Goal: Task Accomplishment & Management: Manage account settings

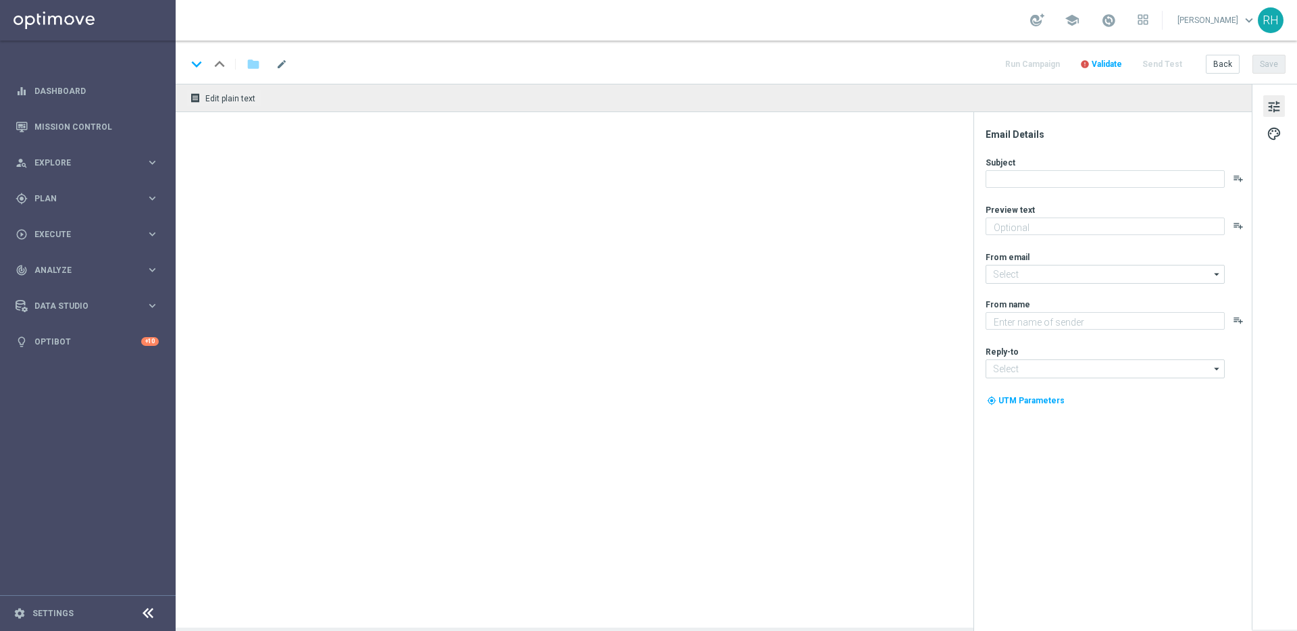
type textarea "Play LOTTOLAND’S FREEWHEELIN’ weekly for your chance to pocket huge prizes!"
type textarea "Lottoland"
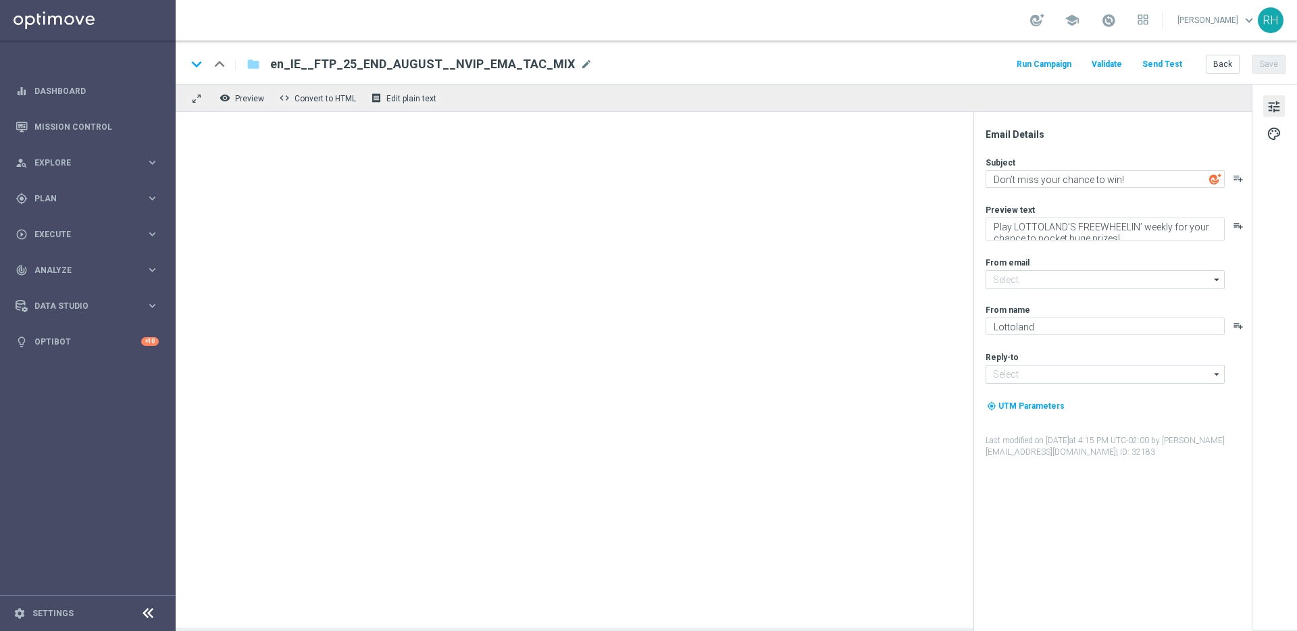
type input "mail@crm.lottoland.com"
type input "support@lottoland.ie"
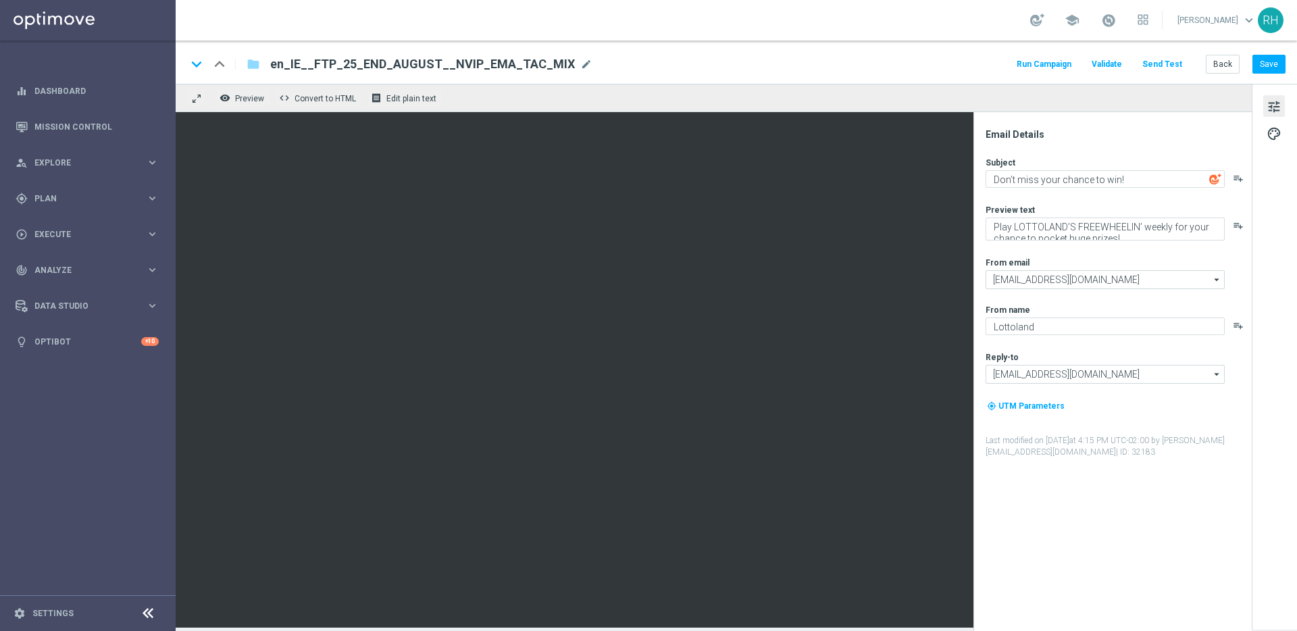
click at [1012, 120] on div "Email Details Subject Don’t miss your chance to win! playlist_add Preview text …" at bounding box center [1113, 371] width 278 height 519
drag, startPoint x: 859, startPoint y: 39, endPoint x: 833, endPoint y: 20, distance: 32.4
click at [858, 39] on div "school Ricky Hubbard keyboard_arrow_down RH" at bounding box center [737, 20] width 1122 height 41
click at [109, 123] on link "Mission Control" at bounding box center [96, 127] width 124 height 36
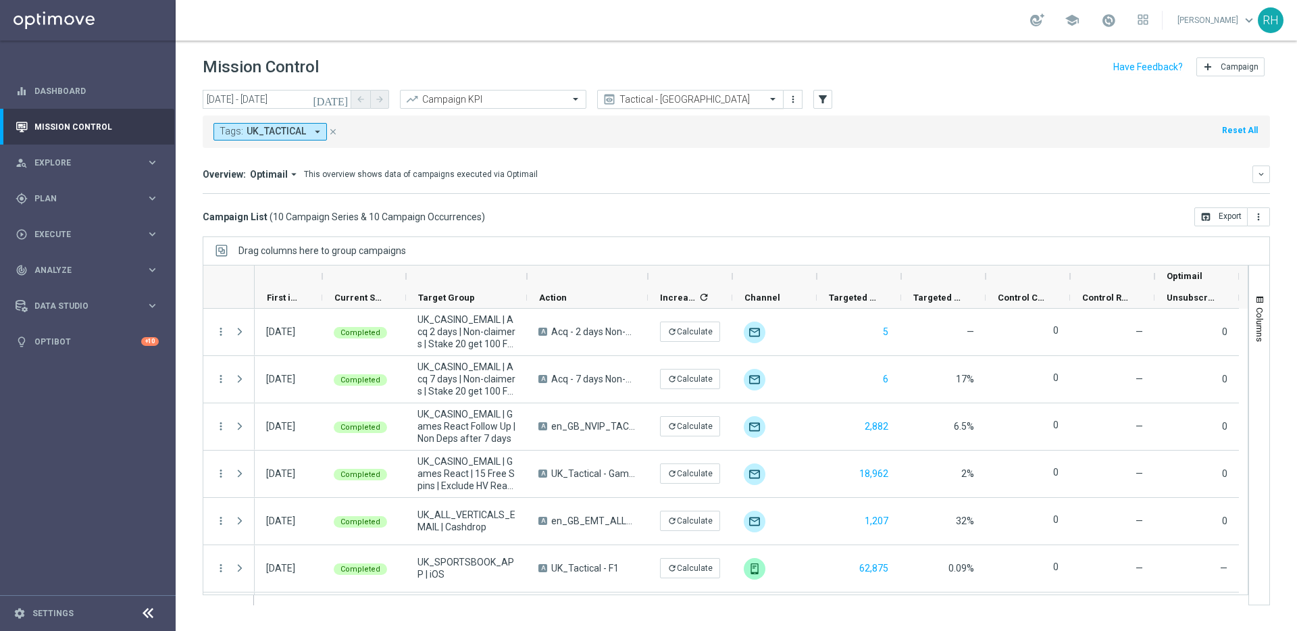
click at [650, 97] on input "text" at bounding box center [677, 99] width 145 height 11
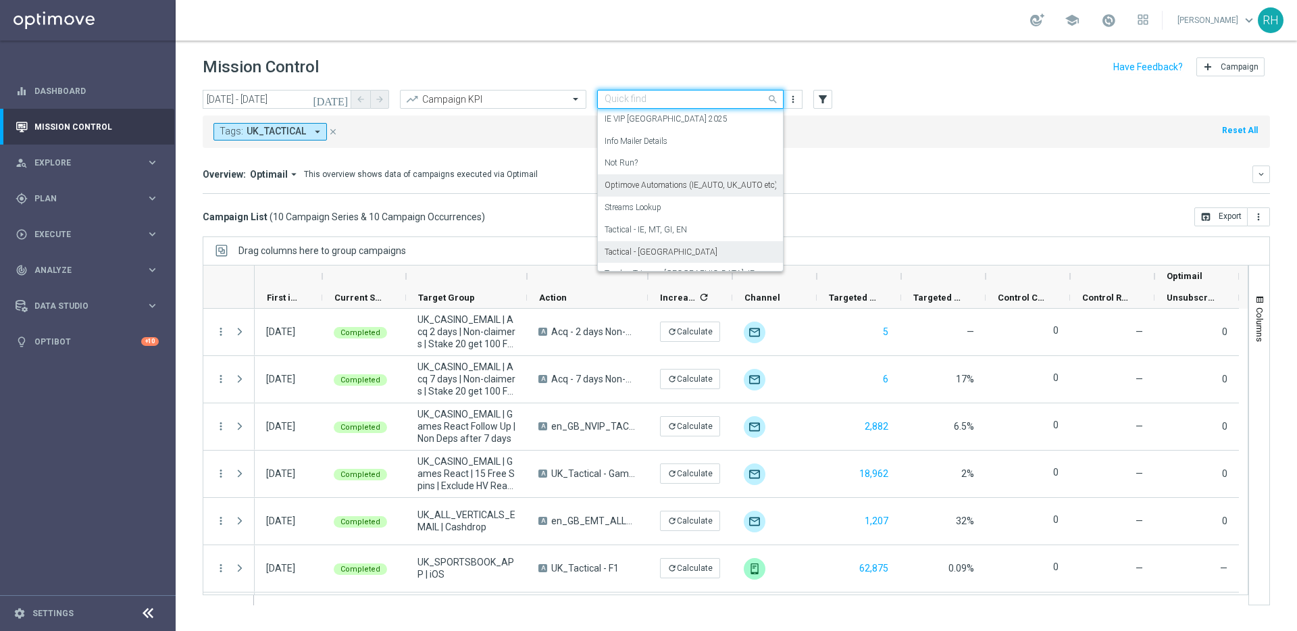
scroll to position [166, 0]
click at [703, 193] on label "Optimove Automations (IE_AUTO, UK_AUTO etc)" at bounding box center [691, 197] width 173 height 11
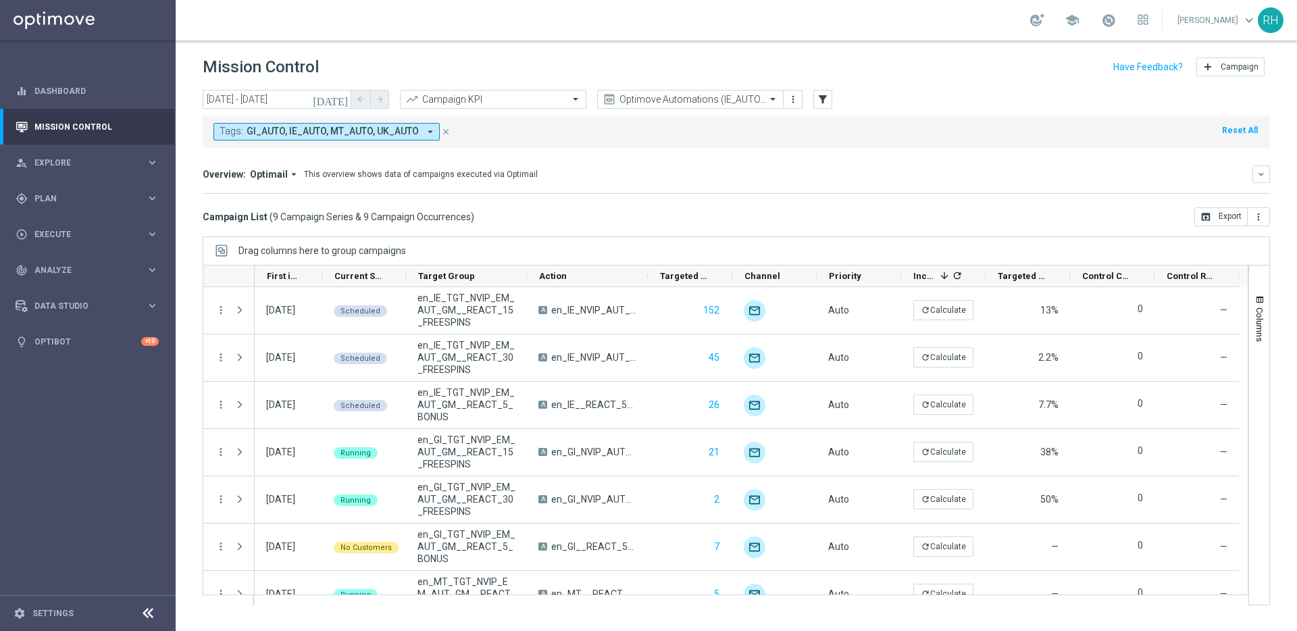
click at [346, 98] on icon "[DATE]" at bounding box center [331, 99] width 36 height 12
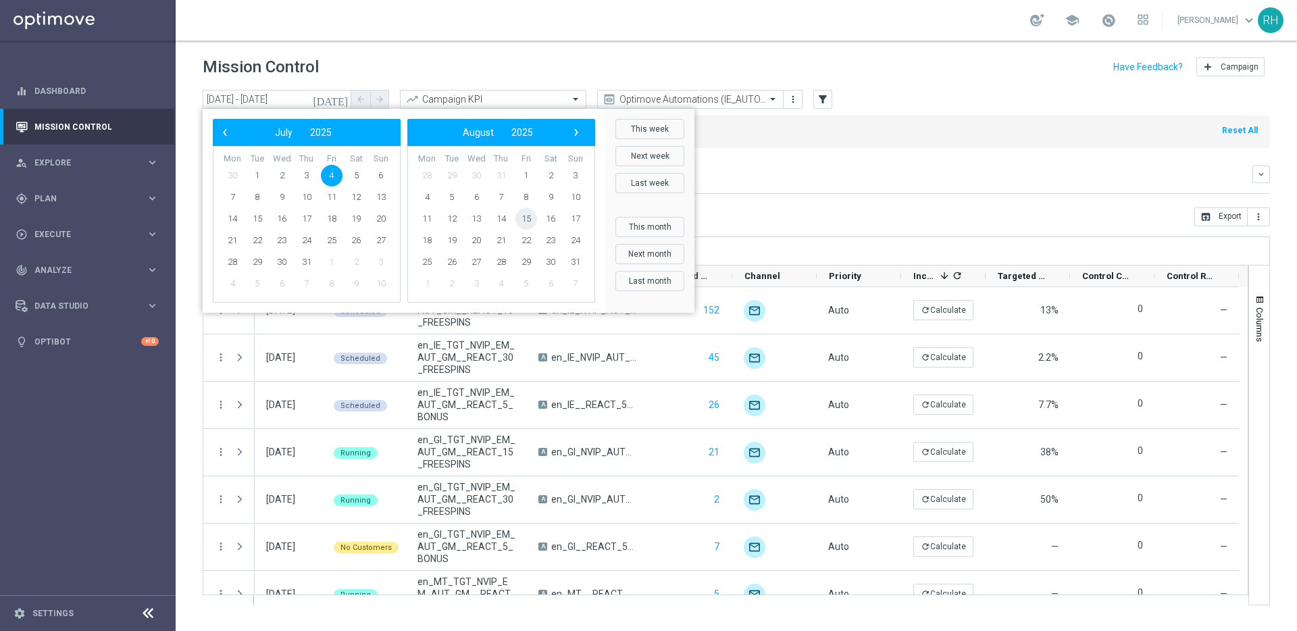
click at [529, 220] on span "15" at bounding box center [527, 219] width 22 height 22
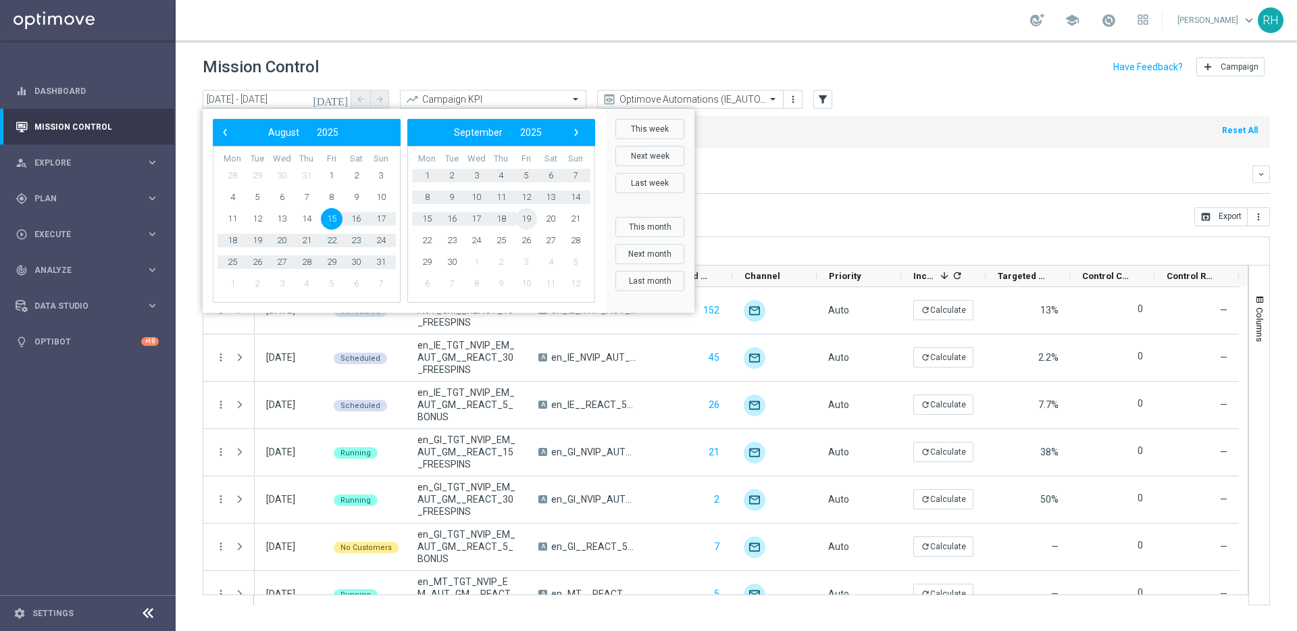
click at [529, 220] on span "19" at bounding box center [527, 219] width 22 height 22
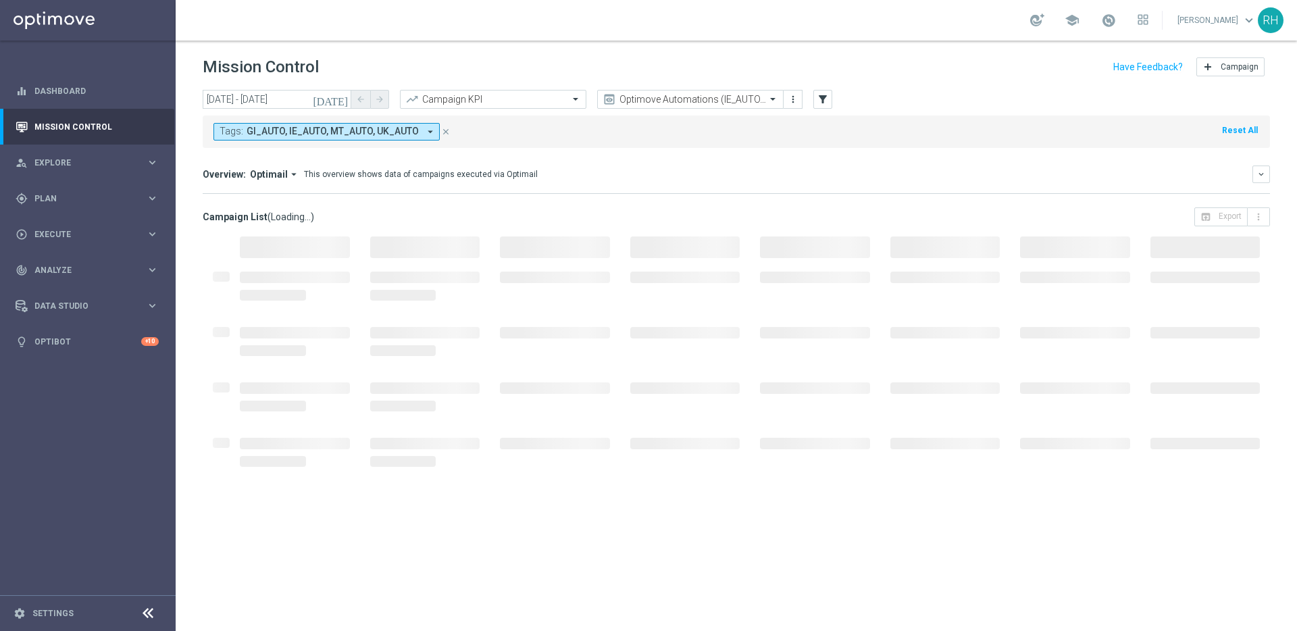
drag, startPoint x: 345, startPoint y: 98, endPoint x: 350, endPoint y: 107, distance: 10.9
click at [345, 99] on icon "today" at bounding box center [331, 99] width 36 height 12
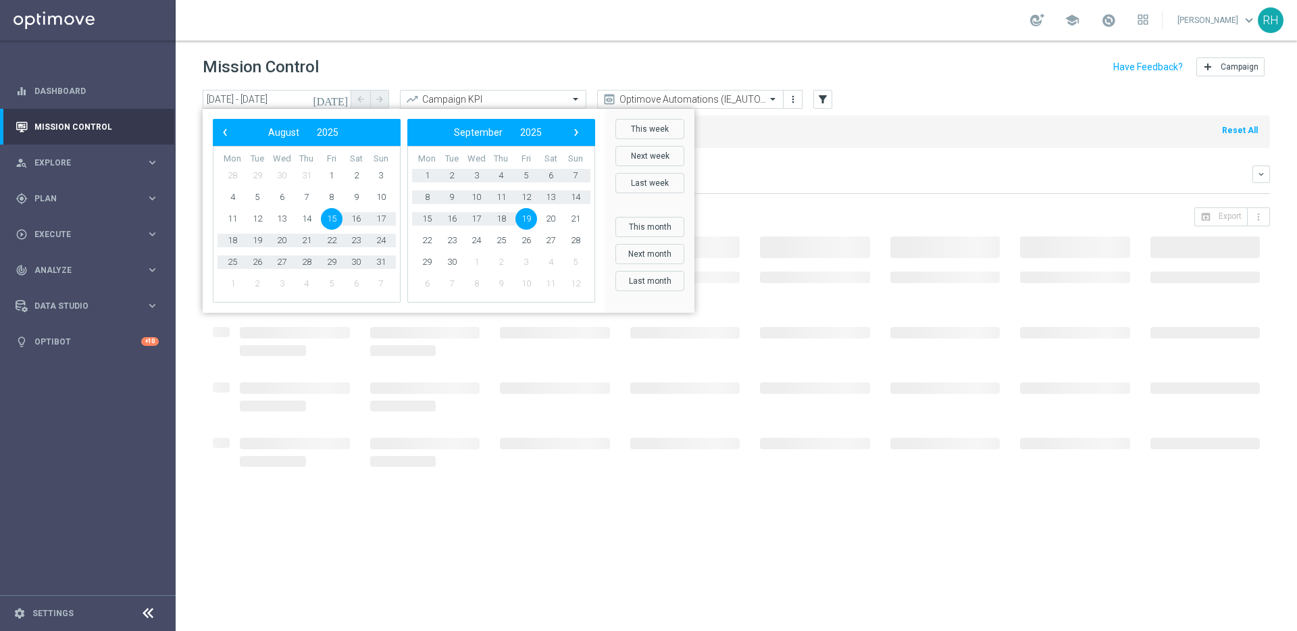
click at [332, 216] on span "15" at bounding box center [332, 219] width 22 height 22
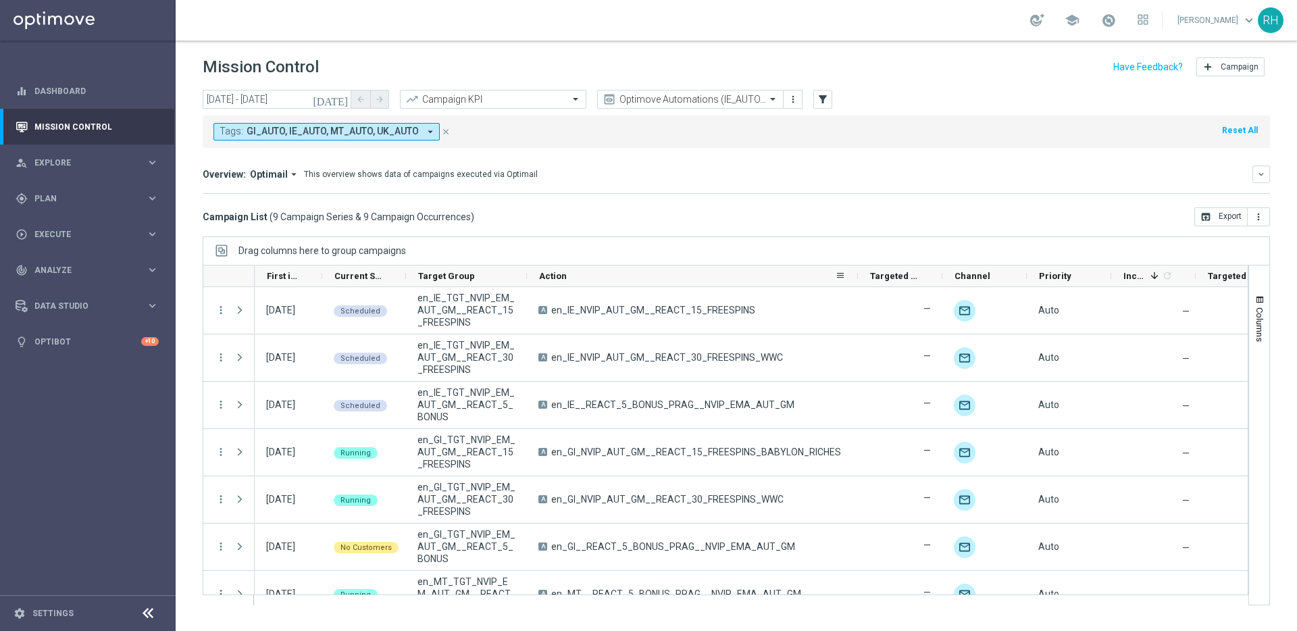
drag, startPoint x: 646, startPoint y: 275, endPoint x: 864, endPoint y: 264, distance: 217.9
click at [864, 265] on div at bounding box center [726, 276] width 1046 height 22
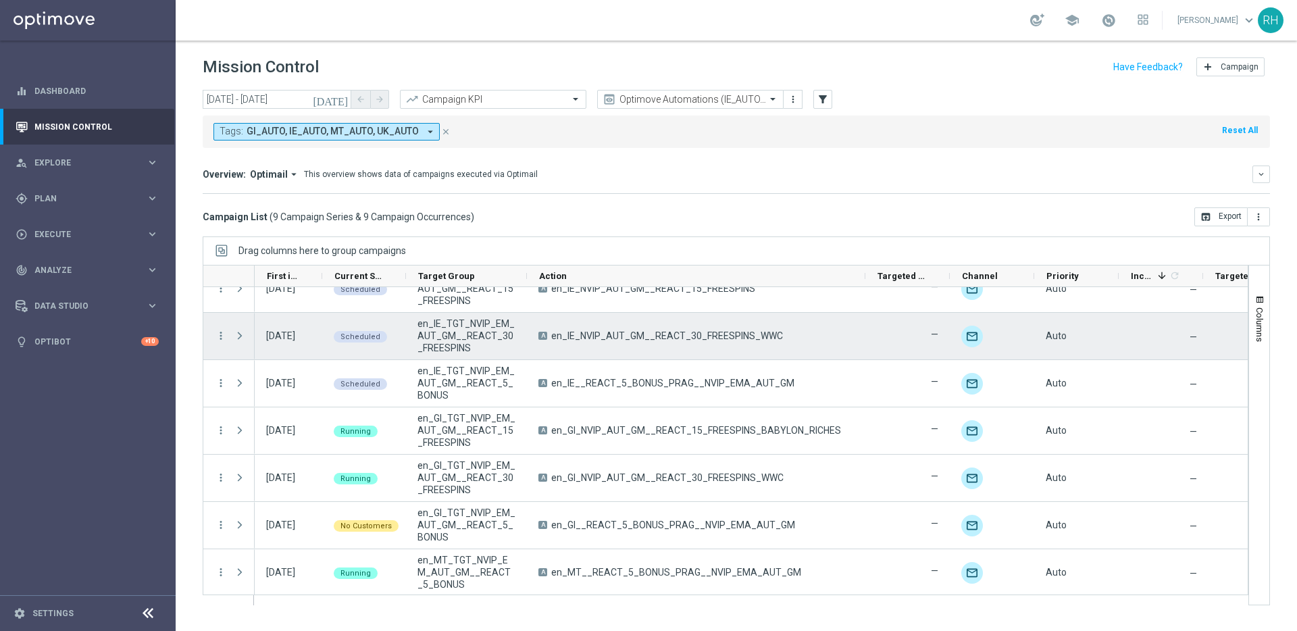
scroll to position [0, 0]
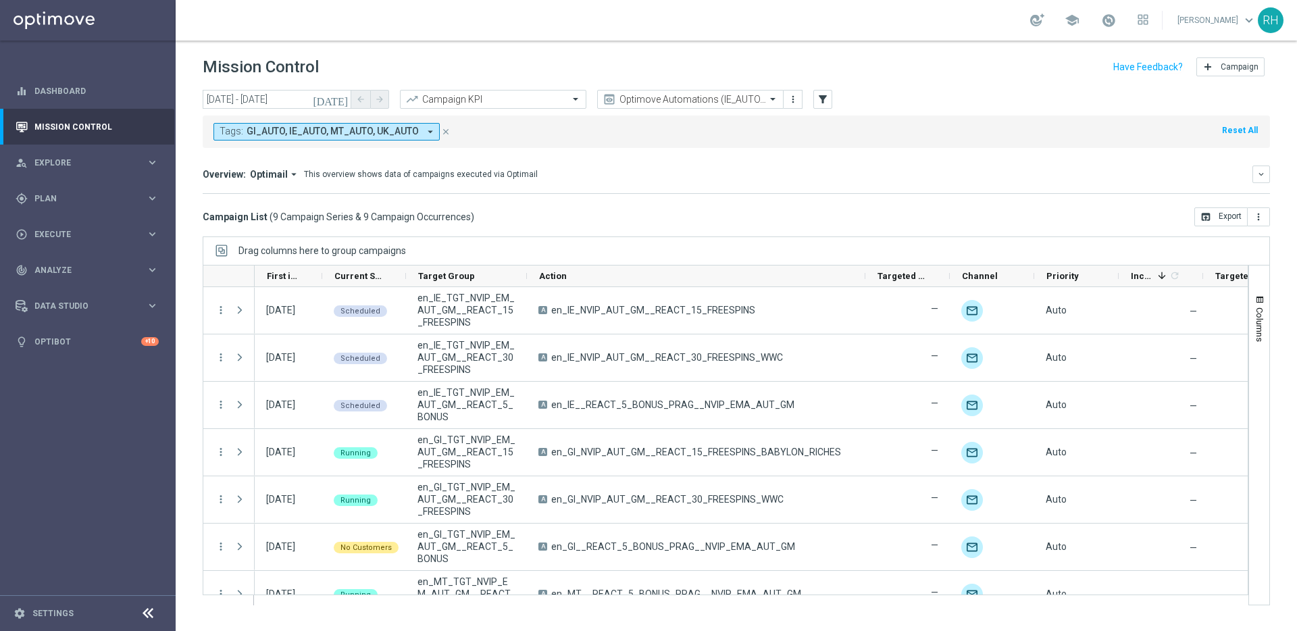
click at [803, 214] on div "Campaign List ( 9 Campaign Series & 9 Campaign Occurrences ) open_in_browser Ex…" at bounding box center [737, 216] width 1068 height 19
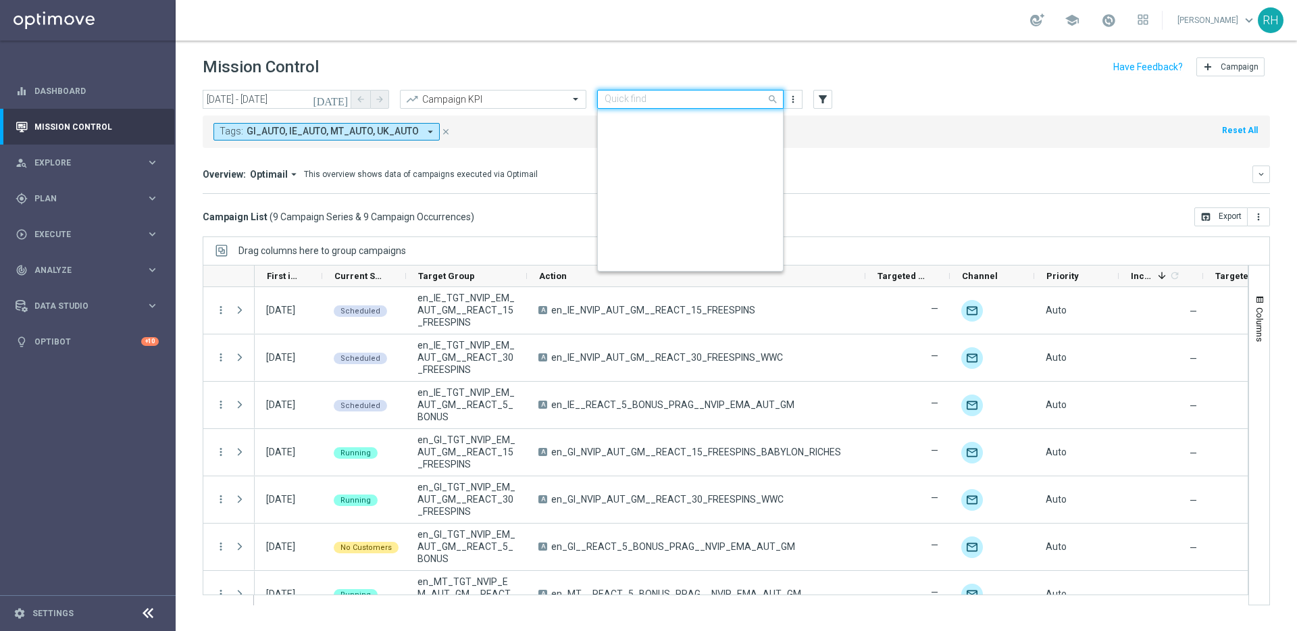
click at [660, 97] on input "text" at bounding box center [677, 99] width 145 height 11
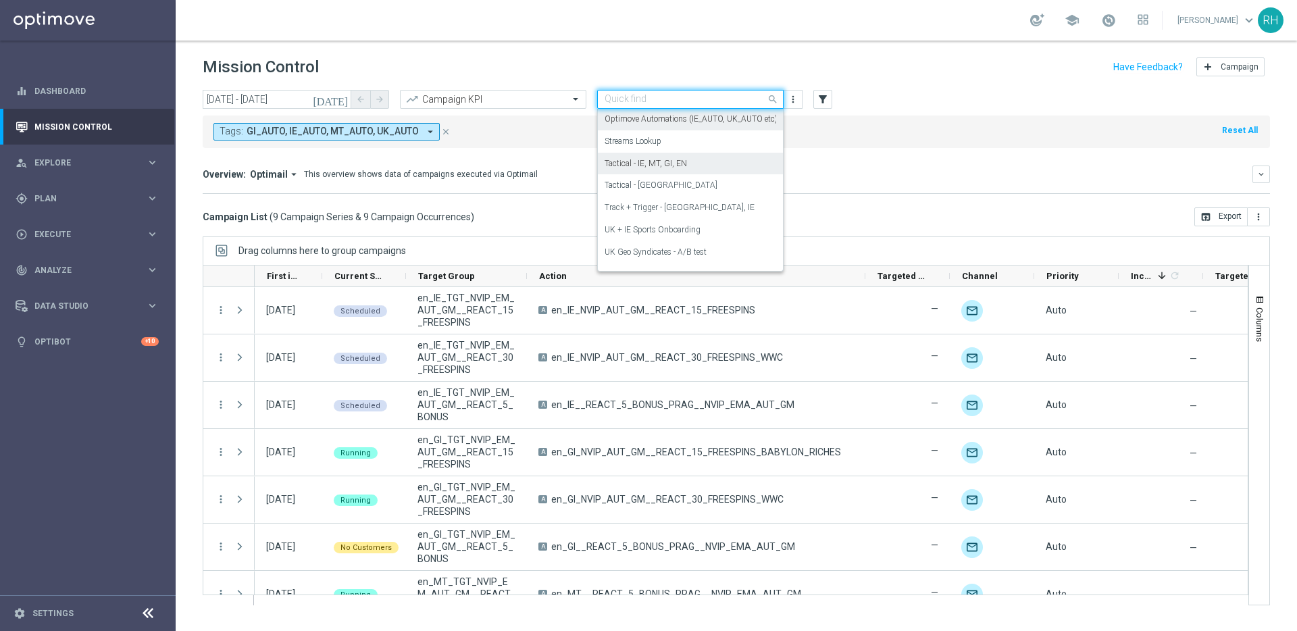
click at [684, 162] on label "Tactical - IE, MT, GI, EN" at bounding box center [646, 163] width 82 height 11
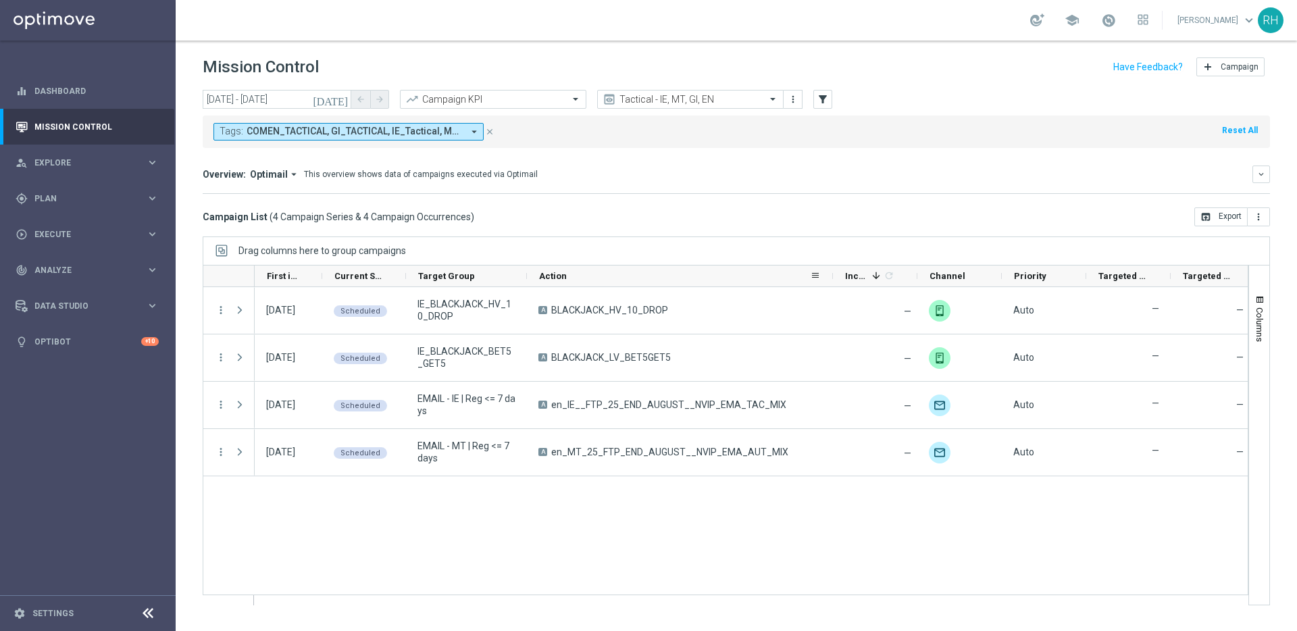
drag, startPoint x: 647, startPoint y: 274, endPoint x: 832, endPoint y: 265, distance: 185.4
click at [832, 266] on div at bounding box center [833, 276] width 5 height 21
click at [721, 184] on div "Overview: Optimail arrow_drop_down This overview shows data of campaigns execut…" at bounding box center [737, 180] width 1068 height 28
click at [950, 131] on div "Tags: COMEN_TACTICAL, GI_TACTICAL, IE_Tactical, MT_Tactical arrow_drop_down clo…" at bounding box center [737, 132] width 1068 height 32
click at [341, 97] on icon "[DATE]" at bounding box center [331, 99] width 36 height 12
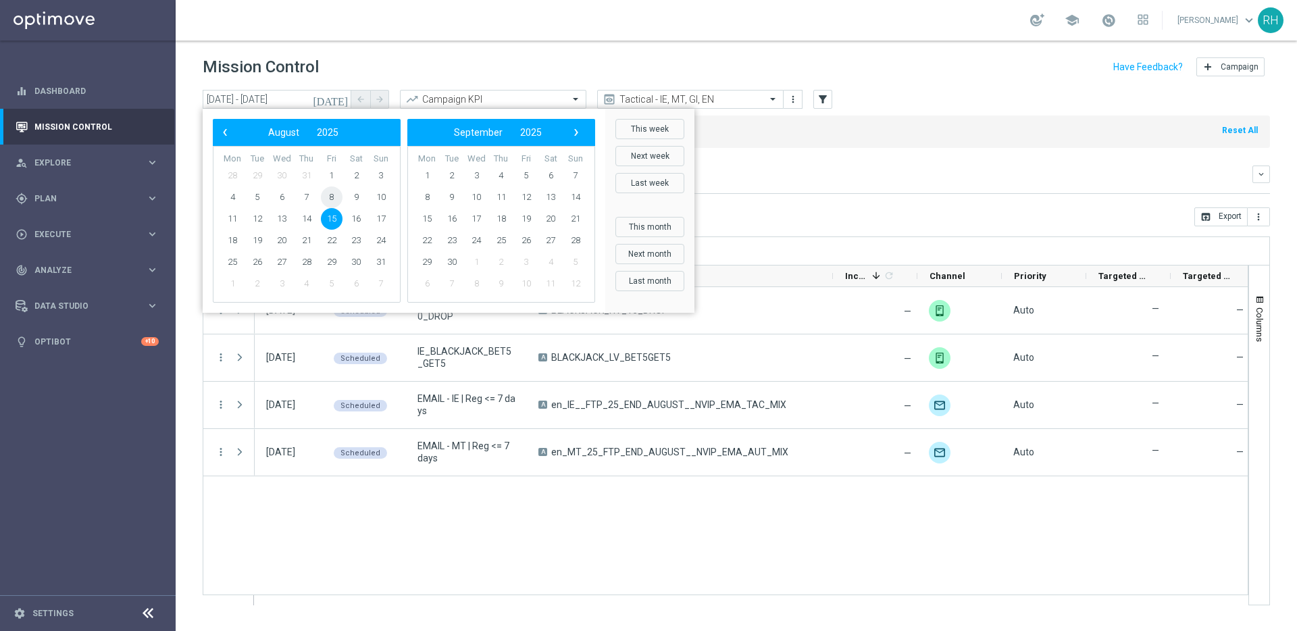
click at [329, 195] on span "8" at bounding box center [332, 198] width 22 height 22
type input "08 Aug 2025 - 08 Aug 2025"
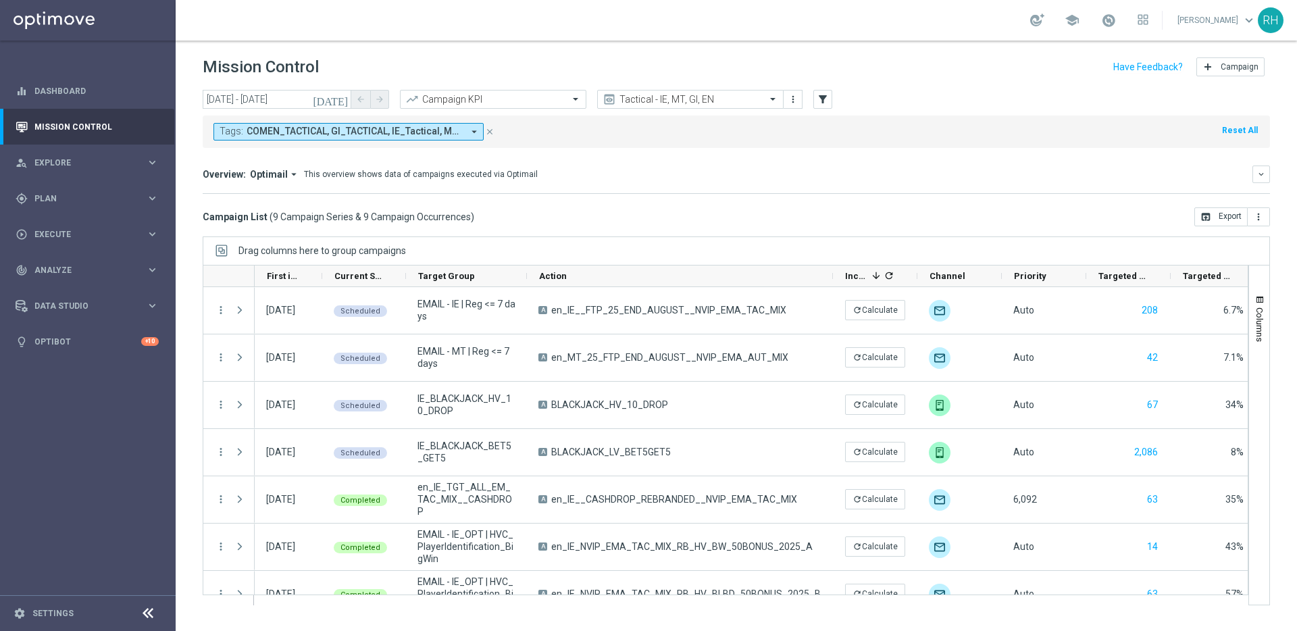
click at [964, 199] on mini-dashboard "Overview: Optimail arrow_drop_down This overview shows data of campaigns execut…" at bounding box center [737, 177] width 1068 height 59
drag, startPoint x: 483, startPoint y: 221, endPoint x: 253, endPoint y: 235, distance: 230.2
click at [254, 235] on div "today 08 Aug 2025 - 08 Aug 2025 arrow_back arrow_forward Campaign KPI trending_…" at bounding box center [737, 354] width 1122 height 529
drag, startPoint x: 270, startPoint y: 219, endPoint x: 470, endPoint y: 212, distance: 200.8
click at [470, 212] on div "Campaign List ( 9 Campaign Series & 9 Campaign Occurrences ) open_in_browser Ex…" at bounding box center [737, 216] width 1068 height 19
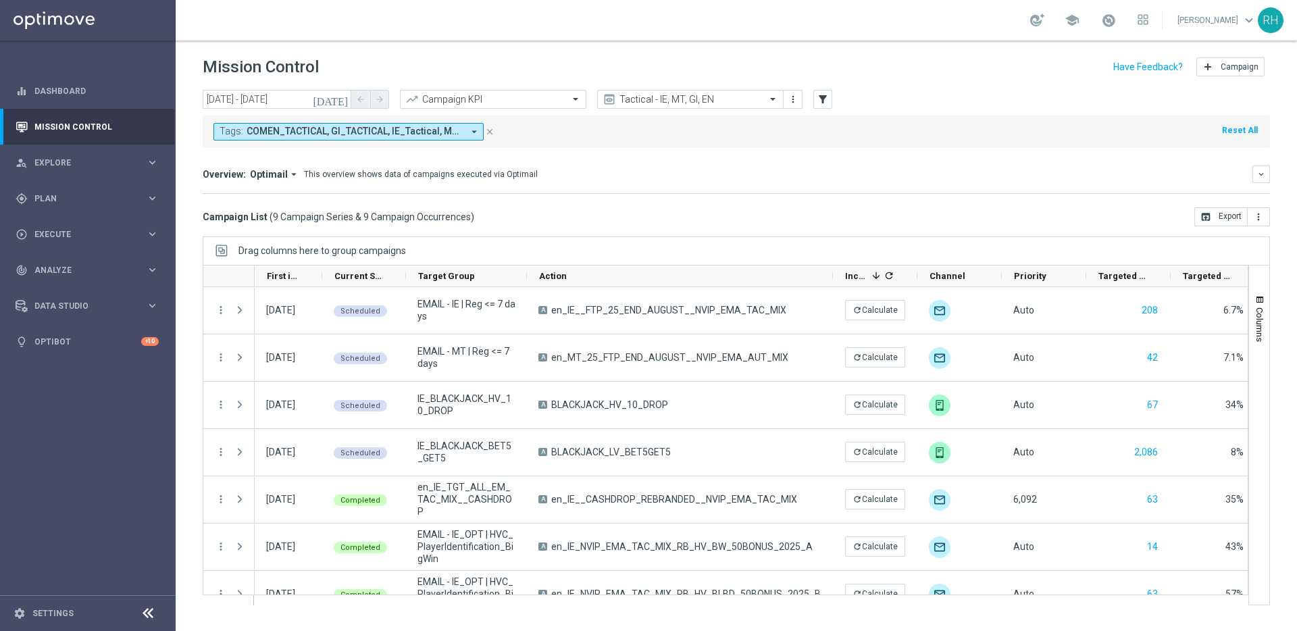
click at [469, 213] on div "Campaign List ( 9 Campaign Series & 9 Campaign Occurrences ) open_in_browser Ex…" at bounding box center [737, 216] width 1068 height 19
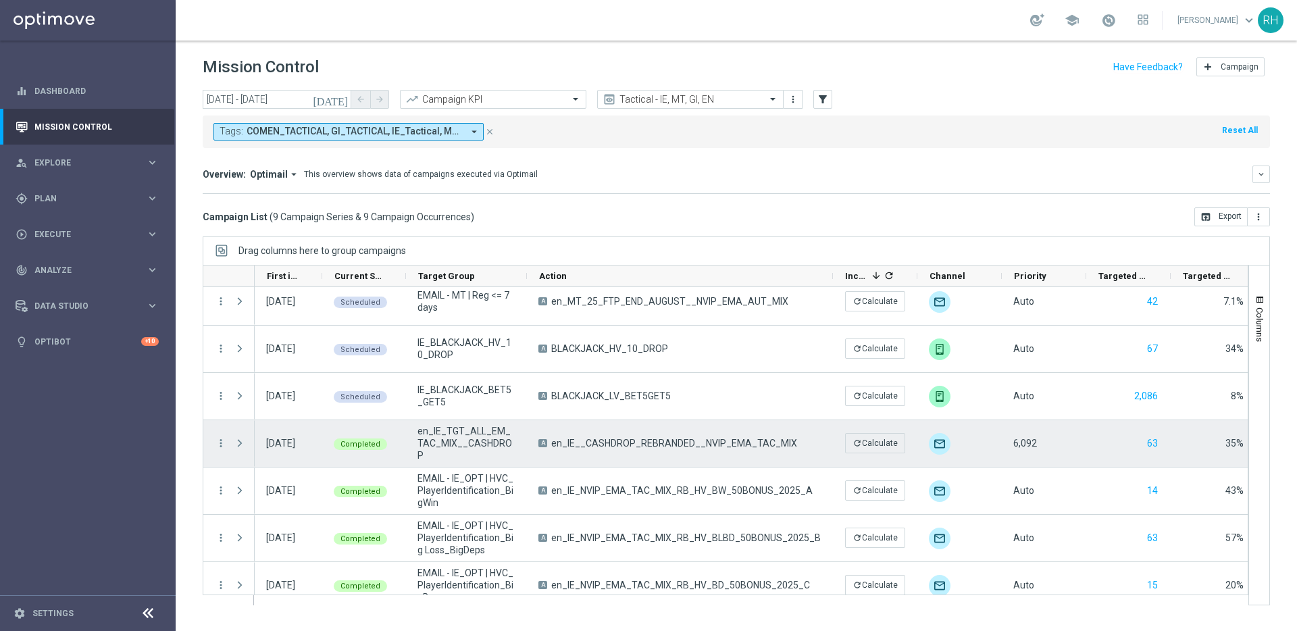
scroll to position [0, 0]
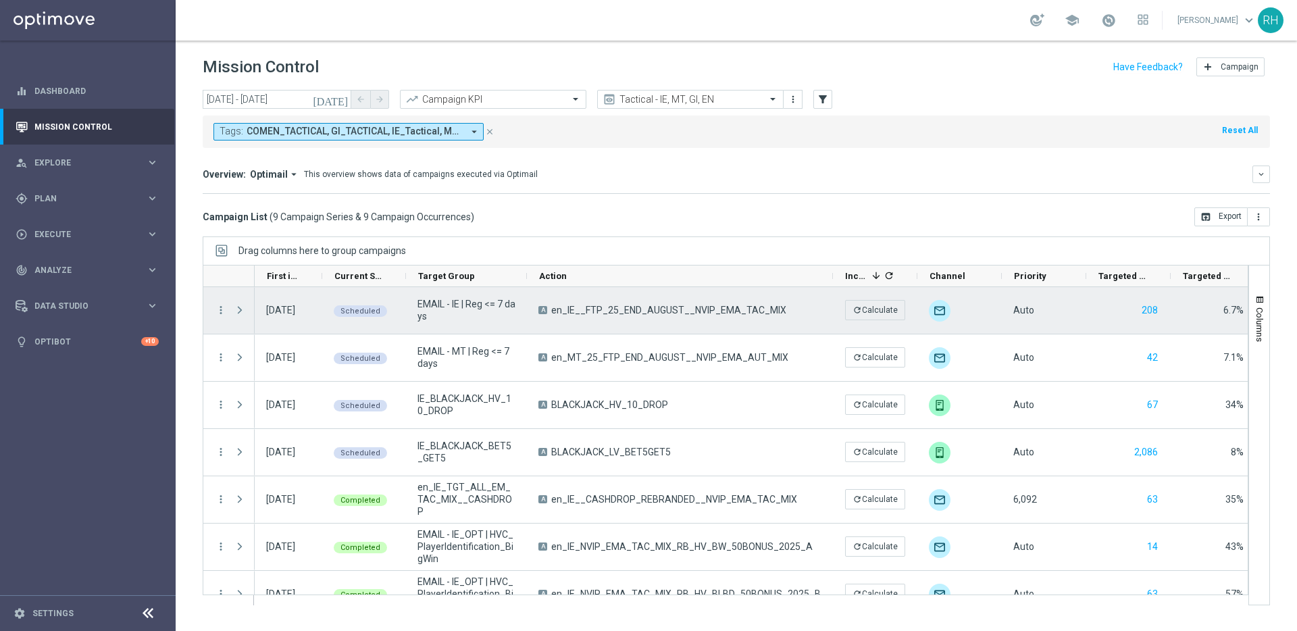
click at [243, 314] on span "Press SPACE to select this row." at bounding box center [240, 310] width 12 height 11
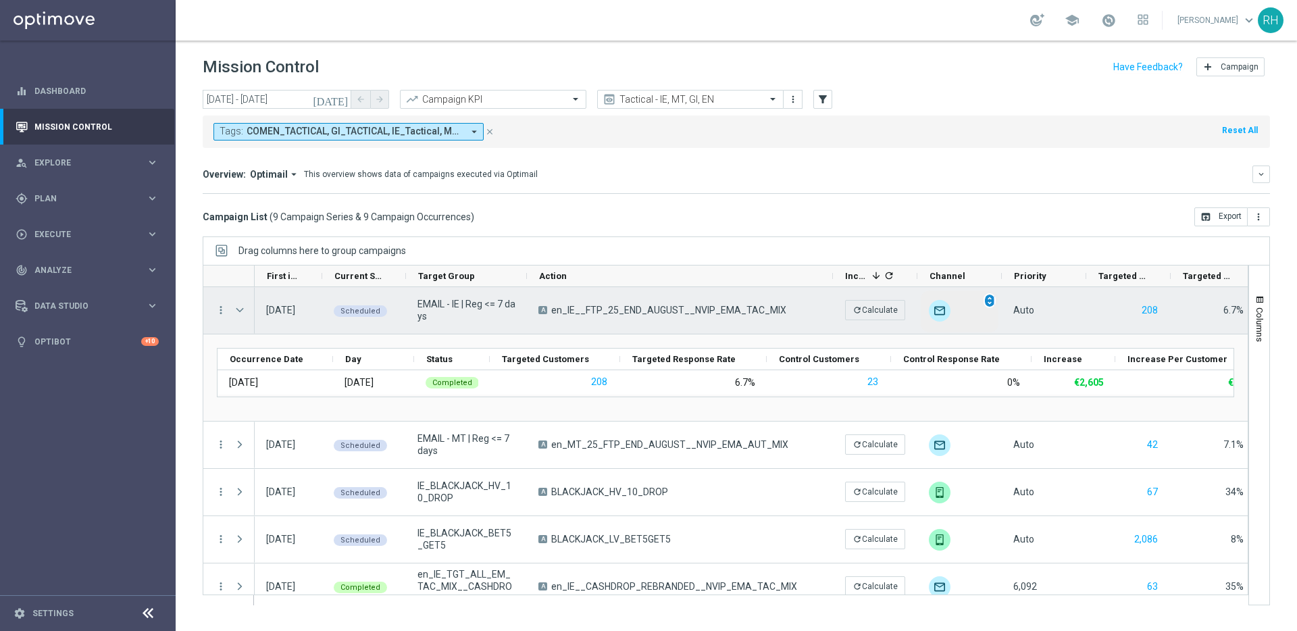
click at [994, 301] on div "unfold_more" at bounding box center [990, 300] width 12 height 15
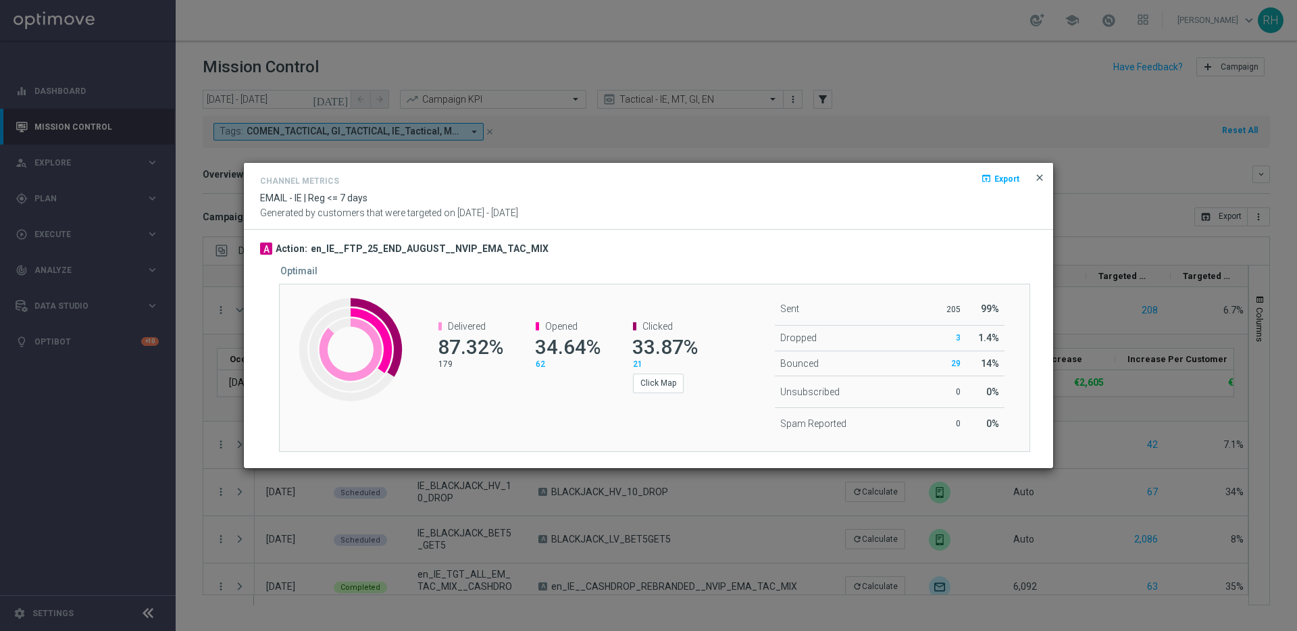
click at [1037, 179] on span "close" at bounding box center [1040, 177] width 11 height 11
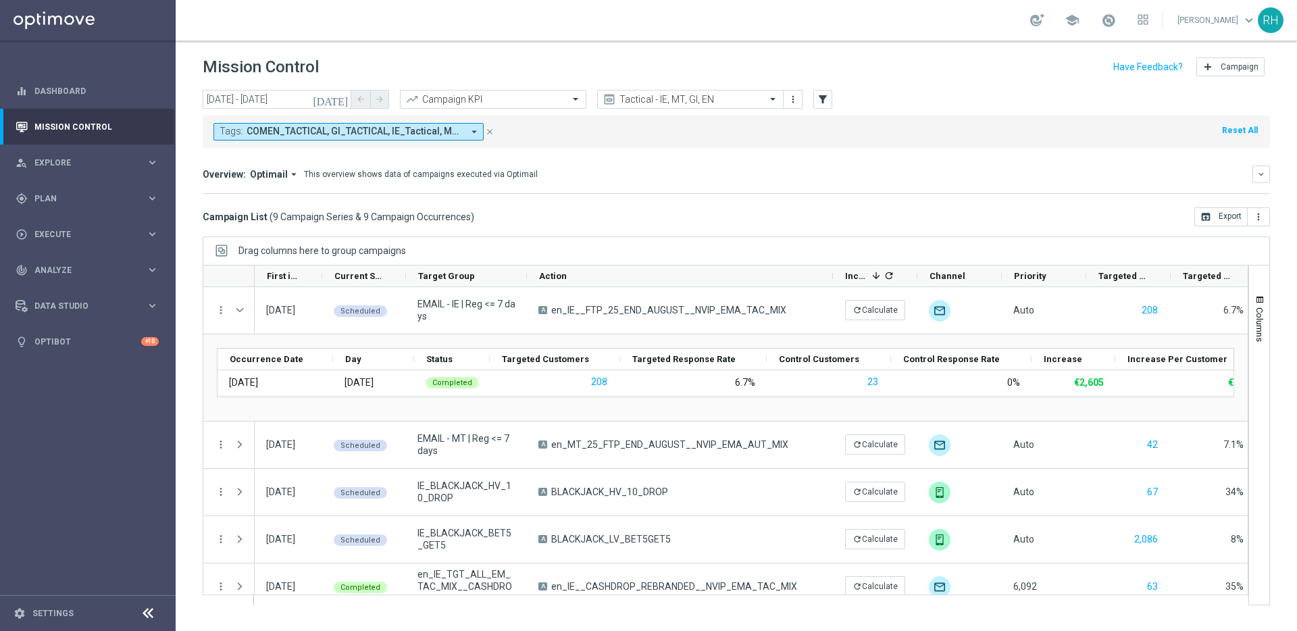
click at [1037, 179] on div "Overview: Optimail arrow_drop_down This overview shows data of campaigns execut…" at bounding box center [728, 174] width 1050 height 12
click at [697, 178] on div "Overview: Optimail arrow_drop_down This overview shows data of campaigns execut…" at bounding box center [728, 174] width 1050 height 12
click at [118, 234] on span "Execute" at bounding box center [89, 234] width 111 height 8
click at [93, 197] on span "Plan" at bounding box center [89, 199] width 111 height 8
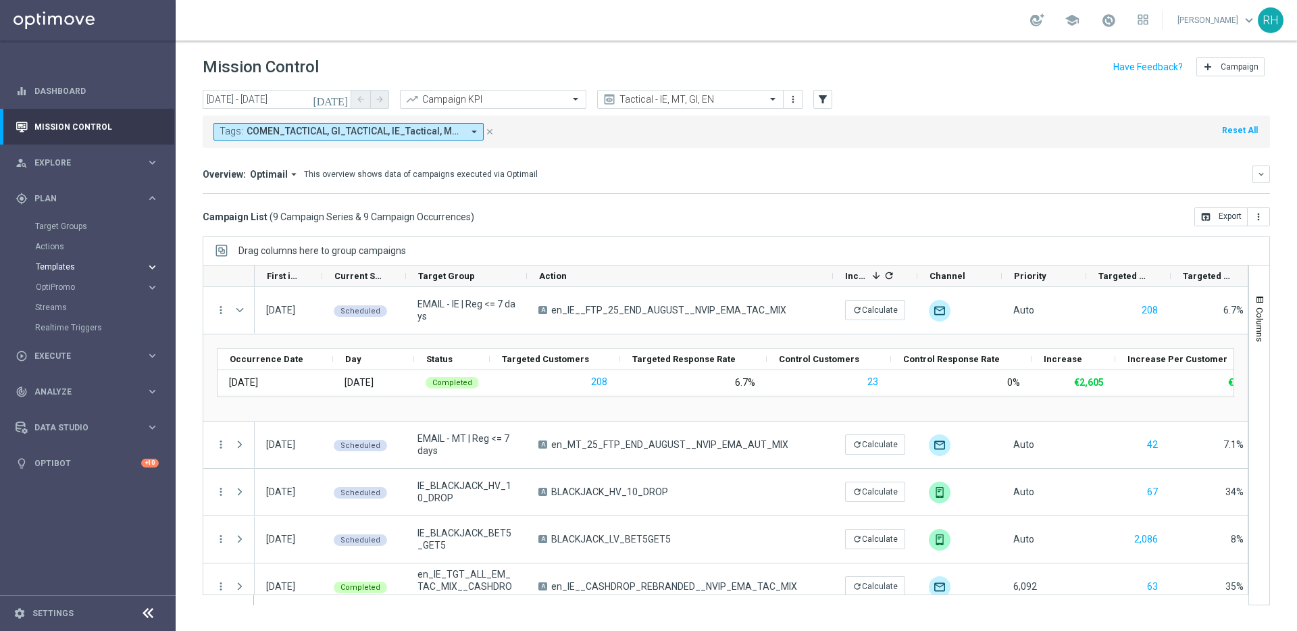
click at [78, 266] on span "Templates" at bounding box center [84, 267] width 97 height 8
click at [71, 290] on link "Optimail" at bounding box center [91, 287] width 99 height 11
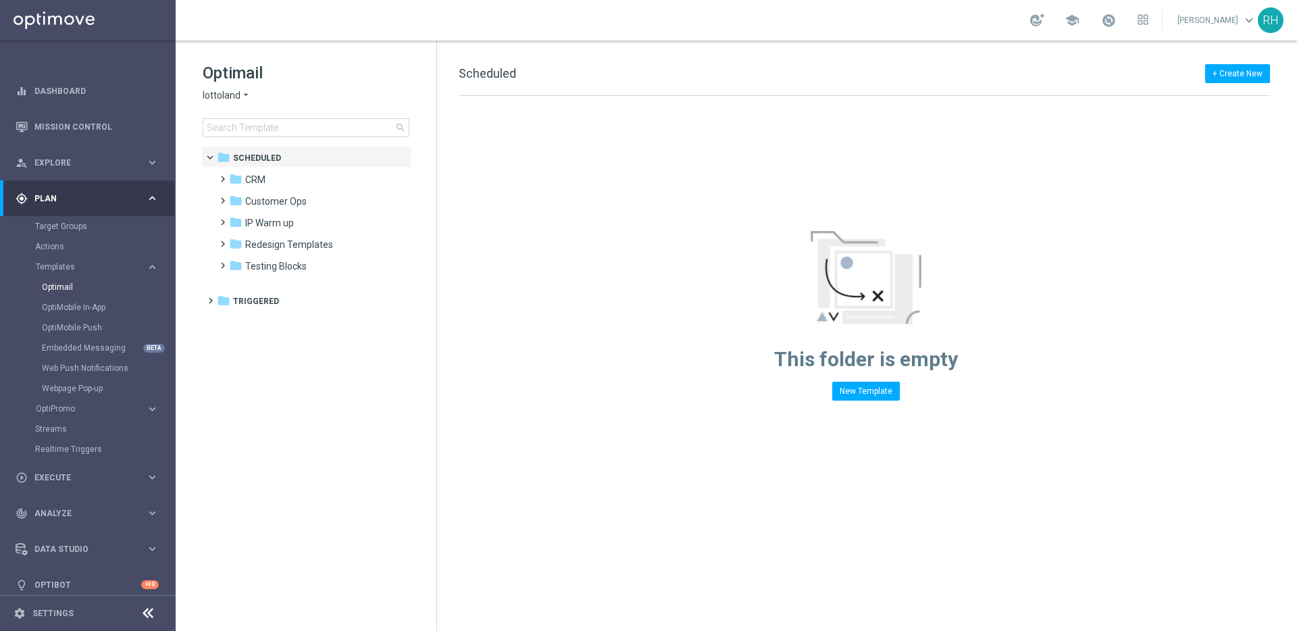
click at [436, 239] on div "Optimail lottoland arrow_drop_down × lottoland search folder 1 Folder folder Sc…" at bounding box center [307, 336] width 262 height 591
click at [222, 176] on span at bounding box center [220, 172] width 6 height 5
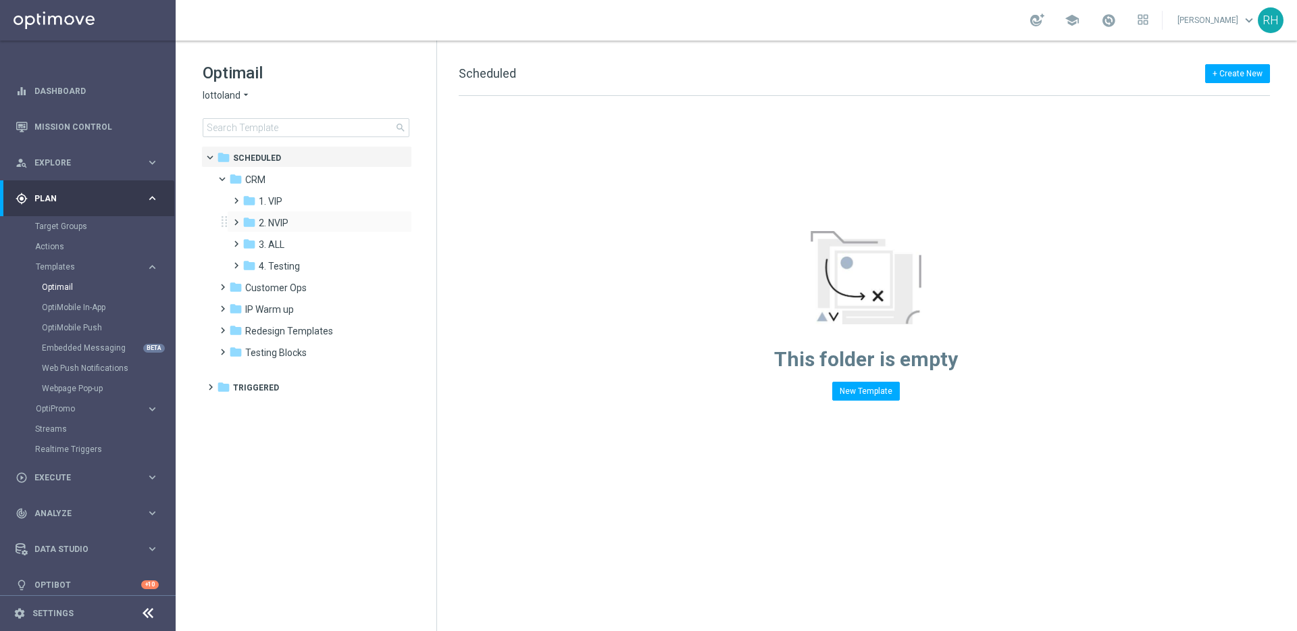
click at [237, 219] on span at bounding box center [233, 216] width 6 height 5
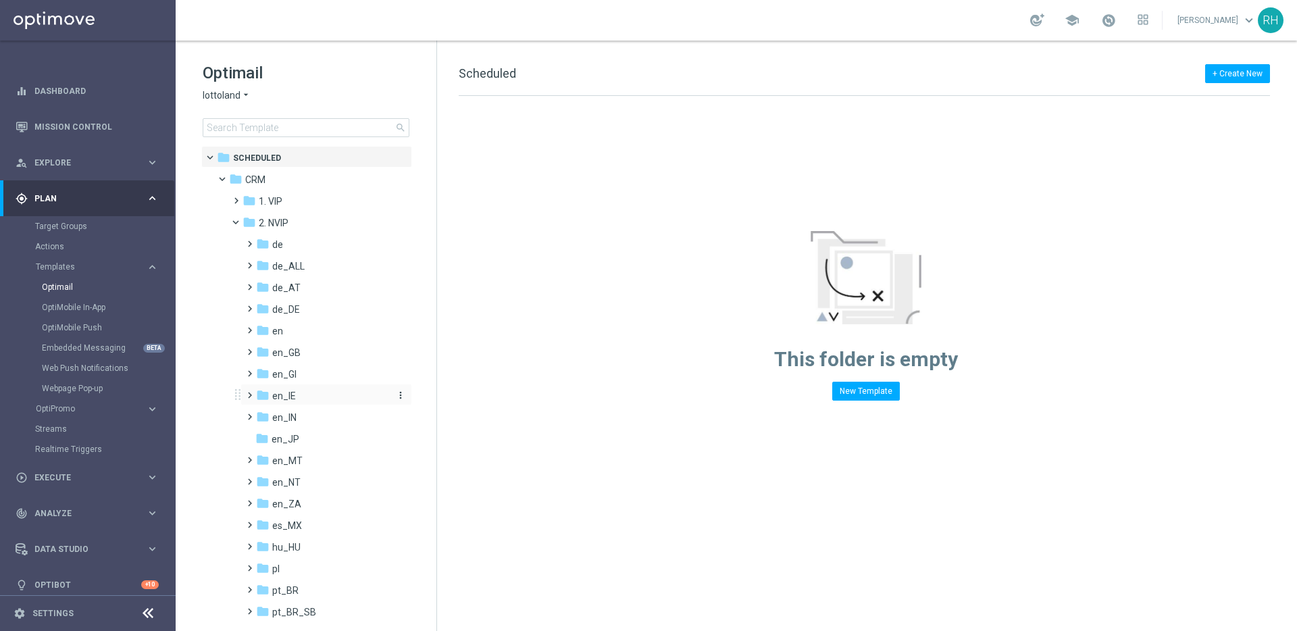
click at [256, 392] on icon "folder" at bounding box center [263, 396] width 14 height 14
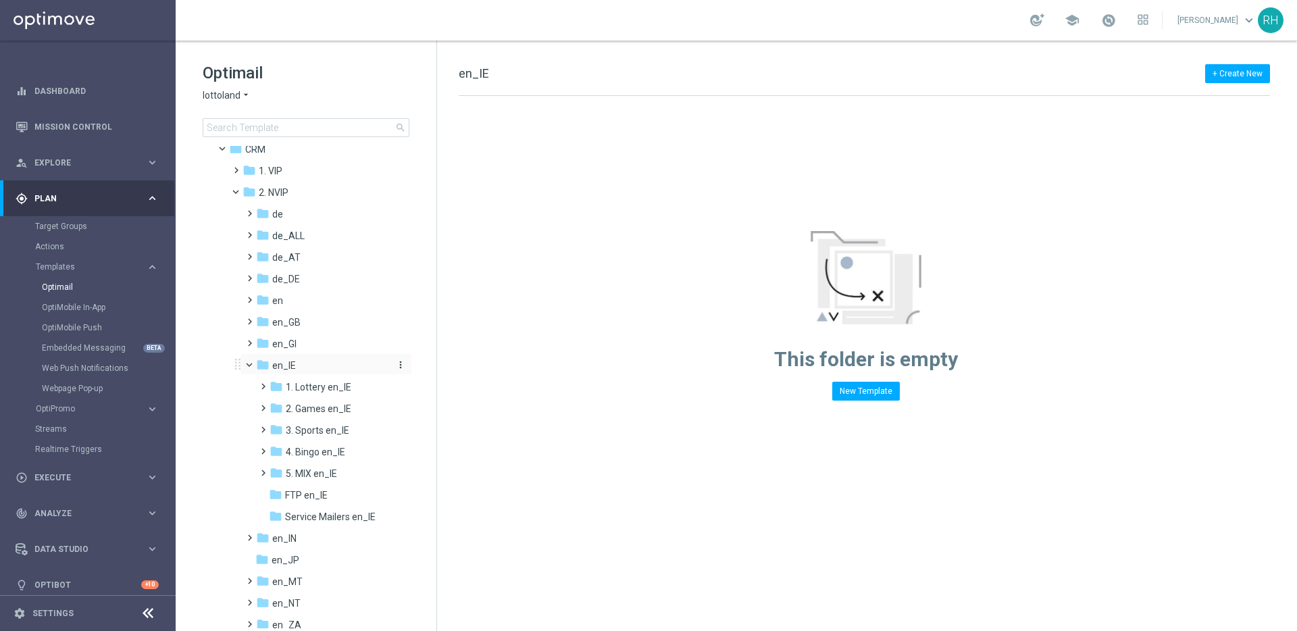
scroll to position [32, 0]
click at [262, 382] on span at bounding box center [260, 378] width 6 height 5
click at [292, 431] on icon "folder" at bounding box center [289, 429] width 14 height 14
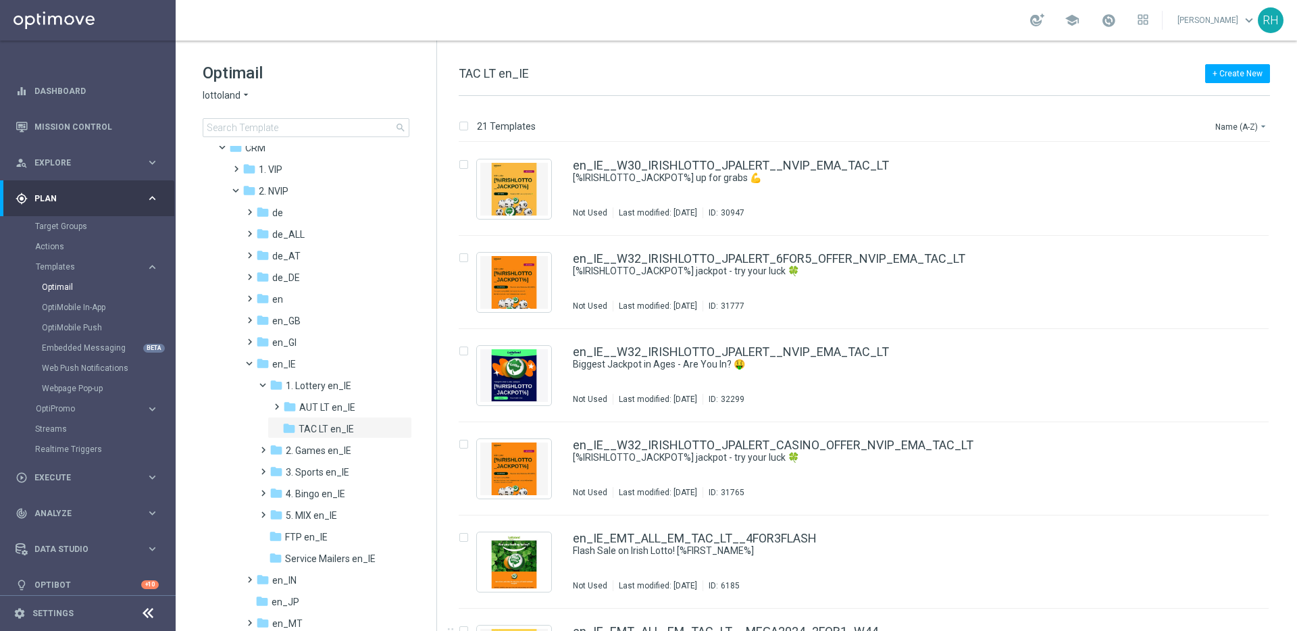
click at [906, 93] on div "+ Create New TAC LT en_IE" at bounding box center [865, 81] width 812 height 30
click at [677, 55] on div "+ Create New TAC LT en_IE 21 Templates Name (A-Z) arrow_drop_down Drag here to …" at bounding box center [867, 336] width 860 height 591
drag, startPoint x: 582, startPoint y: 74, endPoint x: 468, endPoint y: 70, distance: 113.6
click at [469, 70] on div "+ Create New TAC LT en_IE" at bounding box center [865, 81] width 812 height 30
click at [460, 72] on span "TAC LT en_IE" at bounding box center [494, 73] width 70 height 14
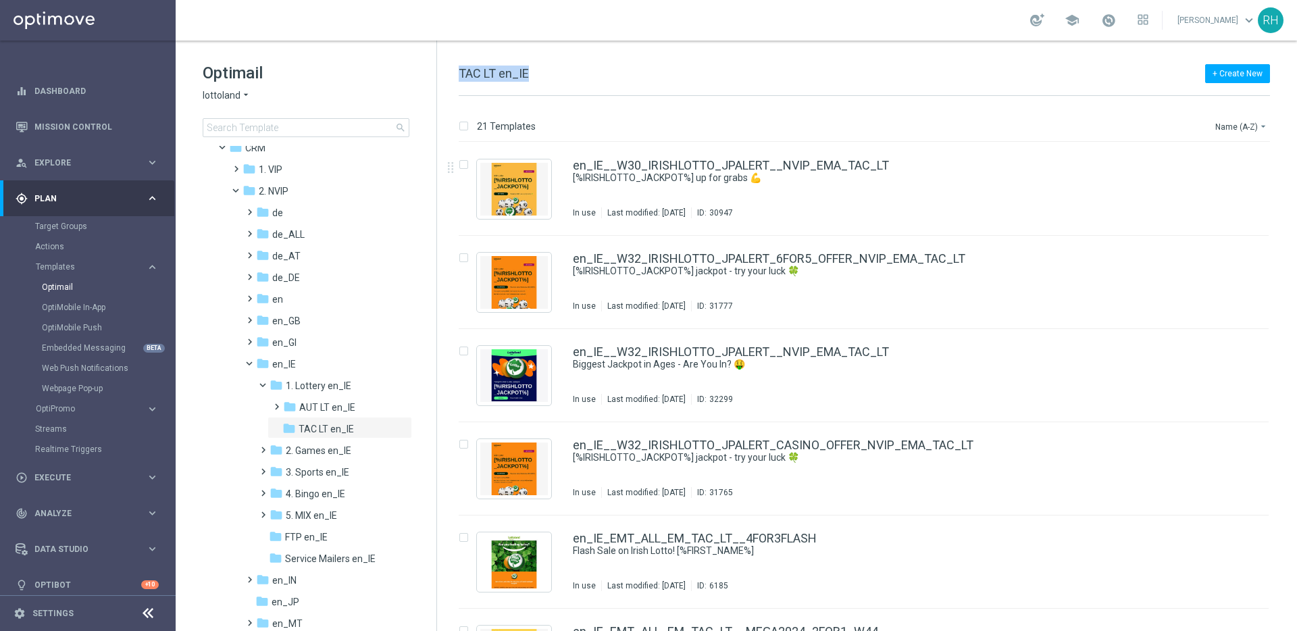
drag, startPoint x: 460, startPoint y: 72, endPoint x: 580, endPoint y: 89, distance: 121.6
click at [580, 89] on div "+ Create New TAC LT en_IE" at bounding box center [865, 81] width 812 height 30
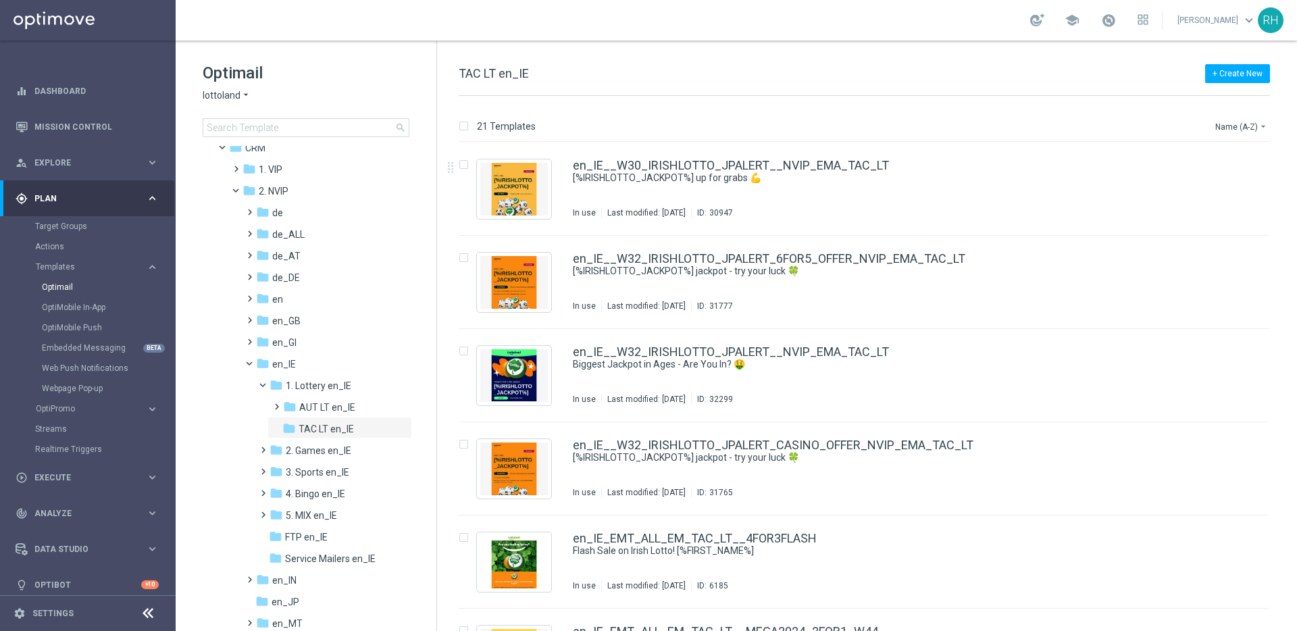
click at [580, 89] on div "+ Create New TAC LT en_IE" at bounding box center [865, 81] width 812 height 30
click at [275, 403] on span at bounding box center [274, 400] width 6 height 5
click at [266, 385] on span at bounding box center [268, 382] width 5 height 6
click at [264, 403] on span at bounding box center [260, 400] width 6 height 5
click at [320, 422] on div "folder AUT GM en_IE" at bounding box center [337, 430] width 110 height 16
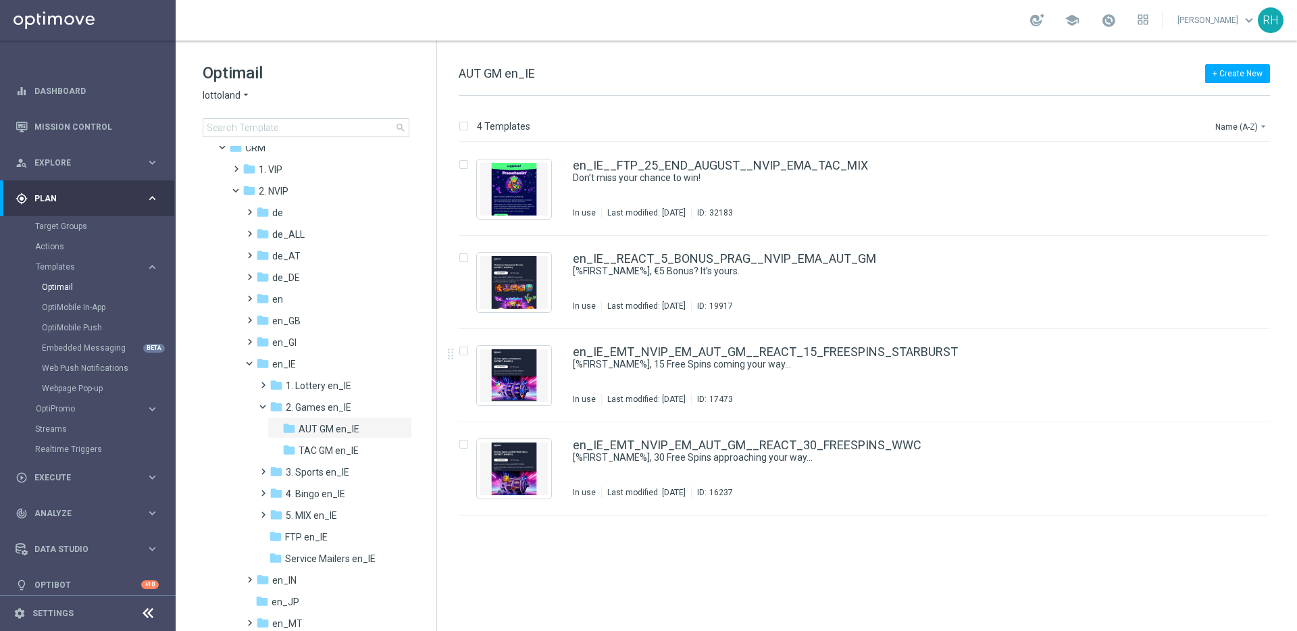
click at [508, 70] on span "AUT GM en_IE" at bounding box center [497, 73] width 76 height 14
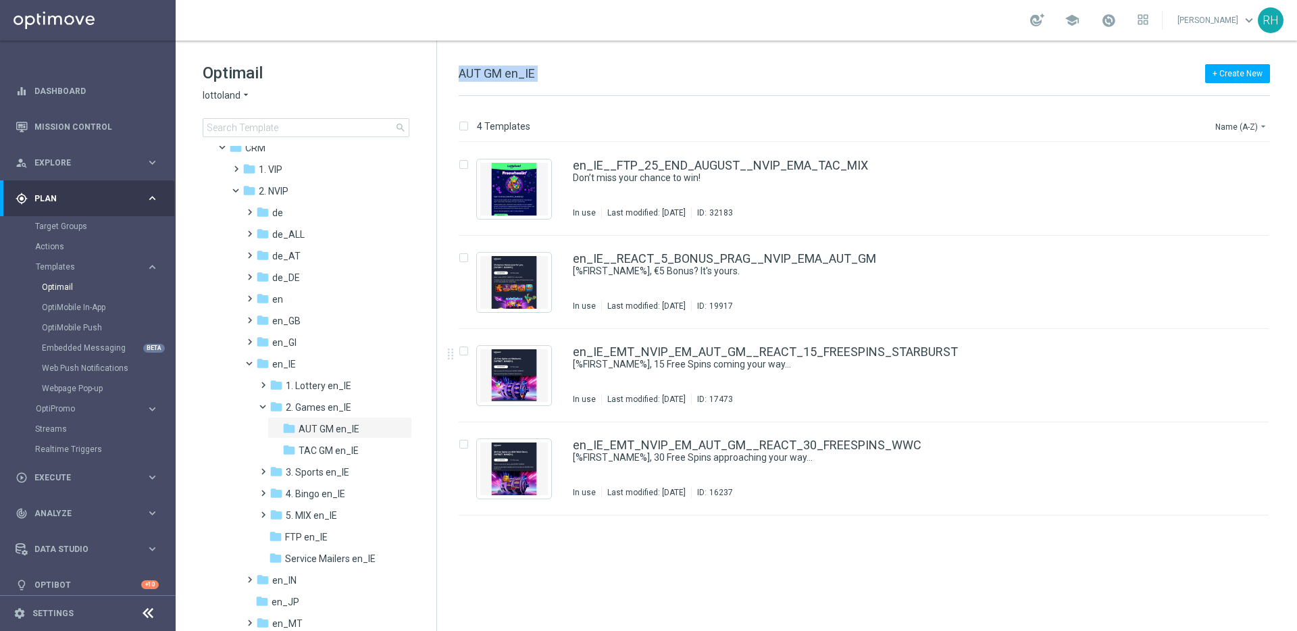
click at [508, 70] on span "AUT GM en_IE" at bounding box center [497, 73] width 76 height 14
copy div "AUT GM en_IE"
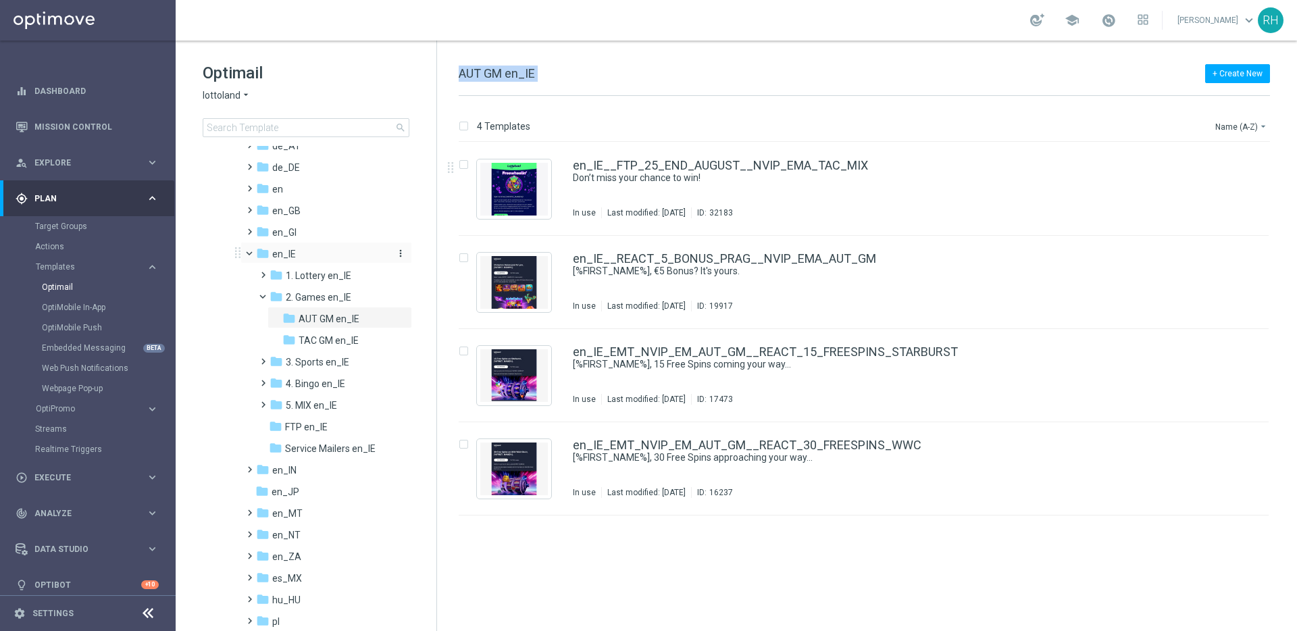
scroll to position [396, 0]
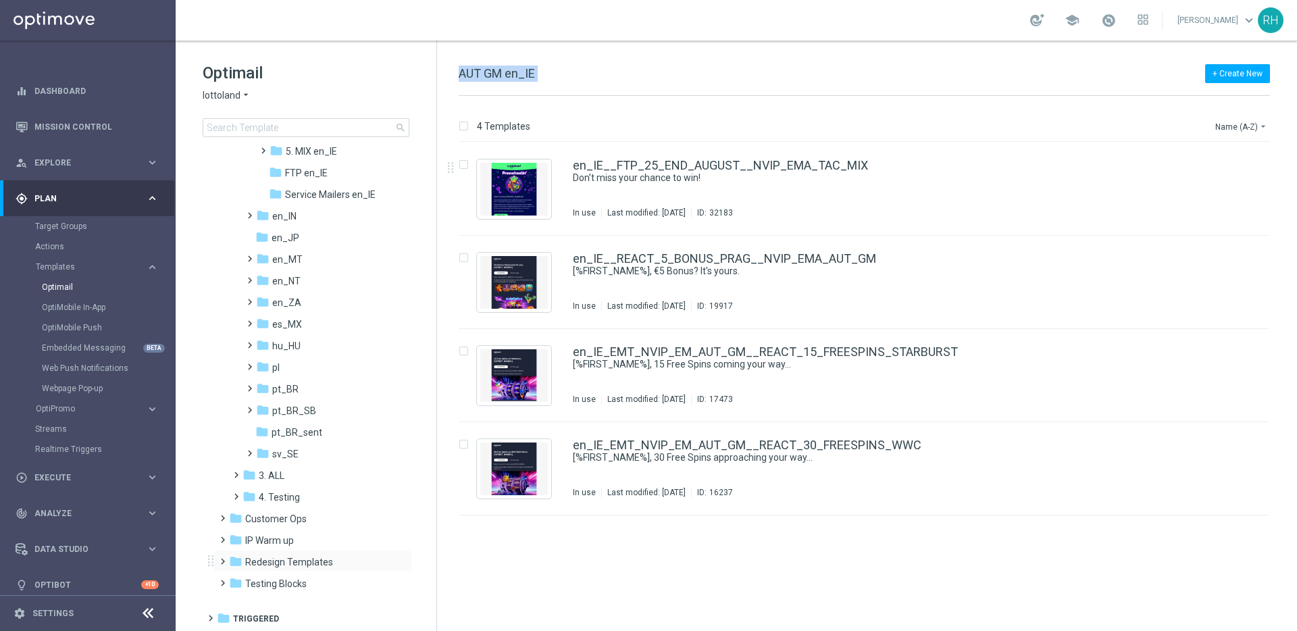
click at [223, 558] on span at bounding box center [220, 555] width 6 height 5
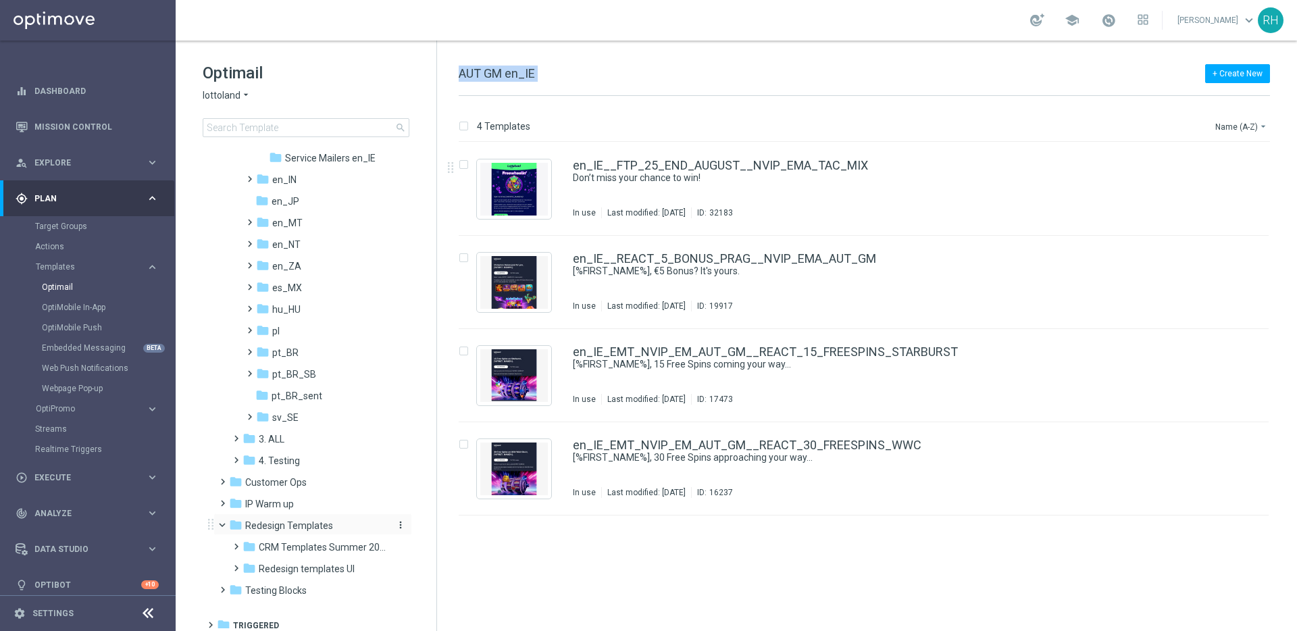
scroll to position [439, 0]
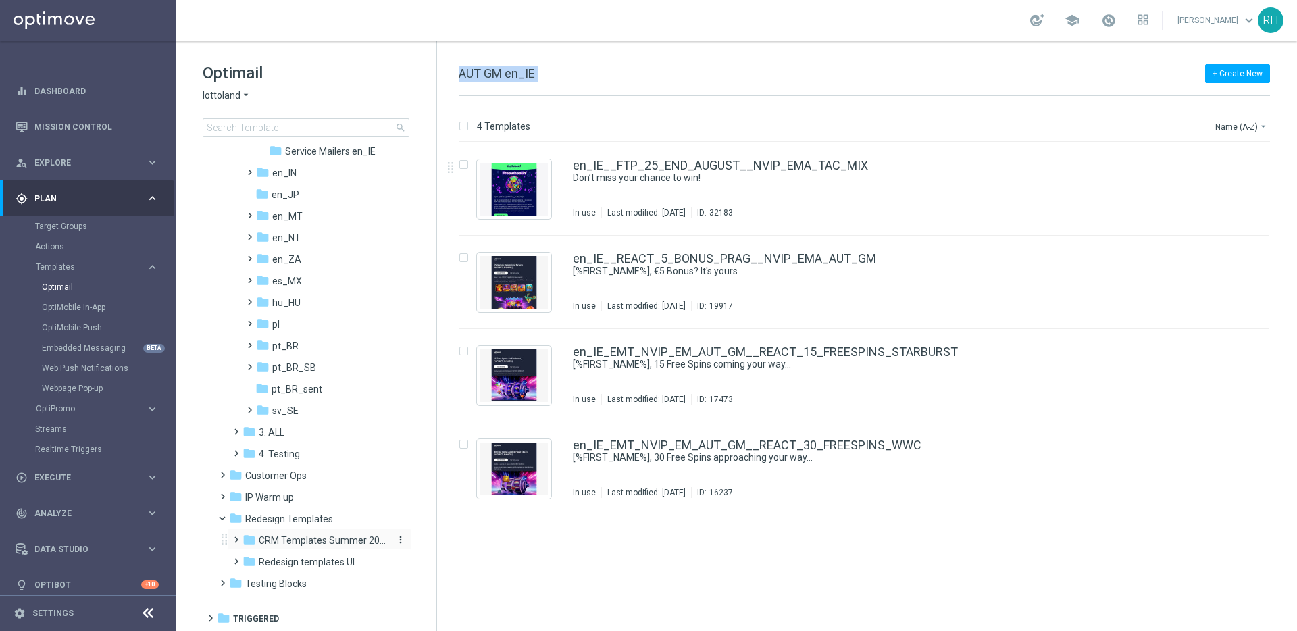
click at [280, 536] on span "CRM Templates Summer 2025" at bounding box center [323, 541] width 128 height 12
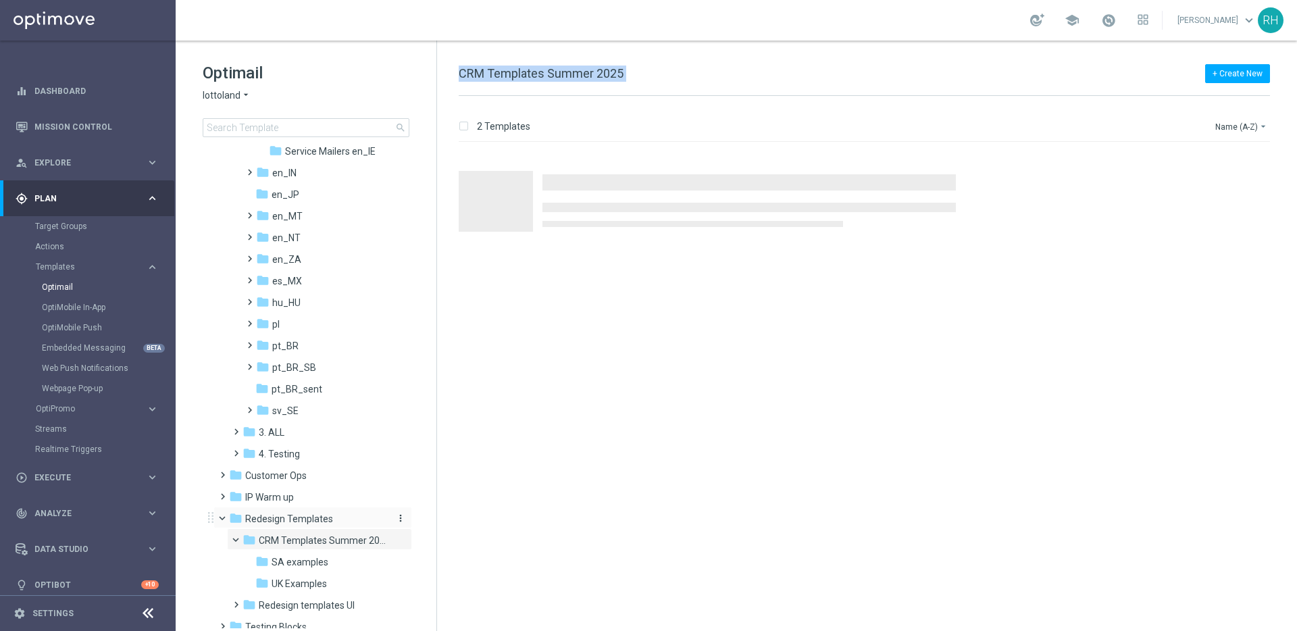
click at [274, 522] on span "Redesign Templates" at bounding box center [289, 519] width 88 height 12
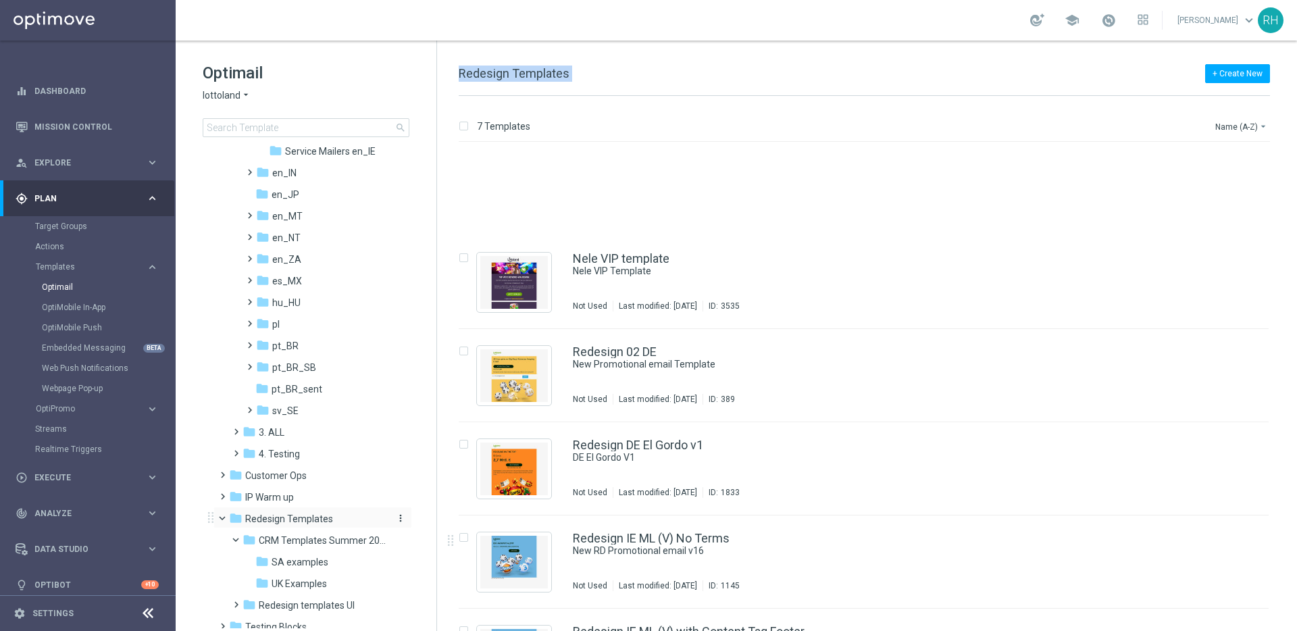
scroll to position [164, 0]
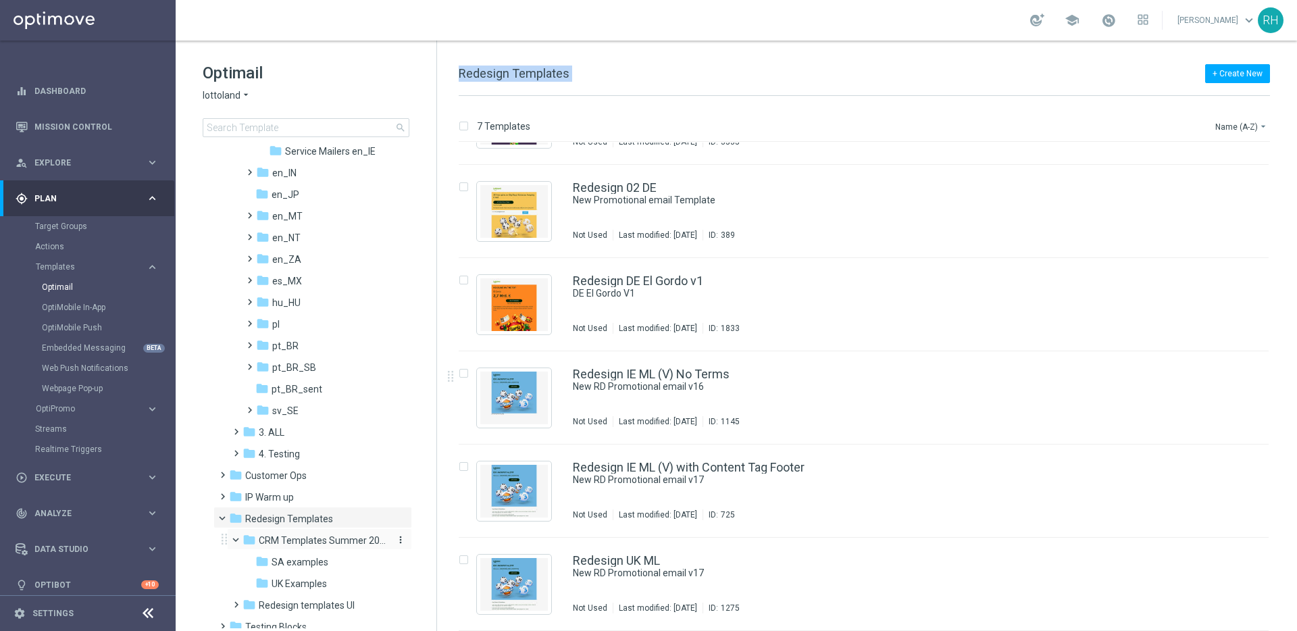
click at [337, 547] on span "CRM Templates Summer 2025" at bounding box center [323, 541] width 128 height 12
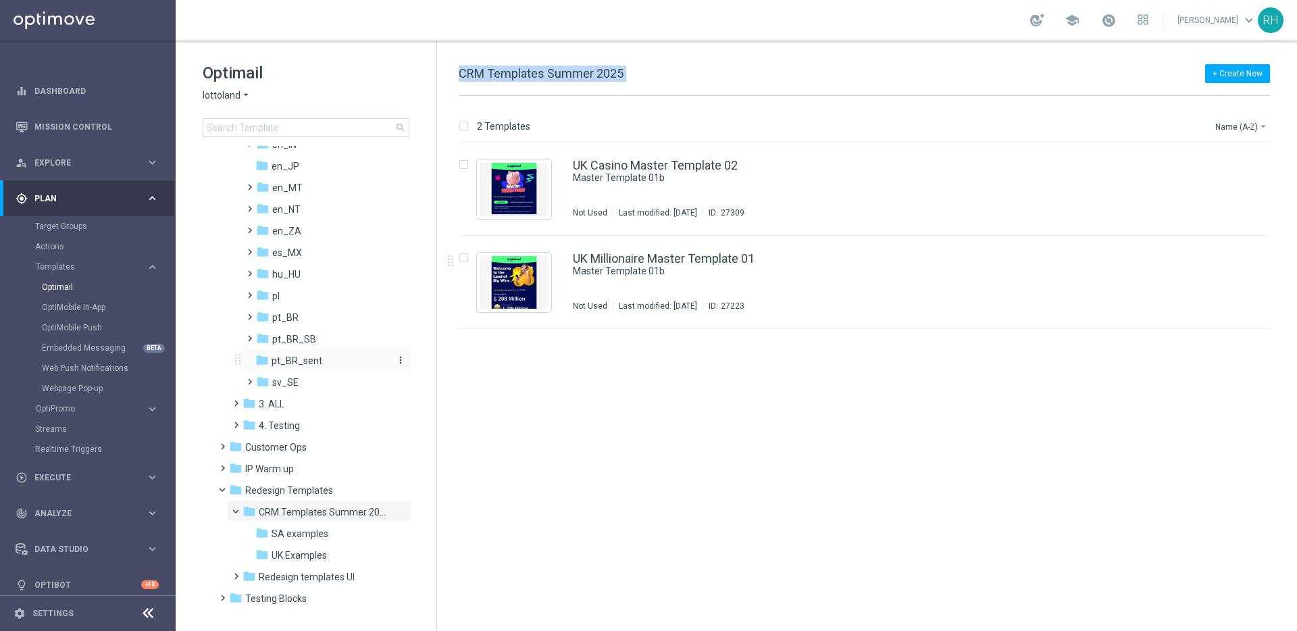
scroll to position [482, 0]
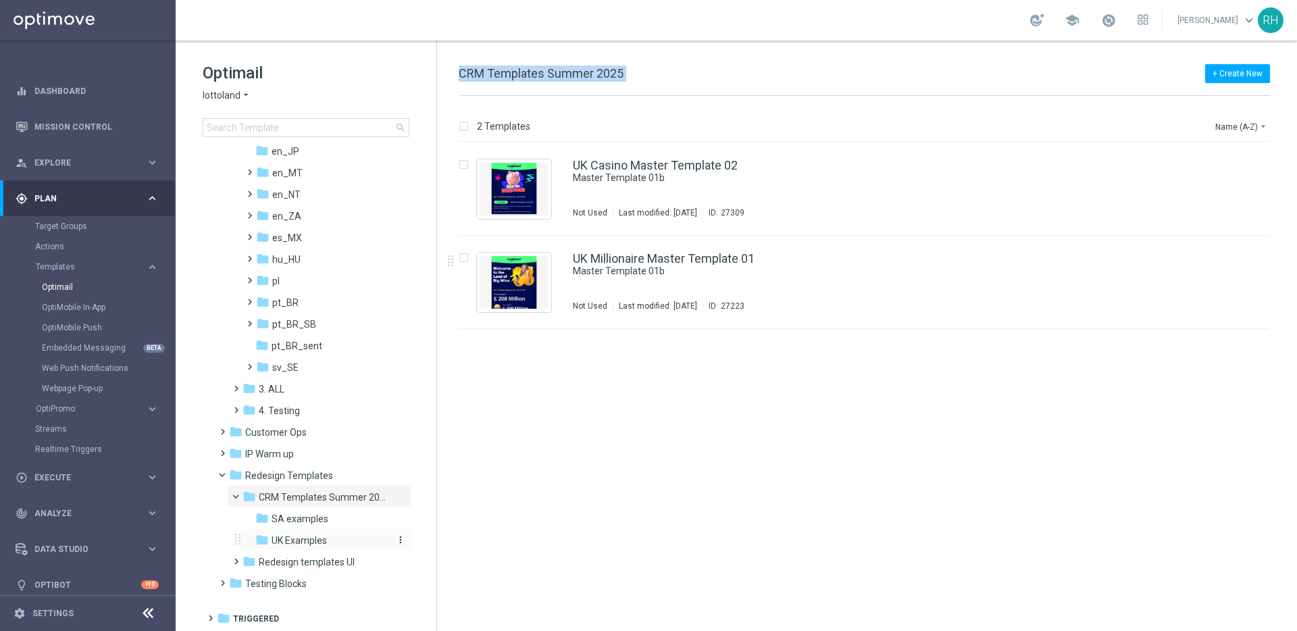
click at [314, 537] on span "UK Examples" at bounding box center [299, 541] width 55 height 12
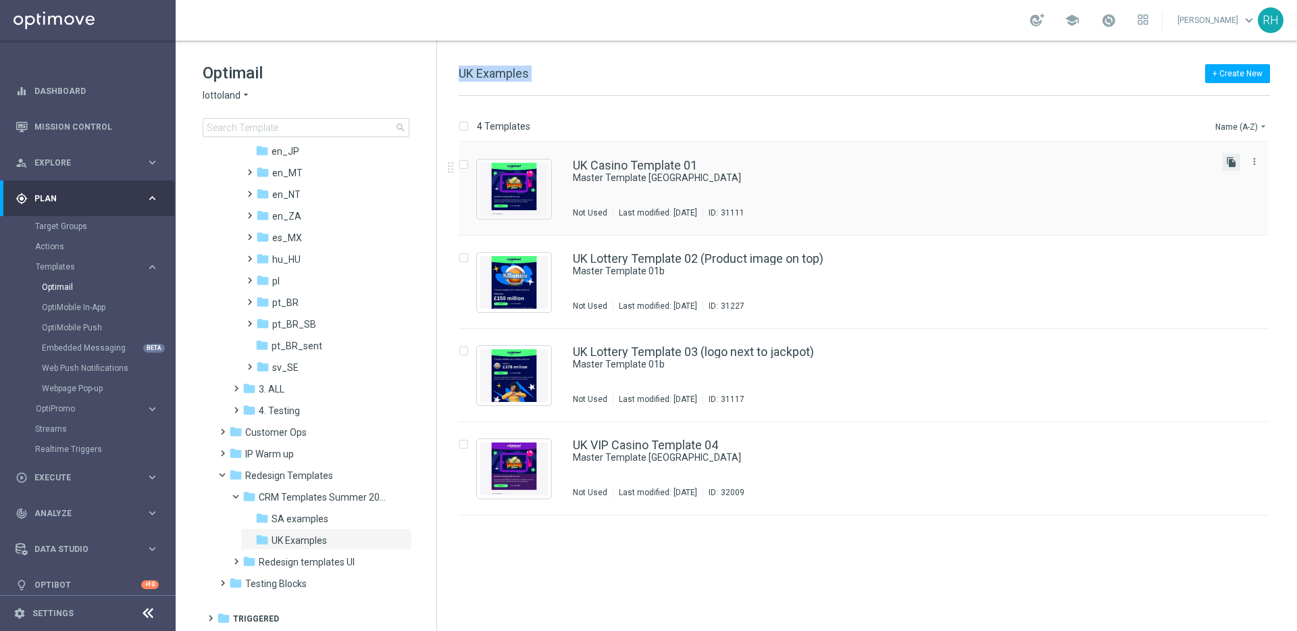
click at [1231, 162] on icon "file_copy" at bounding box center [1231, 162] width 11 height 11
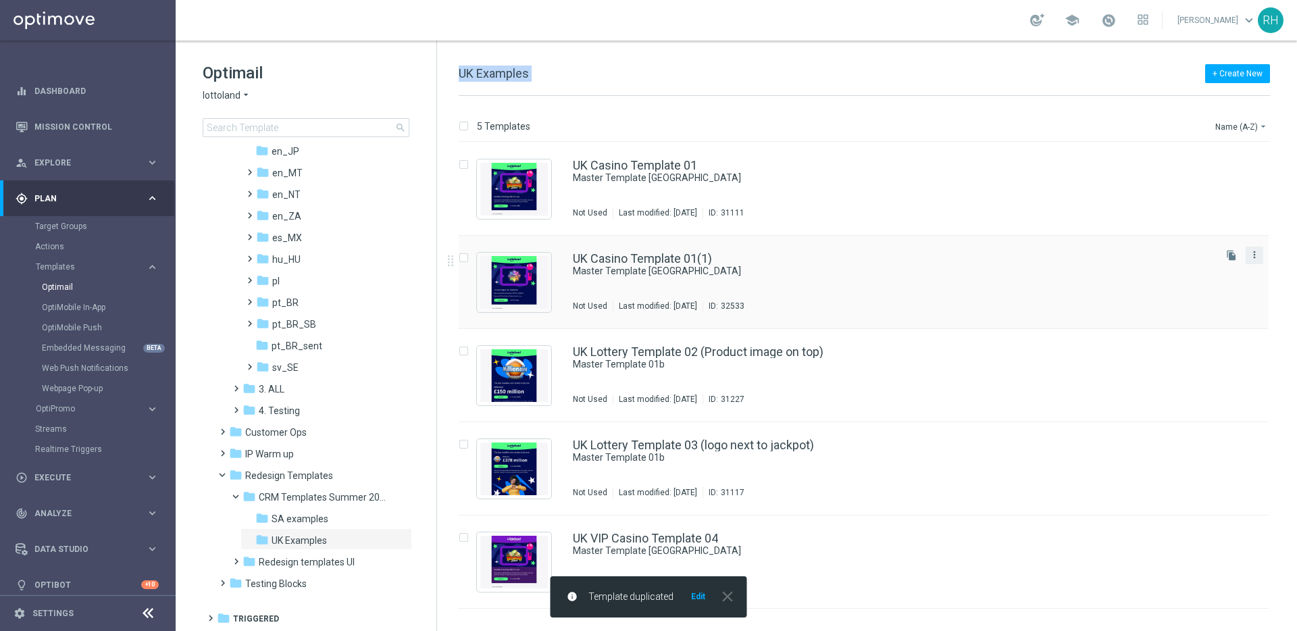
click at [1256, 252] on icon "more_vert" at bounding box center [1254, 254] width 11 height 11
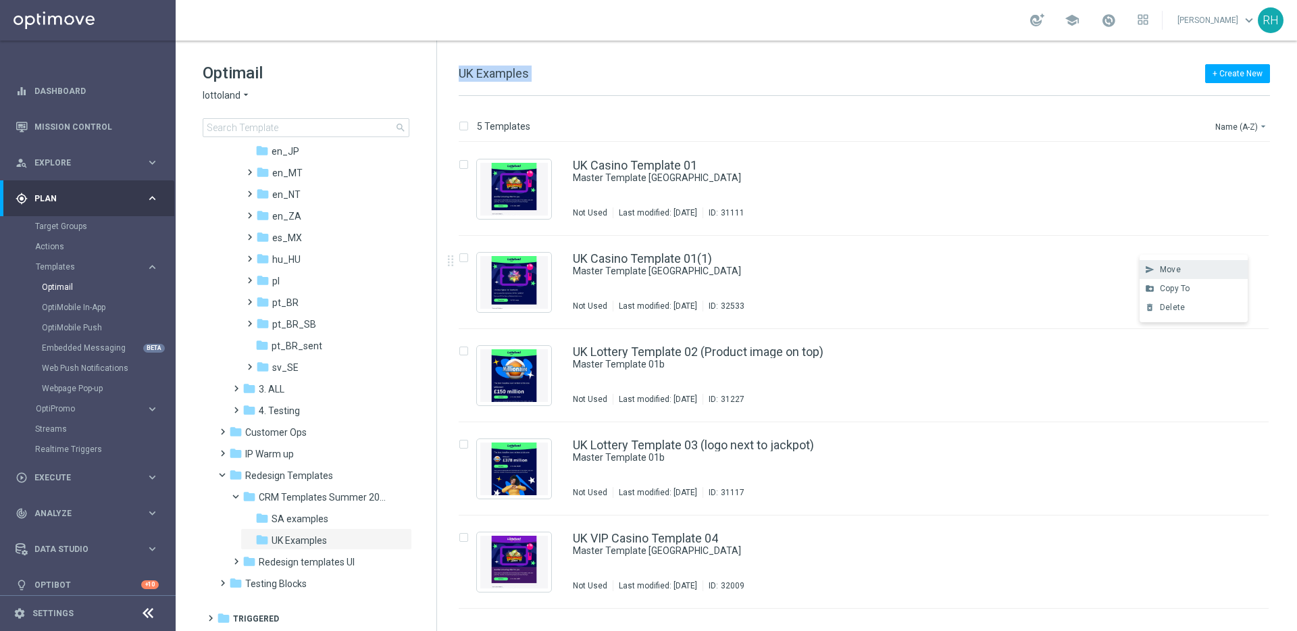
click at [1197, 265] on div "Move" at bounding box center [1201, 269] width 82 height 9
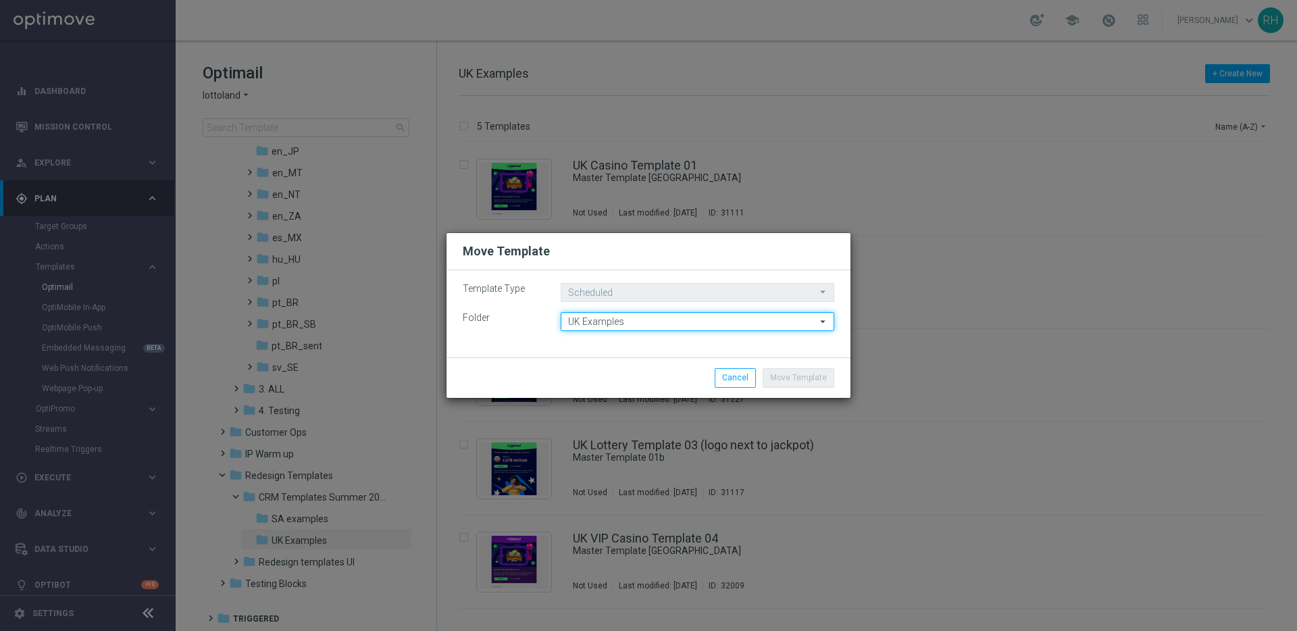
click at [783, 328] on input "UK Examples" at bounding box center [698, 321] width 274 height 19
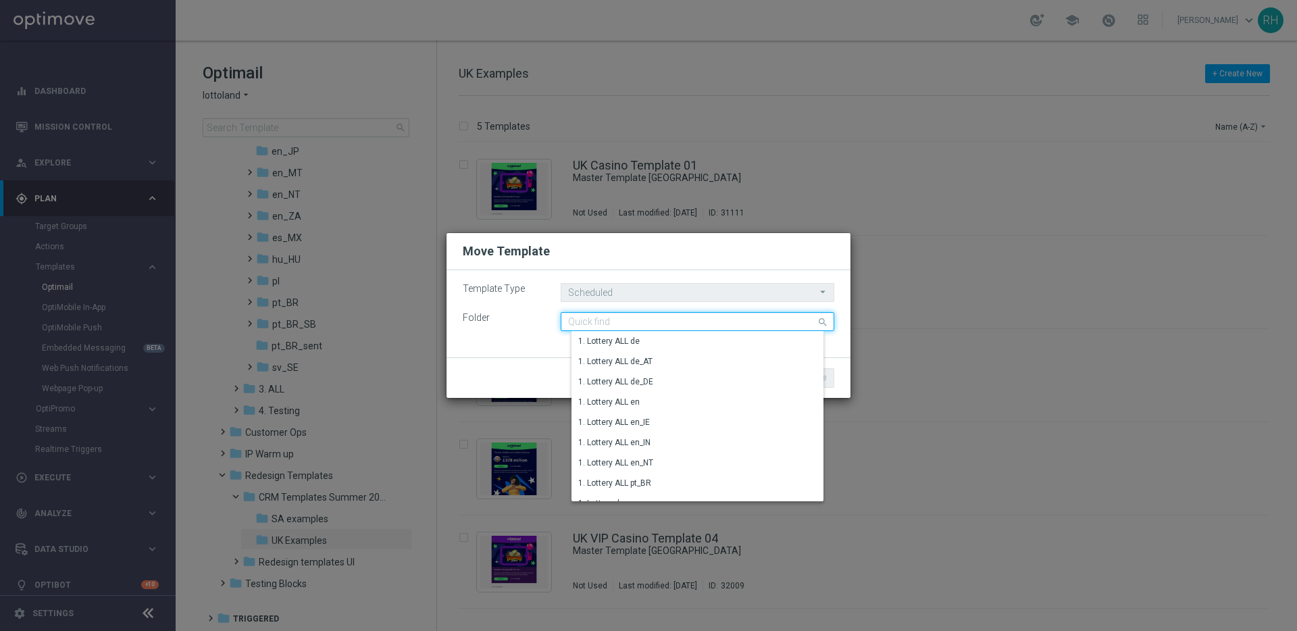
paste input "AUT GM en_IE"
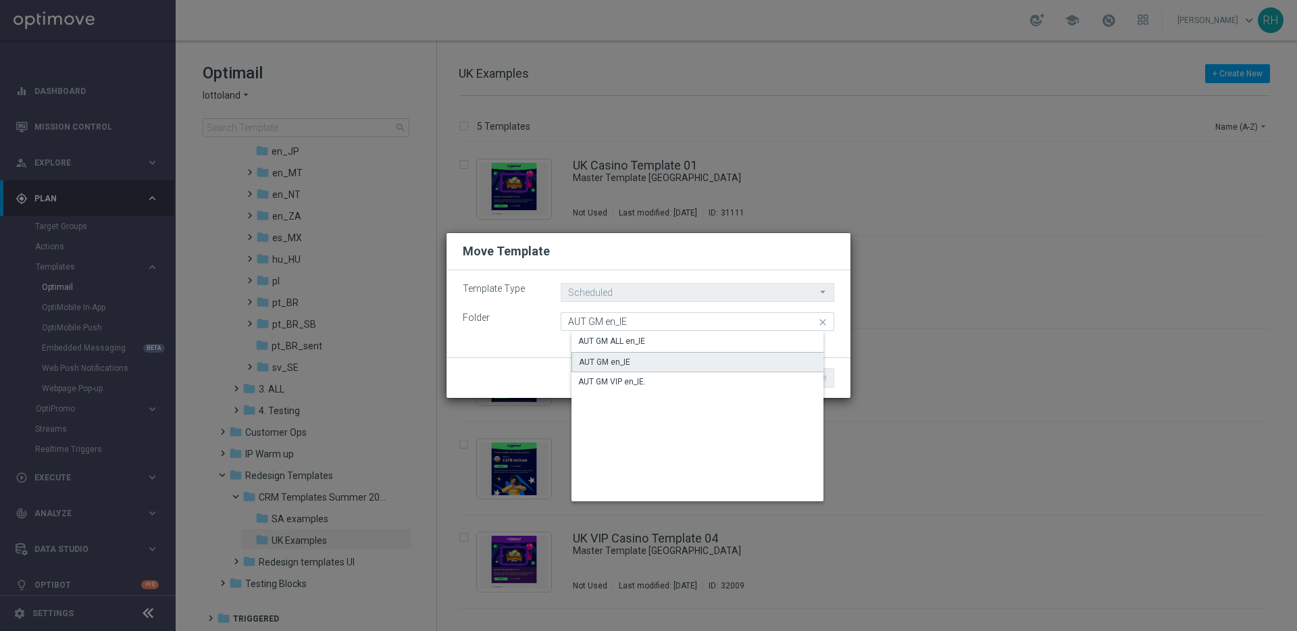
click at [668, 357] on div "AUT GM en_IE" at bounding box center [709, 362] width 274 height 20
type input "AUT GM en_IE"
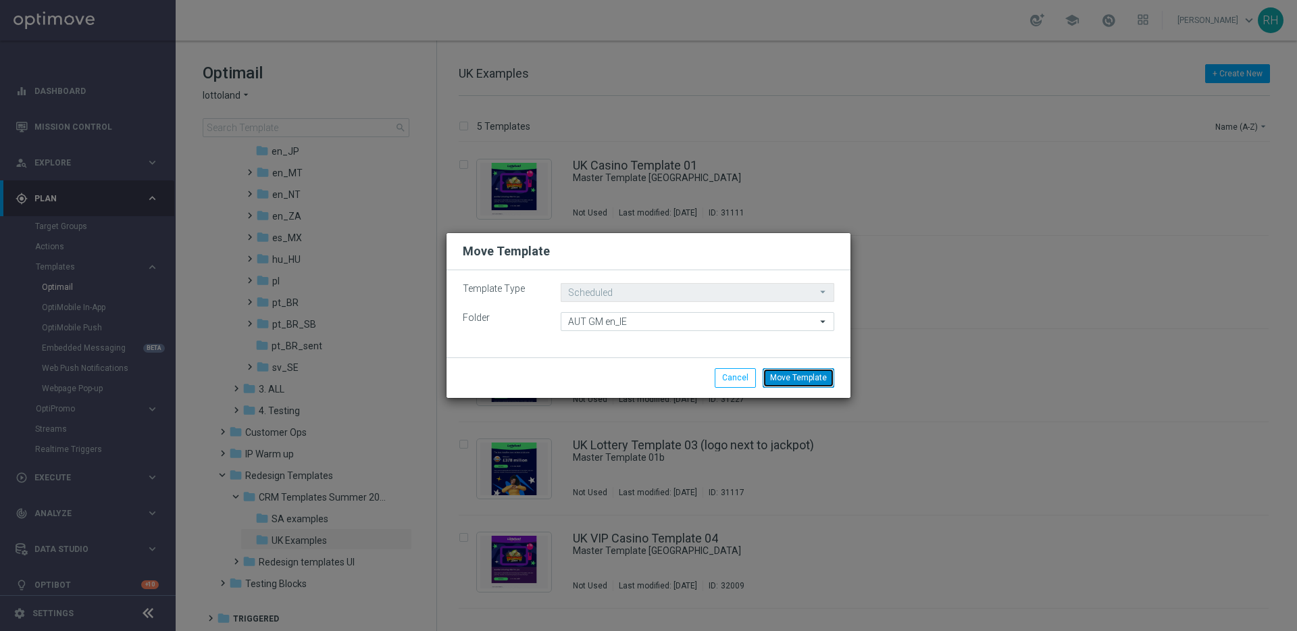
click at [807, 379] on button "Move Template" at bounding box center [799, 377] width 72 height 19
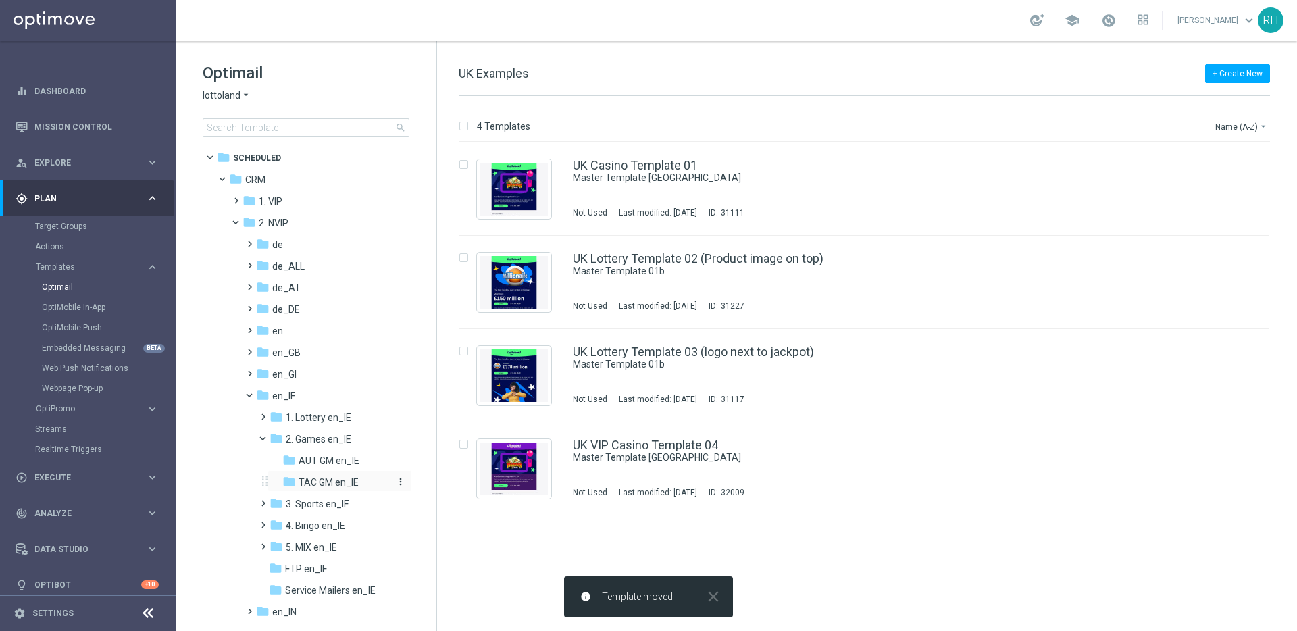
click at [334, 487] on span "TAC GM en_IE" at bounding box center [329, 482] width 60 height 12
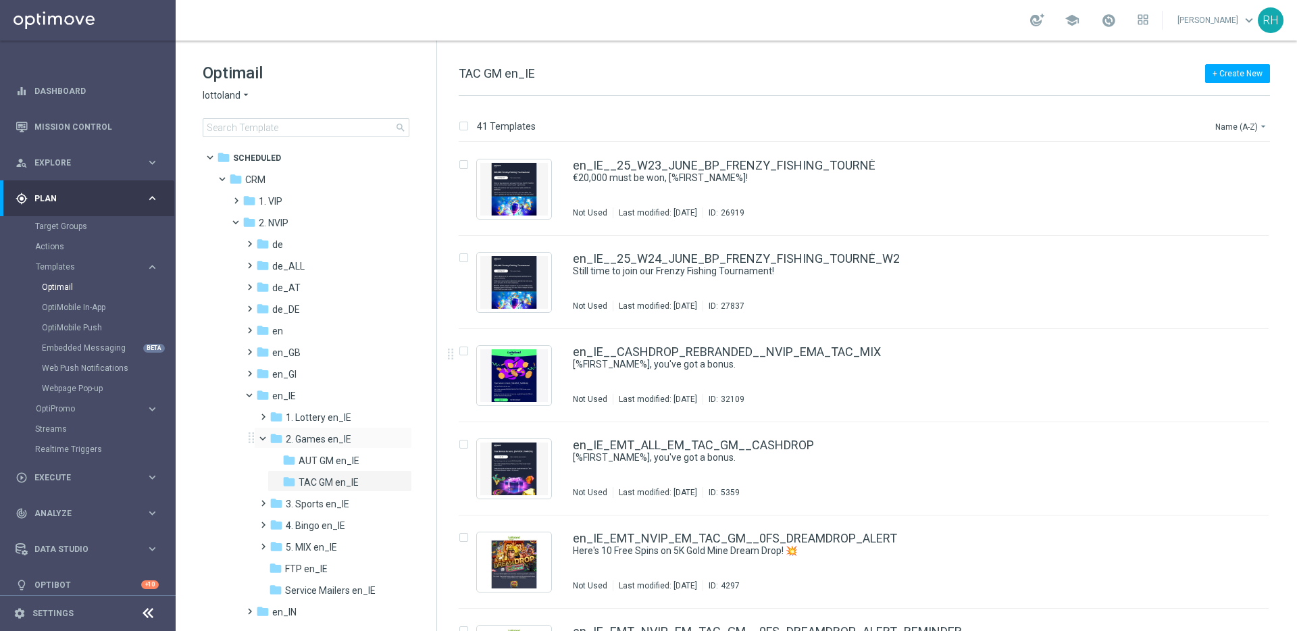
click at [266, 437] on span at bounding box center [268, 435] width 5 height 6
click at [264, 435] on span at bounding box center [260, 432] width 6 height 5
click at [299, 461] on span "AUT GM en_IE" at bounding box center [329, 461] width 61 height 12
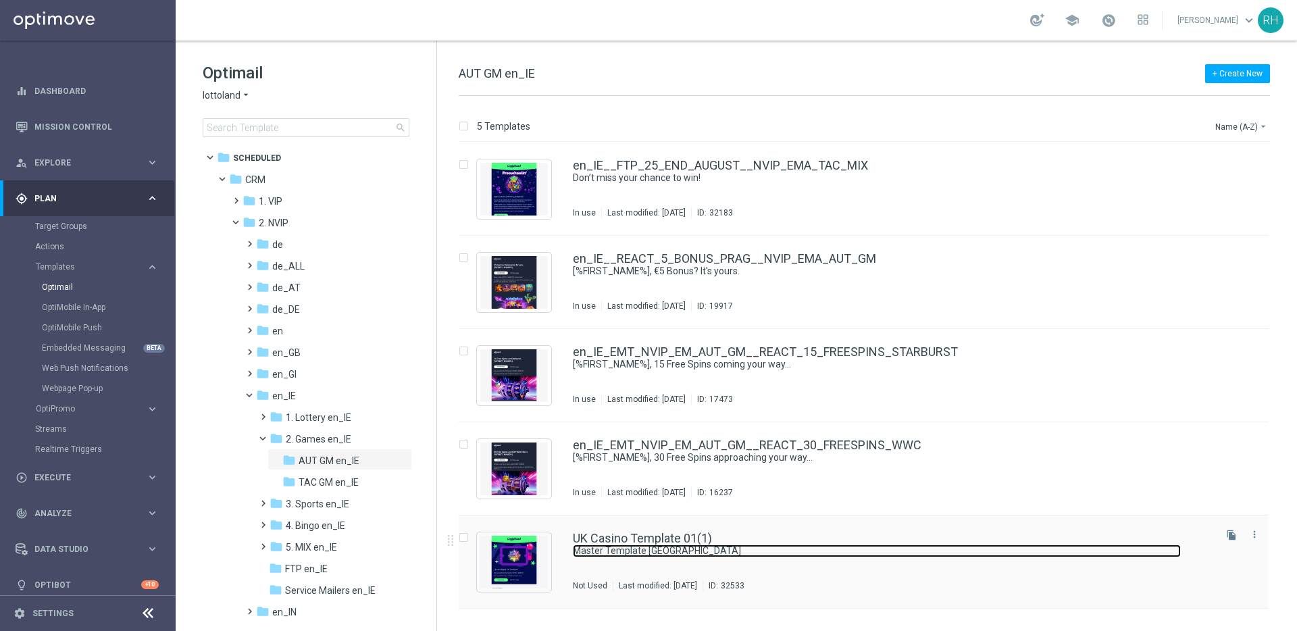
click at [1085, 555] on link "Master Template UK" at bounding box center [877, 551] width 608 height 13
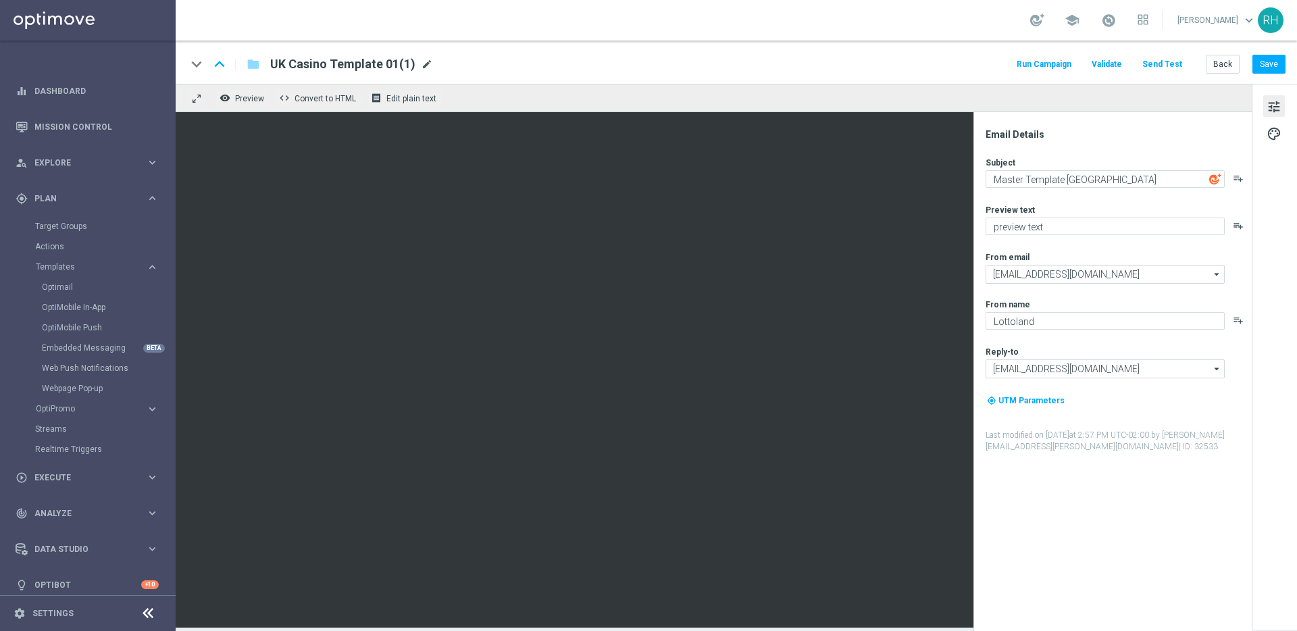
click at [428, 66] on span "mode_edit" at bounding box center [427, 64] width 12 height 12
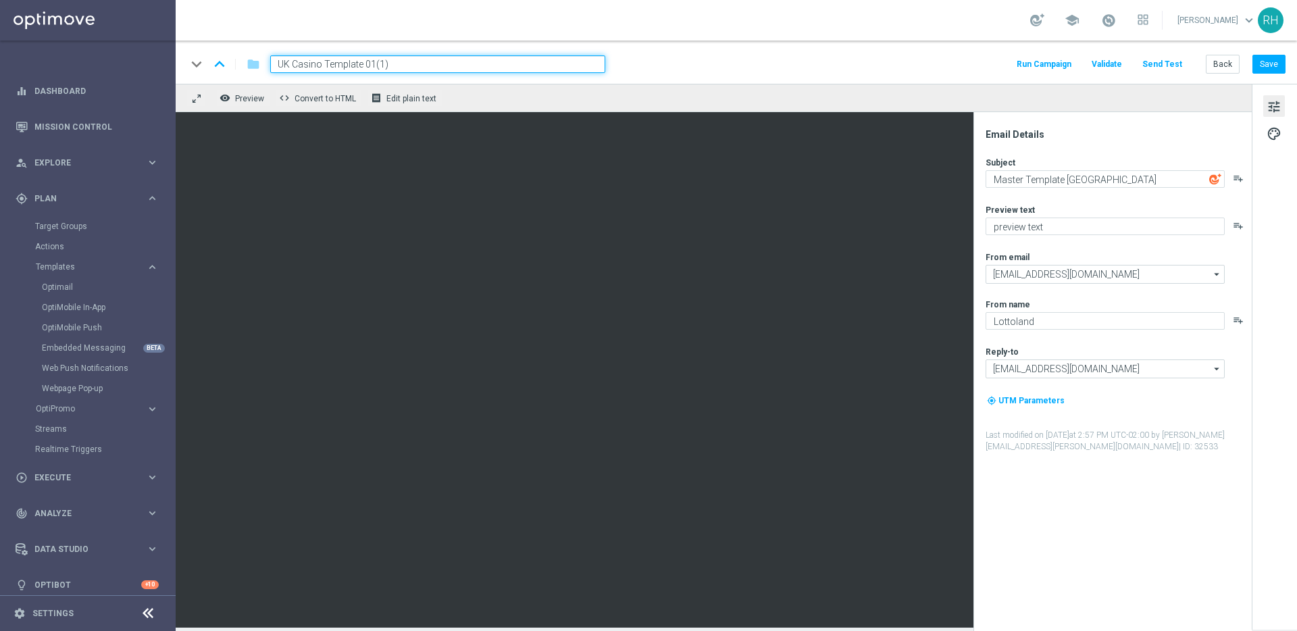
click at [418, 65] on input "UK Casino Template 01(1)" at bounding box center [437, 64] width 335 height 18
paste input "en_IE_EMT_NVIP_EM_AUT_GM__REACT_15_FREESPINS_STARBURST_REBRANDED"
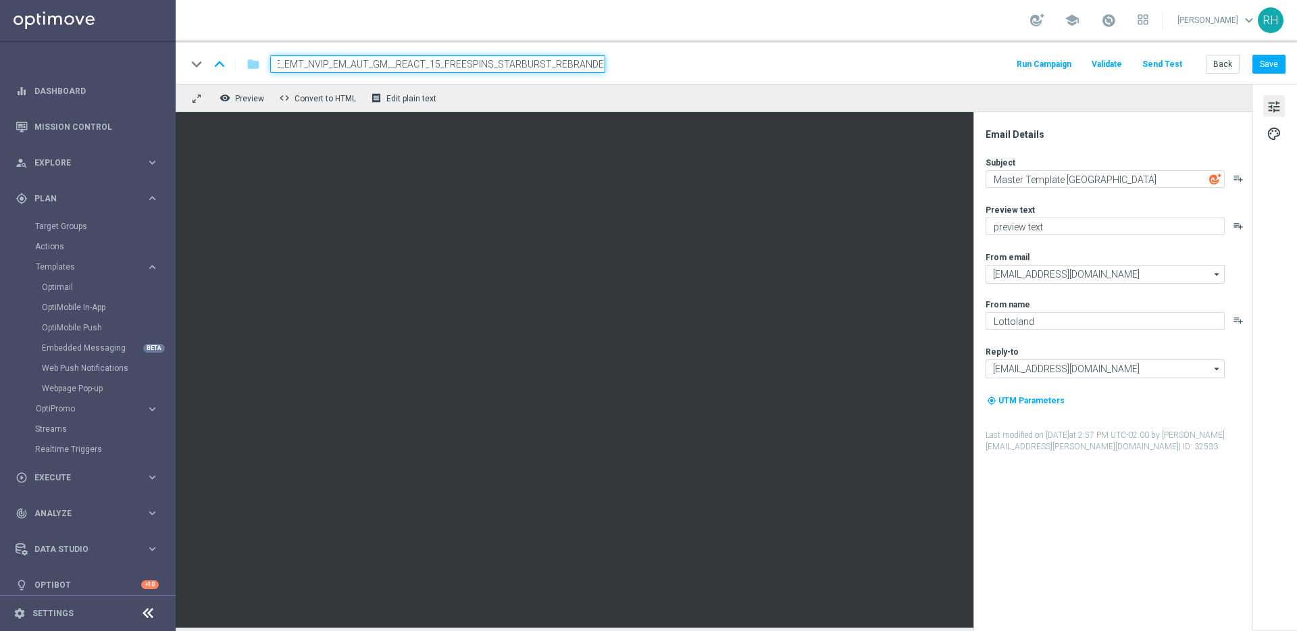
type input "en_IE_EMT_NVIP_EM_AUT_GM__REACT_15_FREESPINS_STARBURST_REBRANDED"
click at [695, 64] on div "keyboard_arrow_down keyboard_arrow_up folder en_IE_EMT_NVIP_EM_AUT_GM__REACT_15…" at bounding box center [736, 64] width 1099 height 18
click at [1273, 70] on button "Save" at bounding box center [1269, 64] width 33 height 19
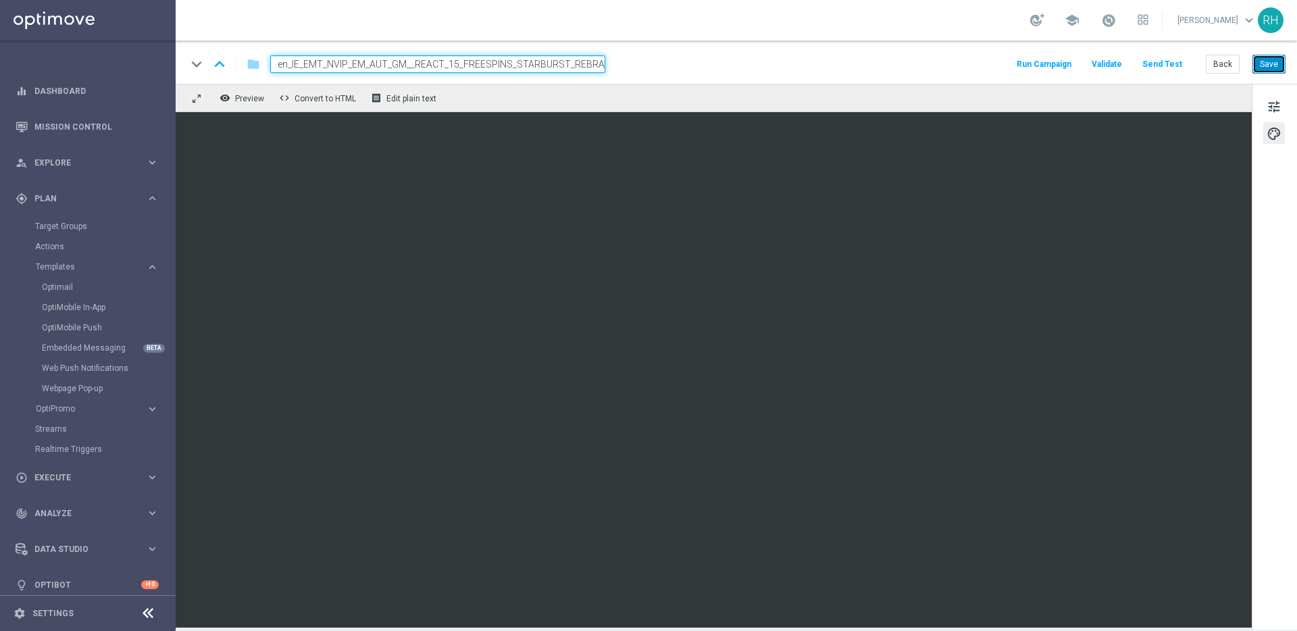
click at [1274, 65] on button "Save" at bounding box center [1269, 64] width 33 height 19
click at [1278, 66] on button "Save" at bounding box center [1269, 64] width 33 height 19
click at [1267, 68] on button "Save" at bounding box center [1269, 64] width 33 height 19
click at [1264, 76] on div "keyboard_arrow_down keyboard_arrow_up folder en_IE_EMT_NVIP_EM_AUT_GM__REACT_15…" at bounding box center [737, 62] width 1122 height 43
click at [888, 68] on div "keyboard_arrow_down keyboard_arrow_up folder en_IE_EMT_NVIP_EM_AUT_GM__REACT_15…" at bounding box center [736, 64] width 1099 height 18
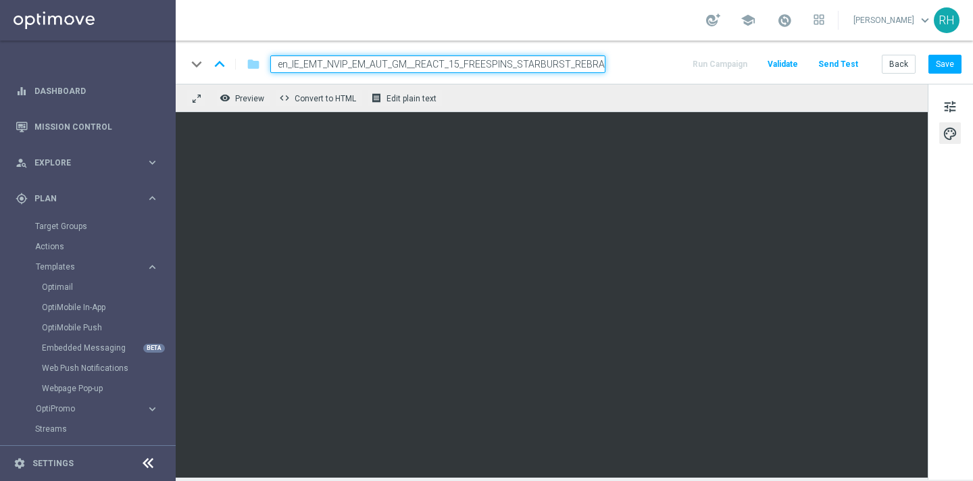
click at [674, 49] on div "keyboard_arrow_down keyboard_arrow_up folder en_IE_EMT_NVIP_EM_AUT_GM__REACT_15…" at bounding box center [574, 62] width 797 height 43
click at [947, 61] on button "Save" at bounding box center [944, 64] width 33 height 19
click at [637, 85] on div "remove_red_eye Preview code Convert to HTML receipt Edit plain text" at bounding box center [552, 98] width 752 height 28
click at [658, 62] on div "keyboard_arrow_down keyboard_arrow_up folder en_IE_EMT_NVIP_EM_AUT_GM__REACT_15…" at bounding box center [574, 64] width 775 height 18
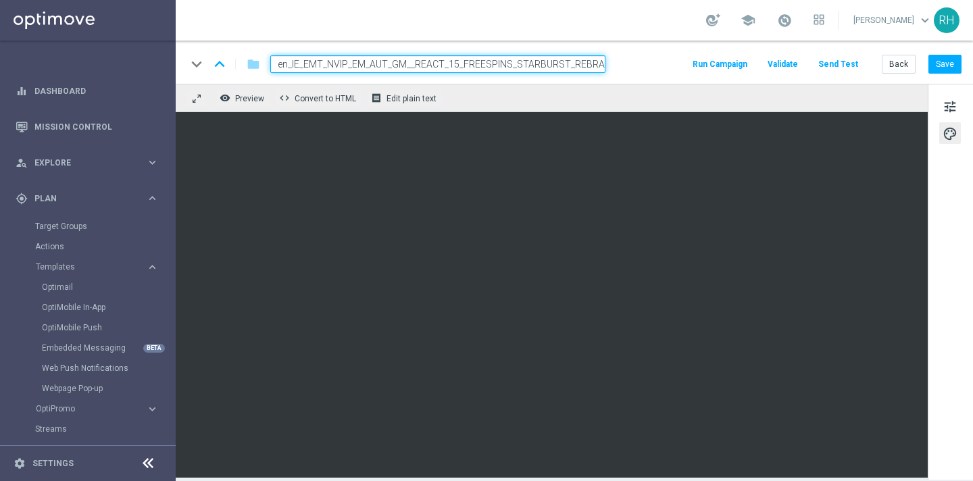
click at [673, 98] on div "remove_red_eye Preview code Convert to HTML receipt Edit plain text" at bounding box center [552, 98] width 752 height 28
click at [966, 61] on div "keyboard_arrow_down keyboard_arrow_up folder en_IE_EMT_NVIP_EM_AUT_GM__REACT_15…" at bounding box center [574, 62] width 797 height 43
click at [956, 64] on button "Save" at bounding box center [944, 64] width 33 height 19
click at [680, 92] on div "remove_red_eye Preview code Convert to HTML receipt Edit plain text" at bounding box center [552, 98] width 752 height 28
click at [665, 79] on div "keyboard_arrow_down keyboard_arrow_up folder en_IE_EMT_NVIP_EM_AUT_GM__REACT_15…" at bounding box center [574, 62] width 797 height 43
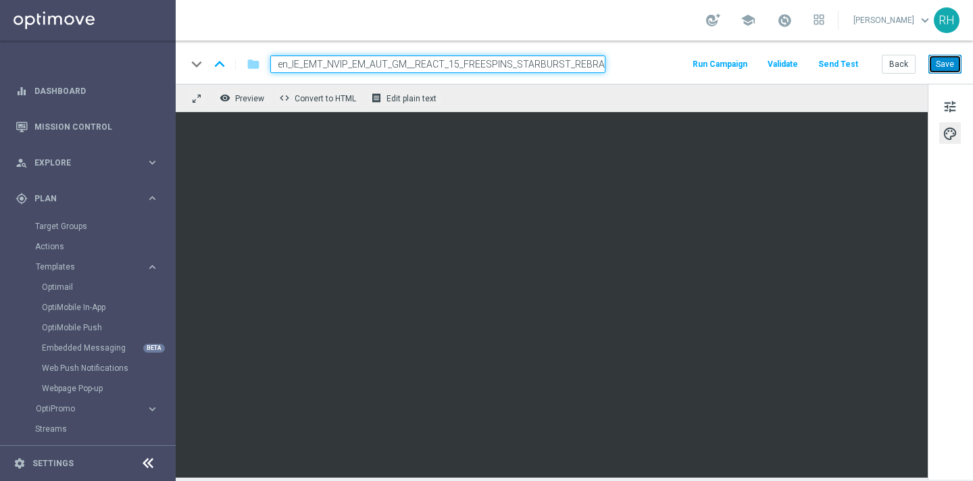
click at [935, 64] on button "Save" at bounding box center [944, 64] width 33 height 19
click at [633, 78] on div "keyboard_arrow_down keyboard_arrow_up folder en_IE_EMT_NVIP_EM_AUT_GM__REACT_15…" at bounding box center [574, 62] width 797 height 43
click at [644, 77] on div "keyboard_arrow_down keyboard_arrow_up folder en_IE_EMT_NVIP_EM_AUT_GM__REACT_15…" at bounding box center [574, 62] width 797 height 43
click at [956, 70] on button "Save" at bounding box center [944, 64] width 33 height 19
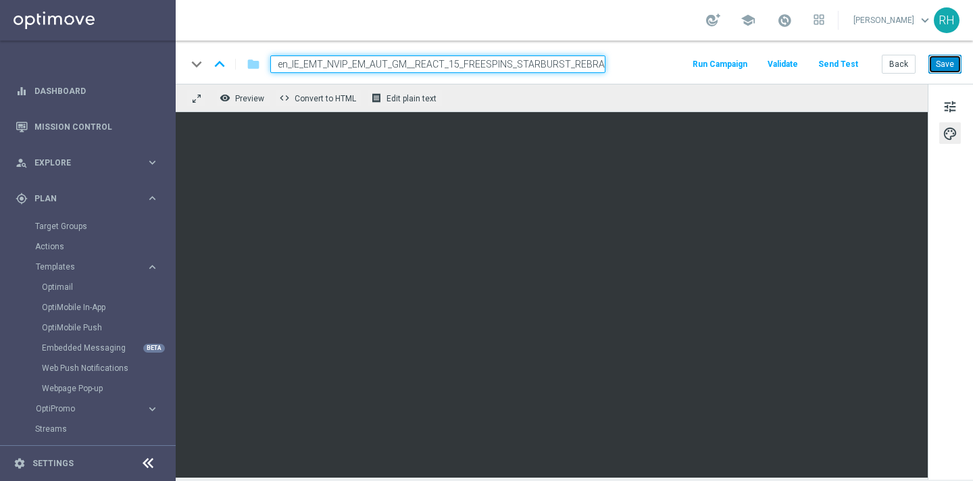
click at [935, 59] on button "Save" at bounding box center [944, 64] width 33 height 19
click at [949, 108] on span "tune" at bounding box center [950, 107] width 15 height 18
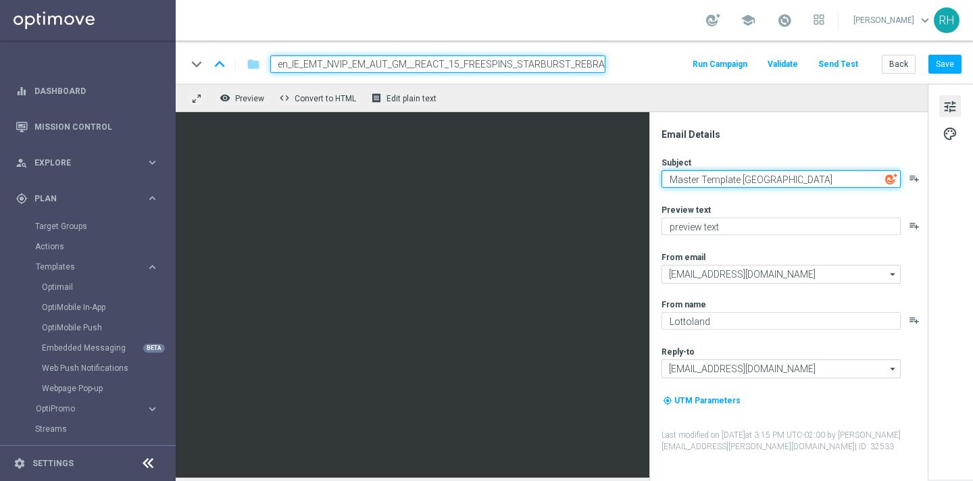
click at [726, 180] on textarea "Master Template UK" at bounding box center [781, 179] width 239 height 18
paste textarea "[%FIRST_NAME%], 15 Free Spins coming your way..."
drag, startPoint x: 808, startPoint y: 179, endPoint x: 889, endPoint y: 179, distance: 81.8
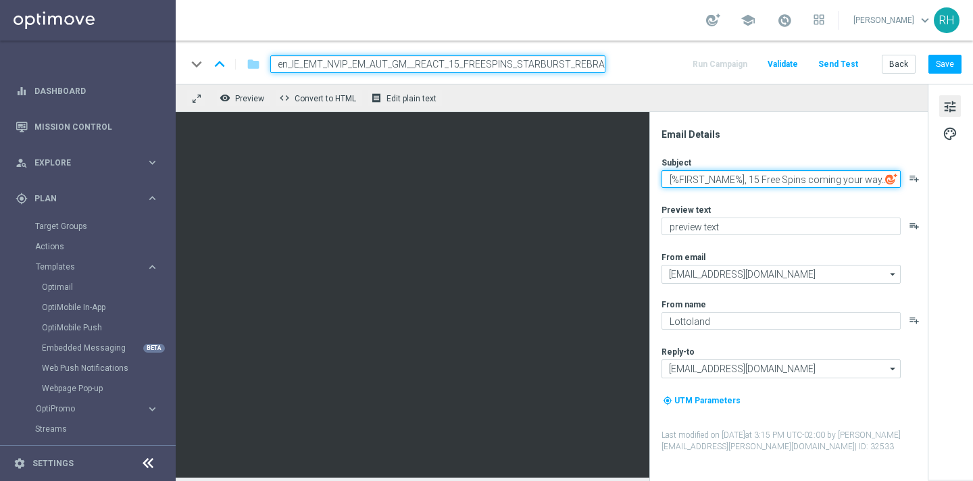
click at [889, 179] on div "[%FIRST_NAME%], 15 Free Spins coming your way... playlist_add" at bounding box center [794, 179] width 265 height 18
type textarea "[%FIRST_NAME%], 15 Free Spins coming your way..."
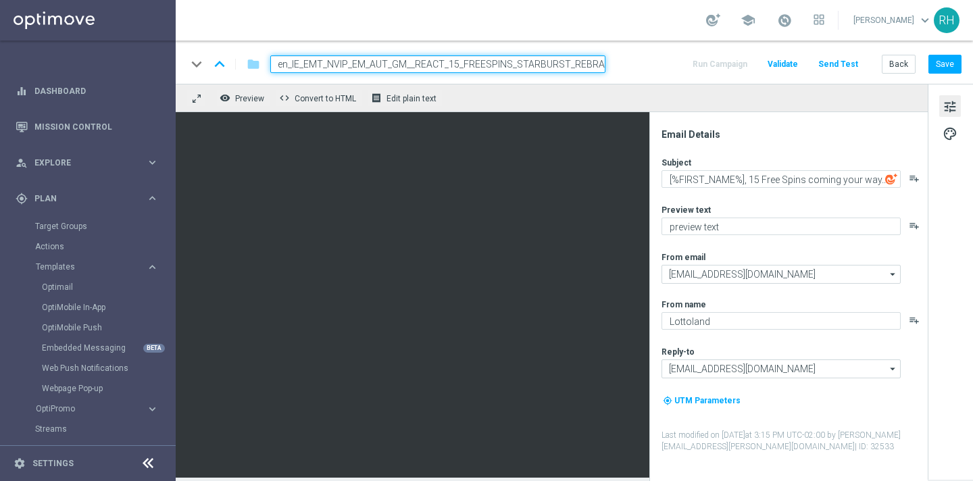
click at [861, 168] on div "Subject [%FIRST_NAME%], 15 Free Spins coming your way... playlist_add" at bounding box center [794, 172] width 265 height 31
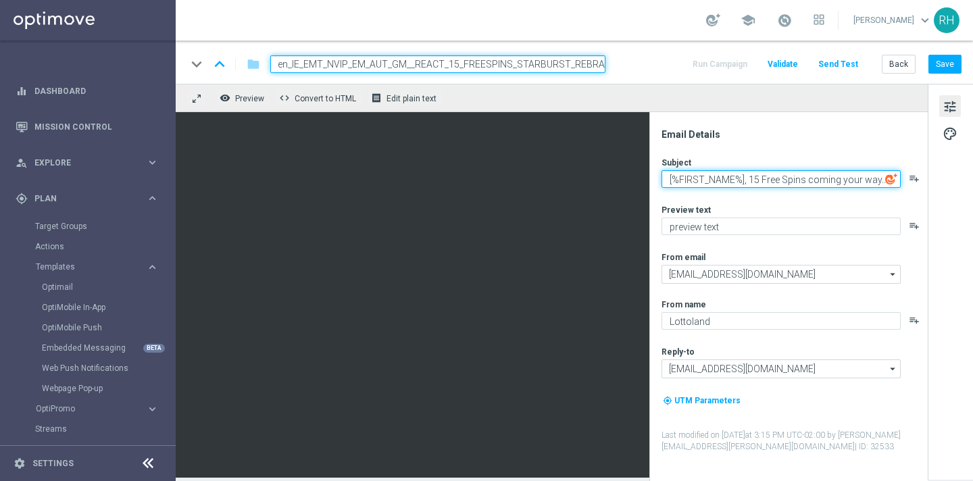
click at [835, 182] on textarea "[%FIRST_NAME%], 15 Free Spins coming your way..." at bounding box center [781, 179] width 239 height 18
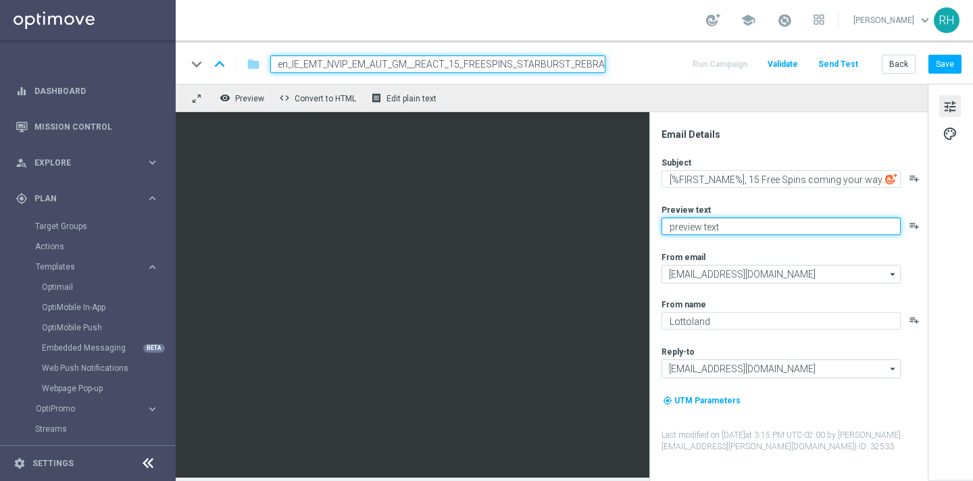
click at [692, 228] on textarea "preview text" at bounding box center [781, 227] width 239 height 18
paste textarea "We miss you, they're on us."
type textarea "We miss you, they're on us."
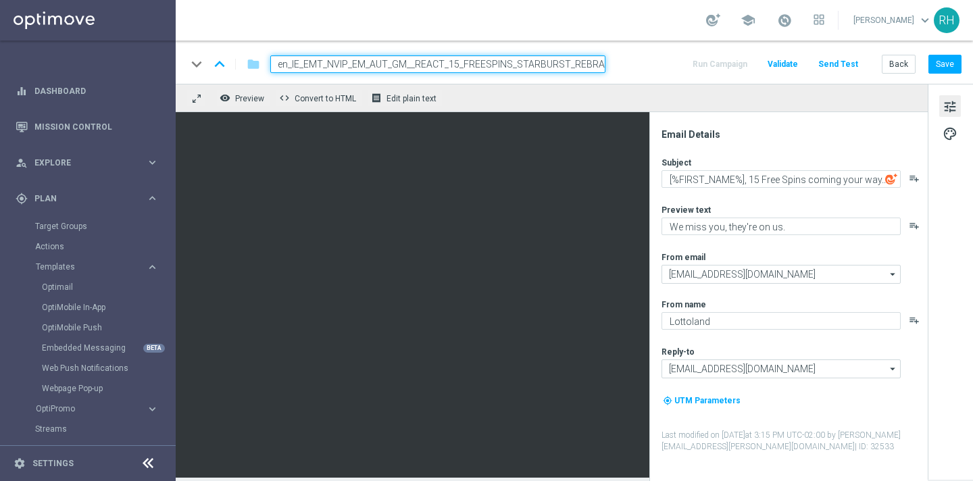
click at [795, 204] on div "Preview text" at bounding box center [794, 209] width 265 height 11
click at [950, 68] on button "Save" at bounding box center [944, 64] width 33 height 19
click at [747, 103] on div "remove_red_eye Preview code Convert to HTML receipt Edit plain text" at bounding box center [552, 98] width 752 height 28
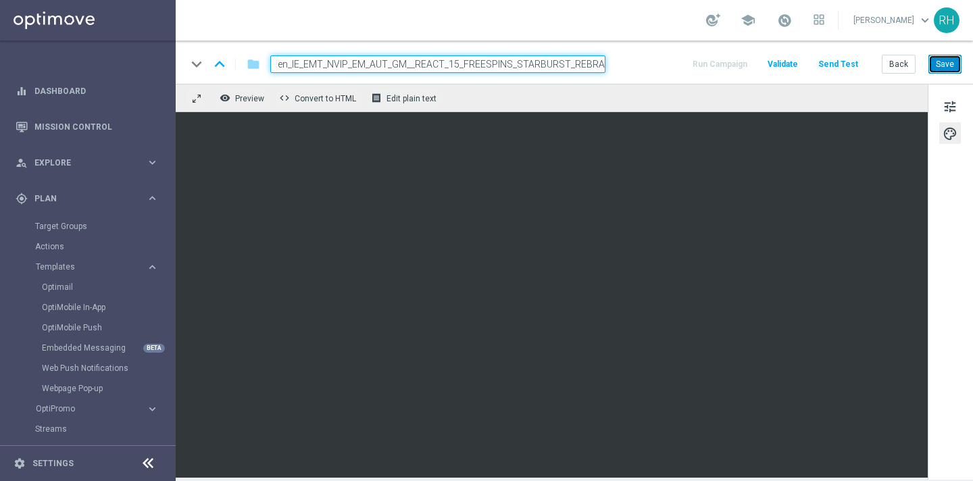
click at [951, 70] on button "Save" at bounding box center [944, 64] width 33 height 19
click at [692, 49] on div "keyboard_arrow_down keyboard_arrow_up folder en_IE_EMT_NVIP_EM_AUT_GM__REACT_15…" at bounding box center [574, 62] width 797 height 43
click at [947, 70] on button "Save" at bounding box center [944, 64] width 33 height 19
click at [949, 105] on span "tune" at bounding box center [950, 107] width 15 height 18
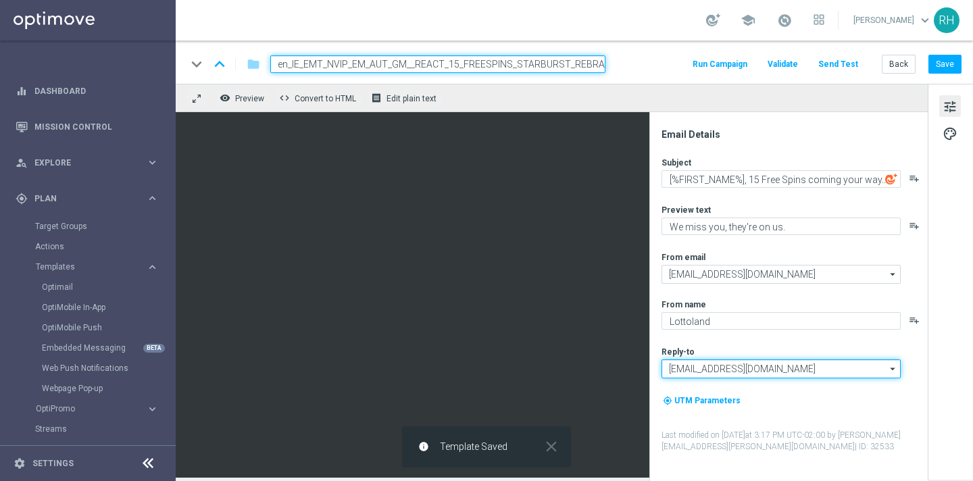
click at [791, 366] on input "support@lottoland.co.uk" at bounding box center [781, 369] width 239 height 19
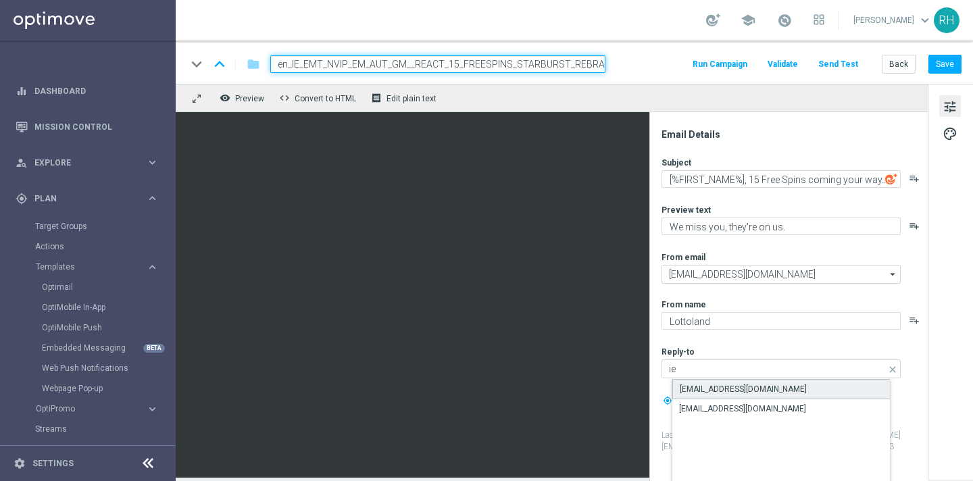
click at [783, 385] on div "[EMAIL_ADDRESS][DOMAIN_NAME]" at bounding box center [791, 389] width 239 height 20
type input "[EMAIL_ADDRESS][DOMAIN_NAME]"
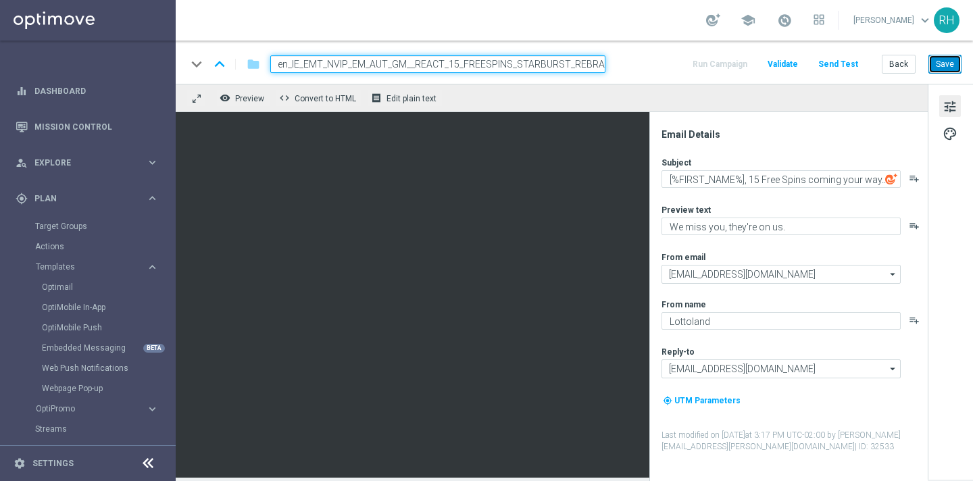
click at [953, 65] on button "Save" at bounding box center [944, 64] width 33 height 19
click at [703, 48] on div "keyboard_arrow_down keyboard_arrow_up folder en_IE_EMT_NVIP_EM_AUT_GM__REACT_15…" at bounding box center [574, 62] width 797 height 43
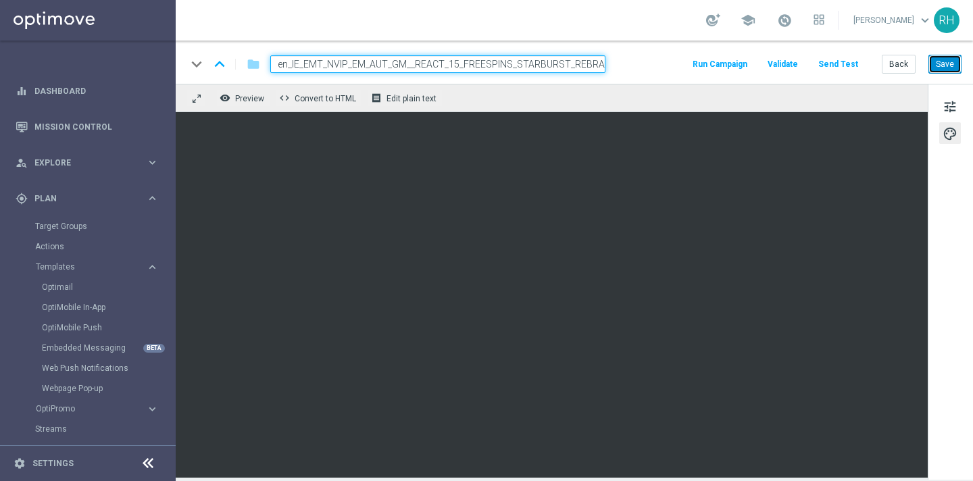
click at [948, 55] on button "Save" at bounding box center [944, 64] width 33 height 19
click at [954, 68] on button "Save" at bounding box center [944, 64] width 33 height 19
click at [856, 57] on button "Send Test" at bounding box center [838, 64] width 44 height 18
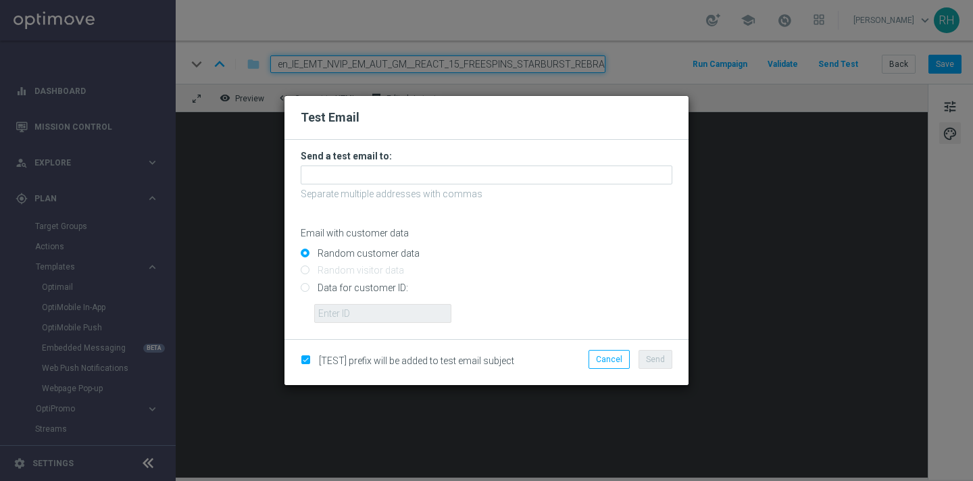
click at [307, 288] on input "Data for customer ID:" at bounding box center [487, 293] width 372 height 19
radio input "true"
click at [346, 324] on form "Send a test email to: Separate multiple addresses with commas Email with custom…" at bounding box center [486, 239] width 404 height 199
click at [352, 310] on input "text" at bounding box center [382, 313] width 137 height 19
type input "9388754"
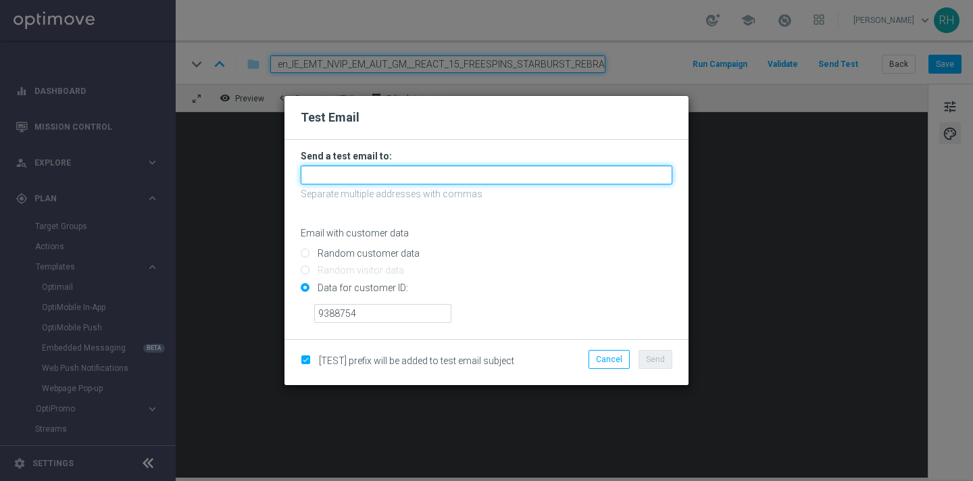
click at [445, 173] on input "text" at bounding box center [487, 175] width 372 height 19
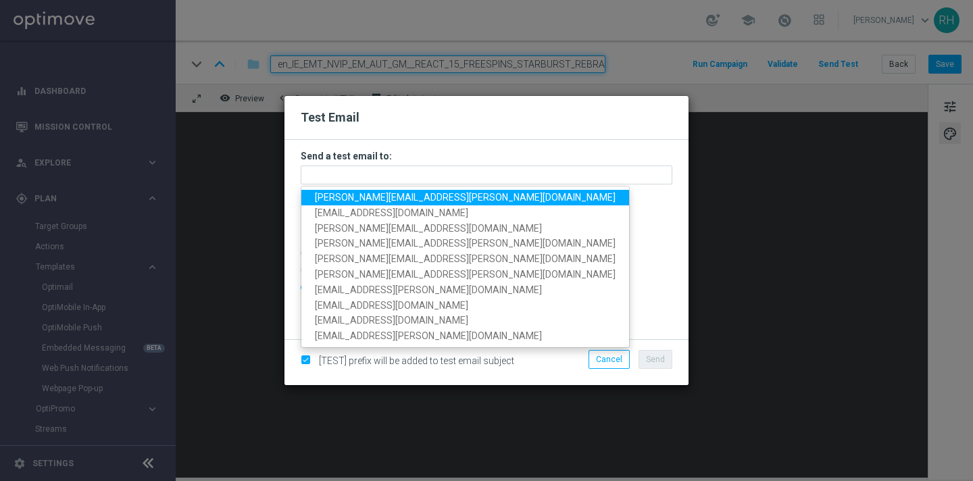
click at [348, 197] on span "ricky.hubbard@lottoland.com" at bounding box center [465, 197] width 301 height 11
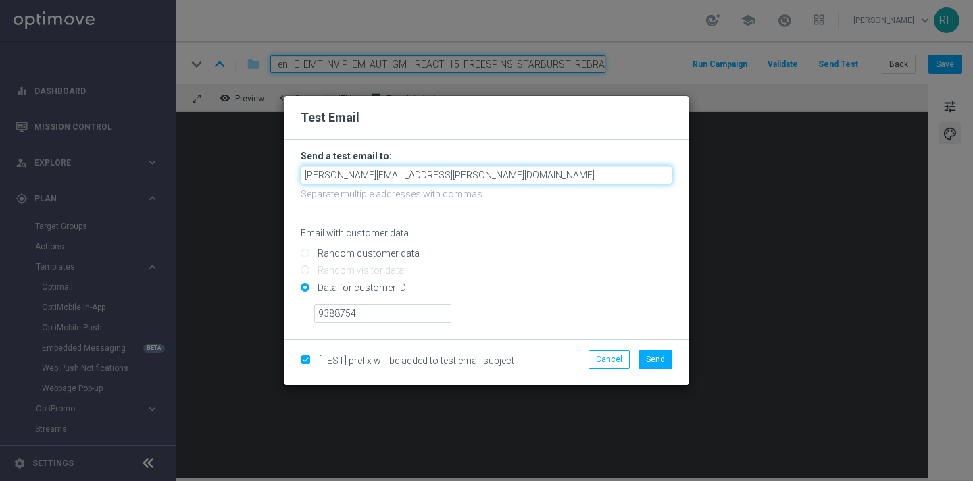
click at [516, 175] on input "ricky.hubbard@lottoland.com" at bounding box center [487, 175] width 372 height 19
type input "ricky.hubbard@lottoland.com,leslie.martinez@lottoland.com,james.parr@lottoland.…"
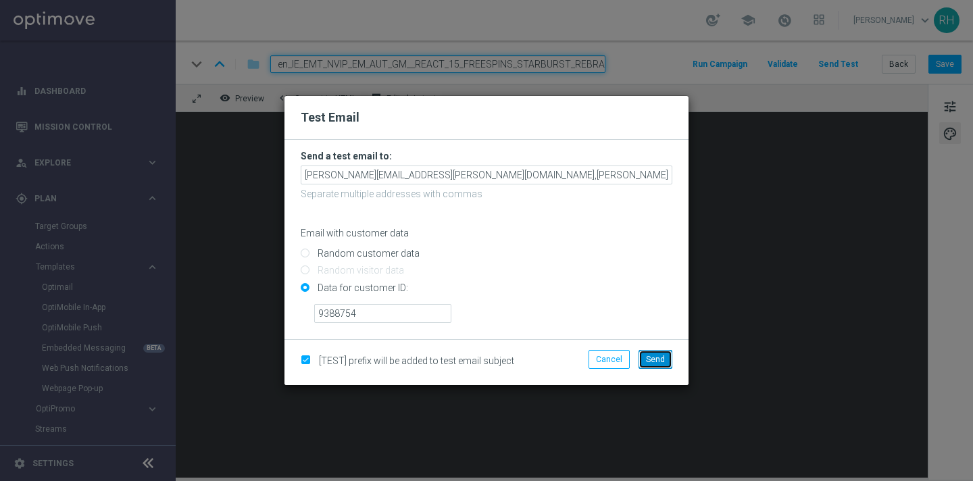
click at [654, 356] on span "Send" at bounding box center [655, 359] width 19 height 9
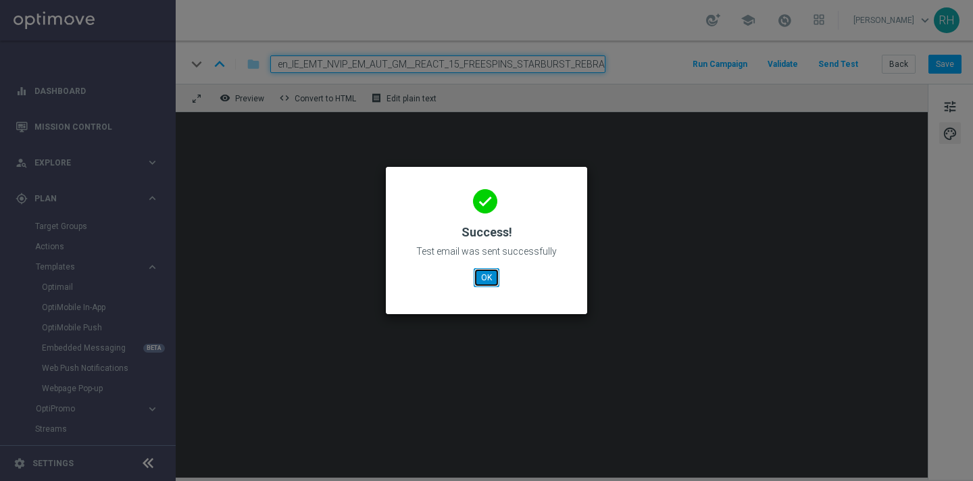
click at [495, 280] on button "OK" at bounding box center [487, 277] width 26 height 19
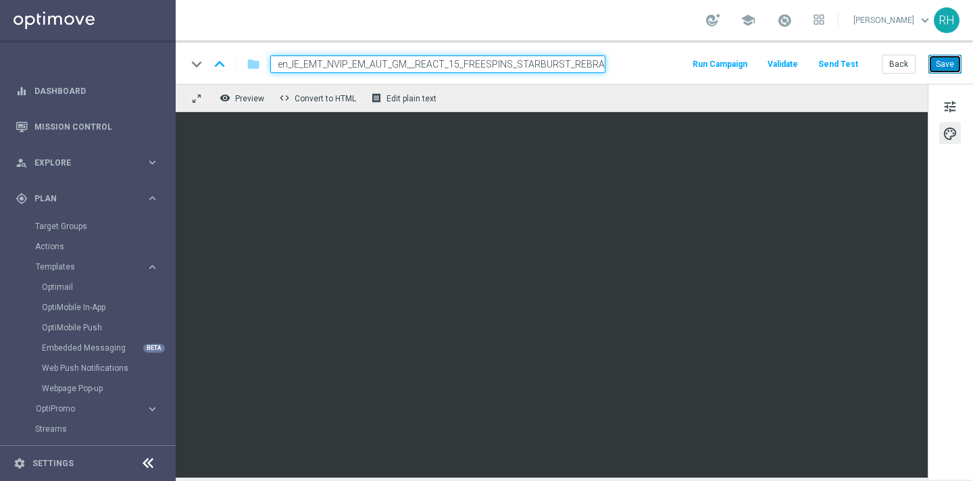
click at [945, 61] on button "Save" at bounding box center [944, 64] width 33 height 19
click at [616, 25] on div "school [PERSON_NAME] keyboard_arrow_down RH" at bounding box center [574, 20] width 797 height 41
click at [928, 66] on div "Back Save" at bounding box center [922, 64] width 80 height 19
click at [939, 65] on button "Save" at bounding box center [944, 64] width 33 height 19
click at [837, 64] on button "Send Test" at bounding box center [838, 64] width 44 height 18
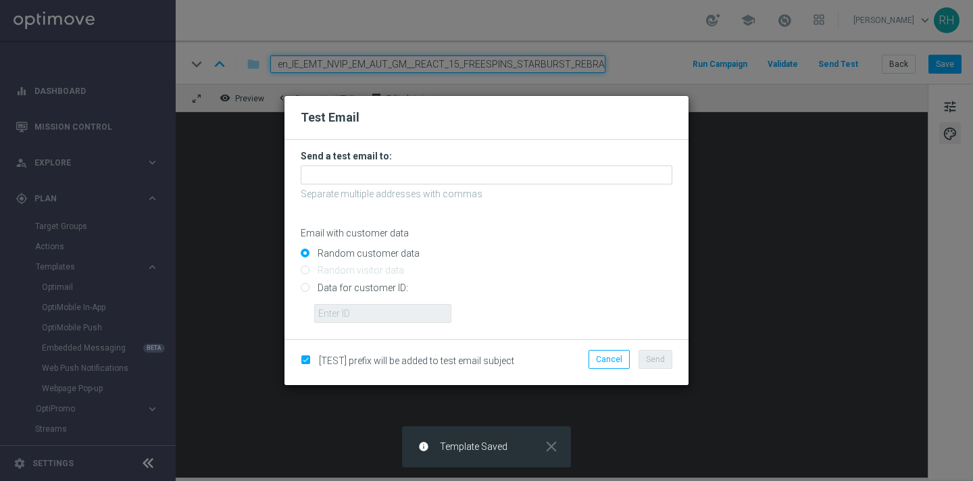
click at [305, 291] on input "Data for customer ID:" at bounding box center [487, 293] width 372 height 19
radio input "true"
click at [330, 313] on input "text" at bounding box center [382, 313] width 137 height 19
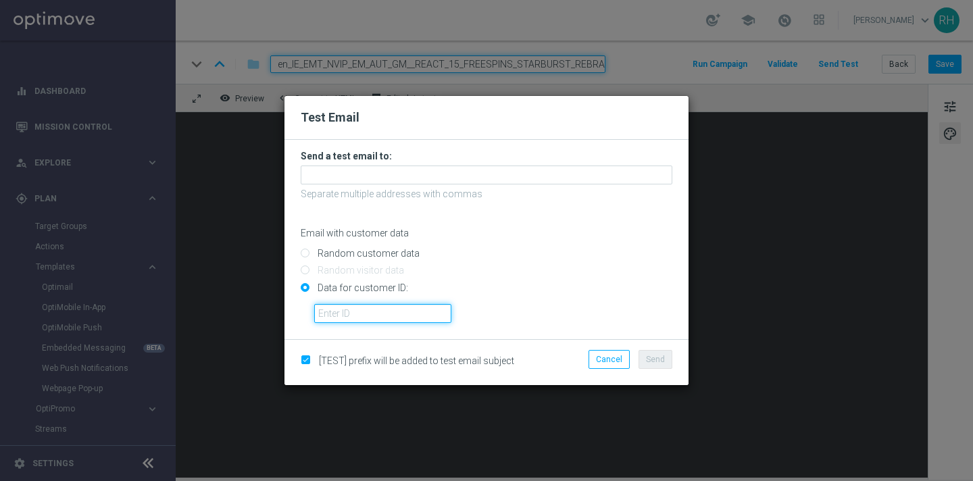
type input "9388754"
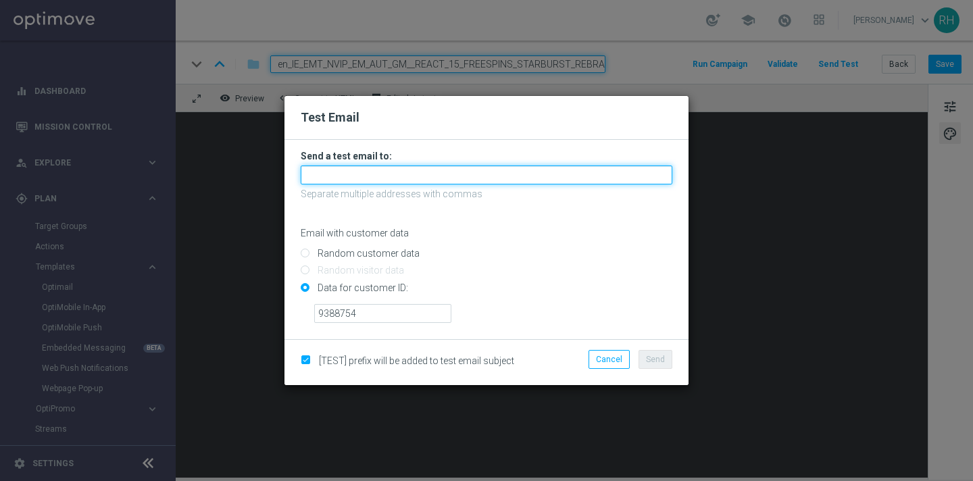
click at [440, 178] on input "text" at bounding box center [487, 175] width 372 height 19
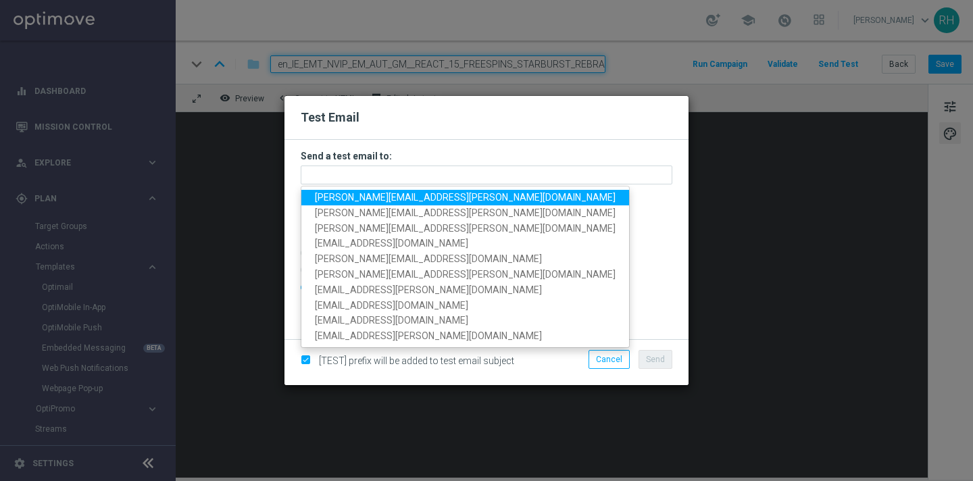
click at [341, 199] on span "ricky.hubbard@lottoland.com" at bounding box center [465, 197] width 301 height 11
type input "ricky.hubbard@lottoland.com"
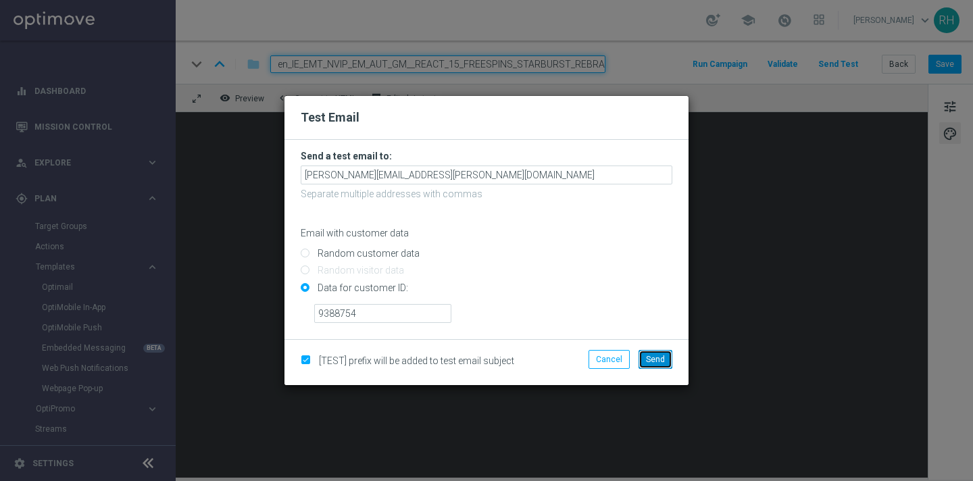
click at [647, 361] on span "Send" at bounding box center [655, 359] width 19 height 9
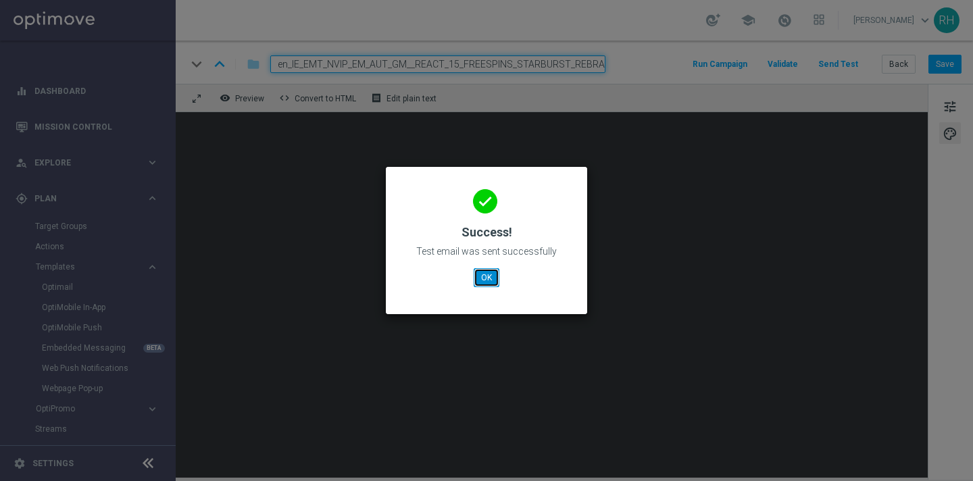
click at [496, 278] on button "OK" at bounding box center [487, 277] width 26 height 19
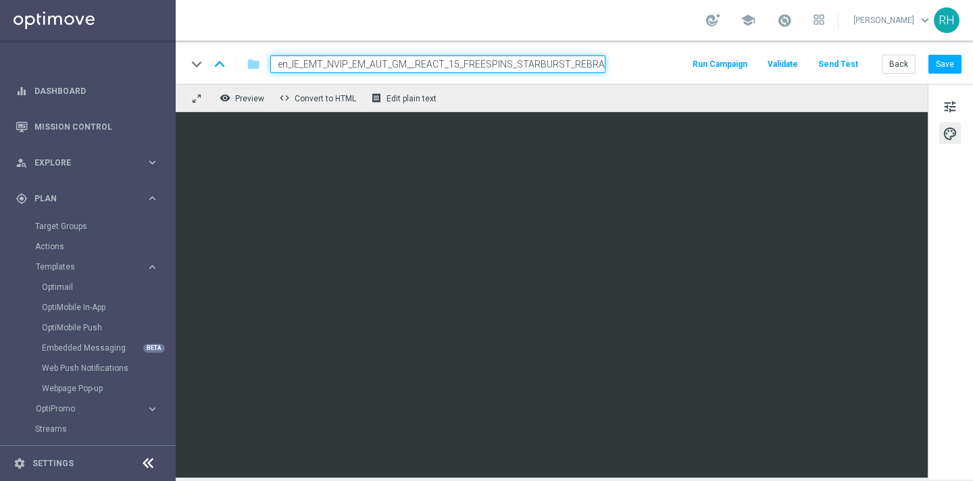
click at [967, 76] on div "keyboard_arrow_down keyboard_arrow_up folder en_IE_EMT_NVIP_EM_AUT_GM__REACT_15…" at bounding box center [574, 62] width 797 height 43
click at [948, 61] on button "Save" at bounding box center [944, 64] width 33 height 19
click at [653, 32] on div "school [PERSON_NAME] keyboard_arrow_down RH" at bounding box center [574, 20] width 797 height 41
click at [660, 43] on div "keyboard_arrow_down keyboard_arrow_up folder en_IE_EMT_NVIP_EM_AUT_GM__REACT_15…" at bounding box center [574, 62] width 797 height 43
click at [671, 32] on div "school [PERSON_NAME] keyboard_arrow_down RH" at bounding box center [574, 20] width 797 height 41
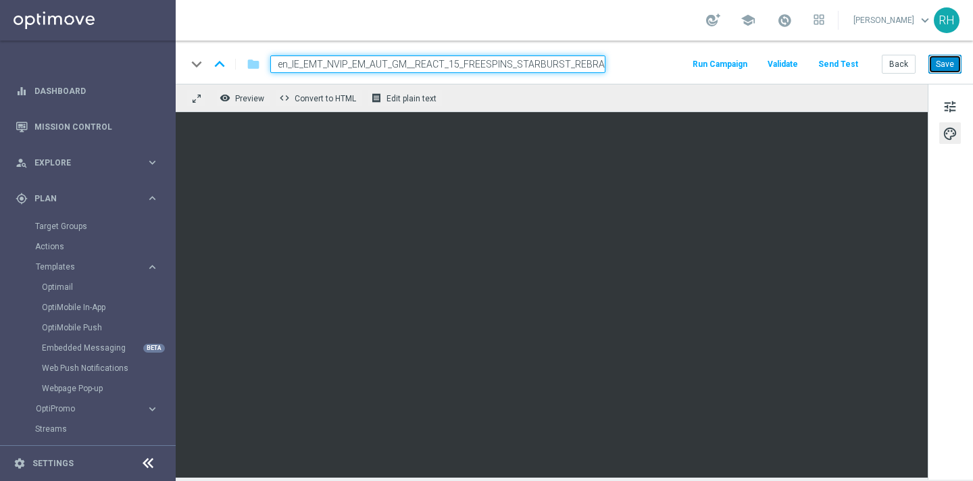
click at [933, 68] on button "Save" at bounding box center [944, 64] width 33 height 19
click at [936, 71] on button "Save" at bounding box center [944, 64] width 33 height 19
click at [676, 61] on div "keyboard_arrow_down keyboard_arrow_up folder en_IE_EMT_NVIP_EM_AUT_GM__REACT_15…" at bounding box center [574, 64] width 775 height 18
click at [691, 43] on div "keyboard_arrow_down keyboard_arrow_up folder en_IE_EMT_NVIP_EM_AUT_GM__REACT_15…" at bounding box center [574, 62] width 797 height 43
click at [895, 61] on button "Back" at bounding box center [899, 64] width 34 height 19
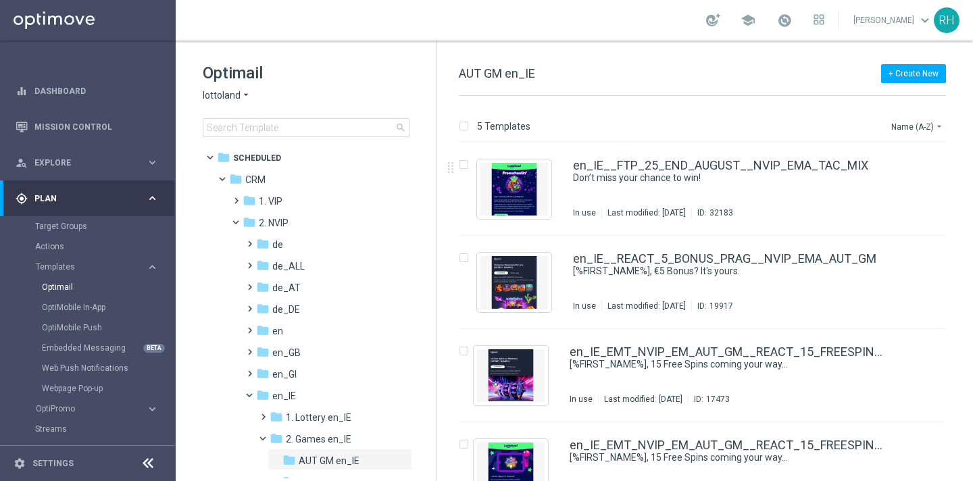
click at [919, 134] on div "5 Templates Name (A-Z) arrow_drop_down" at bounding box center [702, 130] width 487 height 24
click at [925, 128] on button "Name (A-Z) arrow_drop_down" at bounding box center [918, 126] width 56 height 16
click at [903, 180] on div "Date Modified (Newest)" at bounding box center [892, 187] width 108 height 19
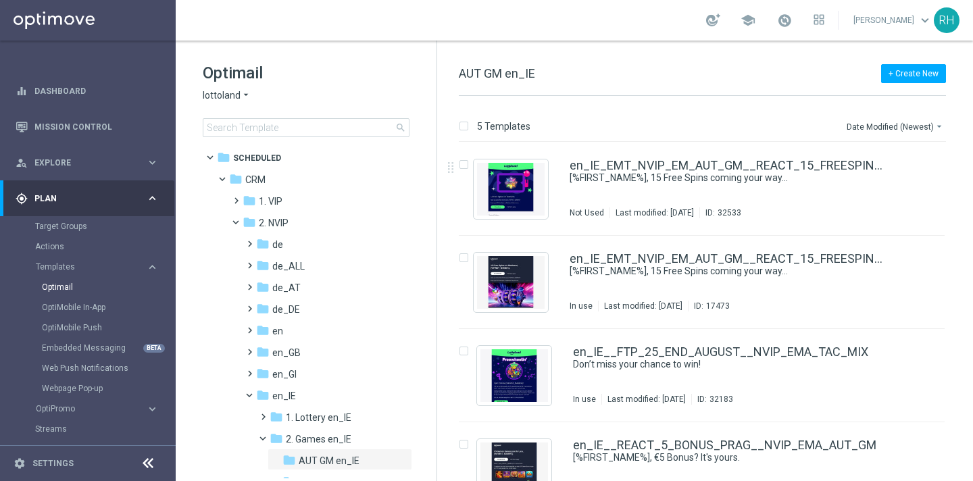
click at [731, 98] on div "5 Templates Date Modified (Newest) arrow_drop_down Drag here to set row groups …" at bounding box center [705, 288] width 536 height 385
click at [543, 86] on div "+ Create New AUT GM en_IE" at bounding box center [702, 81] width 487 height 30
click at [550, 86] on div "+ Create New AUT GM en_IE" at bounding box center [702, 81] width 487 height 30
click at [539, 52] on div "+ Create New AUT GM en_IE 5 Templates Date Modified (Newest) arrow_drop_down Dr…" at bounding box center [705, 261] width 536 height 441
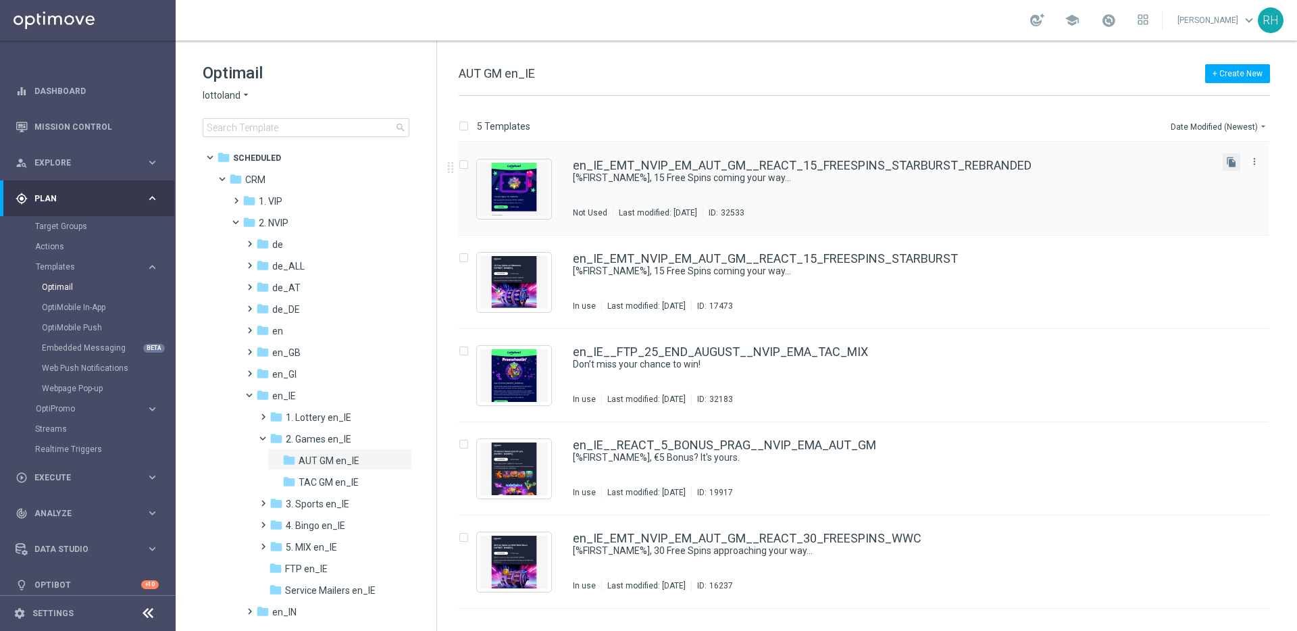
click at [1236, 168] on button "file_copy" at bounding box center [1232, 162] width 18 height 18
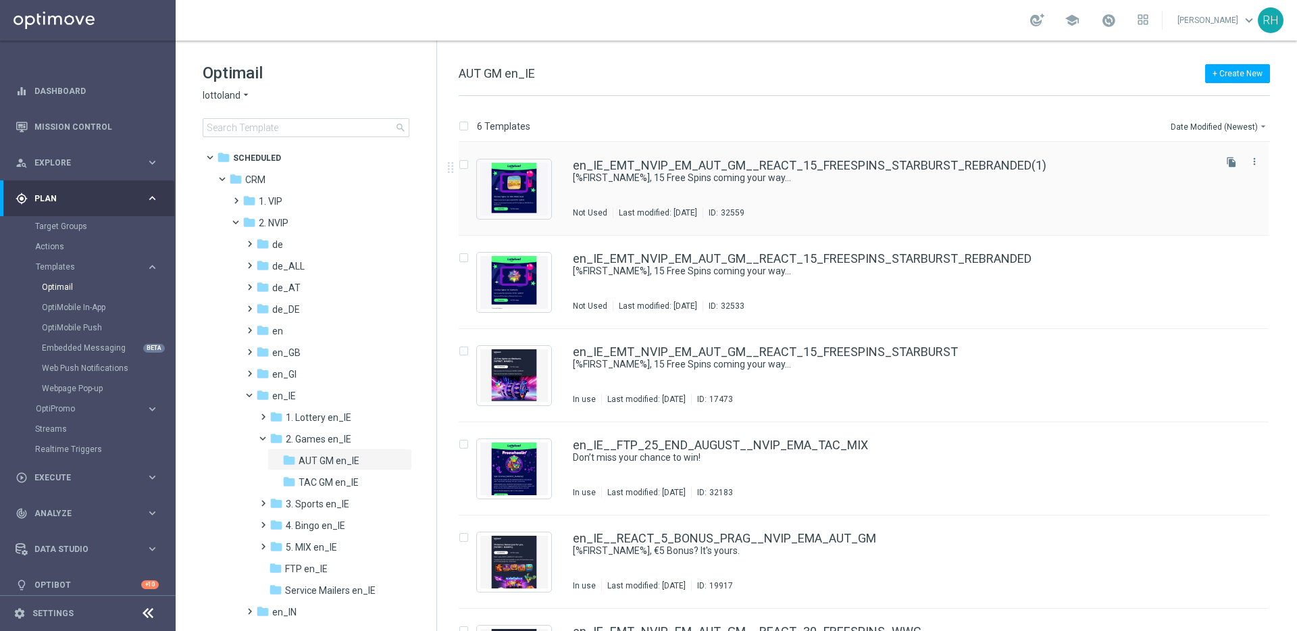
click at [1035, 155] on div "en_IE_EMT_NVIP_EM_AUT_GM__REACT_15_FREESPINS_STARBURST_REBRANDED(1) [%FIRST_NAM…" at bounding box center [864, 189] width 810 height 93
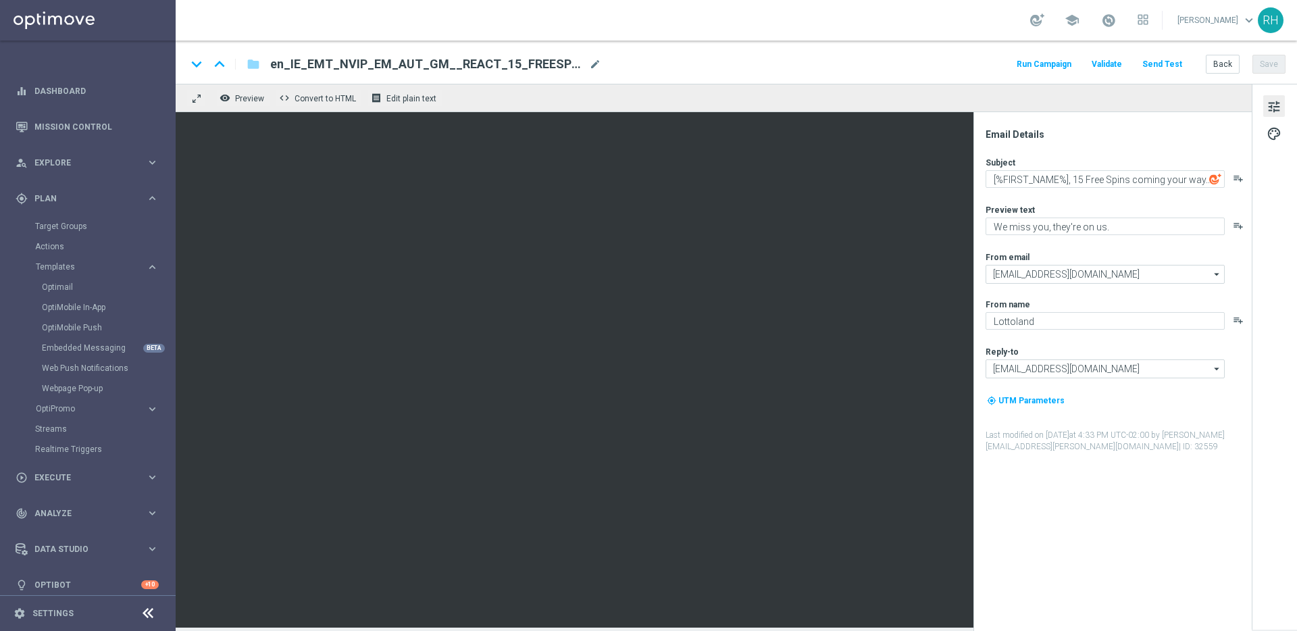
click at [603, 65] on div "keyboard_arrow_down keyboard_arrow_up folder en_IE_EMT_NVIP_EM_AUT_GM__REACT_15…" at bounding box center [736, 64] width 1099 height 18
click at [594, 65] on span "mode_edit" at bounding box center [595, 64] width 12 height 12
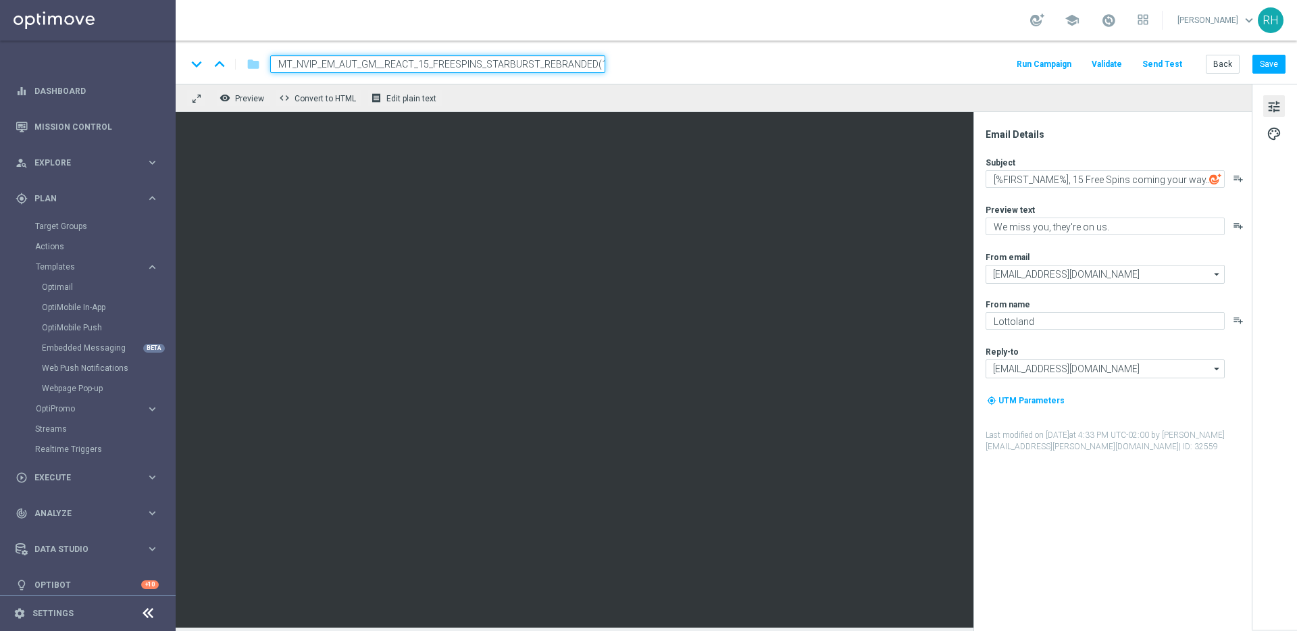
click at [556, 69] on input "en_IE_EMT_NVIP_EM_AUT_GM__REACT_15_FREESPINS_STARBURST_REBRANDED(1)" at bounding box center [437, 64] width 335 height 18
paste input "30_FREESPINS_WWC_REBRANDED"
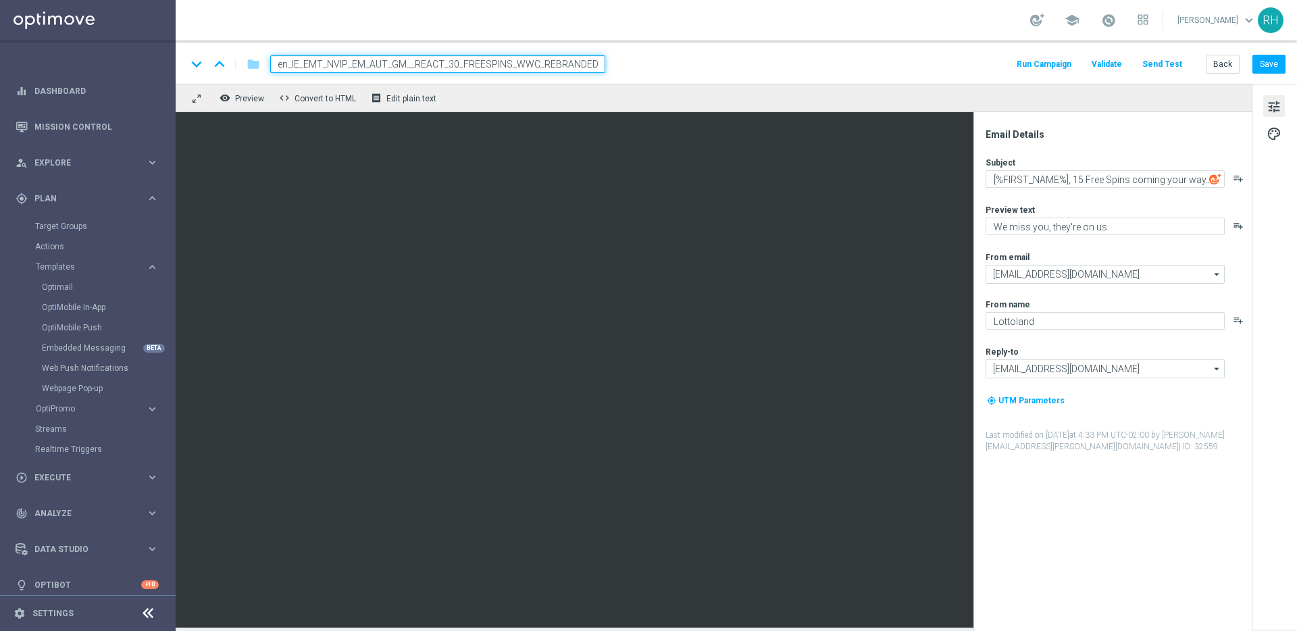
type input "en_IE_EMT_NVIP_EM_AUT_GM__REACT_30_FREESPINS_WWC_REBRANDED"
click at [876, 76] on div "keyboard_arrow_down keyboard_arrow_up folder en_IE_EMT_NVIP_EM_AUT_GM__REACT_30…" at bounding box center [737, 62] width 1122 height 43
click at [647, 26] on div "school [PERSON_NAME] keyboard_arrow_down RH" at bounding box center [737, 20] width 1122 height 41
click at [1277, 64] on button "Save" at bounding box center [1269, 64] width 33 height 19
click at [916, 39] on div "school [PERSON_NAME] keyboard_arrow_down RH" at bounding box center [737, 20] width 1122 height 41
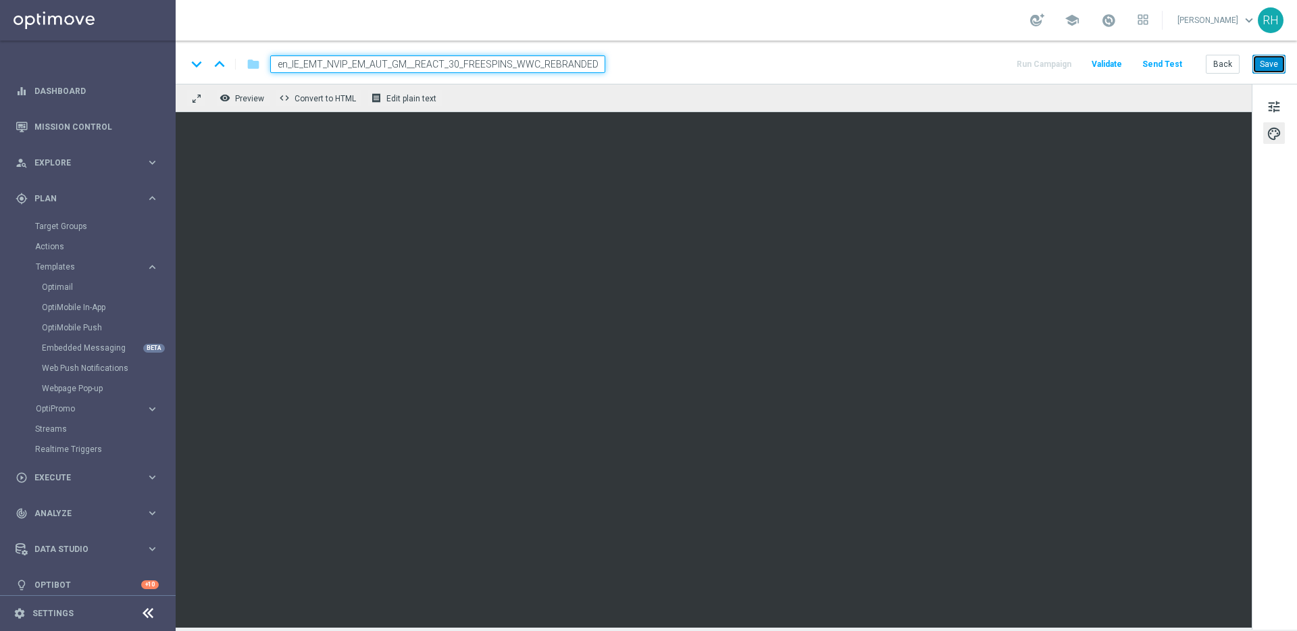
click at [1271, 59] on button "Save" at bounding box center [1269, 64] width 33 height 19
click at [981, 70] on div "keyboard_arrow_down keyboard_arrow_up folder en_IE_EMT_NVIP_EM_AUT_GM__REACT_30…" at bounding box center [736, 64] width 1099 height 18
click at [1260, 69] on button "Save" at bounding box center [1269, 64] width 33 height 19
click at [934, 82] on div "keyboard_arrow_down keyboard_arrow_up folder en_IE_EMT_NVIP_EM_AUT_GM__REACT_30…" at bounding box center [737, 62] width 1122 height 43
click at [1262, 107] on div "tune palette" at bounding box center [1274, 357] width 45 height 546
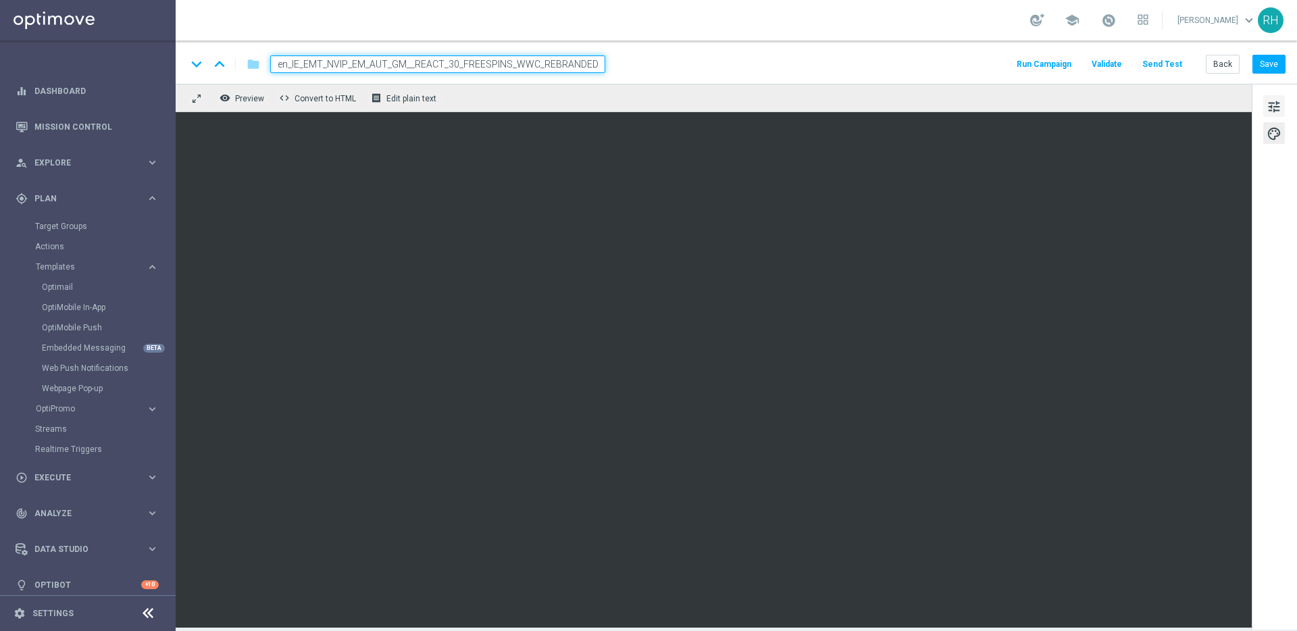
click at [1279, 111] on span "tune" at bounding box center [1274, 107] width 15 height 18
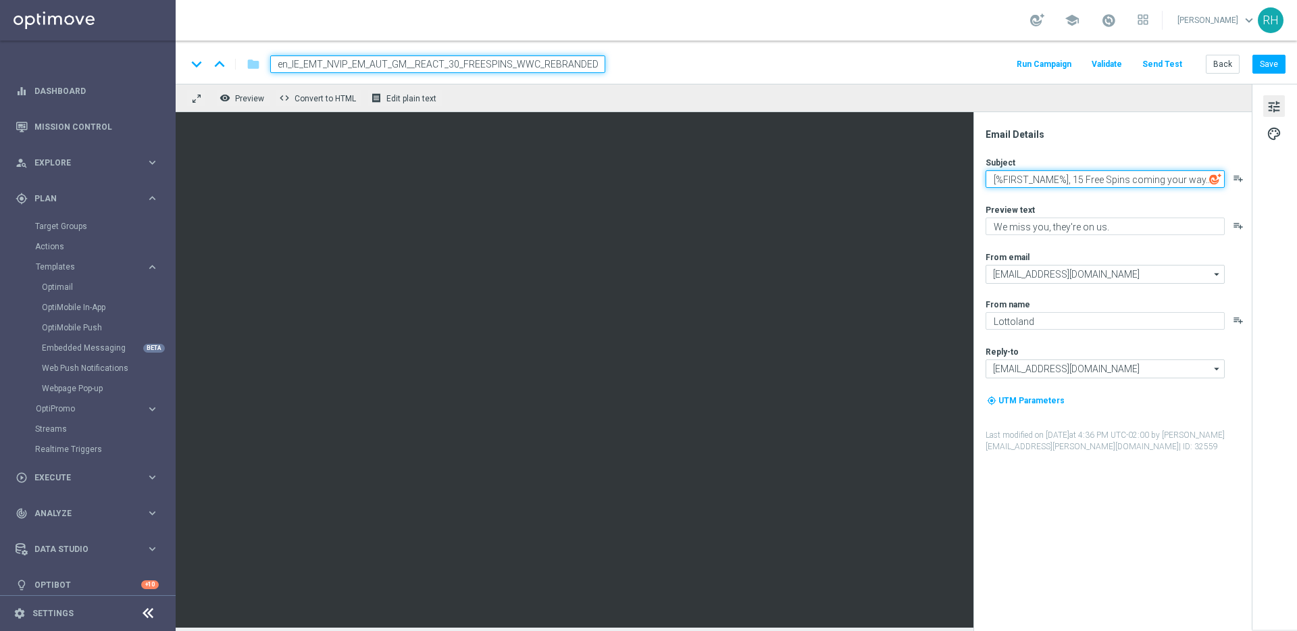
click at [1177, 174] on textarea "[%FIRST_NAME%], 15 Free Spins coming your way..." at bounding box center [1105, 179] width 239 height 18
paste textarea "30 Free Spins approach"
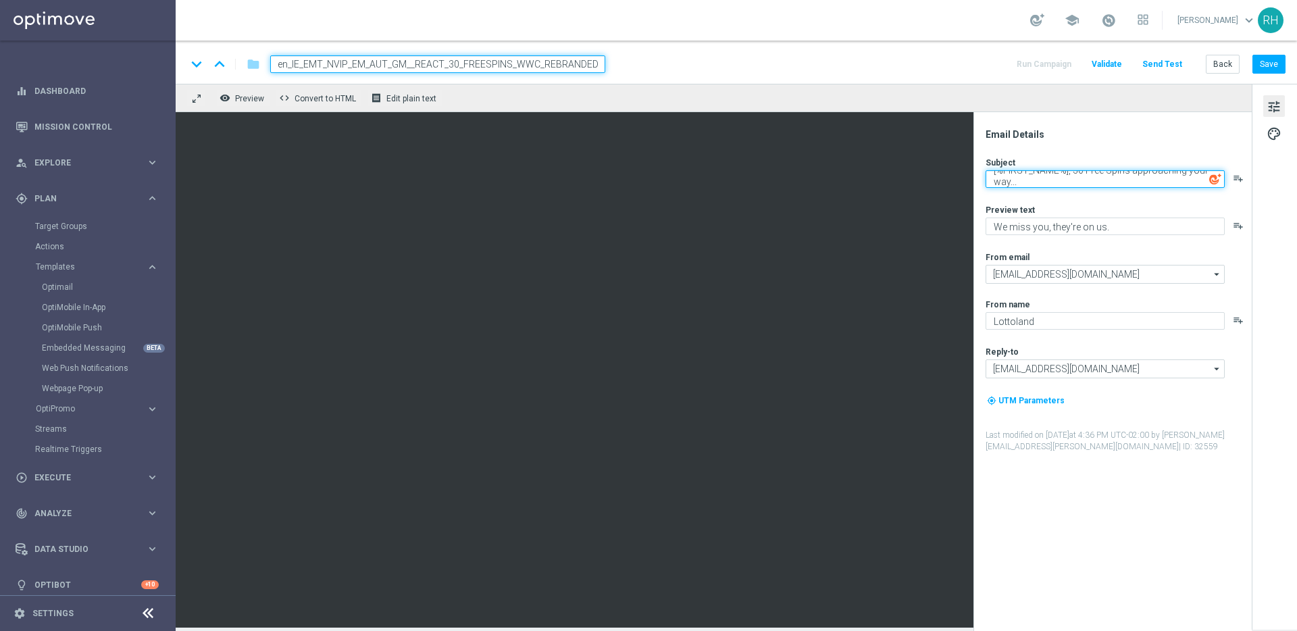
type textarea "[%FIRST_NAME%], 30 Free Spins approaching your way..."
click at [1181, 194] on div "Subject [%FIRST_NAME%], 30 Free Spins approaching your way... playlist_add Prev…" at bounding box center [1118, 305] width 265 height 296
click at [1168, 206] on div "Preview text" at bounding box center [1118, 209] width 265 height 11
click at [1150, 177] on textarea "[%FIRST_NAME%], 30 Free Spins approaching your way..." at bounding box center [1105, 179] width 239 height 18
click at [1149, 182] on textarea "[%FIRST_NAME%], 30 Free Spins approaching your way..." at bounding box center [1105, 179] width 239 height 18
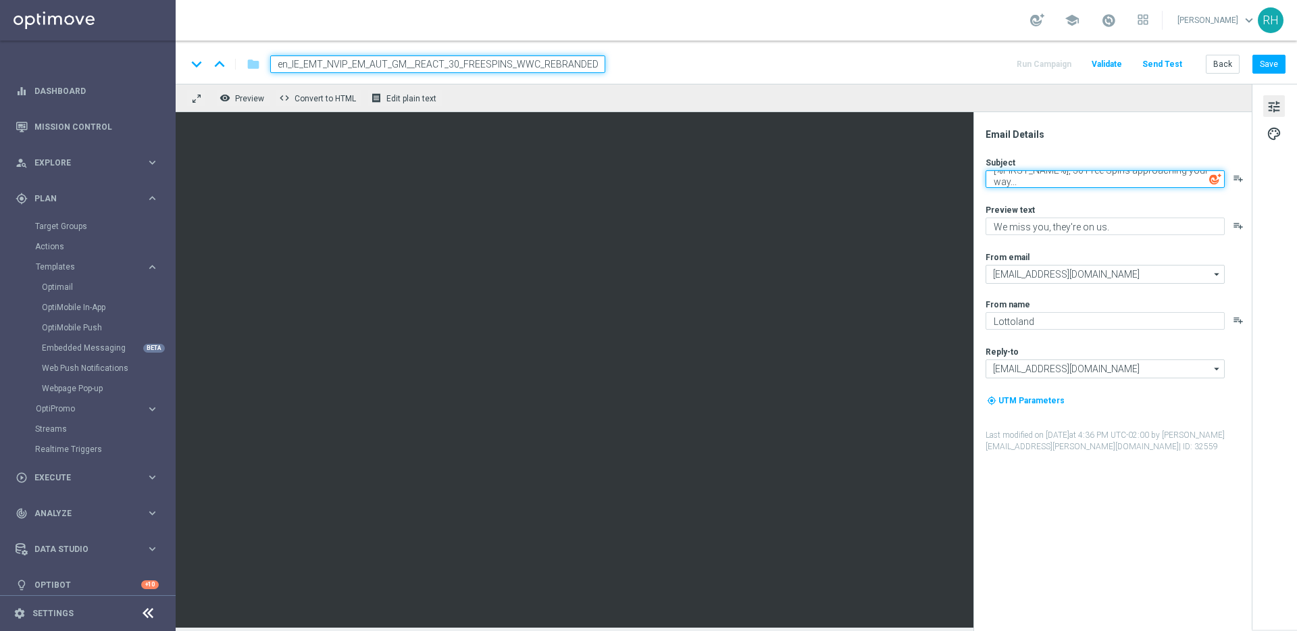
click at [1149, 172] on textarea "[%FIRST_NAME%], 30 Free Spins approaching your way..." at bounding box center [1105, 179] width 239 height 18
click at [1135, 199] on div "Subject [%FIRST_NAME%], 30 Free Spins approaching your way... playlist_add Prev…" at bounding box center [1118, 305] width 265 height 296
click at [1118, 180] on textarea "[%FIRST_NAME%], 30 Free Spins approaching your way..." at bounding box center [1105, 179] width 239 height 18
click at [1130, 176] on textarea "[%FIRST_NAME%], 30 Free Spins approaching your way..." at bounding box center [1105, 179] width 239 height 18
click at [1237, 181] on icon "playlist_add" at bounding box center [1238, 178] width 11 height 11
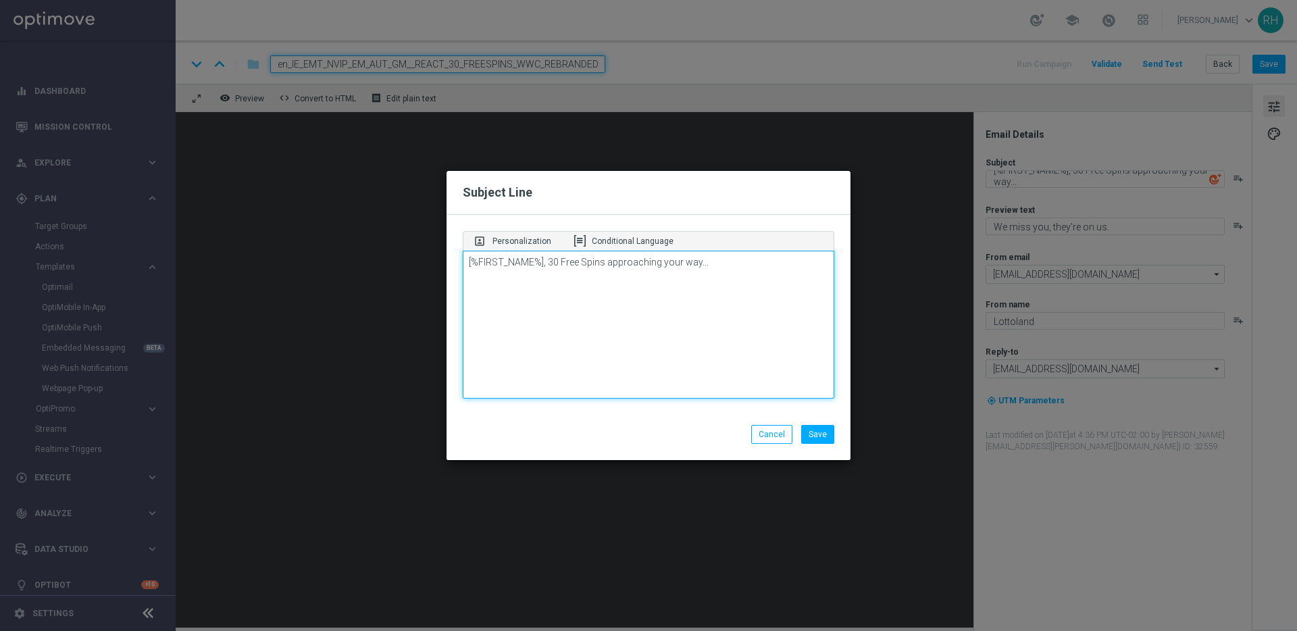
click at [602, 326] on textarea "[%FIRST_NAME%], 30 Free Spins approaching your way..." at bounding box center [649, 325] width 372 height 149
click at [774, 431] on button "Cancel" at bounding box center [771, 434] width 41 height 19
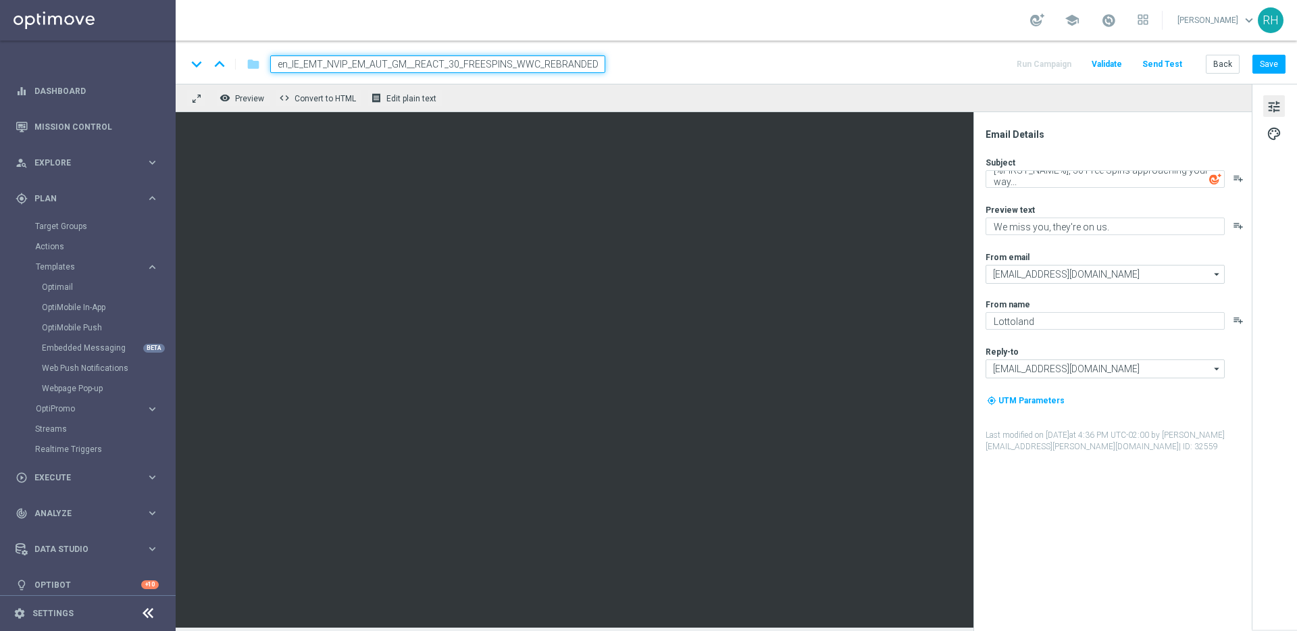
click at [859, 64] on div "keyboard_arrow_down keyboard_arrow_up folder en_IE_EMT_NVIP_EM_AUT_GM__REACT_30…" at bounding box center [736, 64] width 1099 height 18
click at [1269, 68] on button "Save" at bounding box center [1269, 64] width 33 height 19
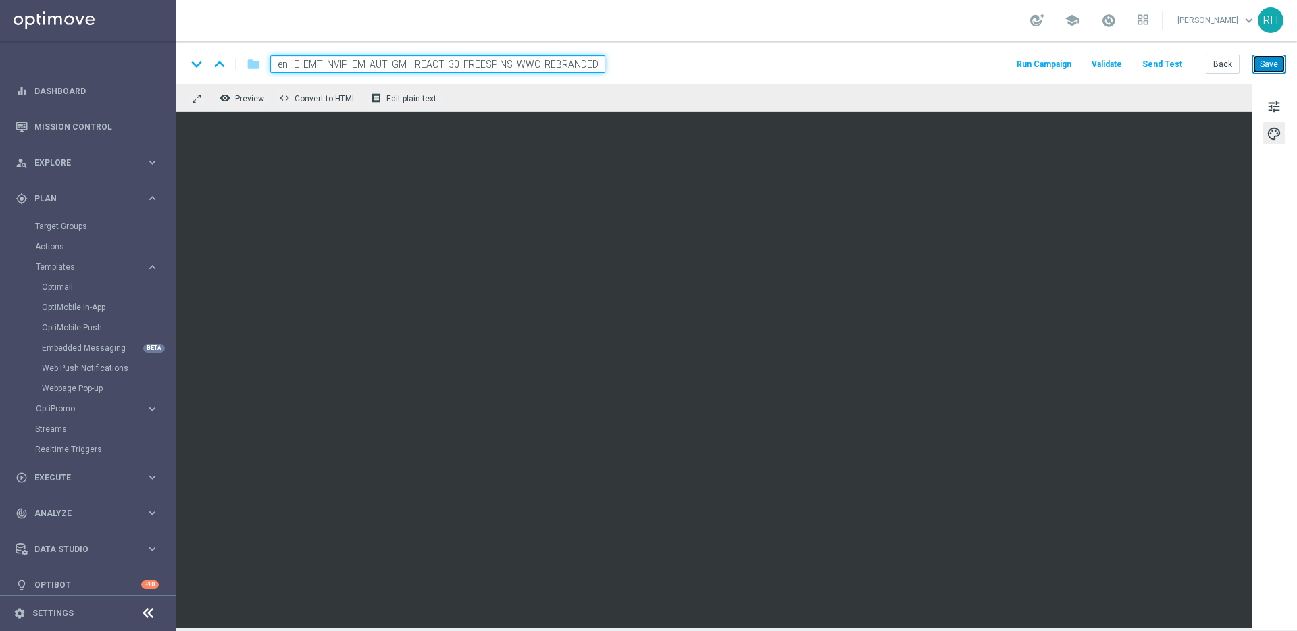
drag, startPoint x: 1281, startPoint y: 59, endPoint x: 1265, endPoint y: 94, distance: 37.8
click at [1281, 60] on button "Save" at bounding box center [1269, 64] width 33 height 19
click at [1277, 55] on button "Save" at bounding box center [1269, 64] width 33 height 19
click at [941, 53] on div "keyboard_arrow_down keyboard_arrow_up folder en_IE_EMT_NVIP_EM_AUT_GM__REACT_30…" at bounding box center [737, 62] width 1122 height 43
click at [1276, 73] on button "Save" at bounding box center [1269, 64] width 33 height 19
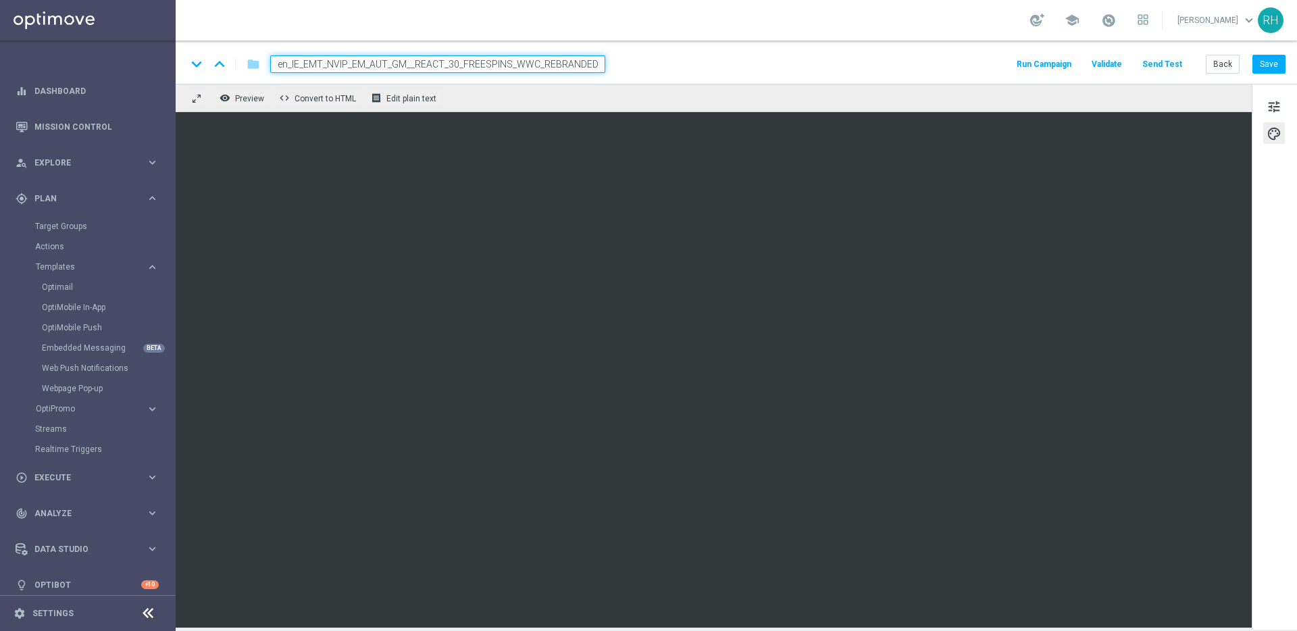
drag, startPoint x: 1145, startPoint y: 91, endPoint x: 1173, endPoint y: 84, distance: 29.3
click at [1148, 91] on div "remove_red_eye Preview code Convert to HTML receipt Edit plain text" at bounding box center [714, 98] width 1076 height 28
click at [1273, 67] on button "Save" at bounding box center [1269, 64] width 33 height 19
click at [1283, 103] on button "tune" at bounding box center [1275, 106] width 22 height 22
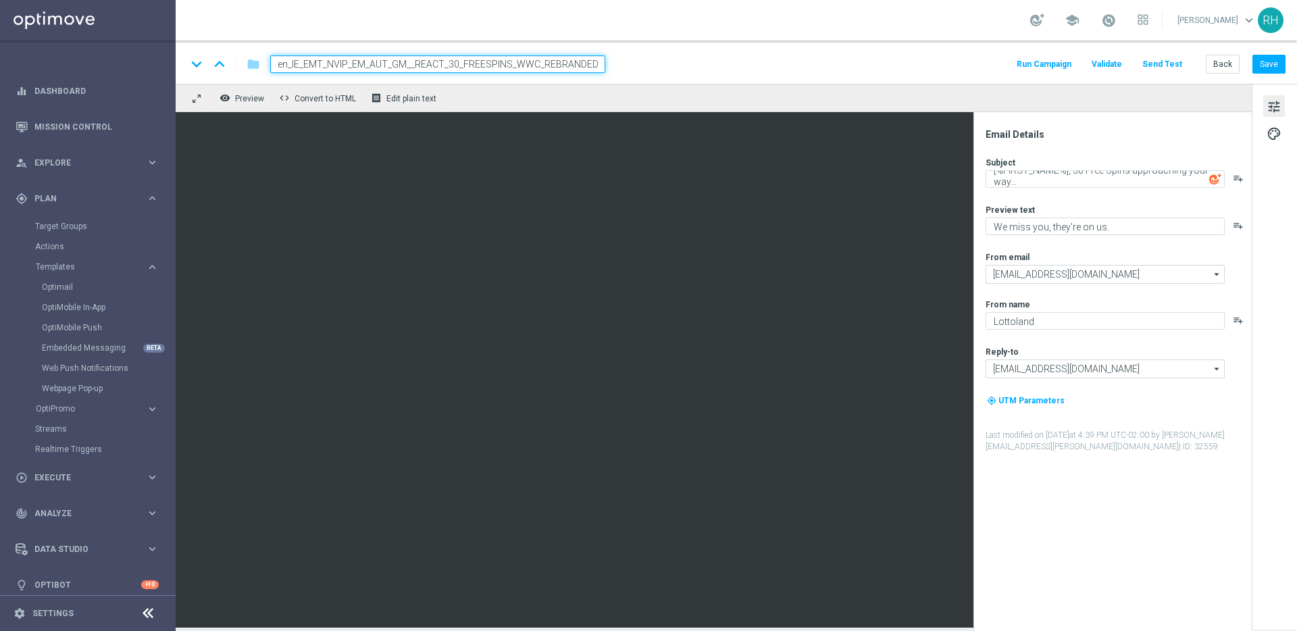
click at [1164, 66] on button "Send Test" at bounding box center [1163, 64] width 44 height 18
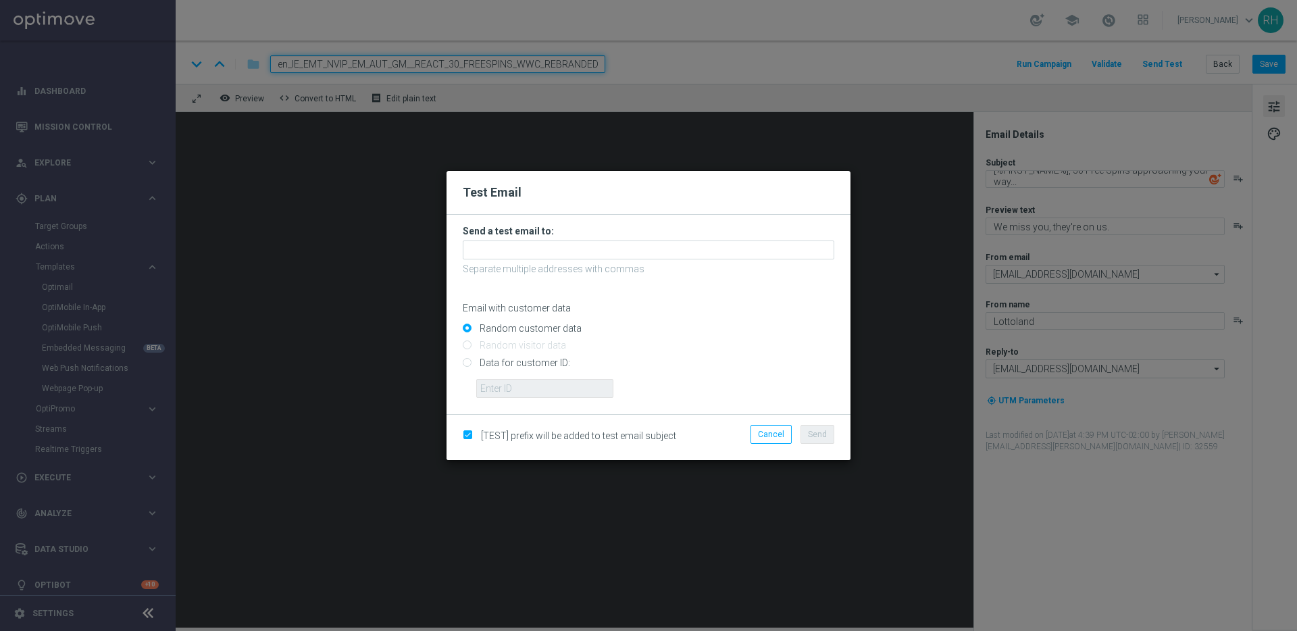
click at [464, 361] on input "Data for customer ID:" at bounding box center [649, 368] width 372 height 19
radio input "true"
click at [505, 382] on input "text" at bounding box center [544, 388] width 137 height 19
type input "9388689"
click at [538, 393] on input "9388689" at bounding box center [544, 388] width 137 height 19
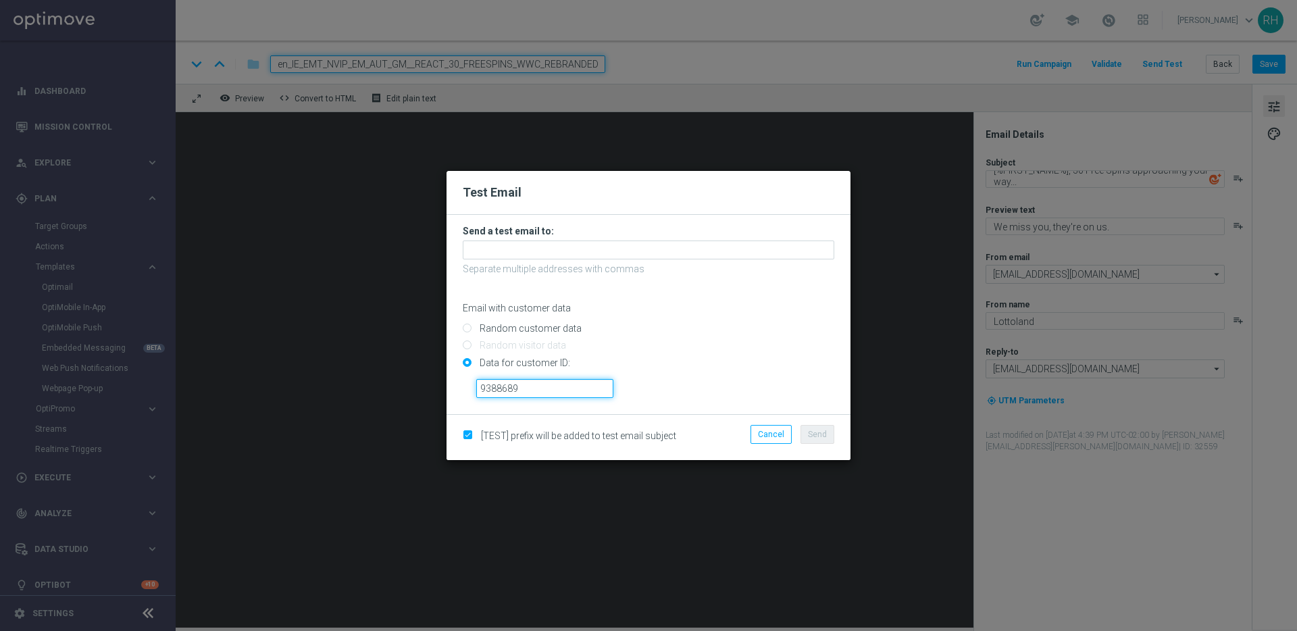
click at [538, 393] on input "9388689" at bounding box center [544, 388] width 137 height 19
click at [721, 387] on div at bounding box center [655, 383] width 378 height 29
click at [591, 383] on input "text" at bounding box center [544, 388] width 137 height 19
type input "9388754"
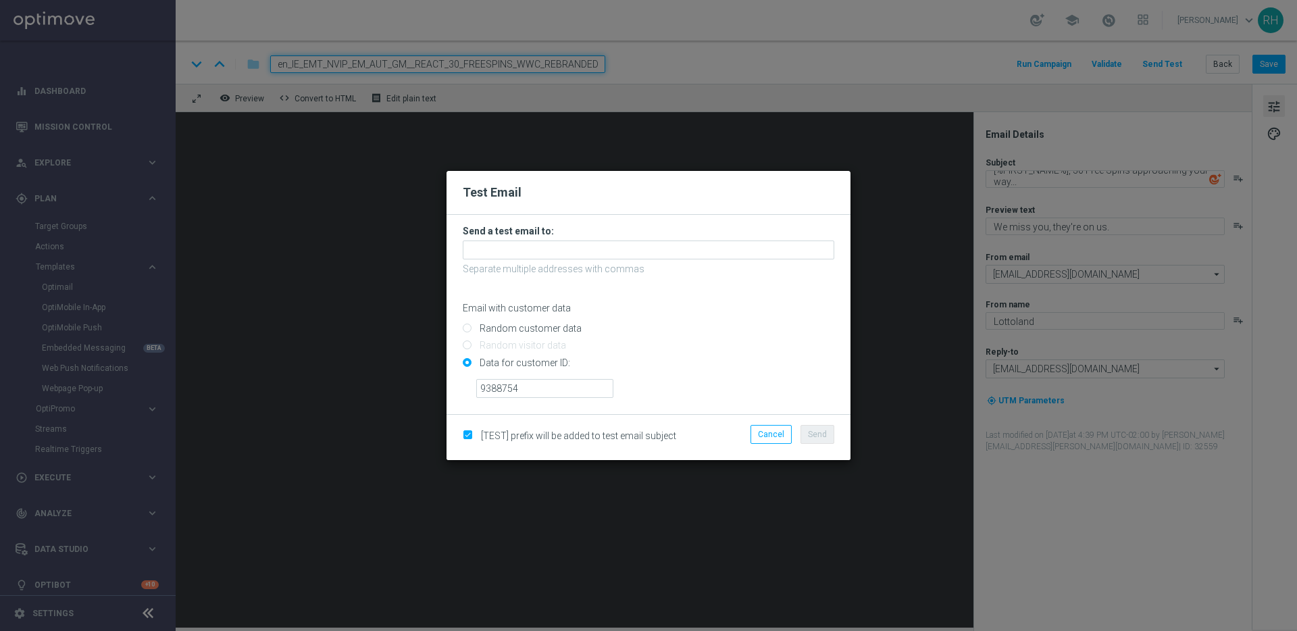
drag, startPoint x: 664, startPoint y: 337, endPoint x: 625, endPoint y: 250, distance: 95.6
click at [664, 330] on input "Random customer data" at bounding box center [649, 334] width 372 height 19
radio input "true"
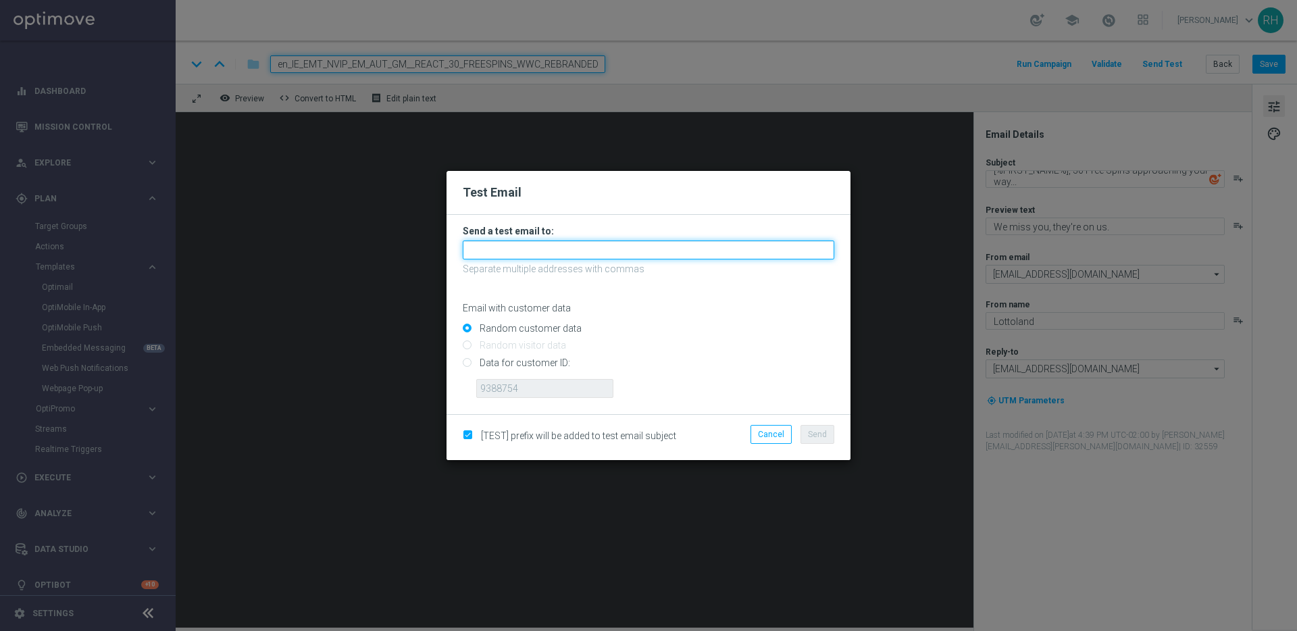
click at [624, 249] on input "text" at bounding box center [649, 250] width 372 height 19
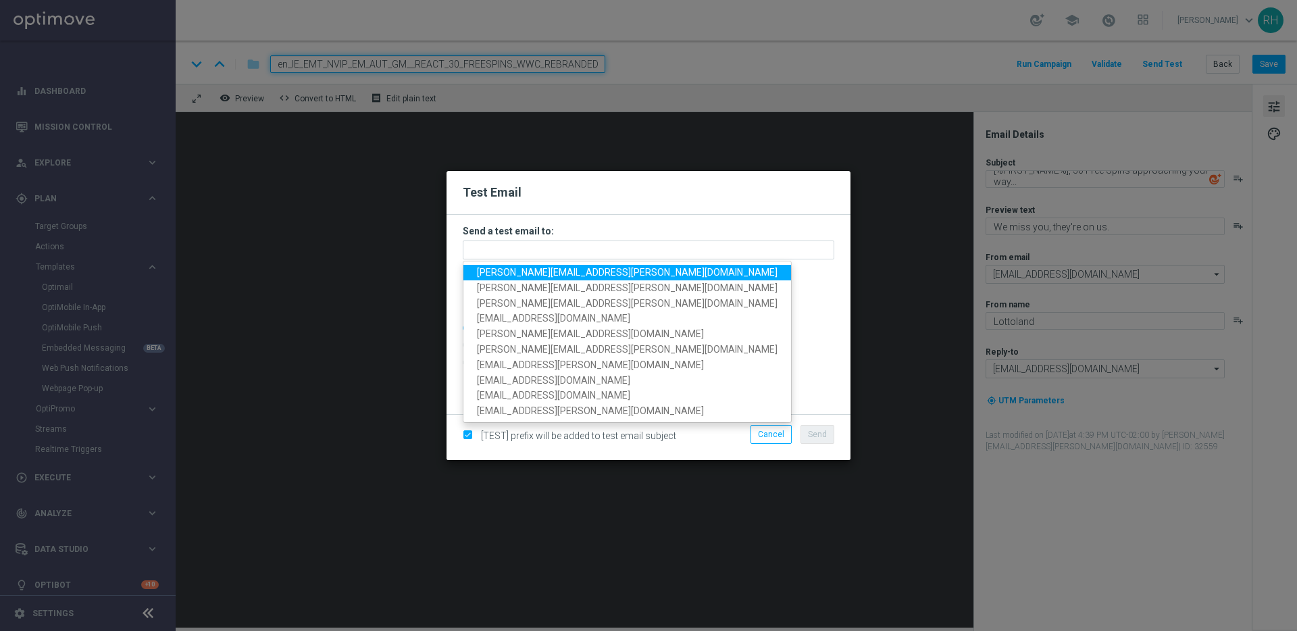
click at [500, 274] on span "ricky.hubbard@lottoland.com" at bounding box center [627, 272] width 301 height 11
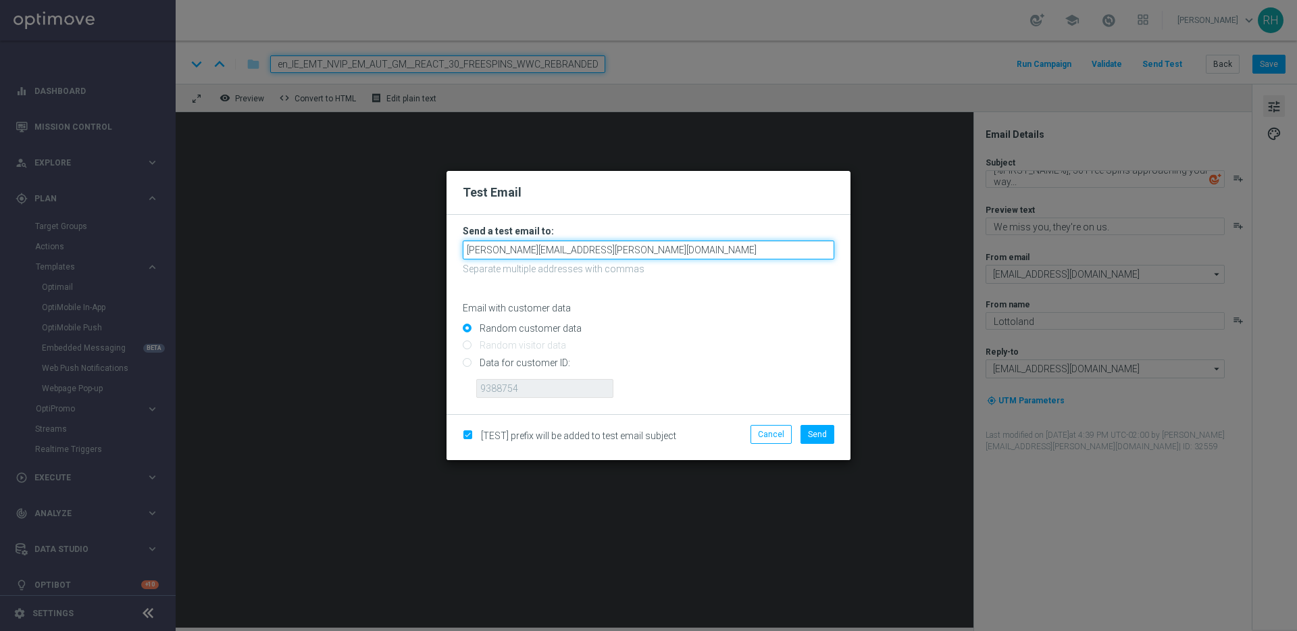
click at [642, 243] on input "ricky.hubbard@lottoland.com" at bounding box center [649, 250] width 372 height 19
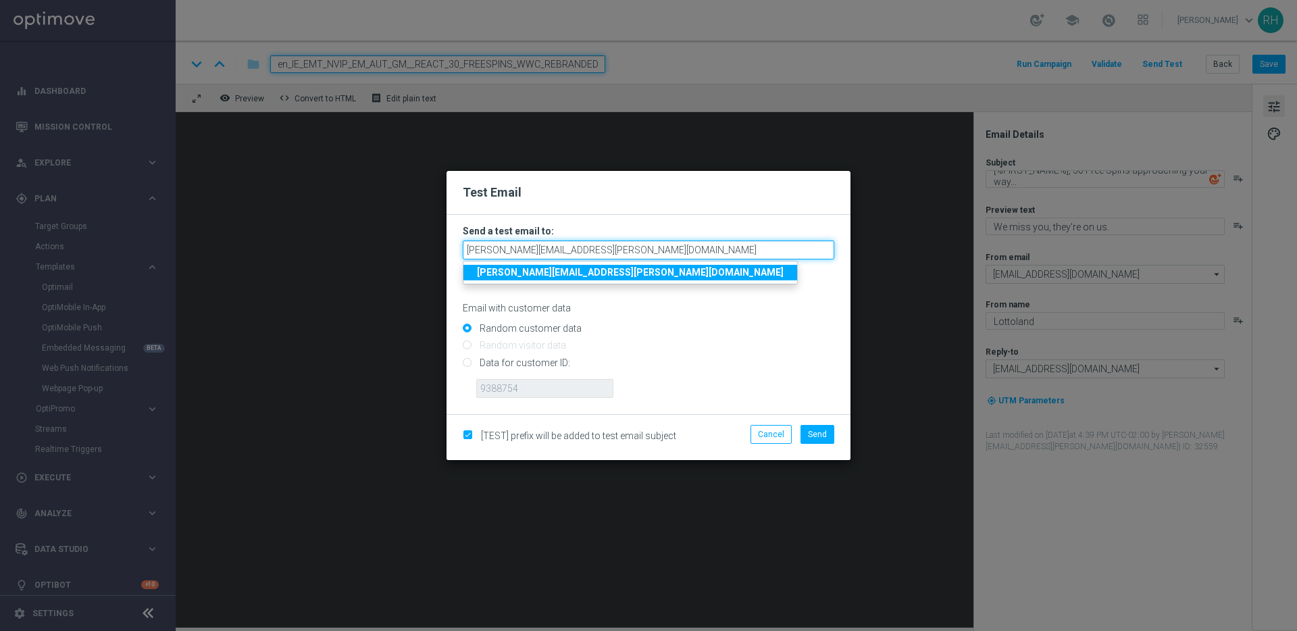
click at [643, 245] on input "ricky.hubbard@lottoland.com" at bounding box center [649, 250] width 372 height 19
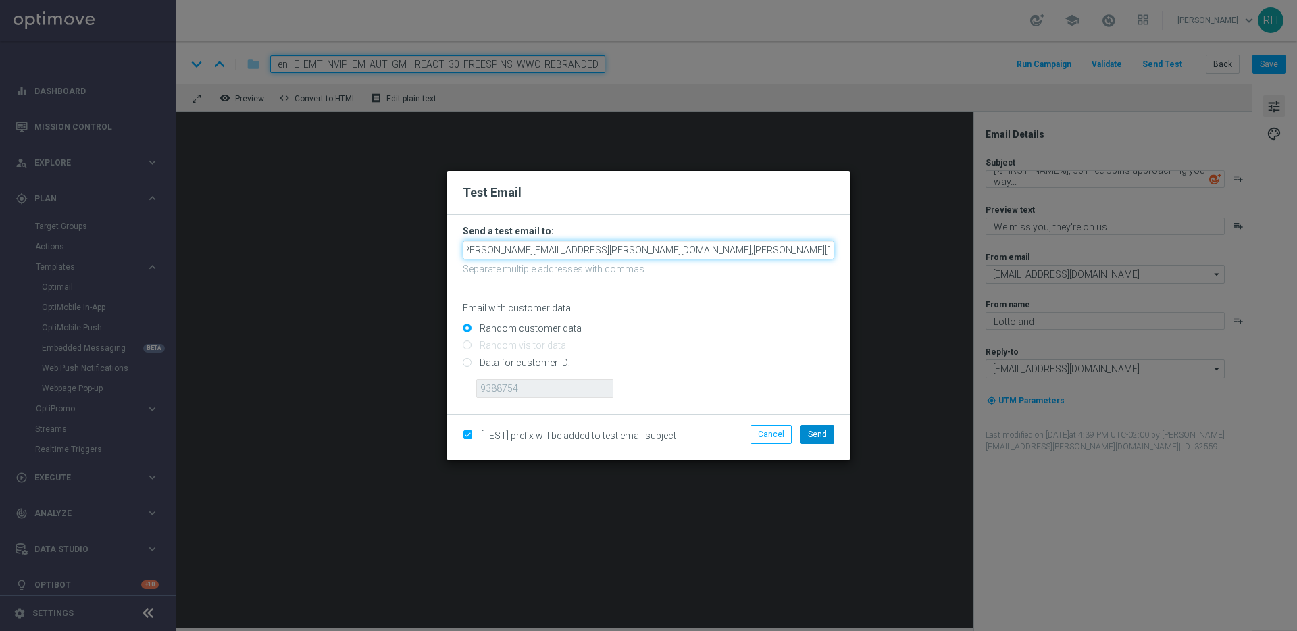
type input "ricky.hubbard@lottoland.com,leslie.martinez@lottoland.com,rickylee537@icloud.co…"
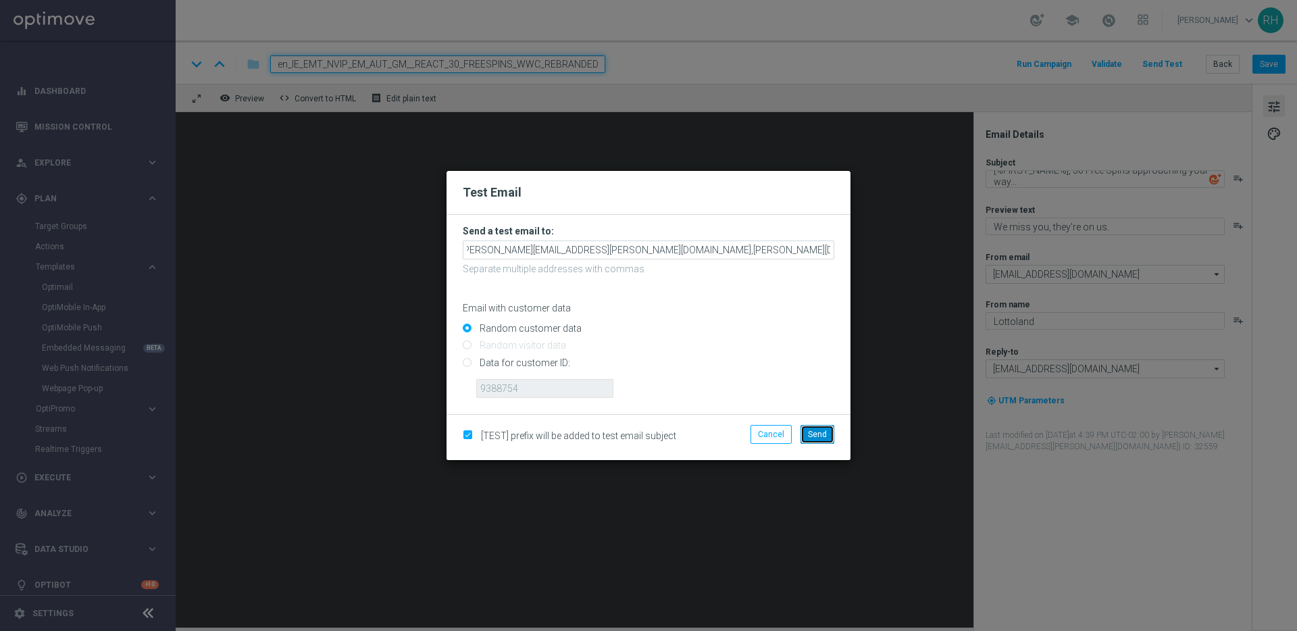
click at [813, 425] on button "Send" at bounding box center [818, 434] width 34 height 19
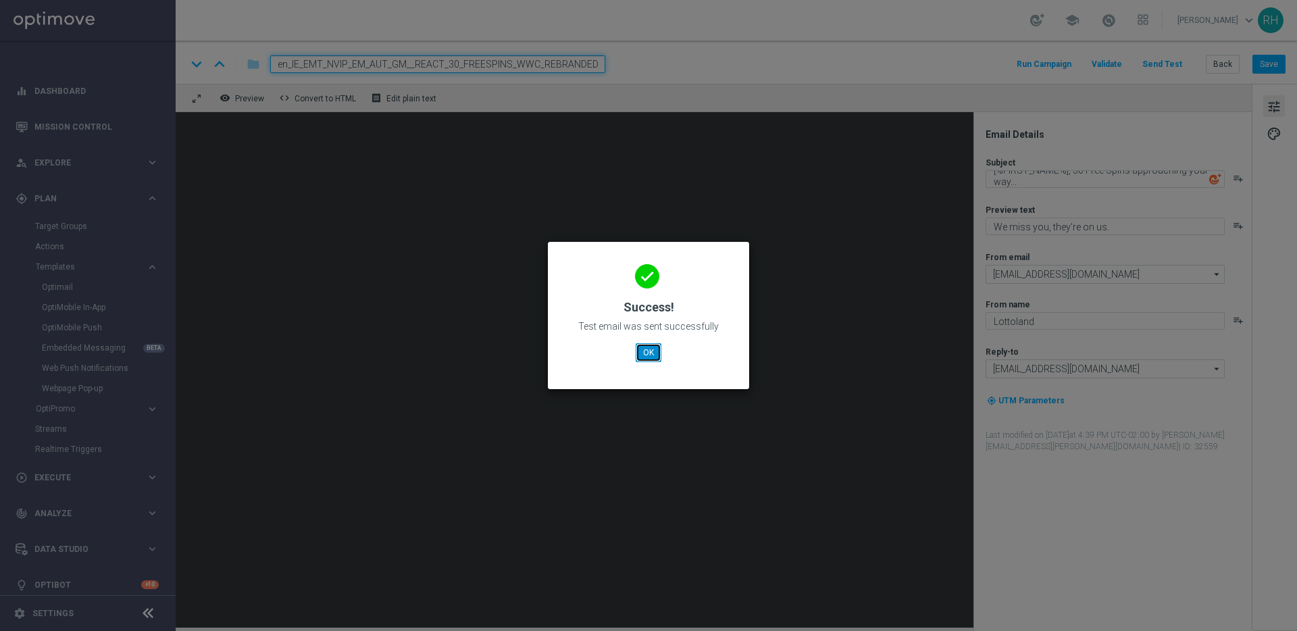
click at [648, 343] on button "OK" at bounding box center [649, 352] width 26 height 19
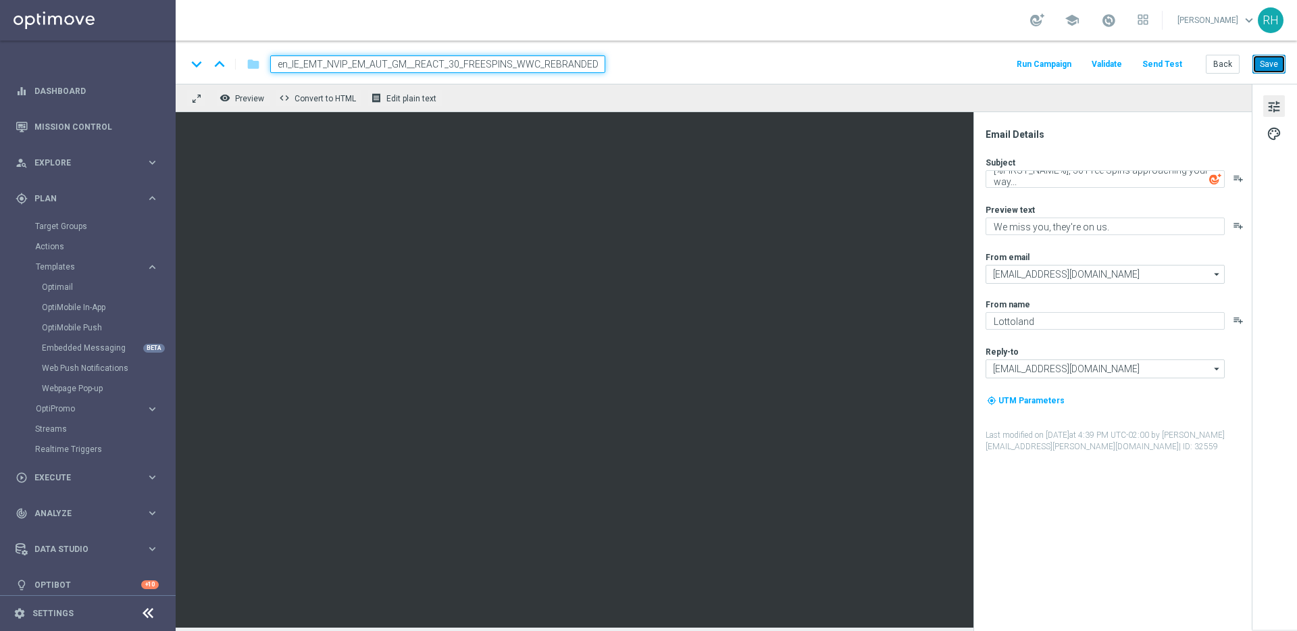
click at [1257, 68] on button "Save" at bounding box center [1269, 64] width 33 height 19
click at [894, 59] on div "keyboard_arrow_down keyboard_arrow_up folder en_IE_EMT_NVIP_EM_AUT_GM__REACT_30…" at bounding box center [736, 64] width 1099 height 18
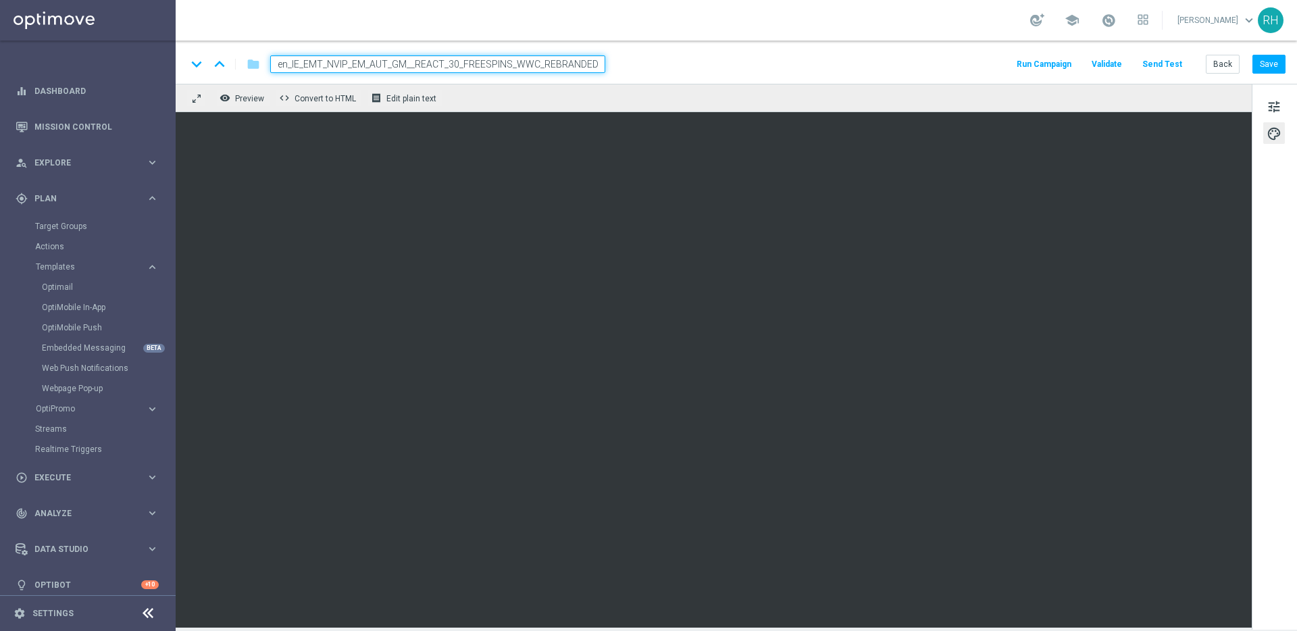
click at [1264, 74] on div "keyboard_arrow_down keyboard_arrow_up folder en_IE_EMT_NVIP_EM_AUT_GM__REACT_30…" at bounding box center [737, 62] width 1122 height 43
click at [1264, 70] on button "Save" at bounding box center [1269, 64] width 33 height 19
click at [916, 30] on div "school [PERSON_NAME] keyboard_arrow_down RH" at bounding box center [737, 20] width 1122 height 41
click at [985, 82] on div "keyboard_arrow_down keyboard_arrow_up folder en_IE_EMT_NVIP_EM_AUT_GM__REACT_30…" at bounding box center [737, 62] width 1122 height 43
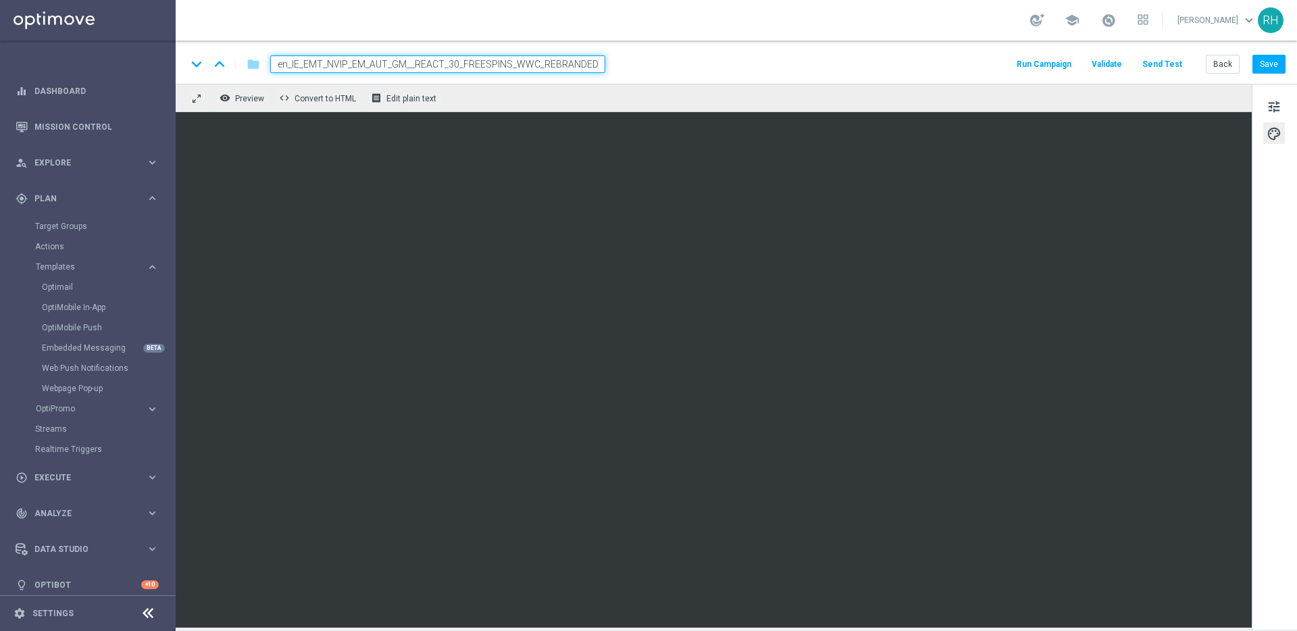
drag, startPoint x: 1026, startPoint y: 97, endPoint x: 1297, endPoint y: 97, distance: 270.3
click at [1031, 97] on div "remove_red_eye Preview code Convert to HTML receipt Edit plain text" at bounding box center [714, 98] width 1076 height 28
click at [1249, 50] on div "keyboard_arrow_down keyboard_arrow_up folder en_IE_EMT_NVIP_EM_AUT_GM__REACT_30…" at bounding box center [737, 62] width 1122 height 43
click at [1268, 47] on div "keyboard_arrow_down keyboard_arrow_up folder en_IE_EMT_NVIP_EM_AUT_GM__REACT_30…" at bounding box center [737, 62] width 1122 height 43
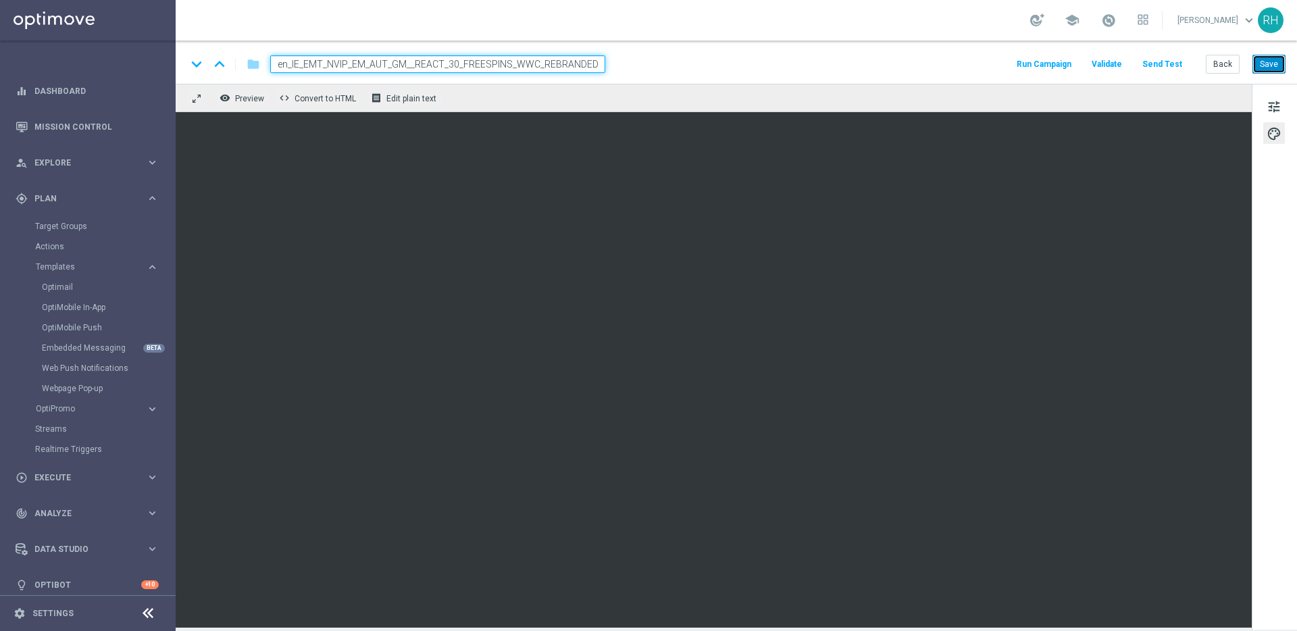
click at [1270, 58] on button "Save" at bounding box center [1269, 64] width 33 height 19
click at [1233, 70] on button "Back" at bounding box center [1223, 64] width 34 height 19
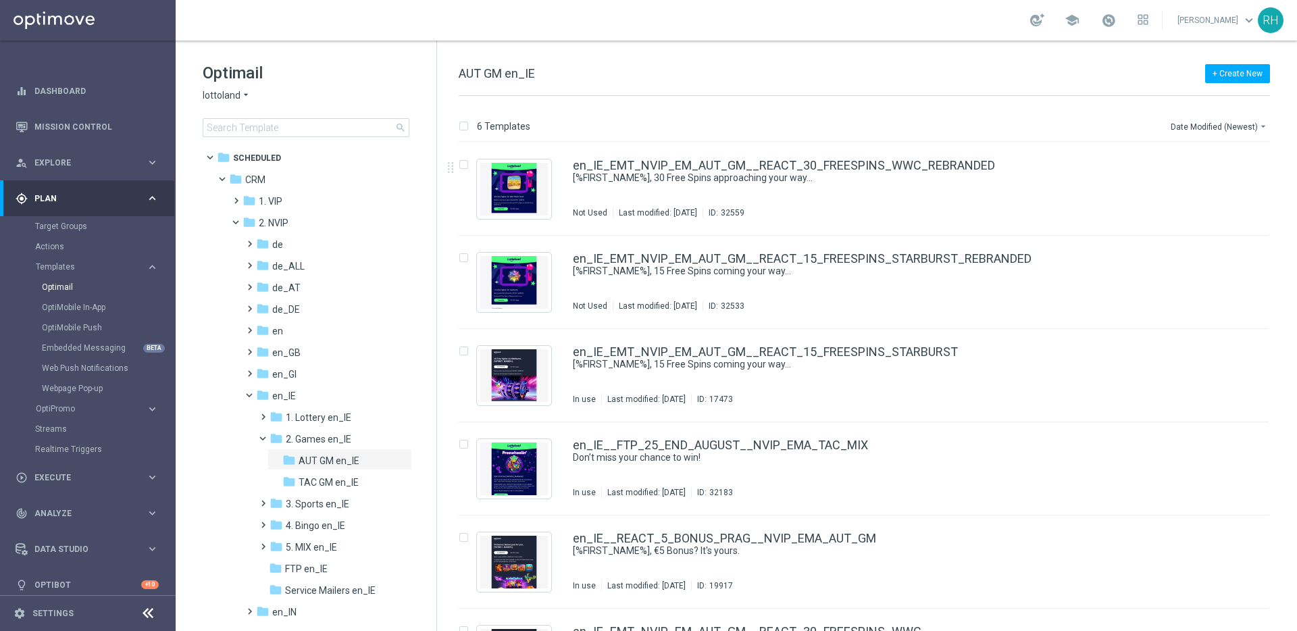
click at [740, 108] on div "6 Templates Date Modified (Newest) arrow_drop_down Drag here to set row groups …" at bounding box center [867, 363] width 860 height 535
click at [701, 74] on div "+ Create New AUT GM en_IE" at bounding box center [865, 81] width 812 height 30
click at [691, 82] on div "+ Create New AUT GM en_IE" at bounding box center [865, 81] width 812 height 30
click at [1227, 162] on icon "file_copy" at bounding box center [1231, 162] width 11 height 11
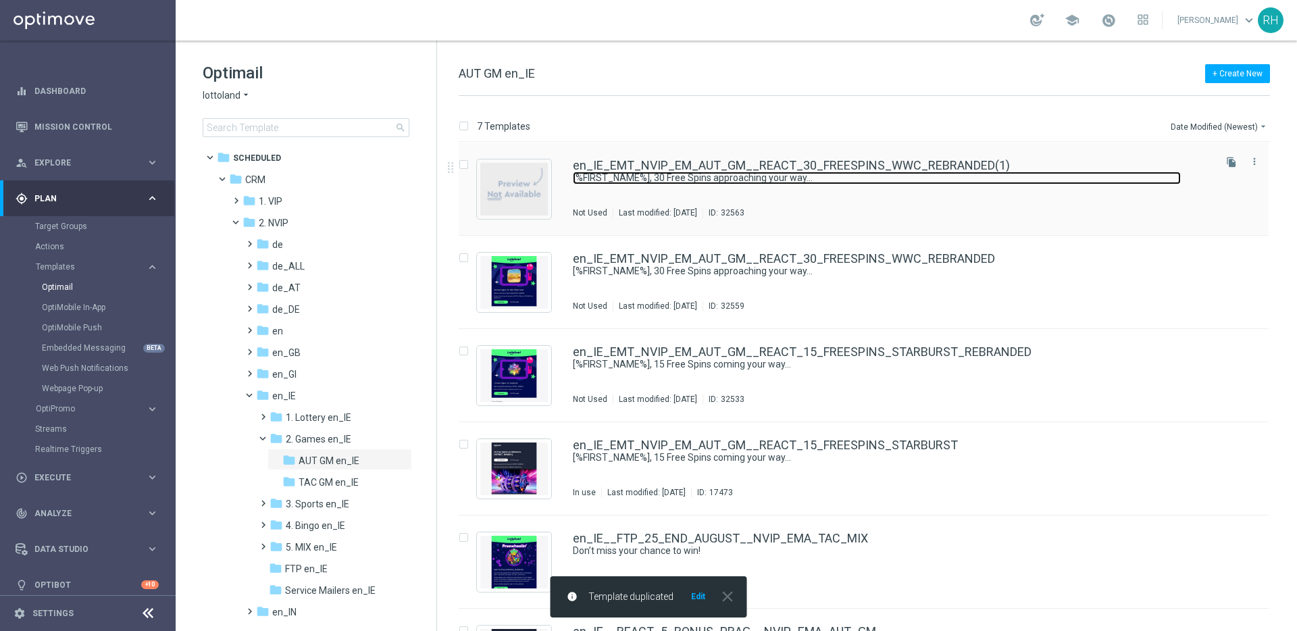
click at [1100, 175] on link "[%FIRST_NAME%], 30 Free Spins approaching your way..." at bounding box center [877, 178] width 608 height 13
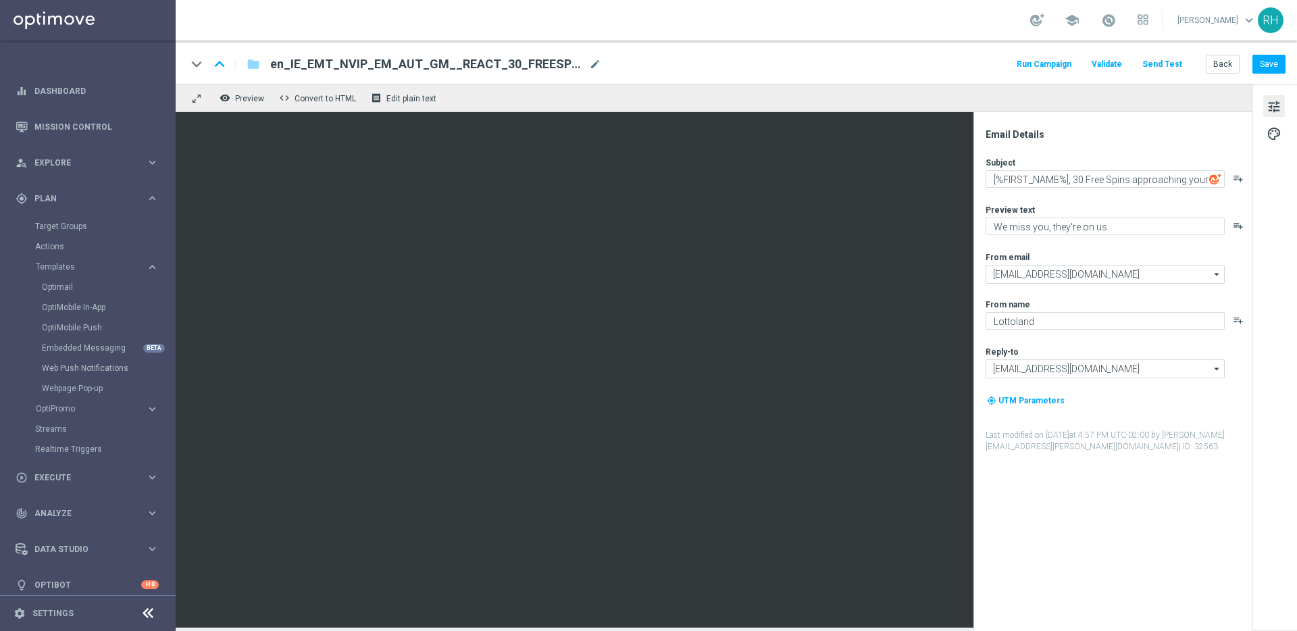
click at [595, 67] on span "mode_edit" at bounding box center [595, 64] width 12 height 12
click at [531, 67] on input "en_IE_EMT_NVIP_EM_AUT_GM__REACT_30_FREESPINS_WWC_REBRANDED(1)" at bounding box center [437, 64] width 335 height 18
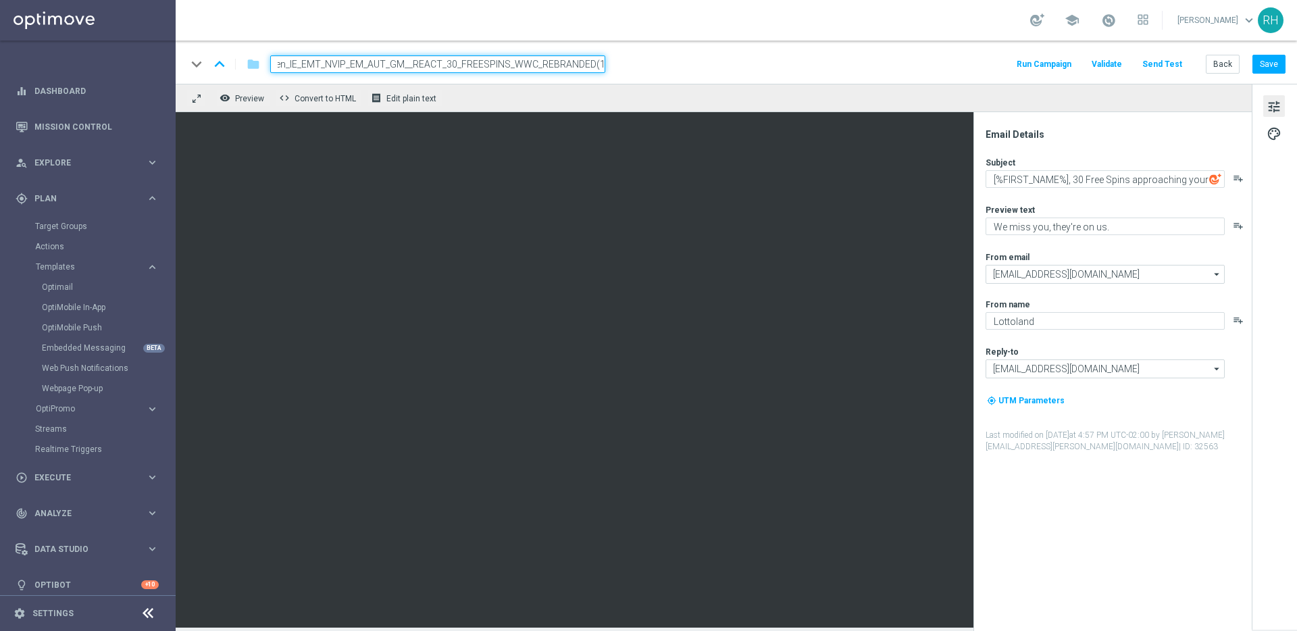
paste input "_REACT_5_BONUS_PRAG__NVIP_EMA_AUT_GM_REBRANDED"
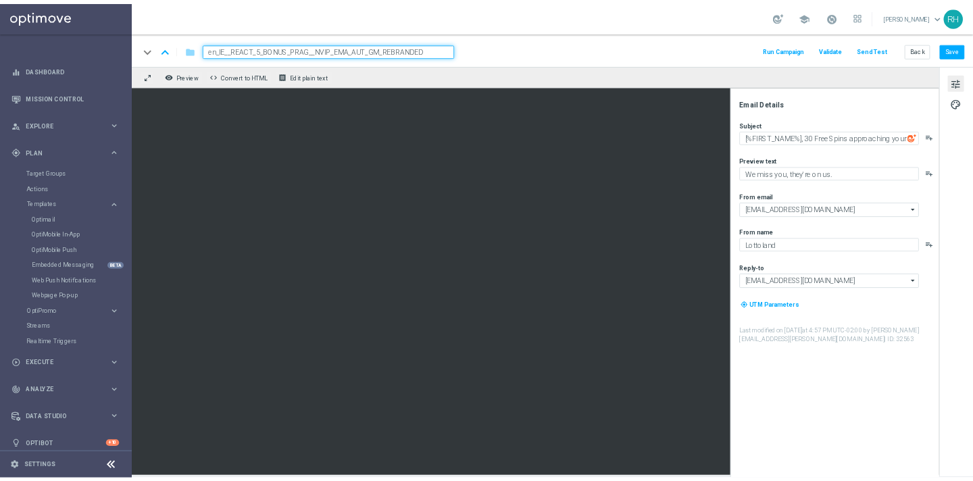
scroll to position [0, 0]
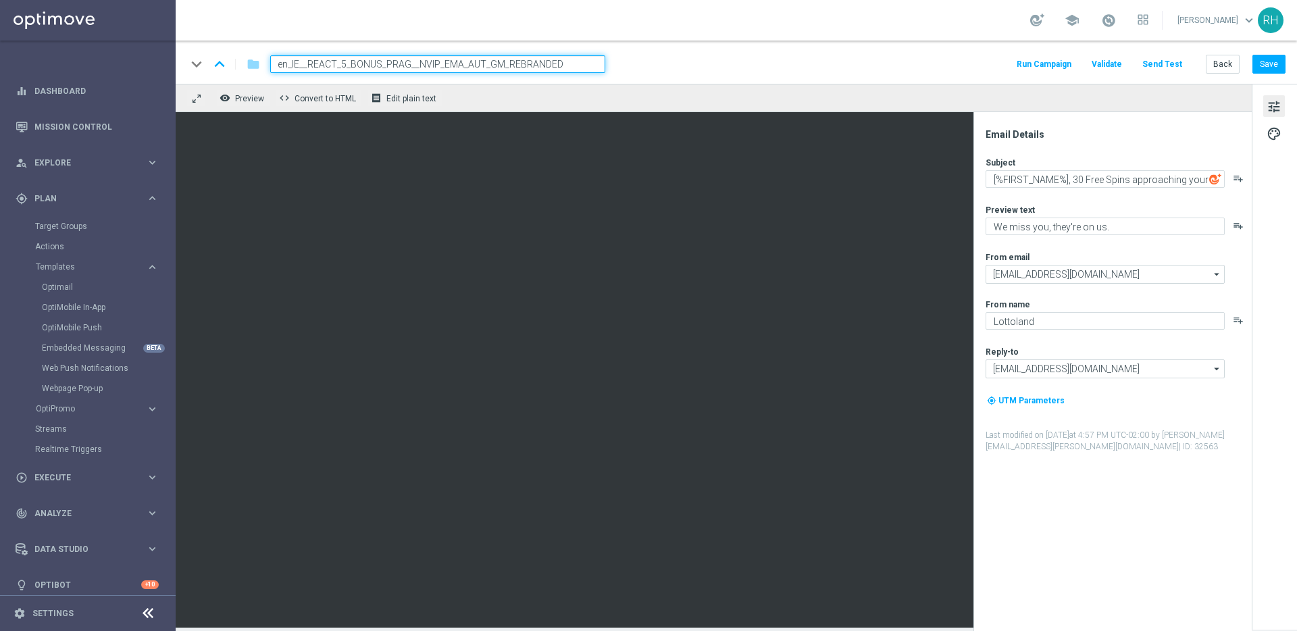
type input "en_IE__REACT_5_BONUS_PRAG__NVIP_EMA_AUT_GM_REBRANDED"
click at [745, 70] on div "keyboard_arrow_down keyboard_arrow_up folder en_IE__REACT_5_BONUS_PRAG__NVIP_EM…" at bounding box center [736, 64] width 1099 height 18
click at [1262, 64] on button "Save" at bounding box center [1269, 64] width 33 height 19
click at [1118, 184] on textarea "[%FIRST_NAME%], 30 Free Spins approaching your way..." at bounding box center [1105, 179] width 239 height 18
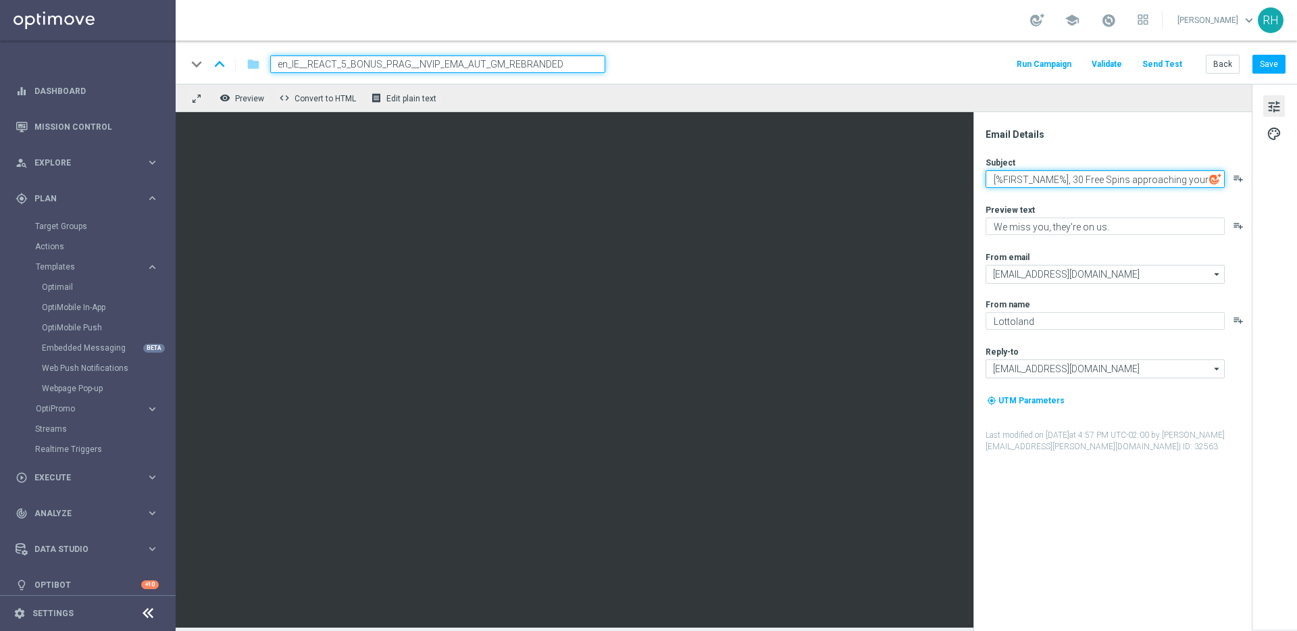
click at [1118, 184] on textarea "[%FIRST_NAME%], 30 Free Spins approaching your way..." at bounding box center [1105, 179] width 239 height 18
paste textarea "€5 Bonus? It's yours"
type textarea "[%FIRST_NAME%], €5 Bonus? It's yours."
click at [1116, 134] on div "Email Details" at bounding box center [1118, 134] width 265 height 12
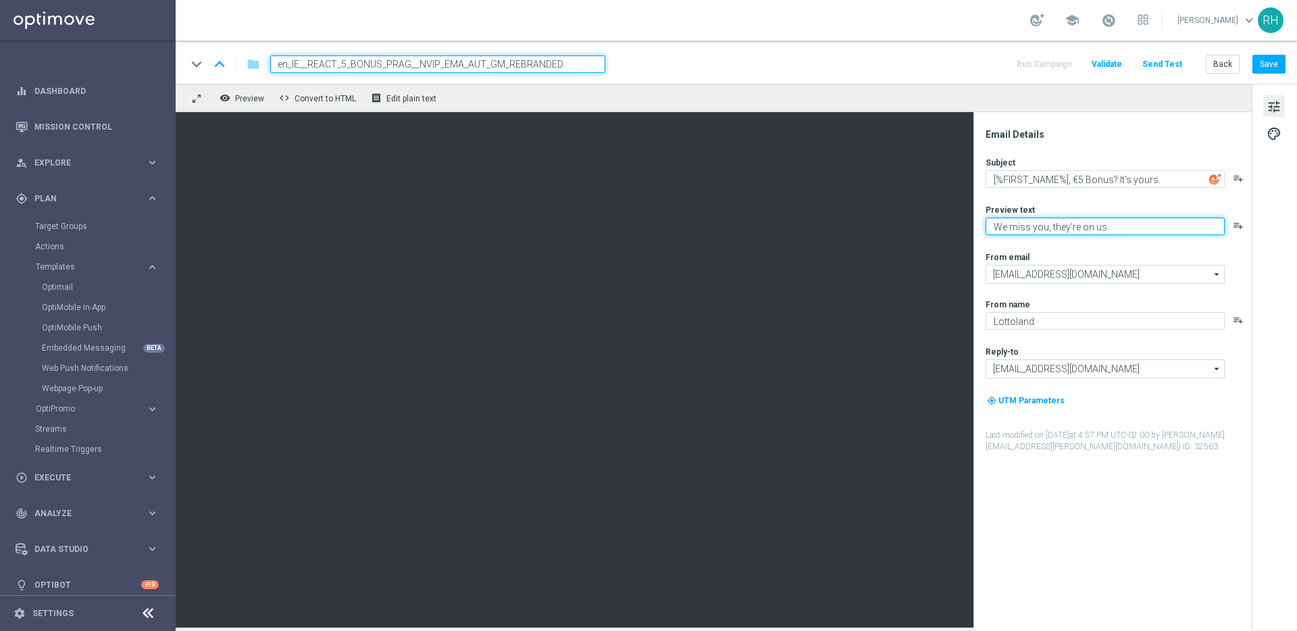
click at [1020, 229] on textarea "We miss you, they're on us." at bounding box center [1105, 227] width 239 height 18
click at [1001, 230] on textarea "We miss you, they're on us." at bounding box center [1105, 227] width 239 height 18
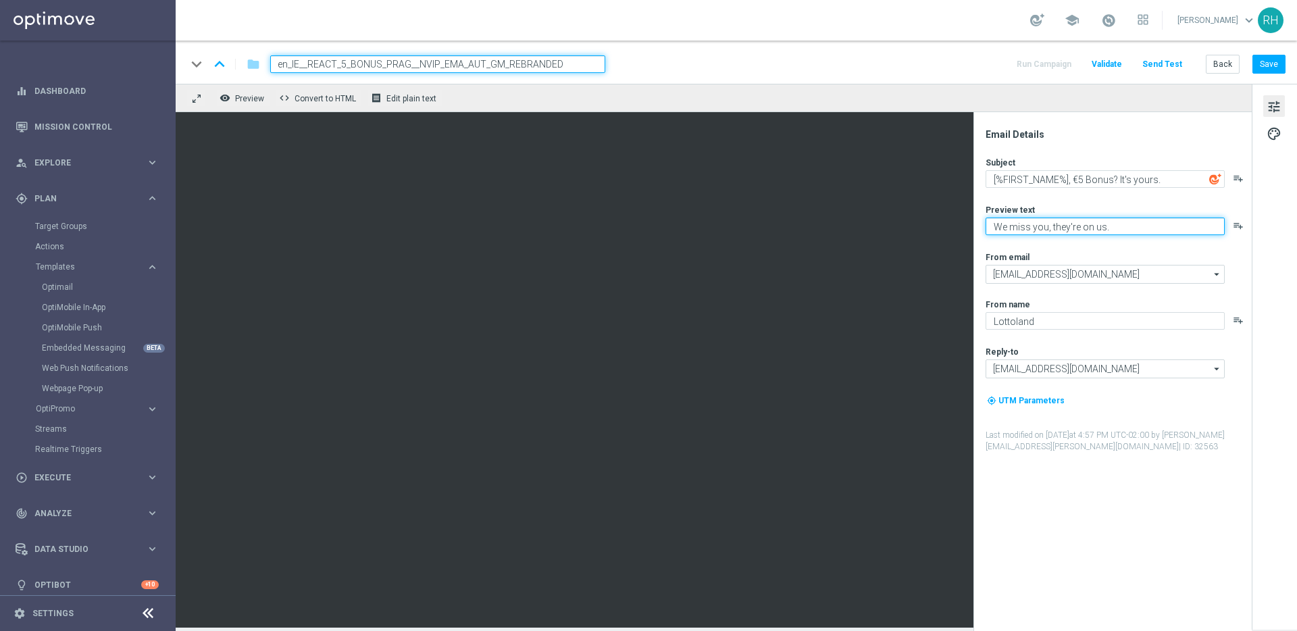
click at [1057, 232] on textarea "We miss you, they're on us." at bounding box center [1105, 227] width 239 height 18
click at [994, 226] on textarea "We miss you, they're on us." at bounding box center [1105, 227] width 239 height 18
paste textarea "B"
drag, startPoint x: 1172, startPoint y: 228, endPoint x: 1113, endPoint y: 228, distance: 59.5
click at [1113, 228] on textarea "Been a while. We miss you, they're on us." at bounding box center [1105, 227] width 239 height 18
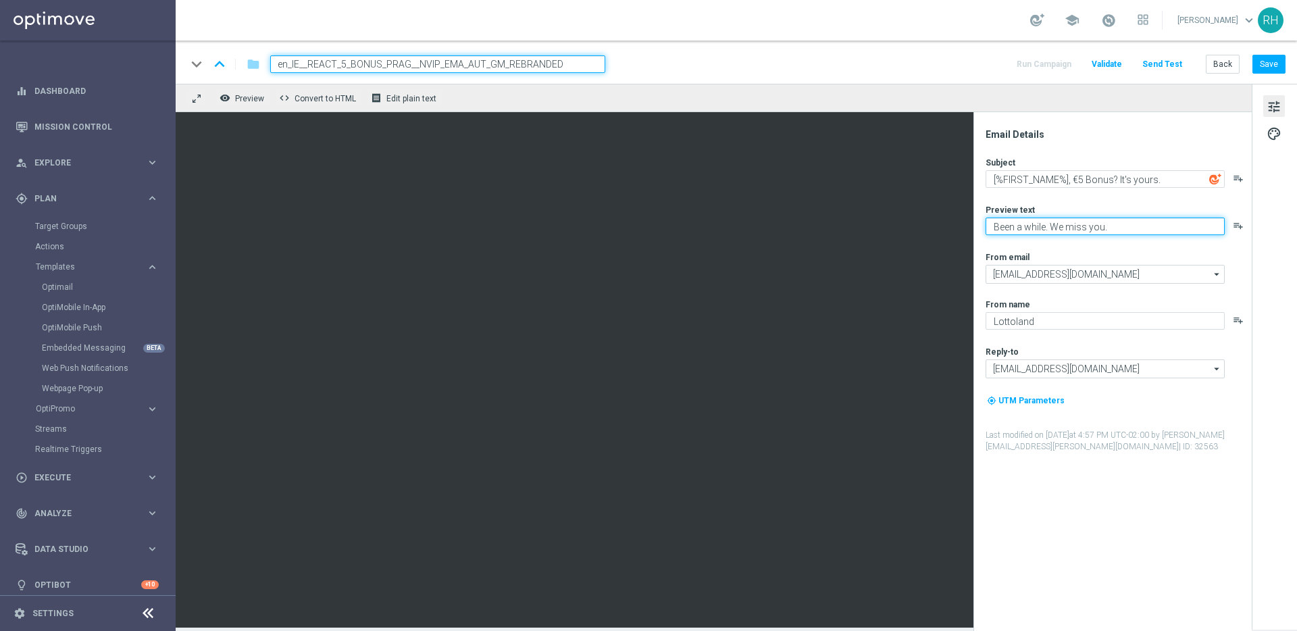
type textarea "Been a while. We miss you."
click at [1107, 120] on div "Email Details Subject [%FIRST_NAME%], €5 Bonus? It's yours. playlist_add Previe…" at bounding box center [1113, 371] width 278 height 519
click at [1262, 64] on button "Save" at bounding box center [1269, 64] width 33 height 19
click at [1281, 61] on button "Save" at bounding box center [1269, 64] width 33 height 19
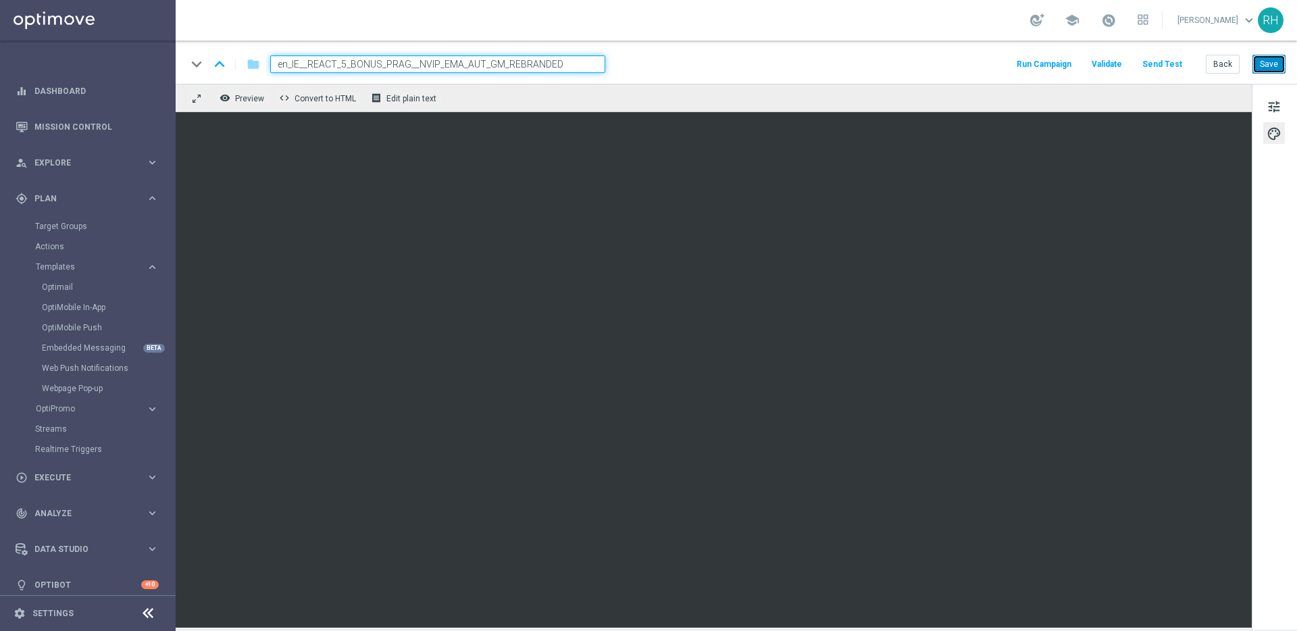
click at [1273, 55] on button "Save" at bounding box center [1269, 64] width 33 height 19
click at [1269, 60] on button "Save" at bounding box center [1269, 64] width 33 height 19
click at [1254, 90] on div "tune palette" at bounding box center [1274, 357] width 45 height 546
click at [1258, 66] on button "Save" at bounding box center [1269, 64] width 33 height 19
click at [861, 59] on div "keyboard_arrow_down keyboard_arrow_up folder en_IE__REACT_5_BONUS_PRAG__NVIP_EM…" at bounding box center [736, 64] width 1099 height 18
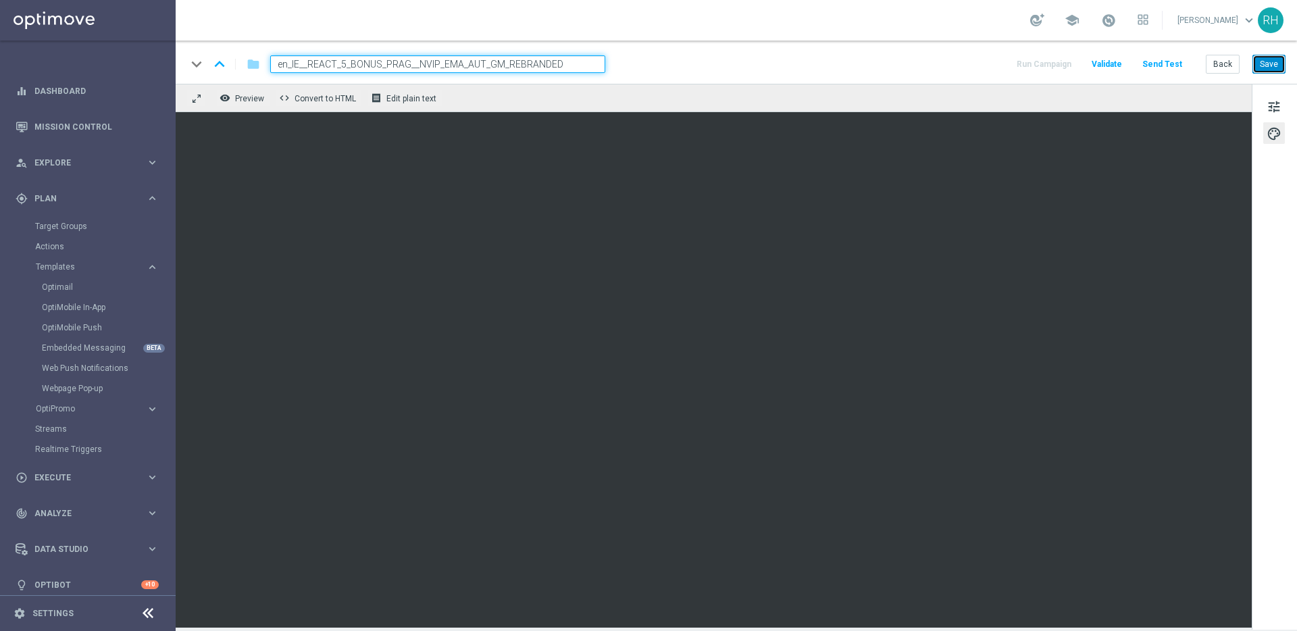
click at [1277, 67] on button "Save" at bounding box center [1269, 64] width 33 height 19
click at [1022, 58] on div "Run Campaign Validate Send Test Back Save" at bounding box center [1150, 64] width 271 height 18
click at [1262, 73] on button "Save" at bounding box center [1269, 64] width 33 height 19
click at [920, 66] on div "keyboard_arrow_down keyboard_arrow_up folder en_IE__REACT_5_BONUS_PRAG__NVIP_EM…" at bounding box center [736, 64] width 1099 height 18
click at [1279, 59] on button "Save" at bounding box center [1269, 64] width 33 height 19
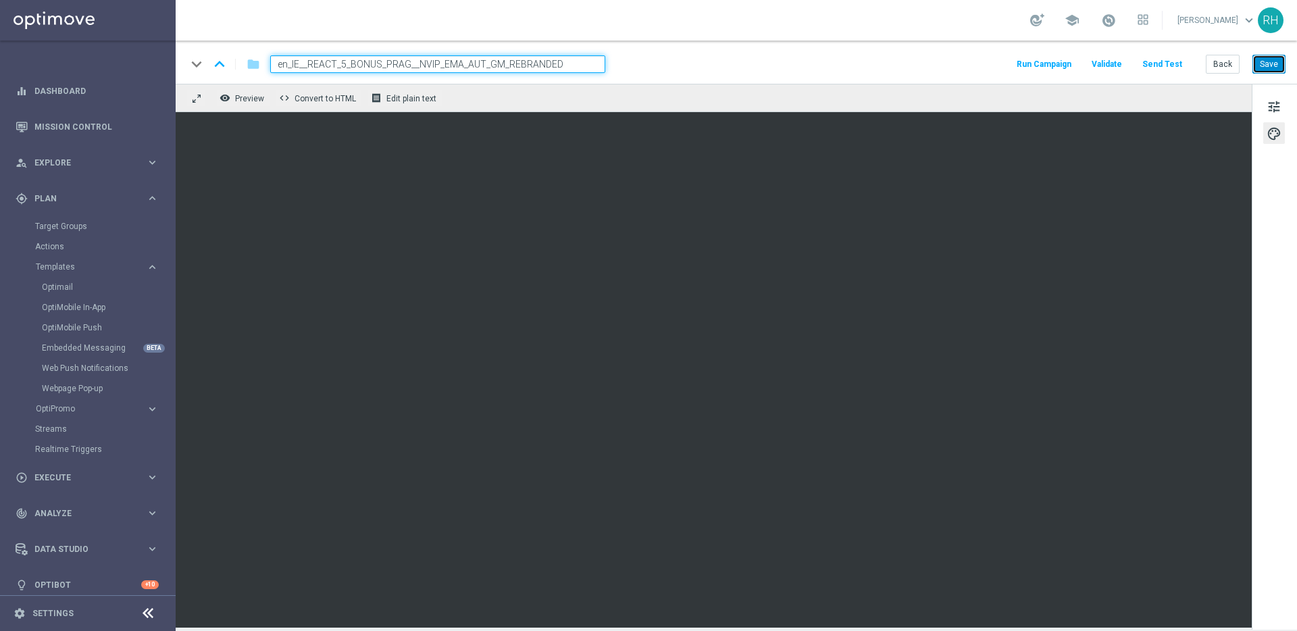
click at [1283, 63] on button "Save" at bounding box center [1269, 64] width 33 height 19
click at [1279, 59] on button "Save" at bounding box center [1269, 64] width 33 height 19
click at [935, 66] on div "keyboard_arrow_down keyboard_arrow_up folder en_IE__REACT_5_BONUS_PRAG__NVIP_EM…" at bounding box center [736, 64] width 1099 height 18
click at [1231, 70] on button "Back" at bounding box center [1223, 64] width 34 height 19
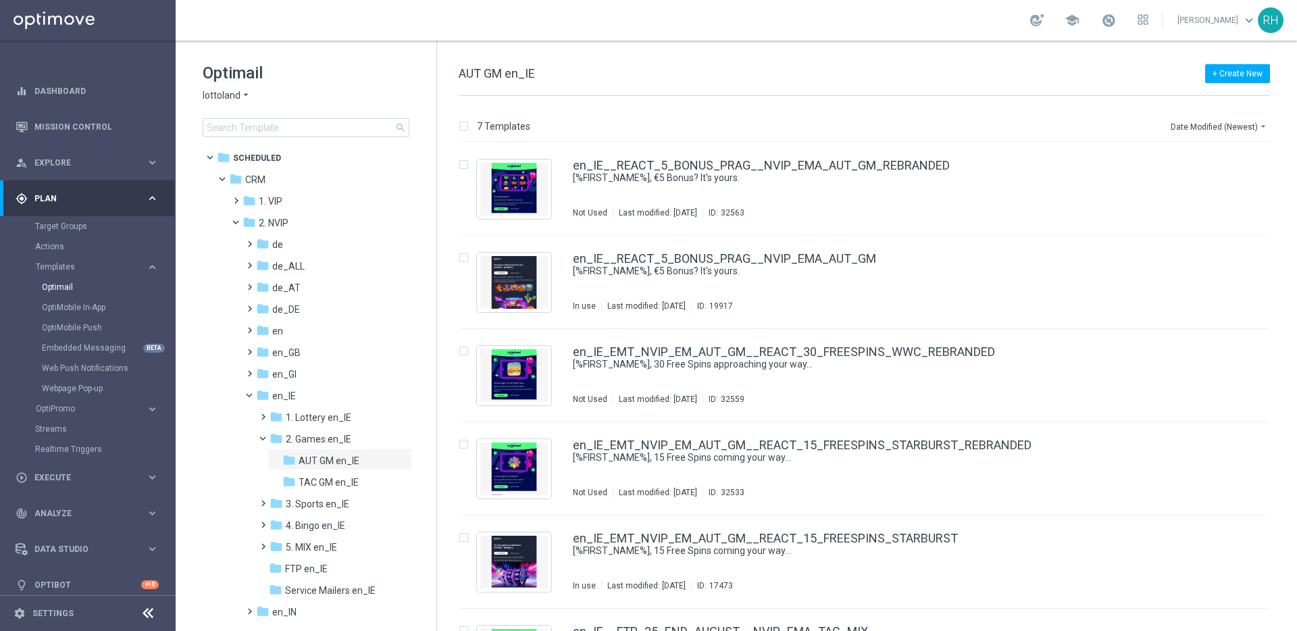
click at [944, 75] on div "+ Create New AUT GM en_IE" at bounding box center [865, 81] width 812 height 30
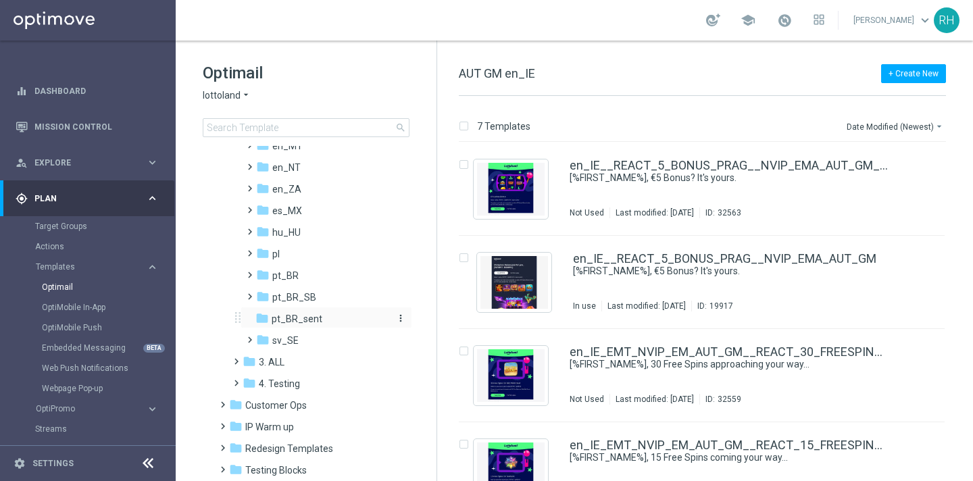
scroll to position [546, 0]
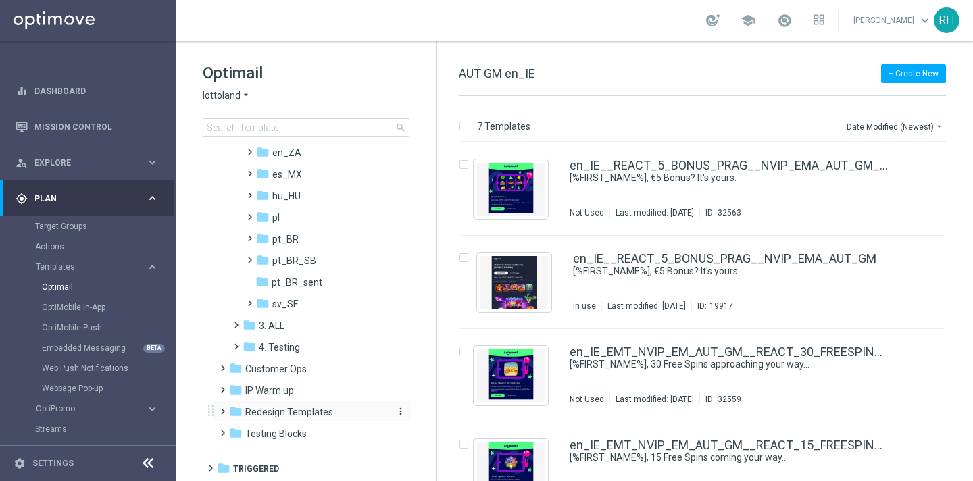
click at [281, 405] on div "folder Redesign Templates" at bounding box center [306, 413] width 155 height 16
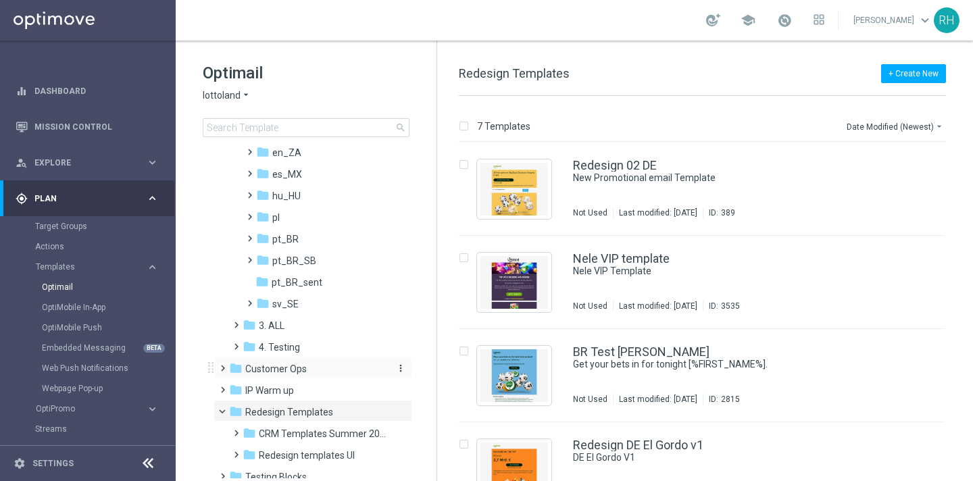
scroll to position [589, 0]
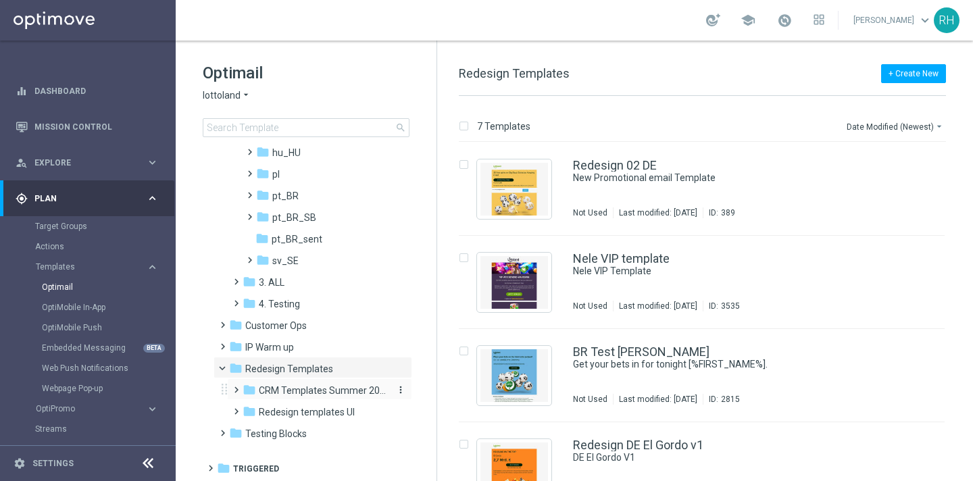
click at [317, 389] on span "CRM Templates Summer 2025" at bounding box center [323, 391] width 128 height 12
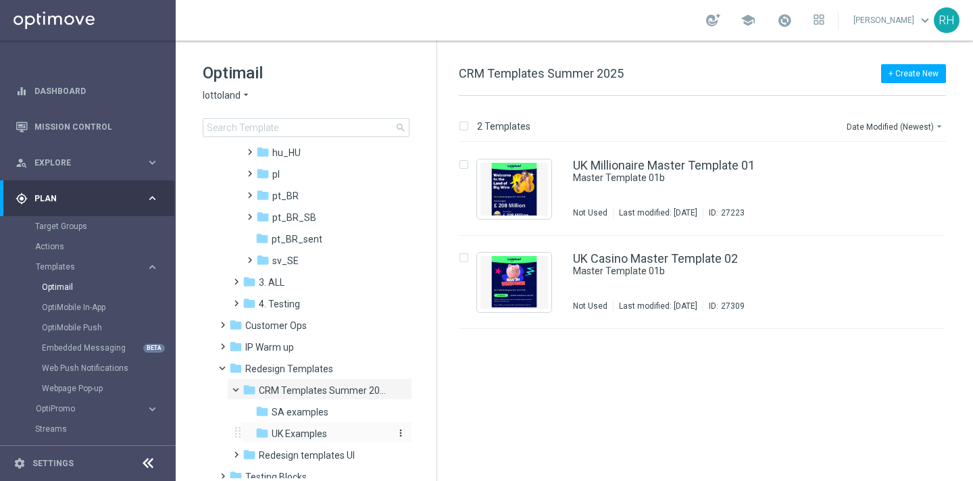
click at [305, 430] on span "UK Examples" at bounding box center [299, 434] width 55 height 12
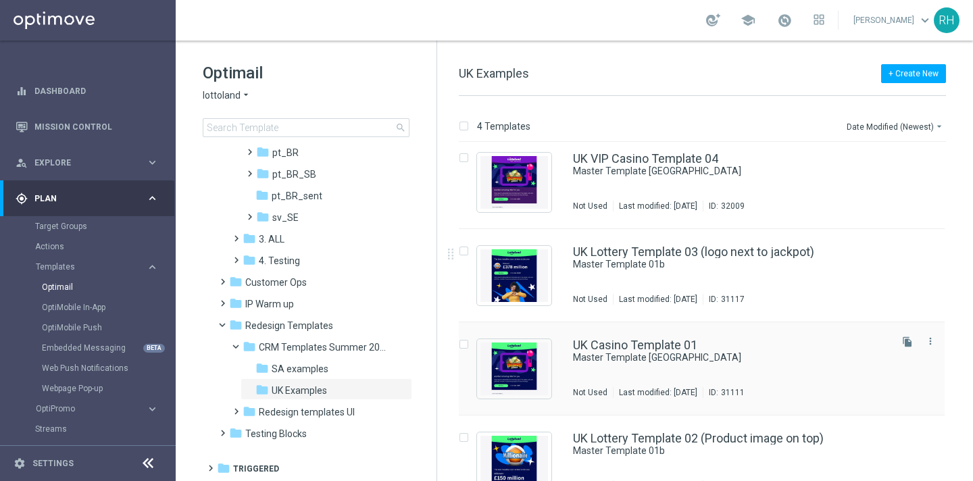
scroll to position [34, 0]
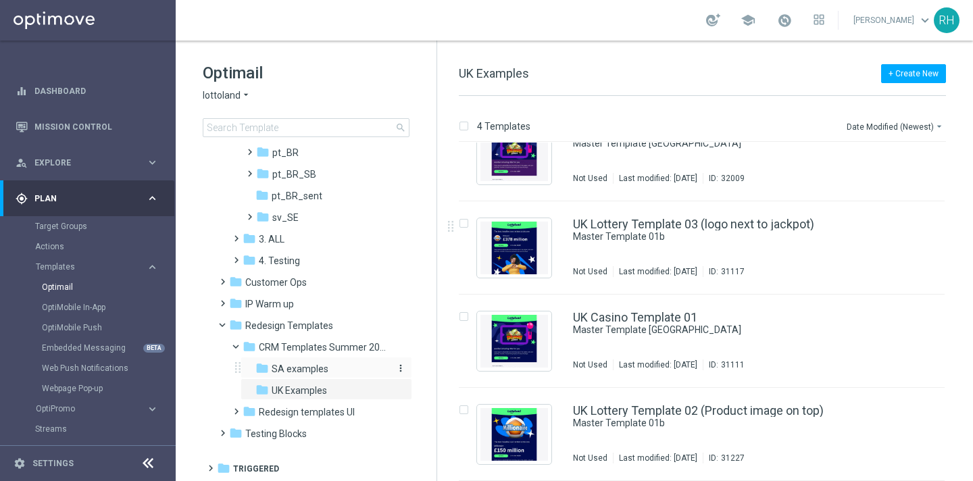
click at [339, 368] on div "folder SA examples" at bounding box center [321, 370] width 133 height 16
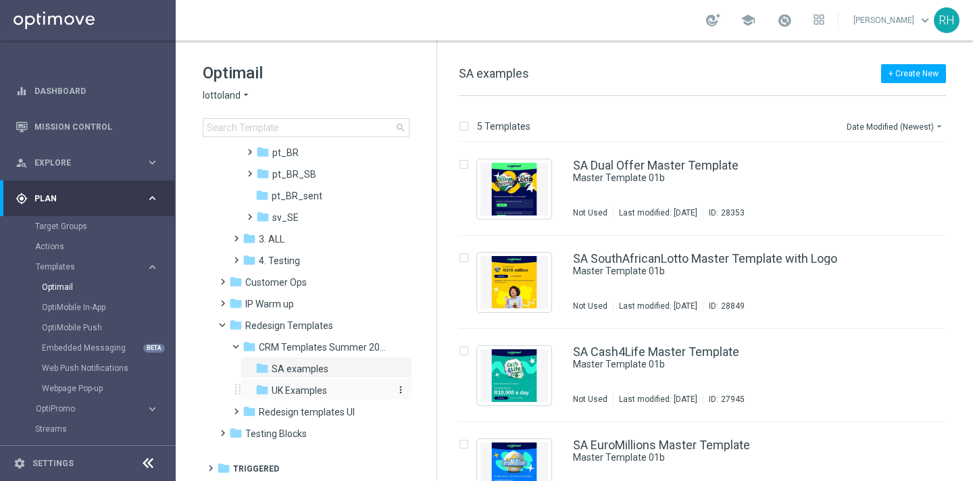
click at [320, 393] on span "UK Examples" at bounding box center [299, 391] width 55 height 12
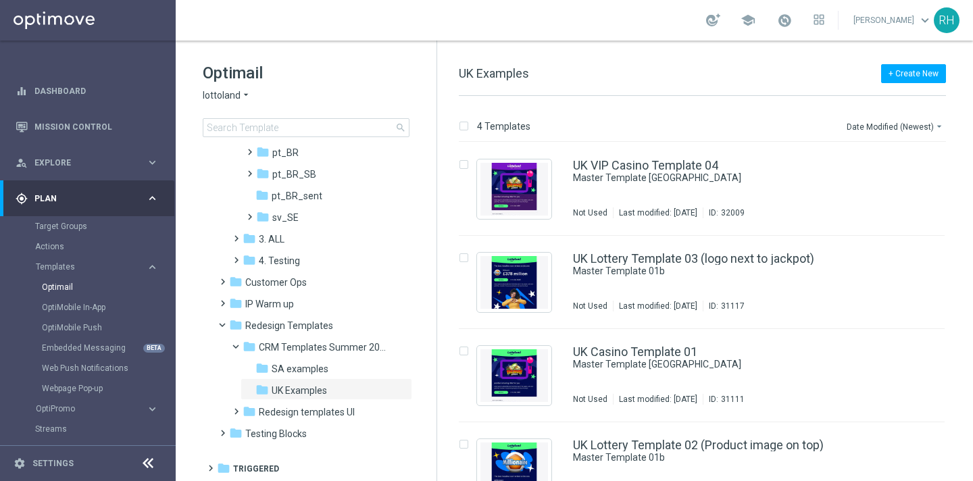
click at [667, 99] on div "4 Templates Date Modified (Newest) arrow_drop_down Drag here to set row groups …" at bounding box center [705, 288] width 536 height 385
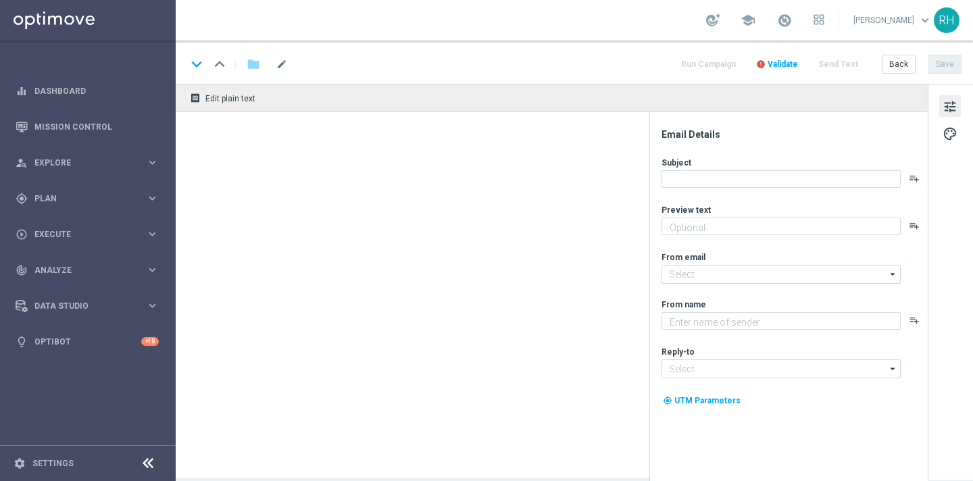
type textarea "We miss you, they're on us."
type textarea "Lottoland"
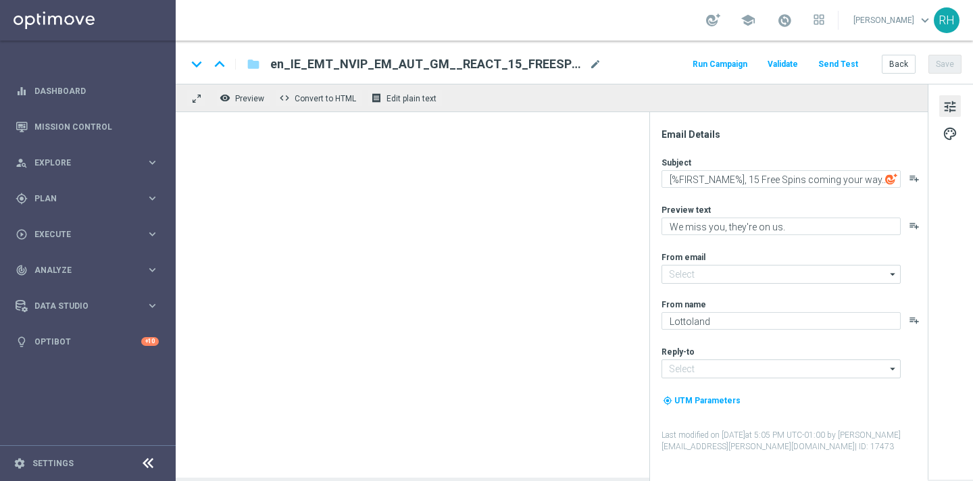
type input "mail@crm.lottoland.com"
type input "support@lottoland.ie"
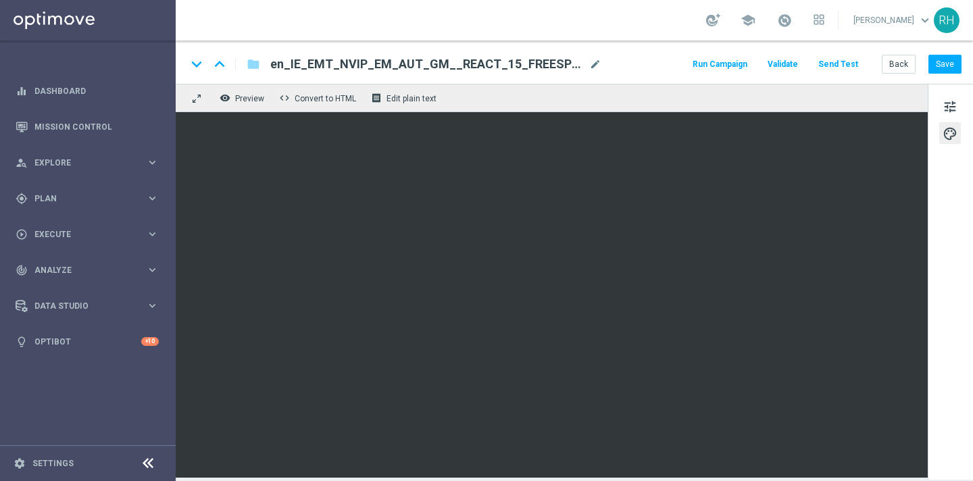
click at [646, 68] on div "keyboard_arrow_down keyboard_arrow_up folder en_IE_EMT_NVIP_EM_AUT_GM__REACT_15…" at bounding box center [574, 64] width 775 height 18
click at [635, 84] on div "remove_red_eye Preview code Convert to HTML receipt Edit plain text" at bounding box center [552, 98] width 752 height 28
click at [662, 67] on div "keyboard_arrow_down keyboard_arrow_up folder en_IE_EMT_NVIP_EM_AUT_GM__REACT_15…" at bounding box center [574, 64] width 775 height 18
click at [663, 67] on div "keyboard_arrow_down keyboard_arrow_up folder en_IE_EMT_NVIP_EM_AUT_GM__REACT_15…" at bounding box center [574, 64] width 775 height 18
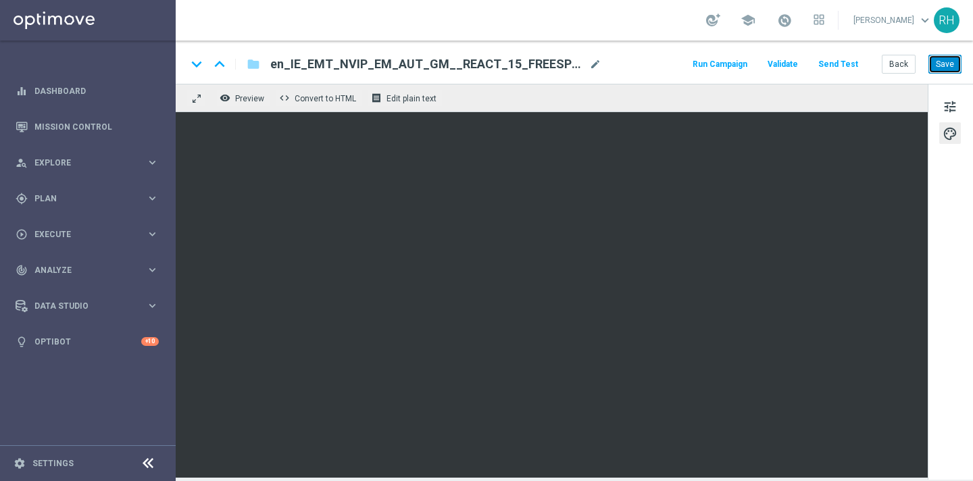
click at [936, 66] on button "Save" at bounding box center [944, 64] width 33 height 19
click at [668, 79] on div "keyboard_arrow_down keyboard_arrow_up folder en_IE_EMT_NVIP_EM_AUT_GM__REACT_15…" at bounding box center [574, 62] width 797 height 43
click at [941, 61] on button "Save" at bounding box center [944, 64] width 33 height 19
click at [649, 64] on div "keyboard_arrow_down keyboard_arrow_up folder en_IE_EMT_NVIP_EM_AUT_GM__REACT_15…" at bounding box center [574, 64] width 775 height 18
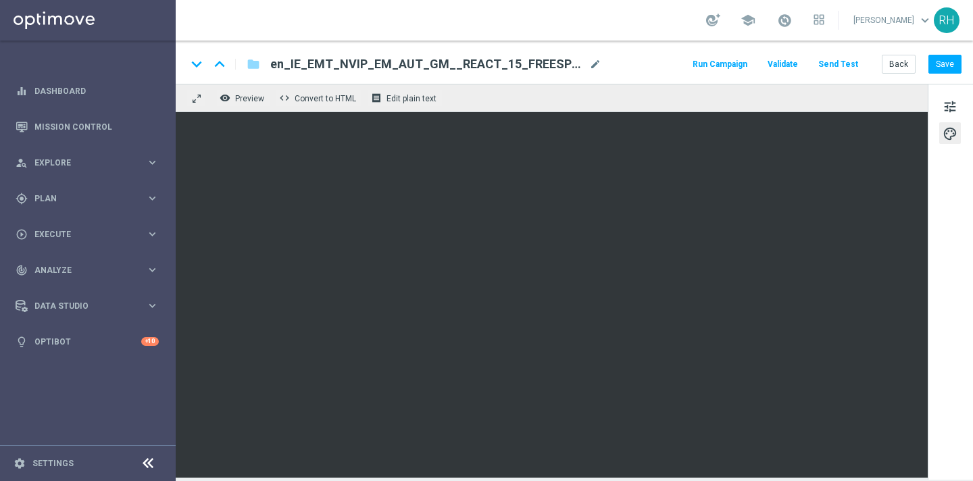
click at [649, 64] on div "keyboard_arrow_down keyboard_arrow_up folder en_IE_EMT_NVIP_EM_AUT_GM__REACT_15…" at bounding box center [574, 64] width 775 height 18
click at [669, 100] on div "remove_red_eye Preview code Convert to HTML receipt Edit plain text" at bounding box center [552, 98] width 752 height 28
click at [953, 108] on span "tune" at bounding box center [950, 107] width 15 height 18
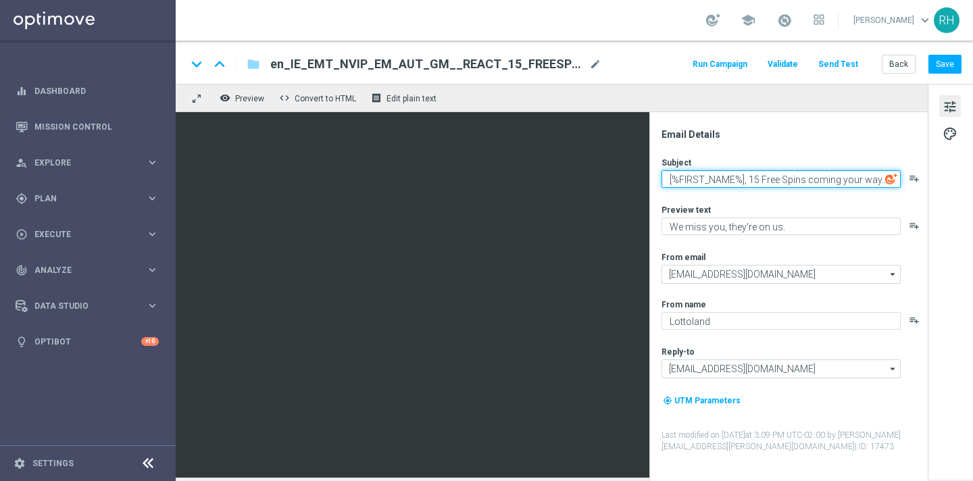
click at [791, 184] on textarea "[%FIRST_NAME%], 15 Free Spins coming your way..." at bounding box center [781, 179] width 239 height 18
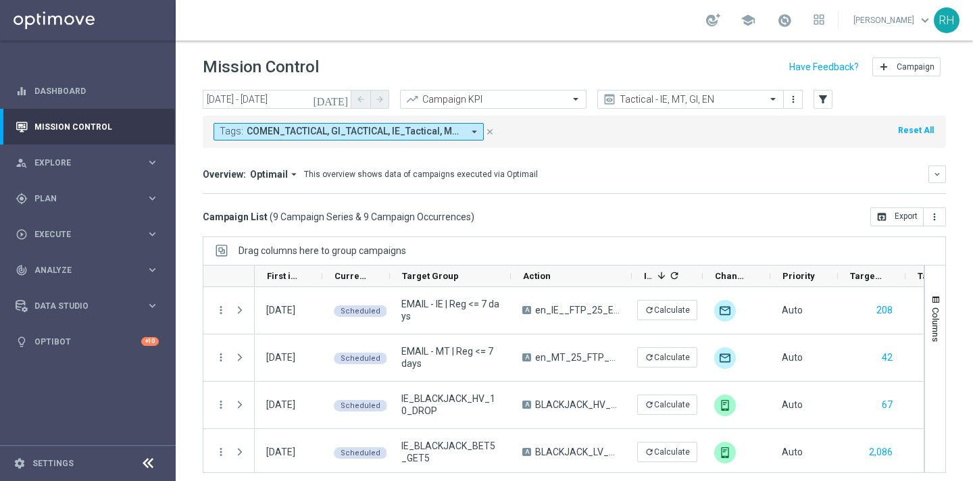
click at [493, 130] on icon "close" at bounding box center [489, 131] width 9 height 9
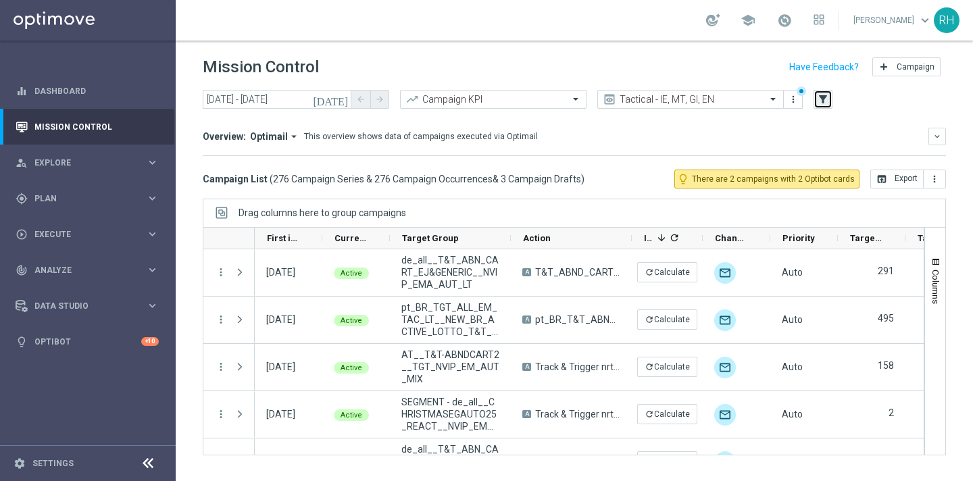
click at [825, 107] on button "filter_alt" at bounding box center [823, 99] width 19 height 19
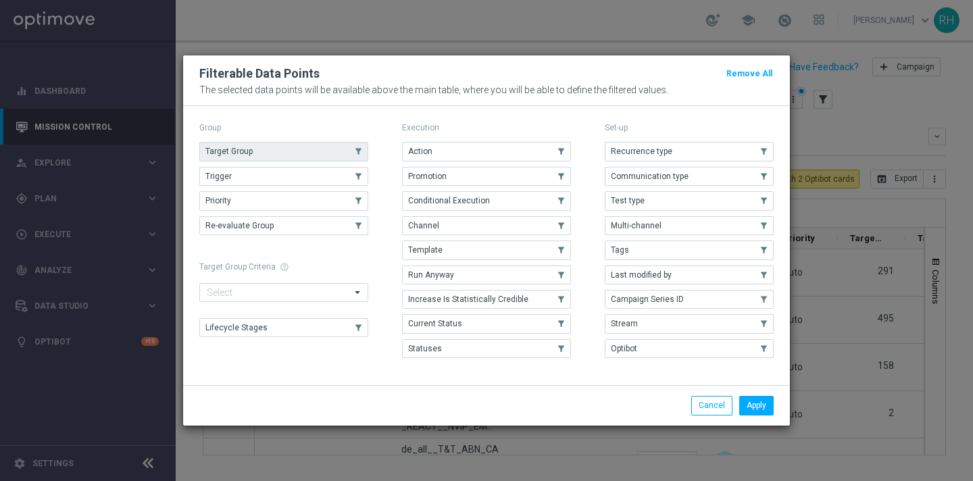
click at [336, 148] on button "Target Group" at bounding box center [283, 151] width 169 height 19
click at [749, 407] on button "Apply" at bounding box center [756, 405] width 34 height 19
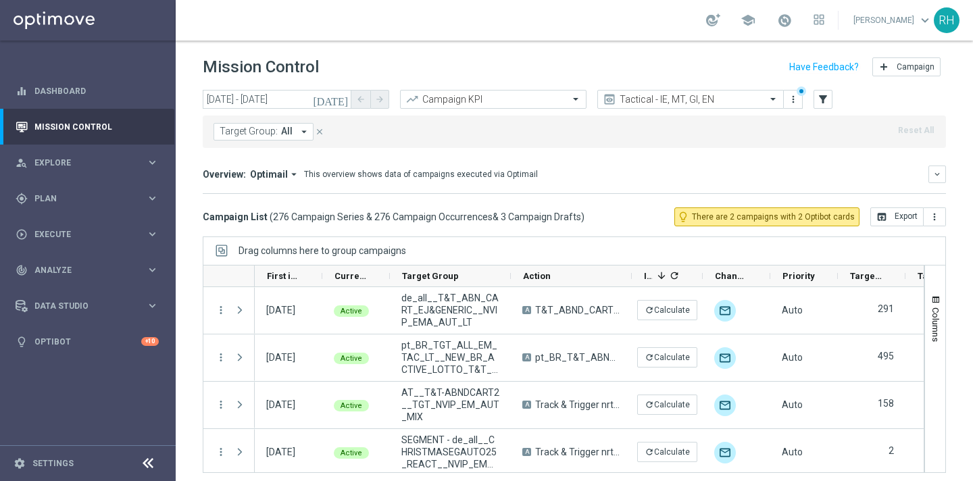
click at [297, 140] on button "Target Group: All arrow_drop_down" at bounding box center [264, 132] width 100 height 18
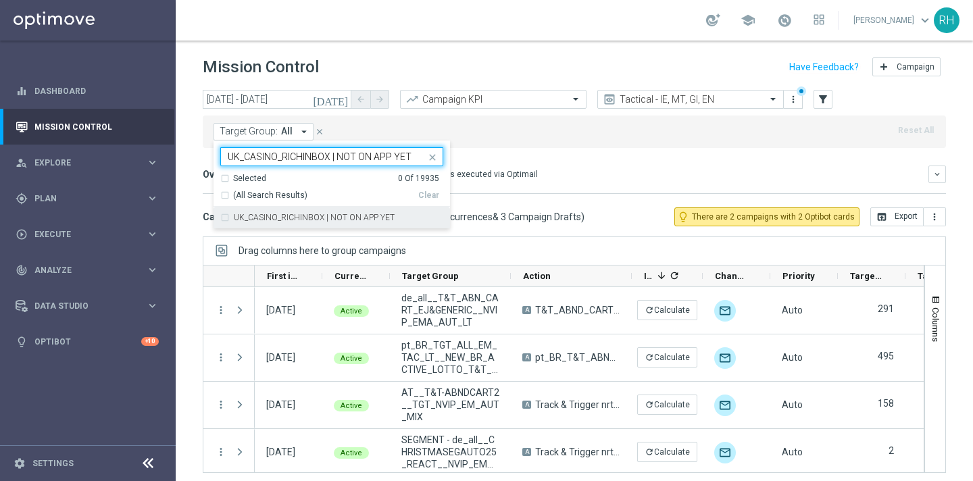
click at [310, 215] on label "UK_CASINO_RICHINBOX | NOT ON APP YET" at bounding box center [314, 218] width 161 height 8
type input "UK_CASINO_RICHINBOX | NOT ON APP YET"
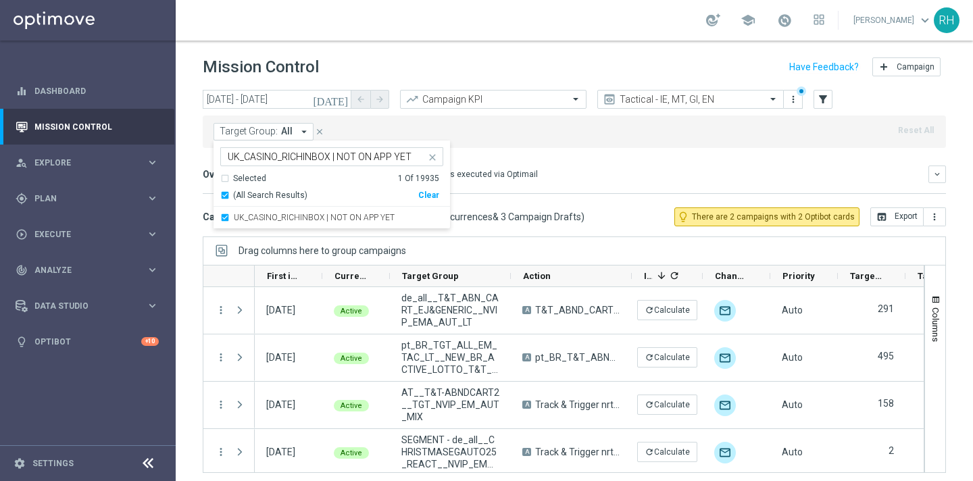
click at [553, 172] on div "Overview: Optimail arrow_drop_down This overview shows data of campaigns execut…" at bounding box center [566, 174] width 726 height 12
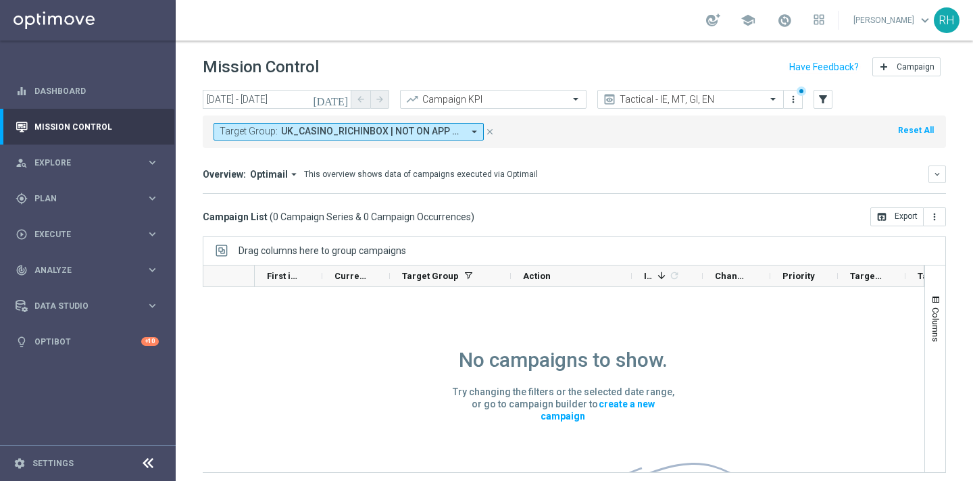
click at [340, 101] on icon "today" at bounding box center [331, 99] width 36 height 12
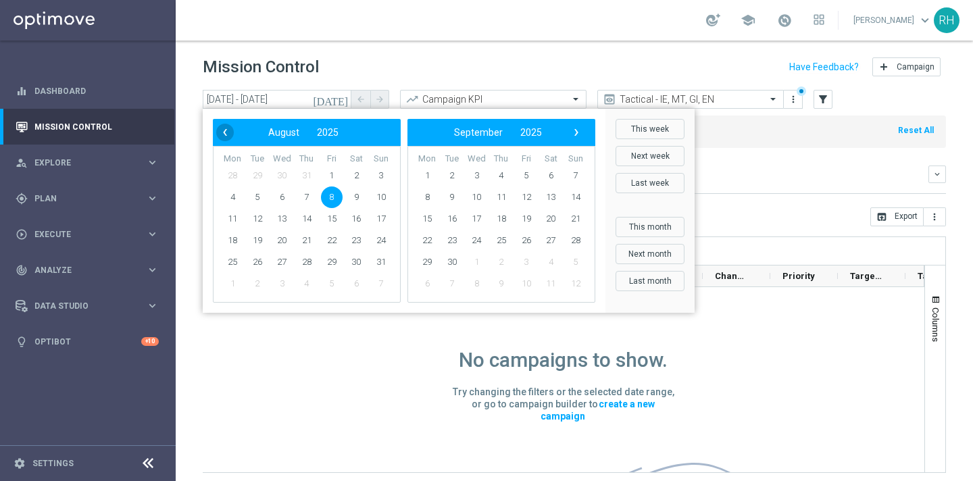
click at [227, 128] on span "‹" at bounding box center [225, 133] width 18 height 18
click at [390, 176] on span "1" at bounding box center [381, 176] width 22 height 22
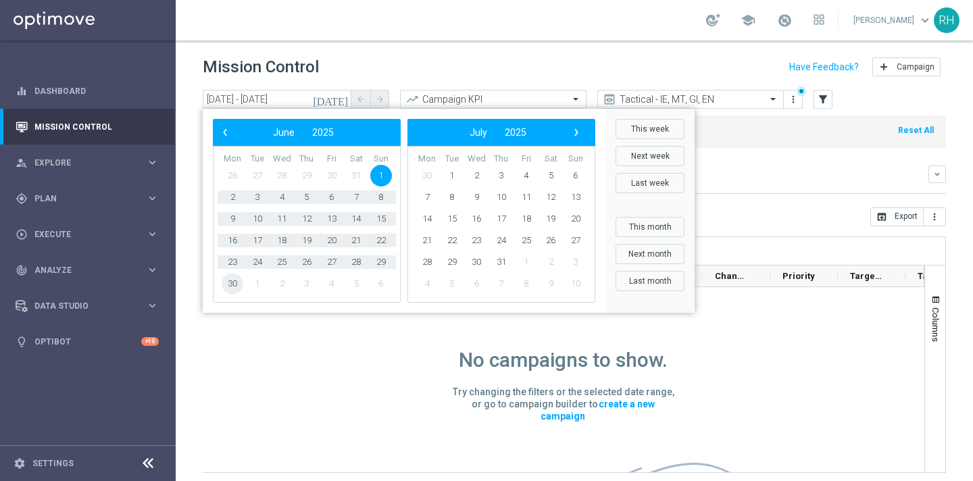
click at [222, 282] on span "30" at bounding box center [233, 284] width 22 height 22
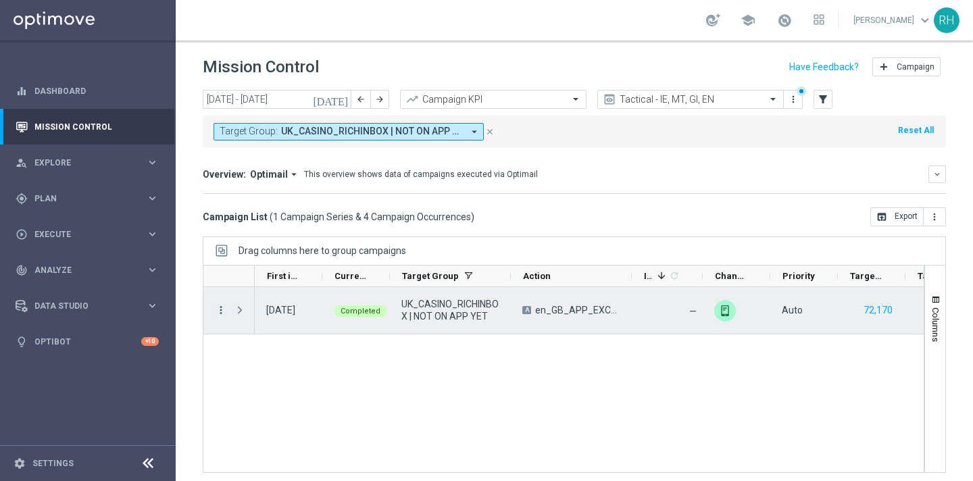
click at [224, 309] on icon "more_vert" at bounding box center [221, 310] width 12 height 12
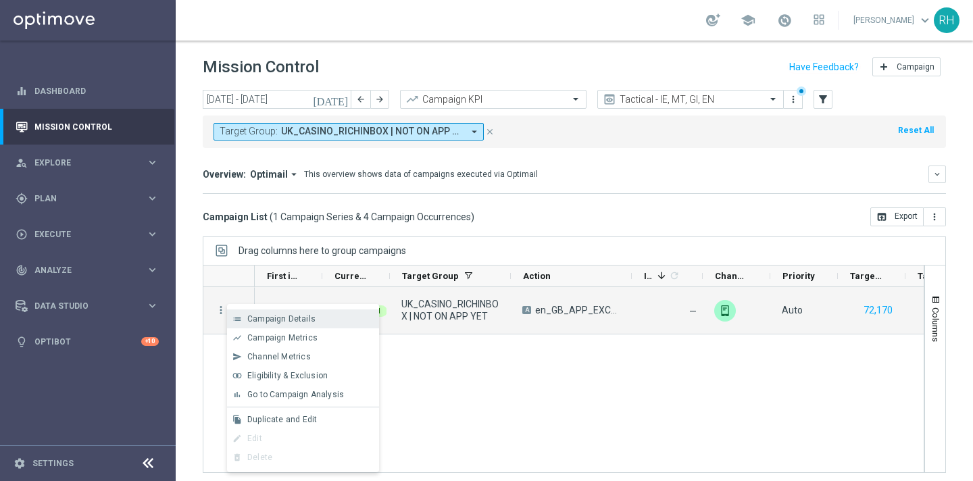
click at [260, 310] on div "list Campaign Details" at bounding box center [303, 318] width 152 height 19
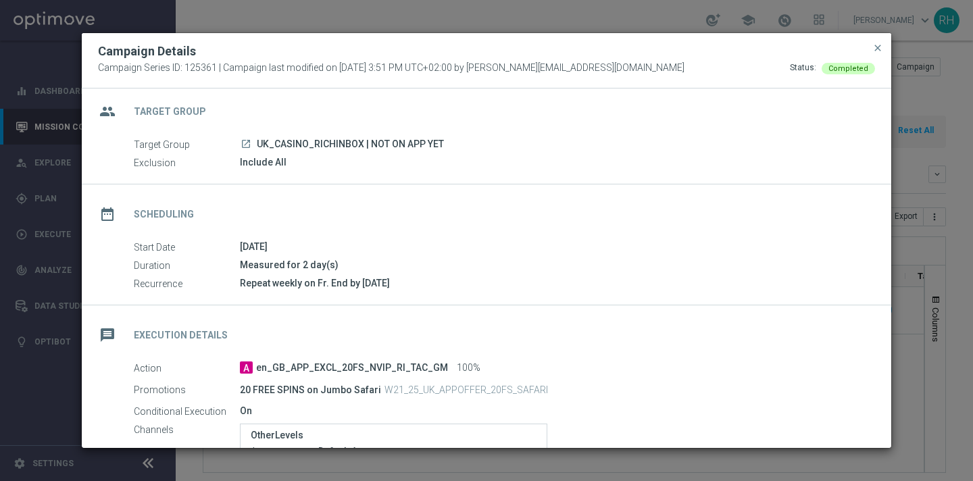
scroll to position [6, 0]
click at [874, 51] on span "close" at bounding box center [877, 48] width 11 height 11
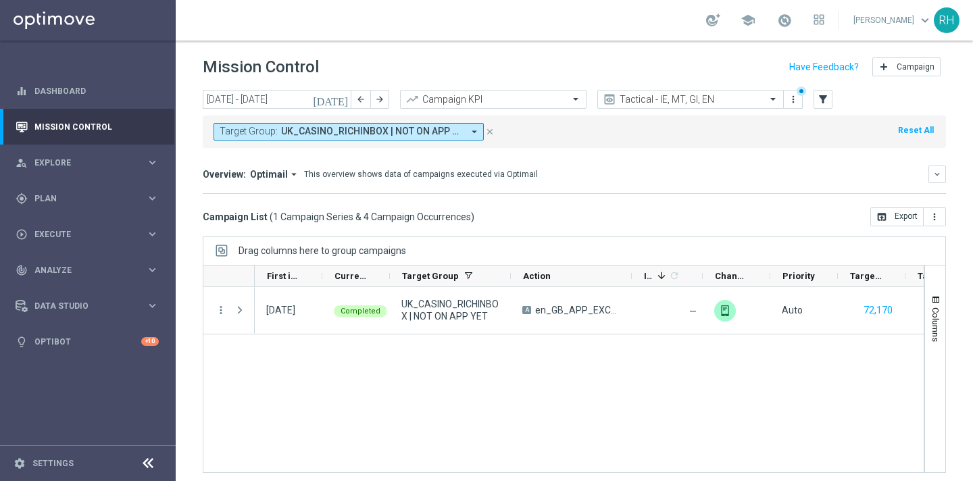
click at [345, 106] on button "today" at bounding box center [331, 100] width 41 height 20
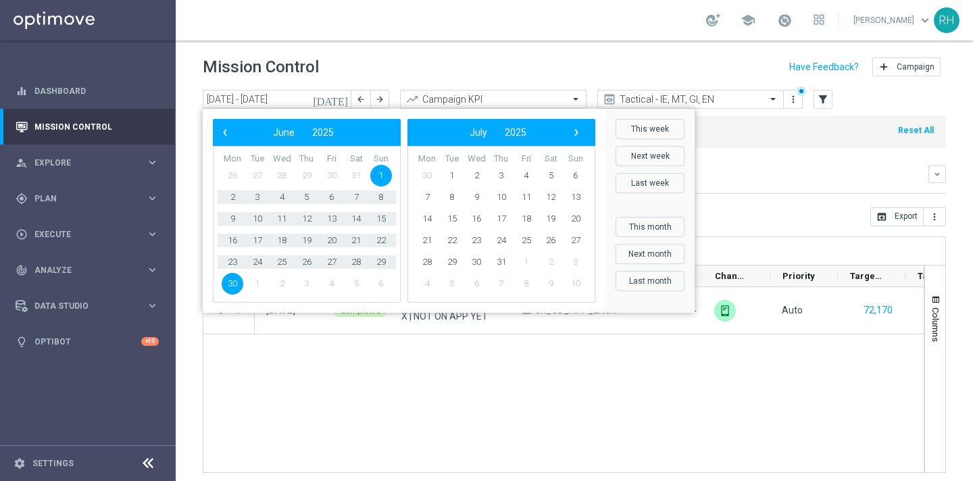
click at [375, 175] on span "1" at bounding box center [381, 176] width 22 height 22
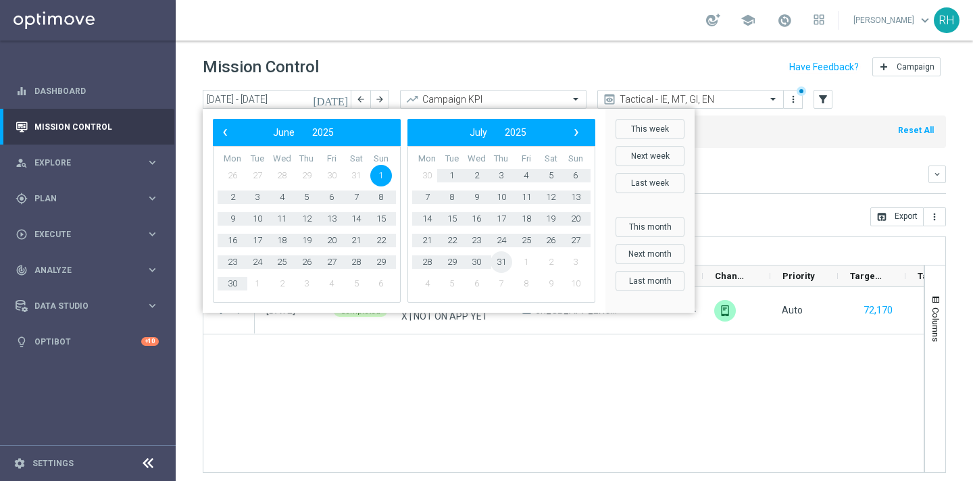
click at [508, 260] on span "31" at bounding box center [502, 262] width 22 height 22
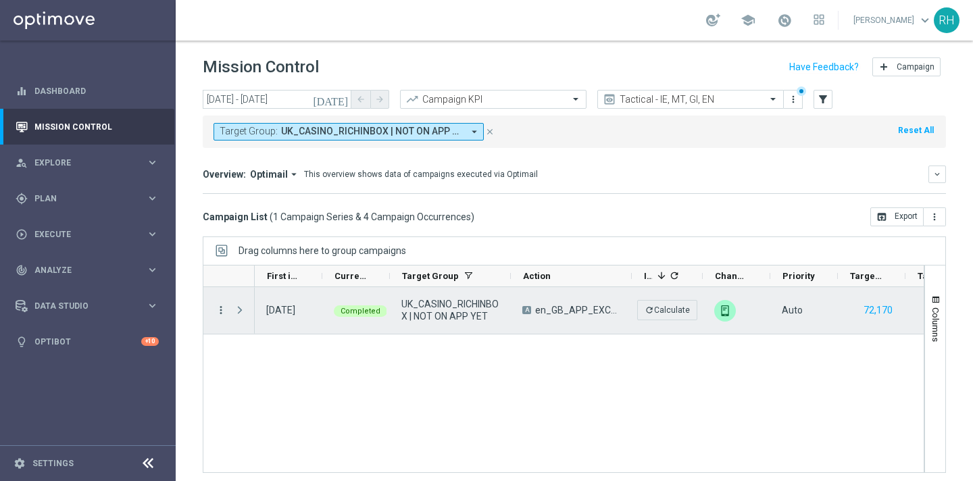
click at [217, 311] on icon "more_vert" at bounding box center [221, 310] width 12 height 12
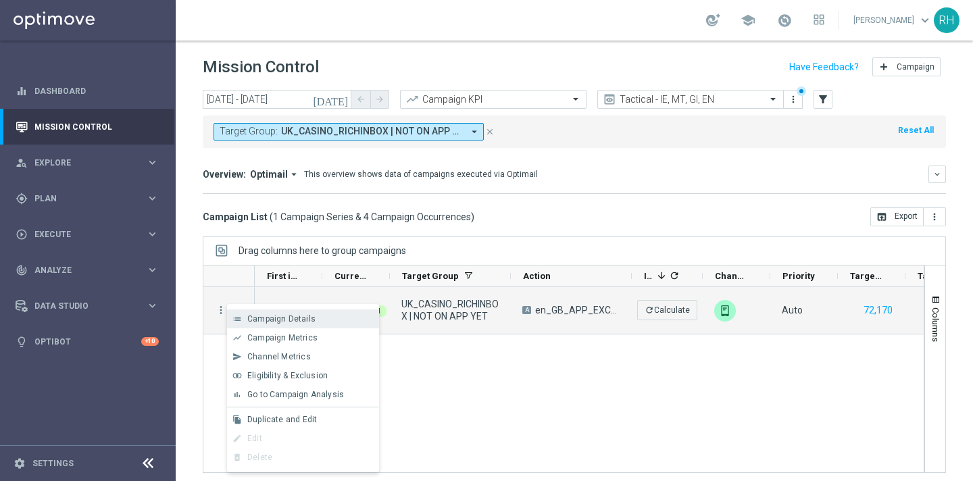
click at [230, 316] on div "list" at bounding box center [237, 318] width 20 height 9
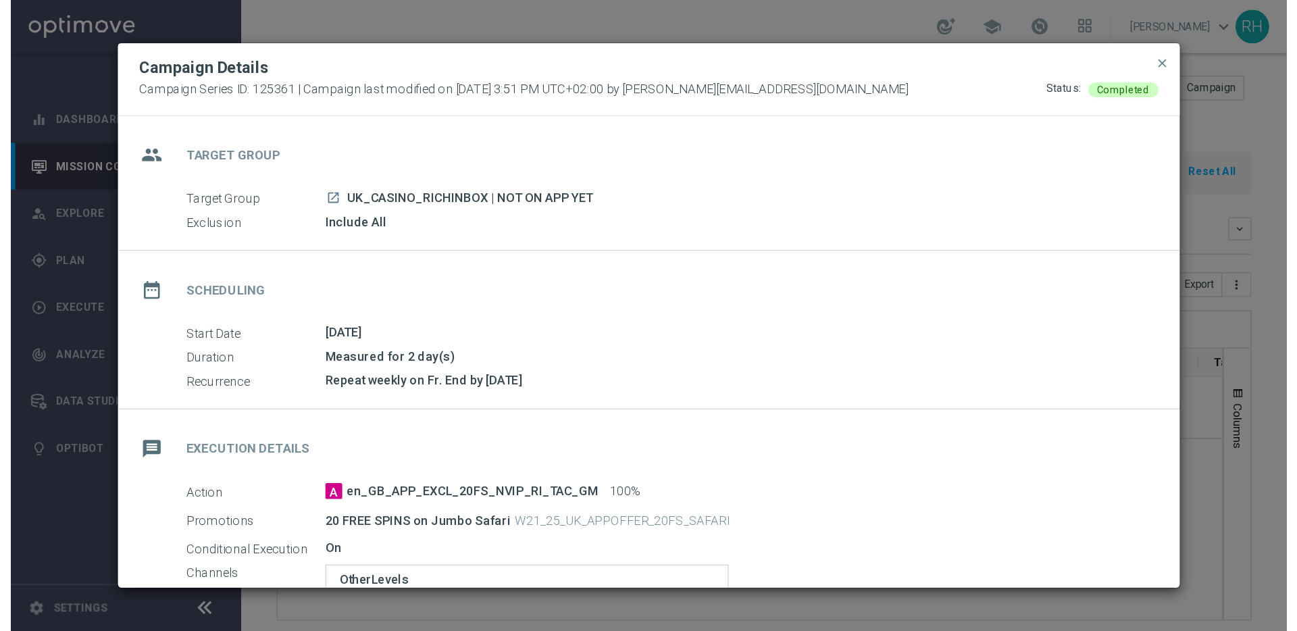
scroll to position [3, 0]
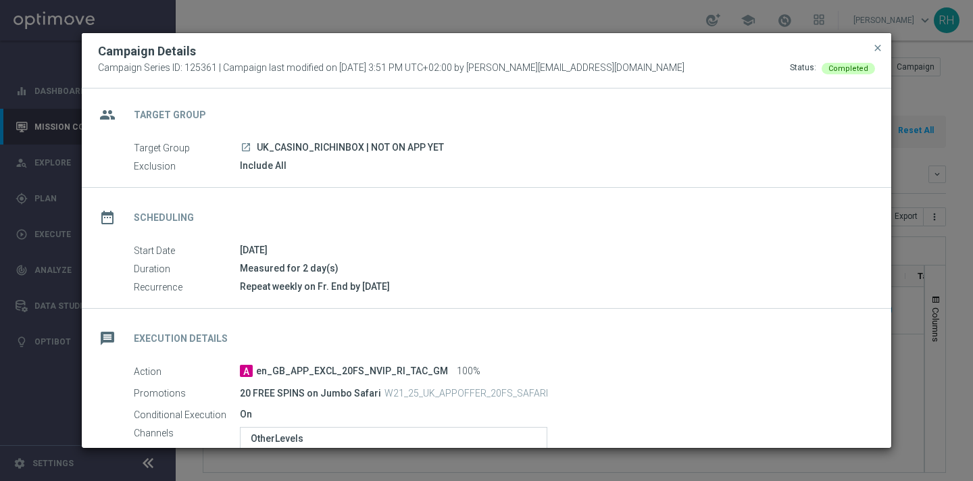
click at [875, 59] on div "Campaign Details" at bounding box center [486, 51] width 797 height 16
click at [875, 53] on button "close" at bounding box center [878, 48] width 14 height 16
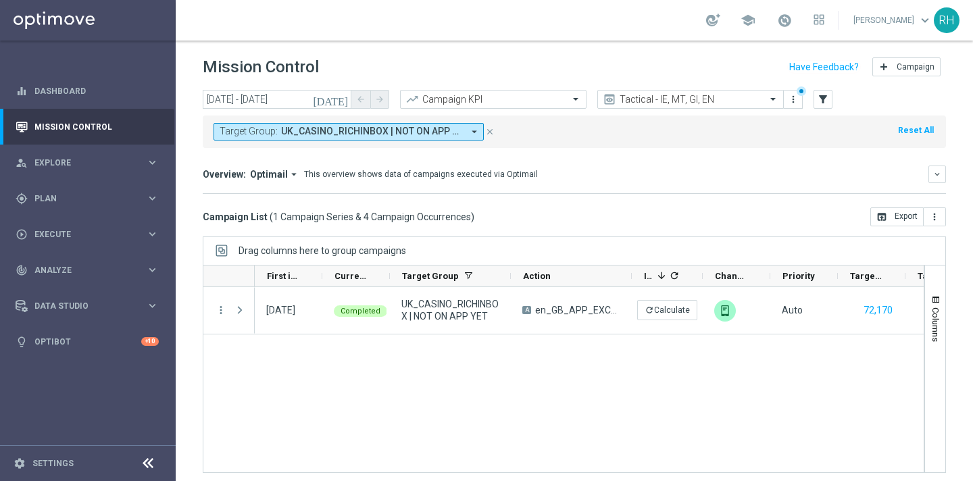
click at [339, 98] on icon "today" at bounding box center [331, 99] width 36 height 12
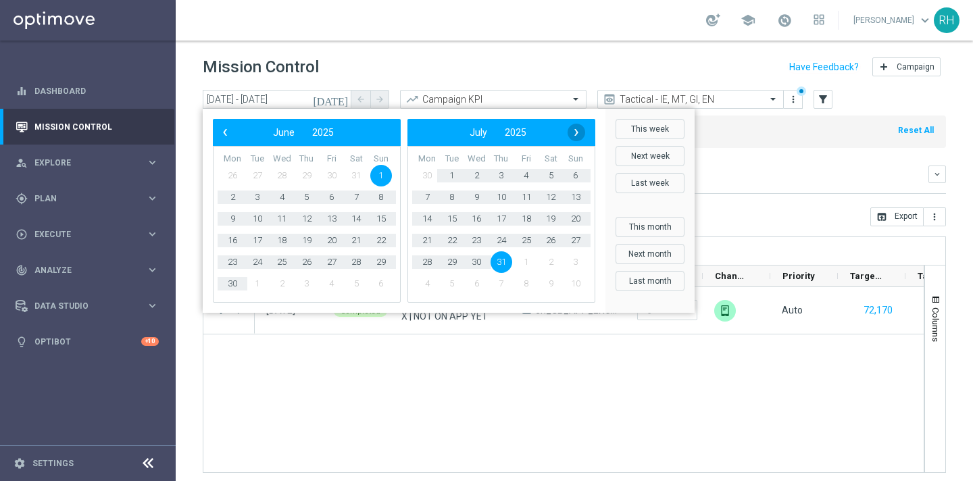
click at [576, 132] on span "›" at bounding box center [577, 133] width 18 height 18
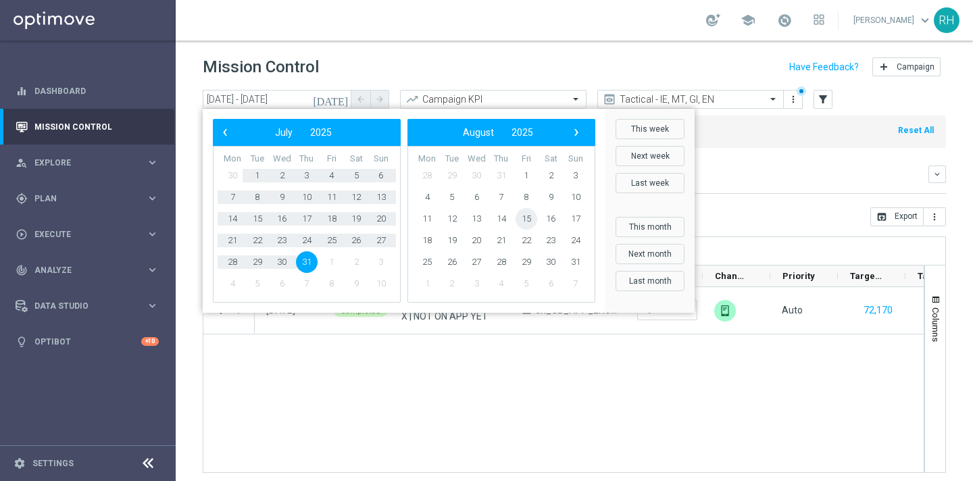
click at [535, 216] on span "15" at bounding box center [527, 219] width 22 height 22
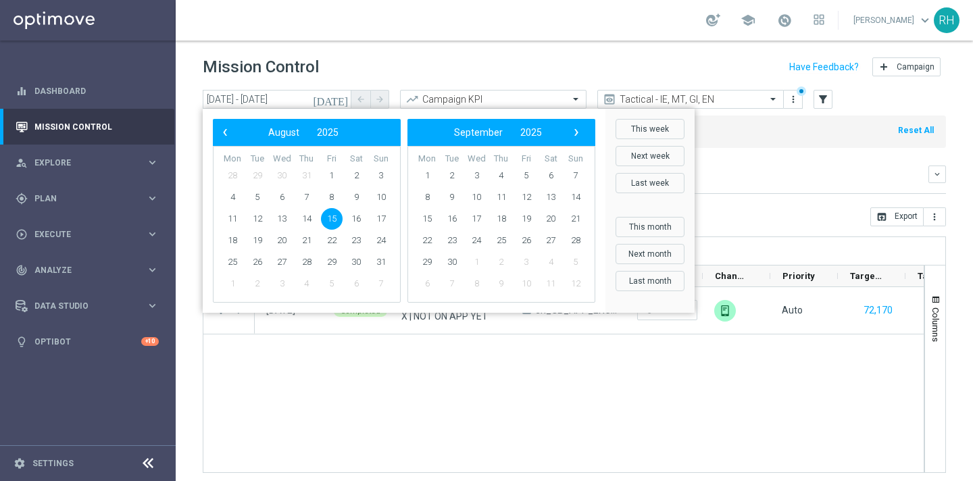
click at [323, 217] on span "15" at bounding box center [332, 219] width 22 height 22
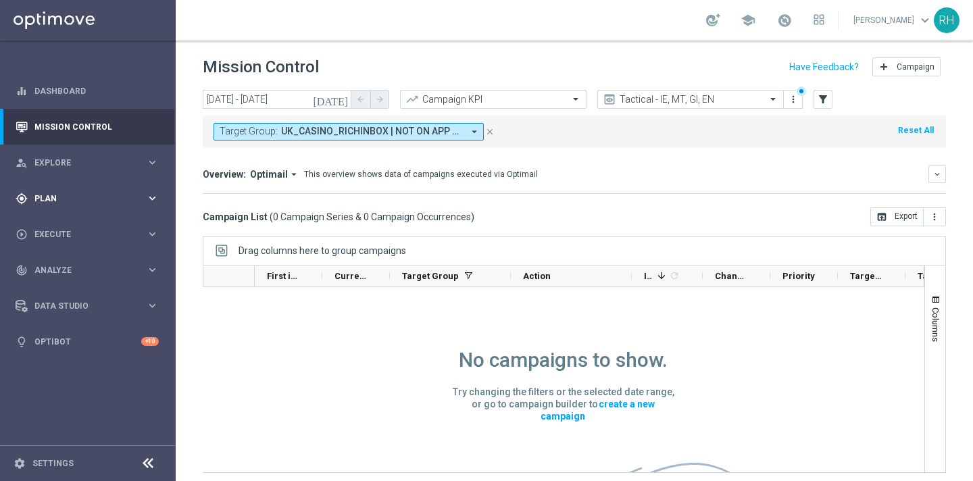
click at [80, 200] on span "Plan" at bounding box center [89, 199] width 111 height 8
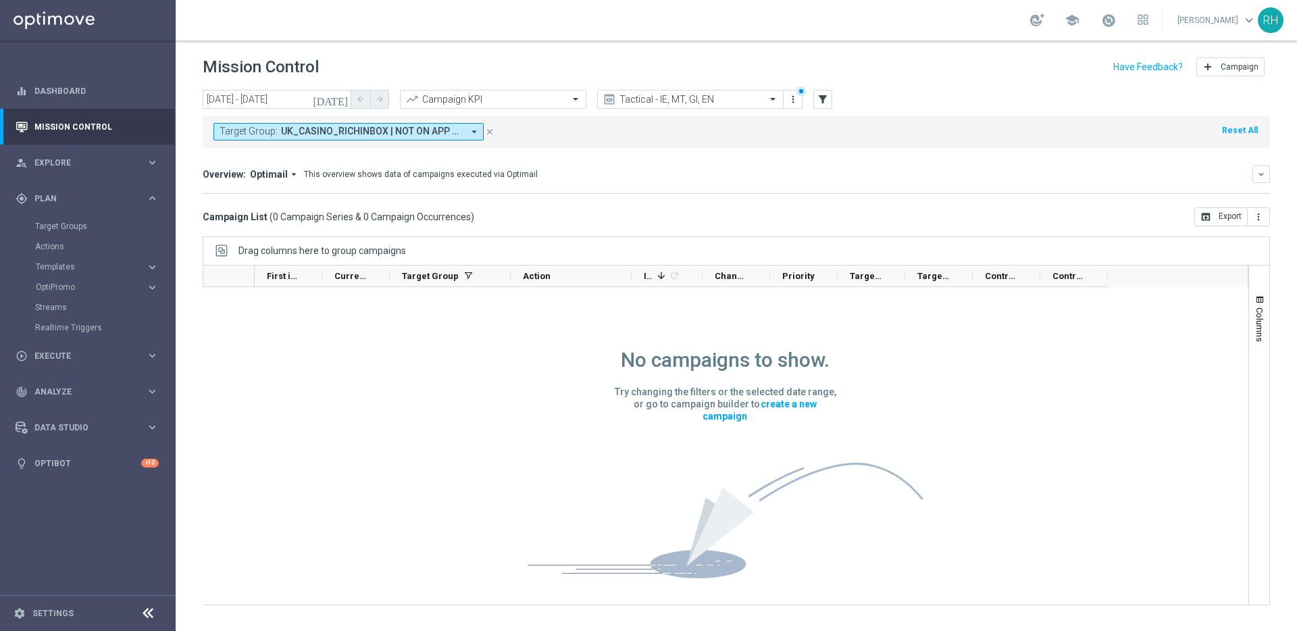
click at [619, 181] on div "Overview: Optimail arrow_drop_down This overview shows data of campaigns execut…" at bounding box center [737, 175] width 1068 height 18
click at [616, 181] on div "Overview: Optimail arrow_drop_down This overview shows data of campaigns execut…" at bounding box center [737, 175] width 1068 height 18
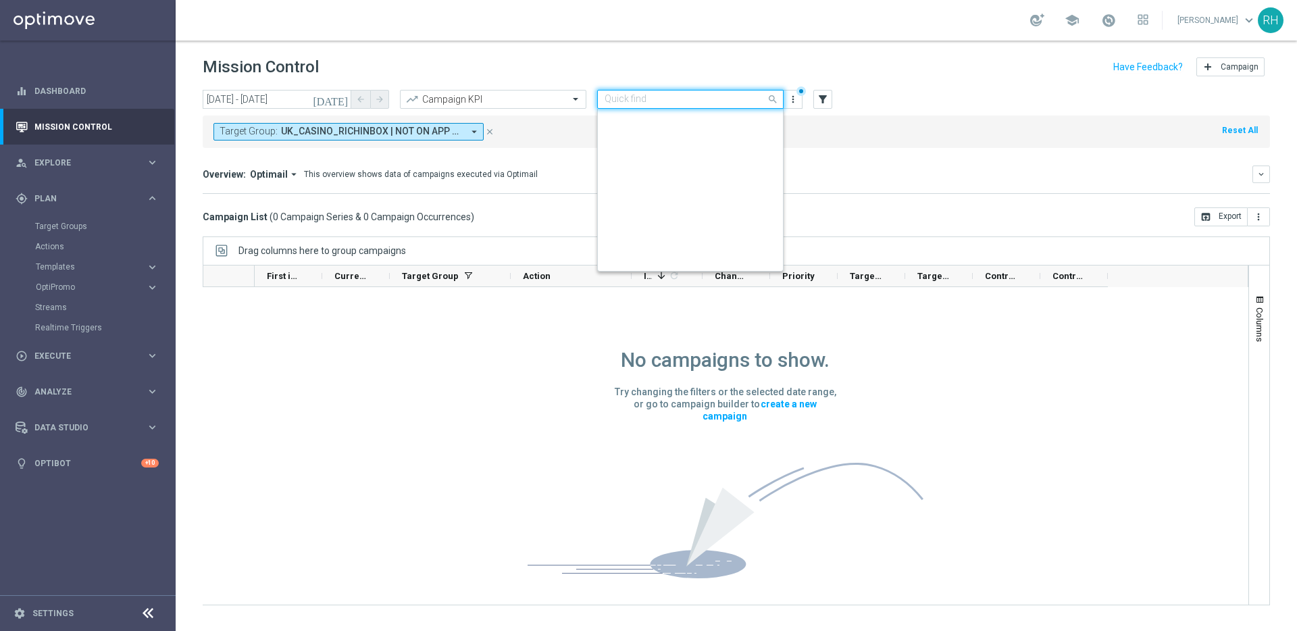
click at [772, 103] on span at bounding box center [774, 99] width 17 height 17
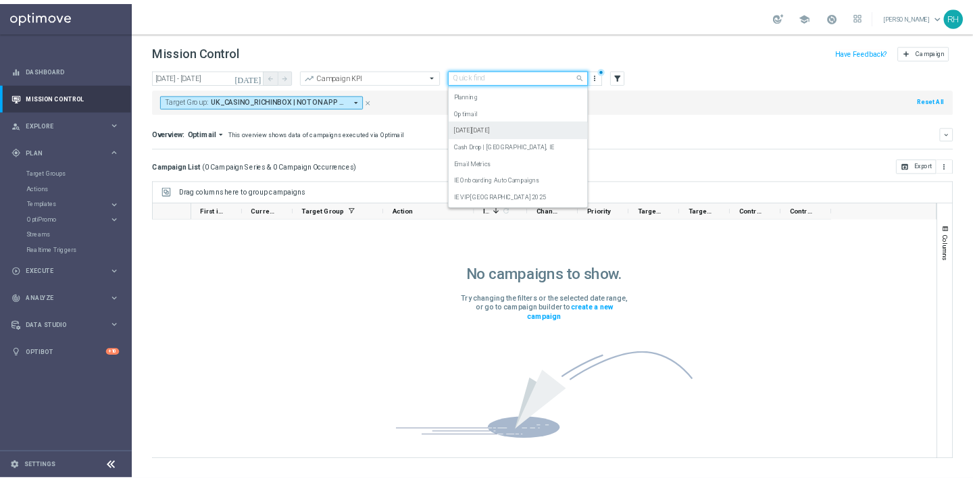
scroll to position [162, 0]
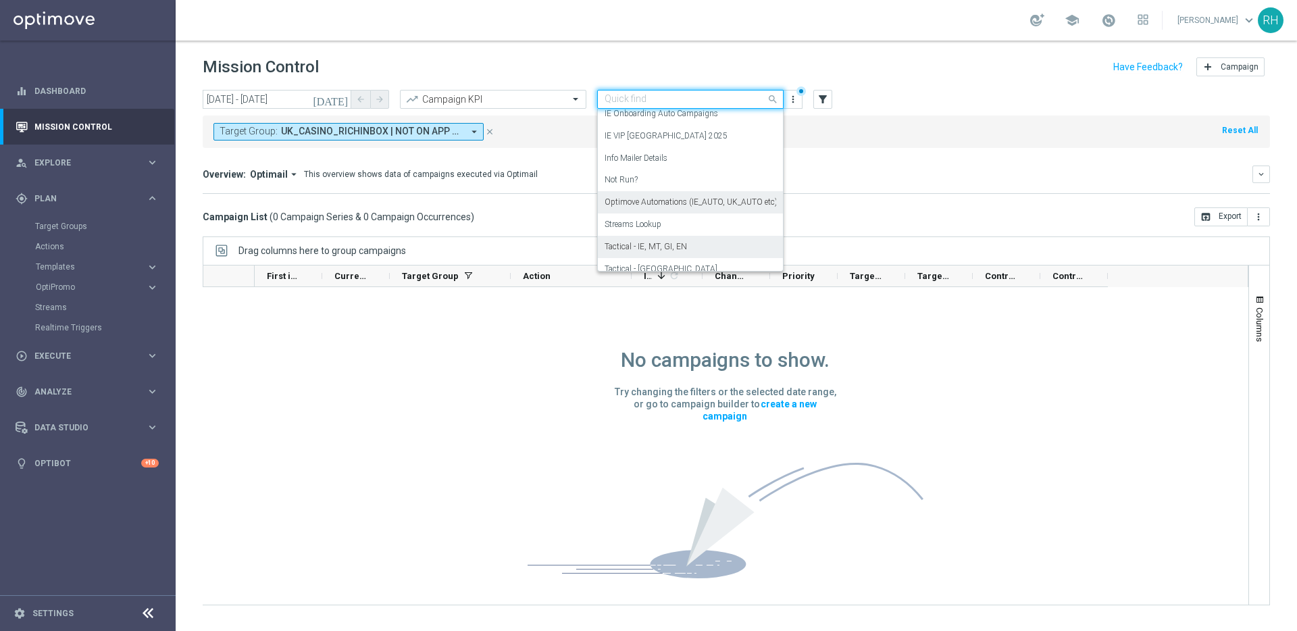
click at [740, 208] on div "Optimove Automations (IE_AUTO, UK_AUTO etc)" at bounding box center [691, 202] width 172 height 22
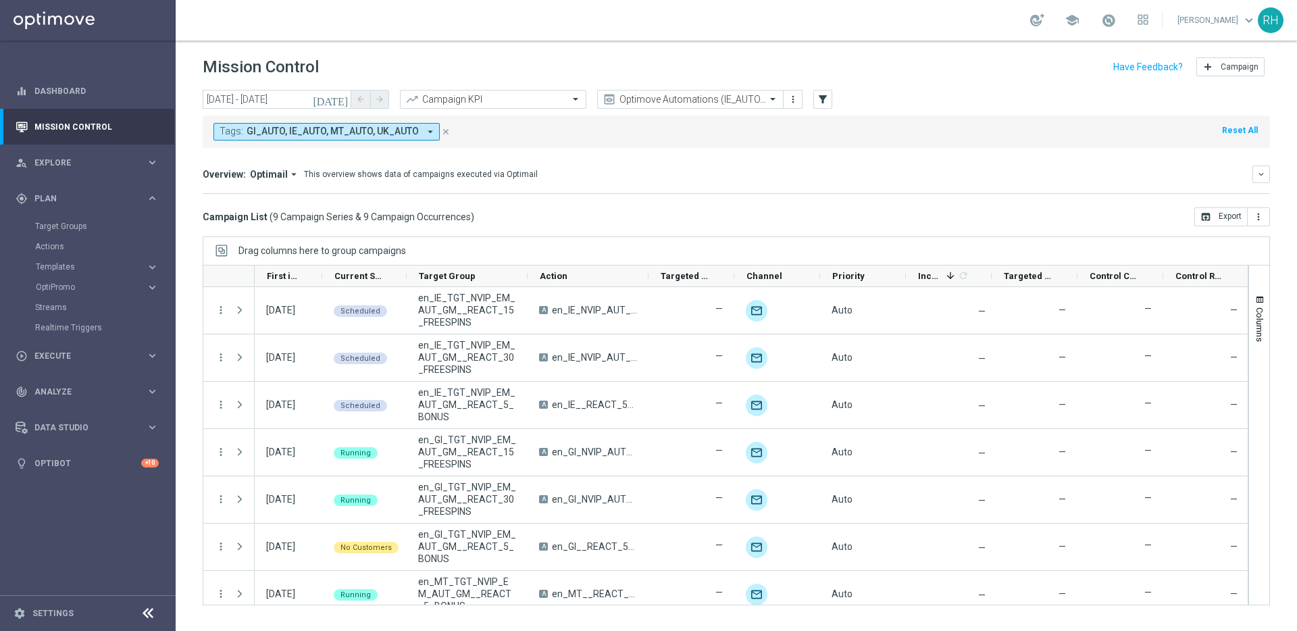
click at [339, 99] on icon "today" at bounding box center [331, 99] width 36 height 12
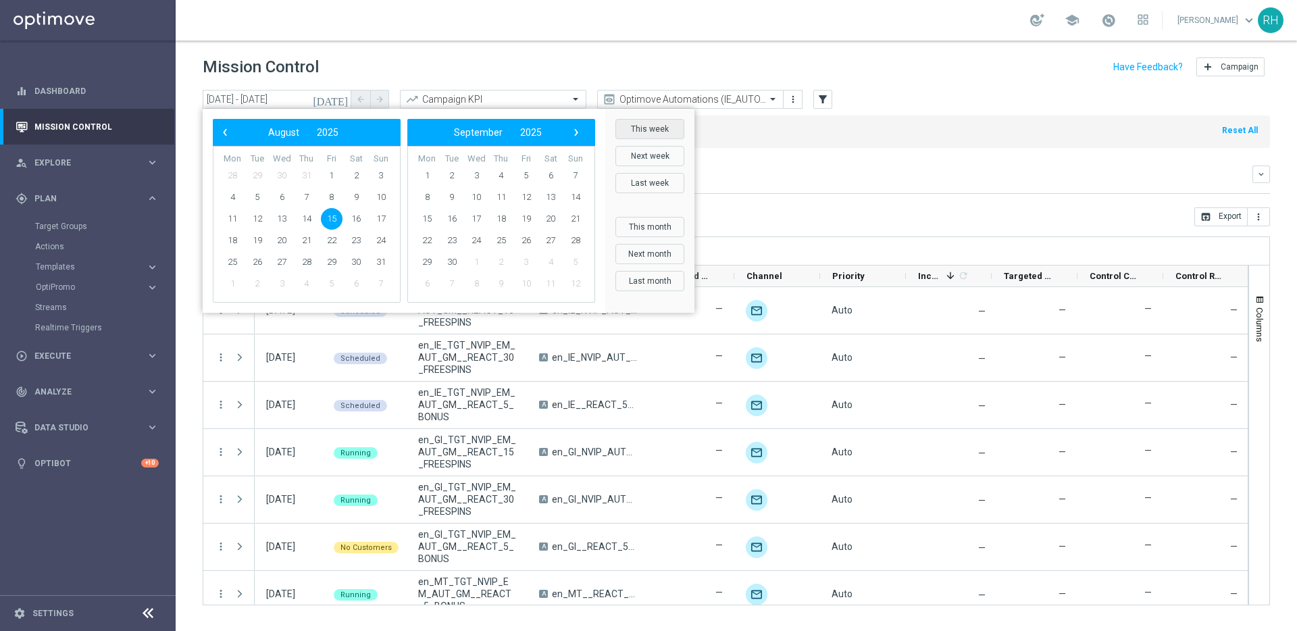
click at [645, 134] on button "This week" at bounding box center [650, 129] width 69 height 20
type input "11 Aug 2025 - 17 Aug 2025"
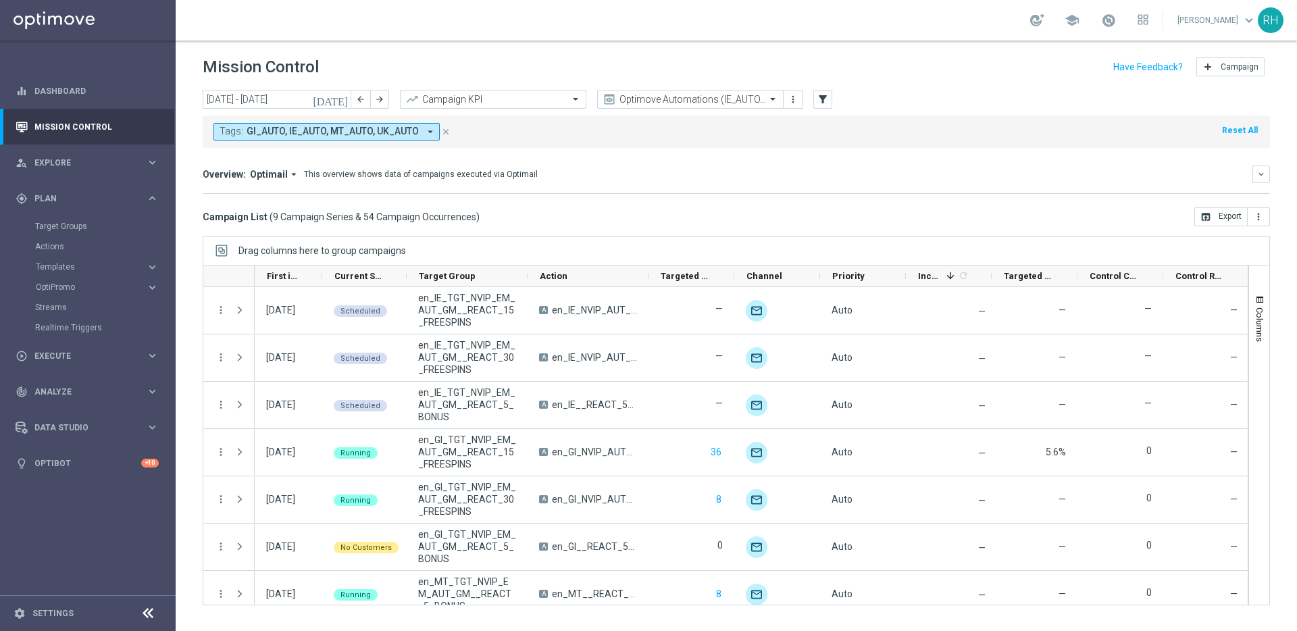
click at [837, 162] on mini-dashboard "Overview: Optimail arrow_drop_down This overview shows data of campaigns execut…" at bounding box center [737, 177] width 1068 height 59
click at [972, 186] on div "Overview: Optimail arrow_drop_down This overview shows data of campaigns execut…" at bounding box center [737, 180] width 1068 height 28
click at [972, 176] on div "Overview: Optimail arrow_drop_down This overview shows data of campaigns execut…" at bounding box center [728, 174] width 1050 height 12
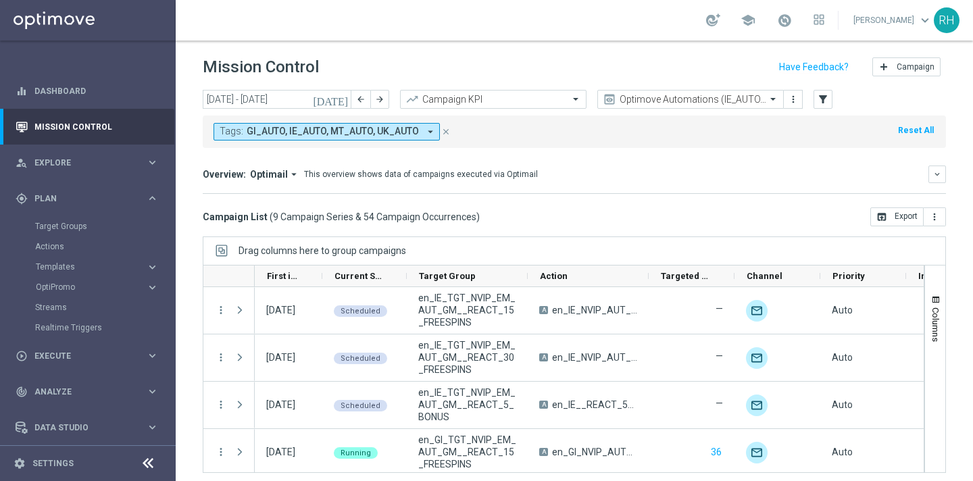
click at [585, 180] on div "Overview: Optimail arrow_drop_down This overview shows data of campaigns execut…" at bounding box center [566, 174] width 726 height 12
click at [66, 263] on span "Templates" at bounding box center [84, 267] width 97 height 8
click at [601, 143] on div "Tags: GI_AUTO, IE_AUTO, MT_AUTO, UK_AUTO arrow_drop_down close Reset All" at bounding box center [574, 132] width 743 height 32
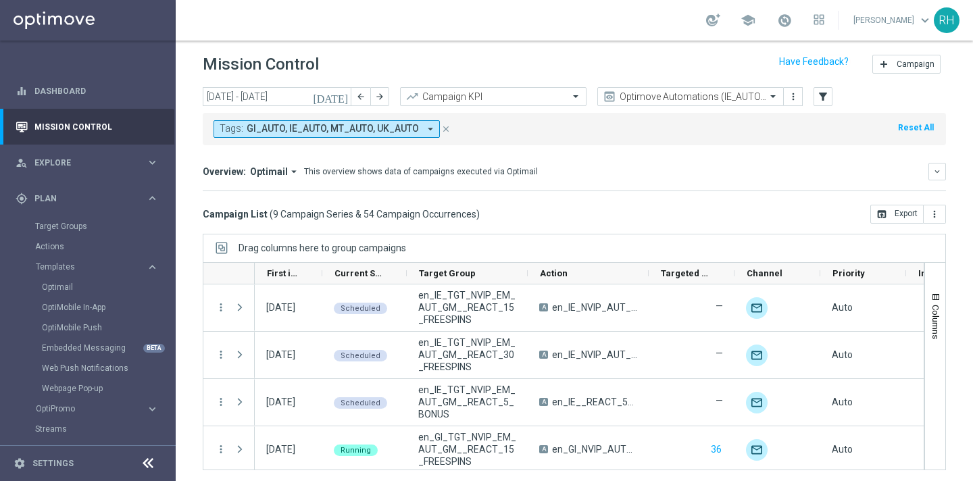
scroll to position [5, 0]
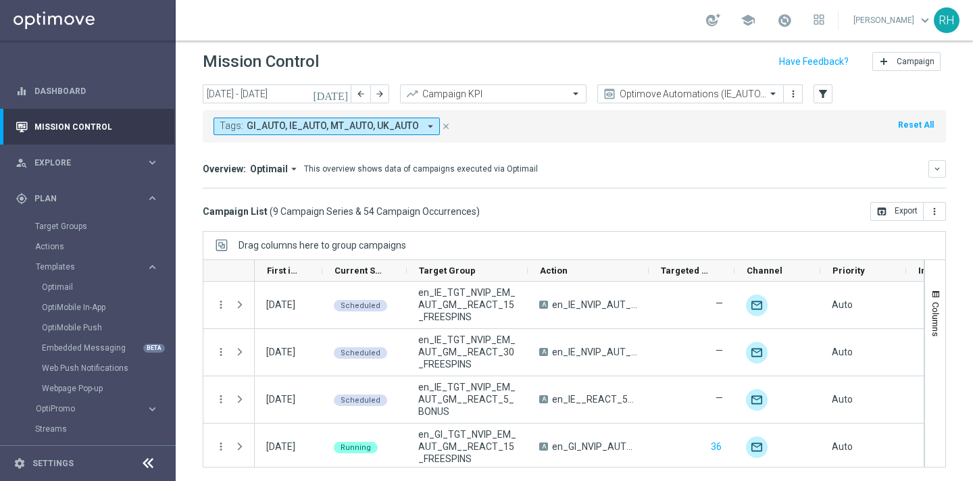
click at [580, 236] on div "Drag columns here to group campaigns" at bounding box center [574, 245] width 743 height 28
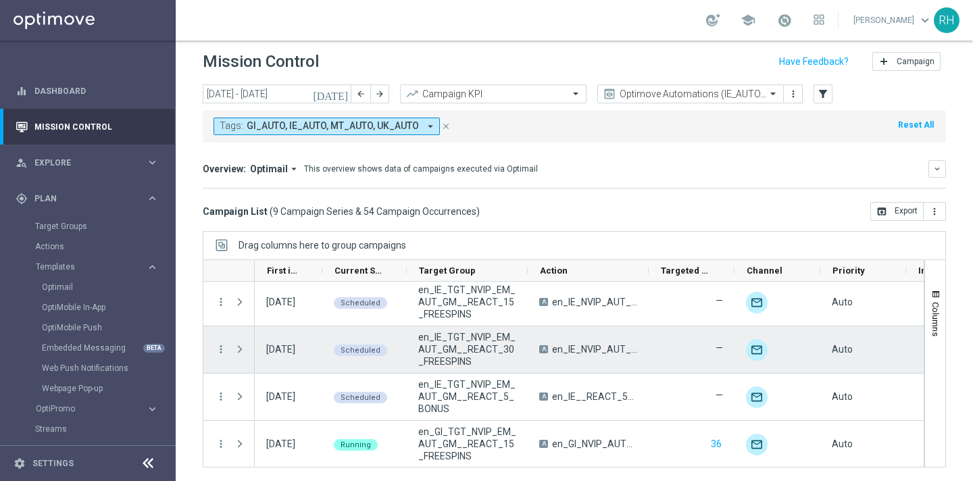
scroll to position [0, 0]
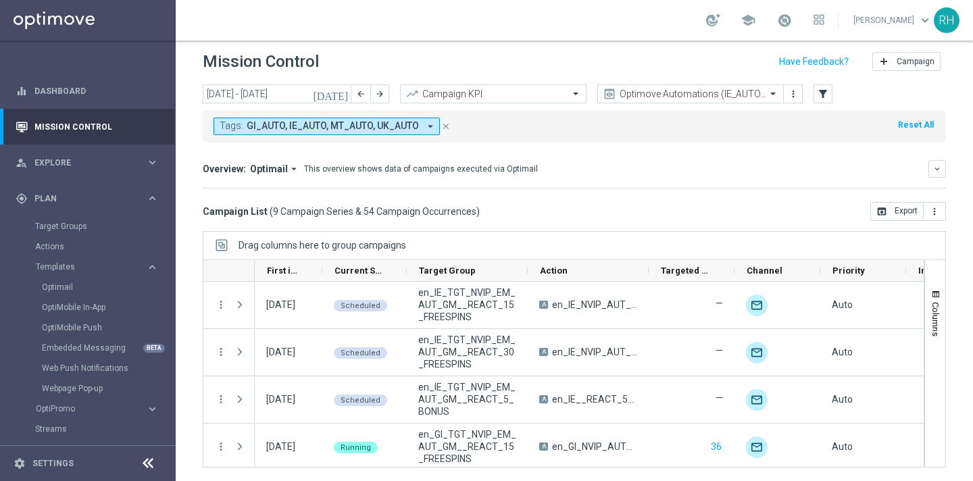
click at [664, 193] on mini-dashboard "Overview: Optimail arrow_drop_down This overview shows data of campaigns execut…" at bounding box center [574, 172] width 743 height 59
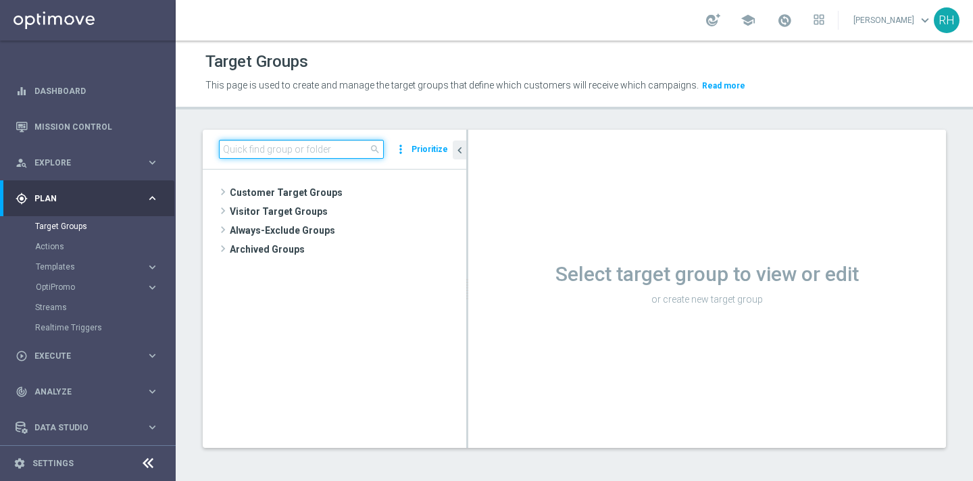
click at [326, 158] on input at bounding box center [301, 149] width 165 height 19
paste input "UK_CASINO_RICHINBOX | NOT ON APP YET"
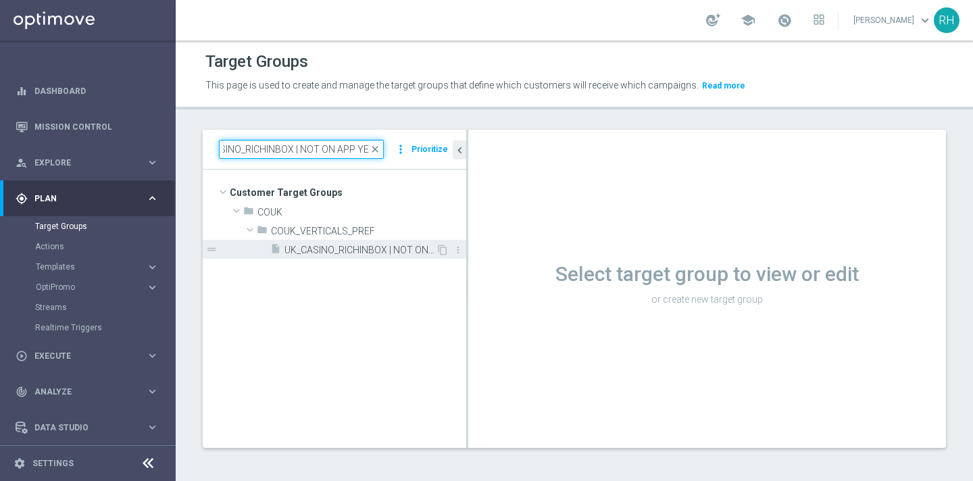
type input "UK_CASINO_RICHINBOX | NOT ON APP YET"
click at [360, 255] on span "UK_CASINO_RICHINBOX | NOT ON APP YET" at bounding box center [359, 250] width 151 height 11
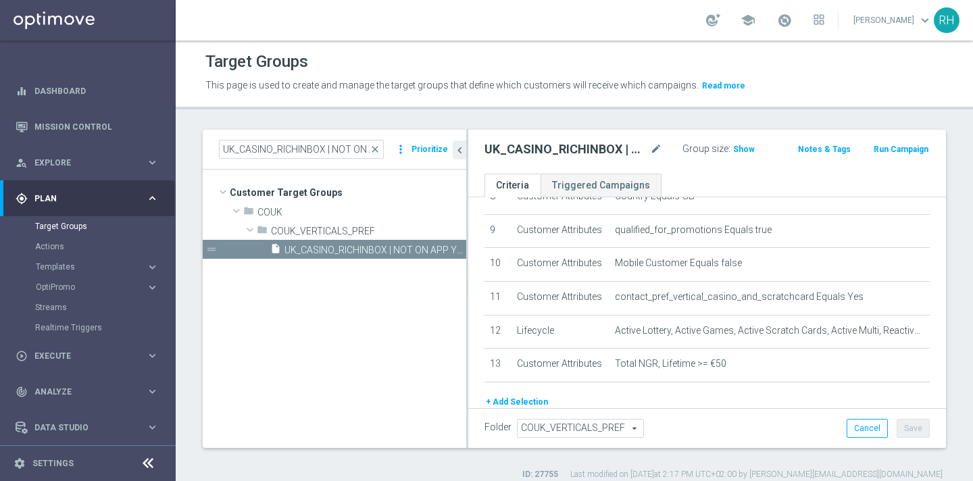
scroll to position [349, 0]
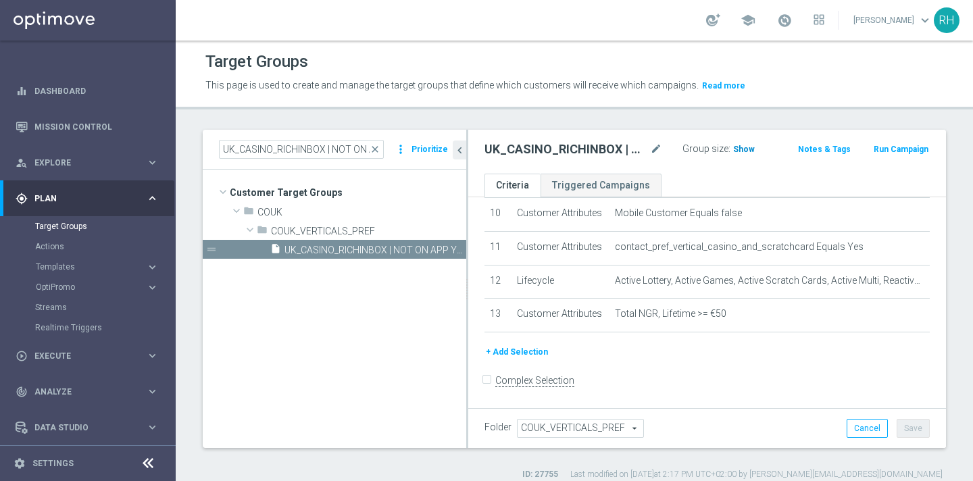
click at [746, 146] on span "Show" at bounding box center [744, 149] width 22 height 9
click at [458, 151] on icon "chevron_left" at bounding box center [459, 150] width 13 height 13
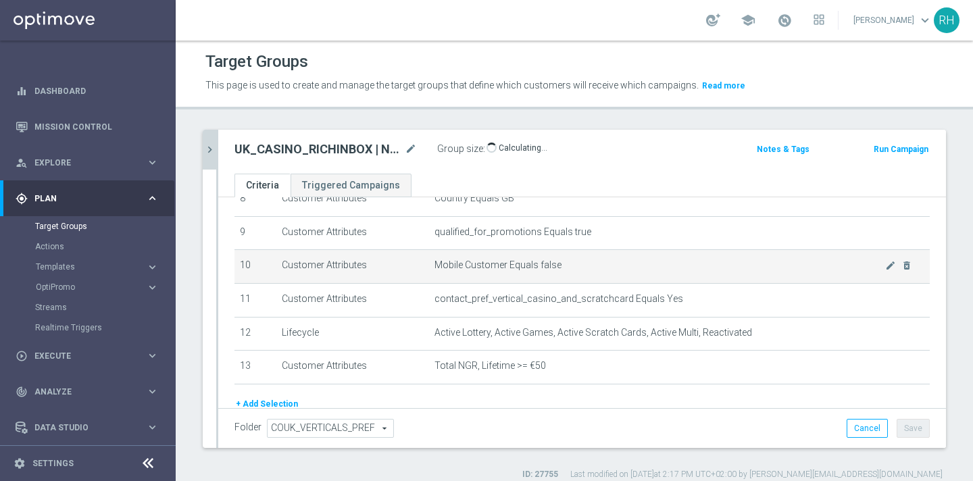
scroll to position [297, 0]
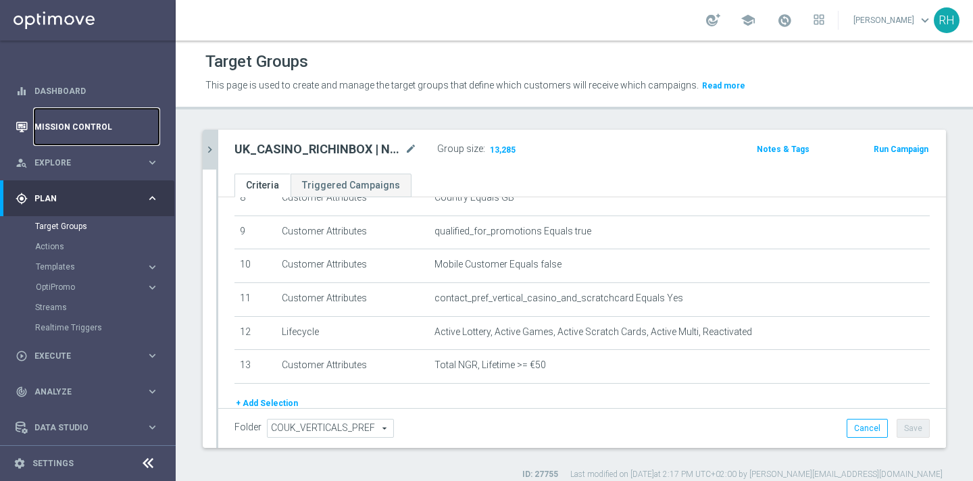
click at [88, 116] on link "Mission Control" at bounding box center [96, 127] width 124 height 36
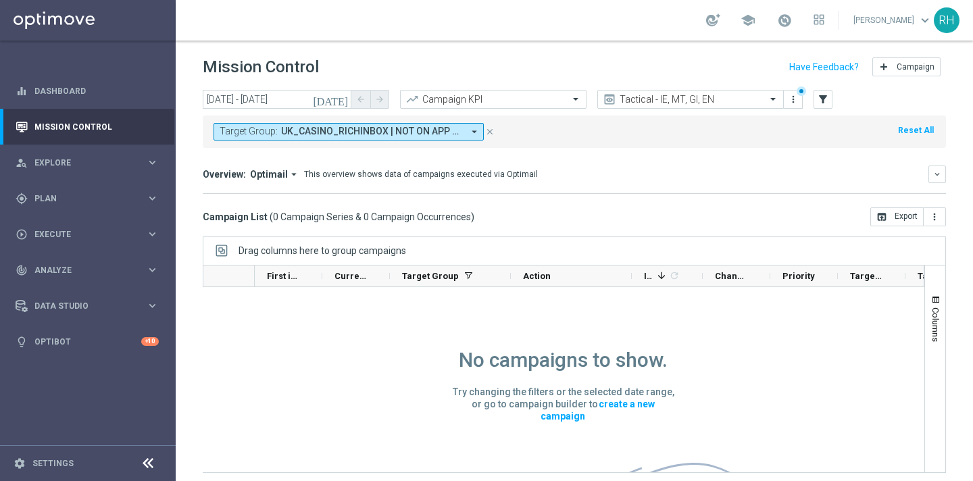
click at [344, 105] on icon "[DATE]" at bounding box center [331, 99] width 36 height 12
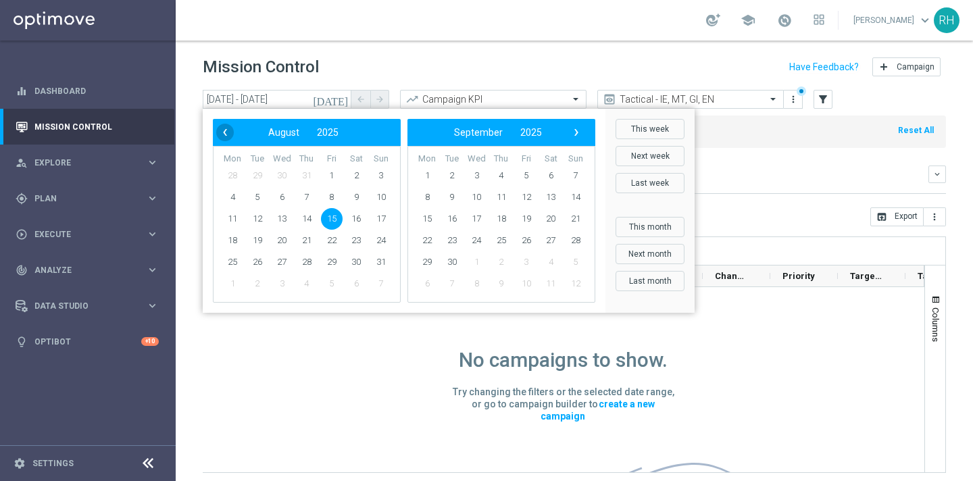
click at [225, 124] on span "‹" at bounding box center [225, 133] width 18 height 18
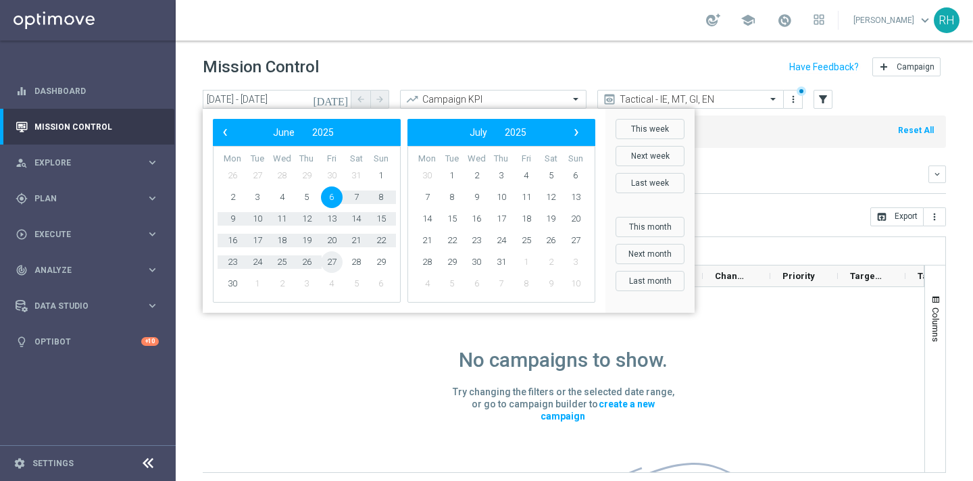
click at [334, 262] on span "27" at bounding box center [332, 262] width 22 height 22
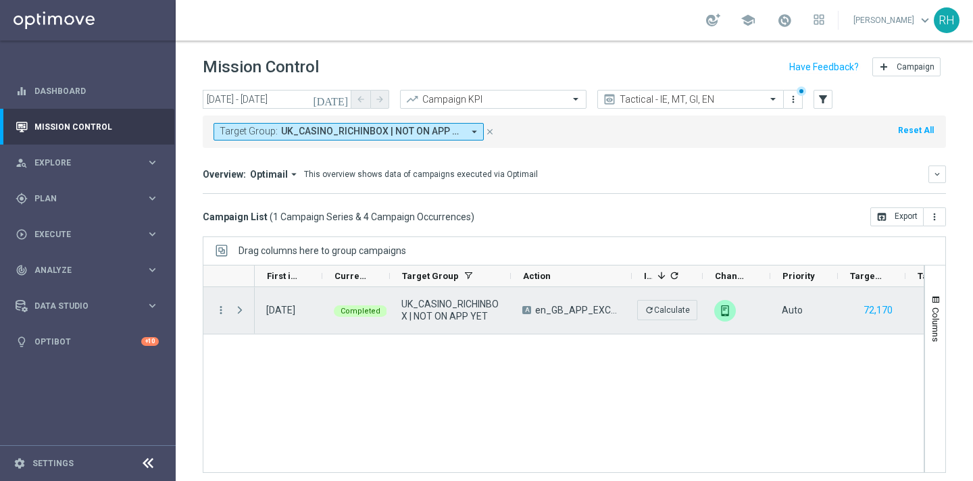
click at [212, 309] on div "more_vert" at bounding box center [215, 310] width 24 height 47
click at [237, 307] on span "Press SPACE to select this row." at bounding box center [240, 310] width 12 height 11
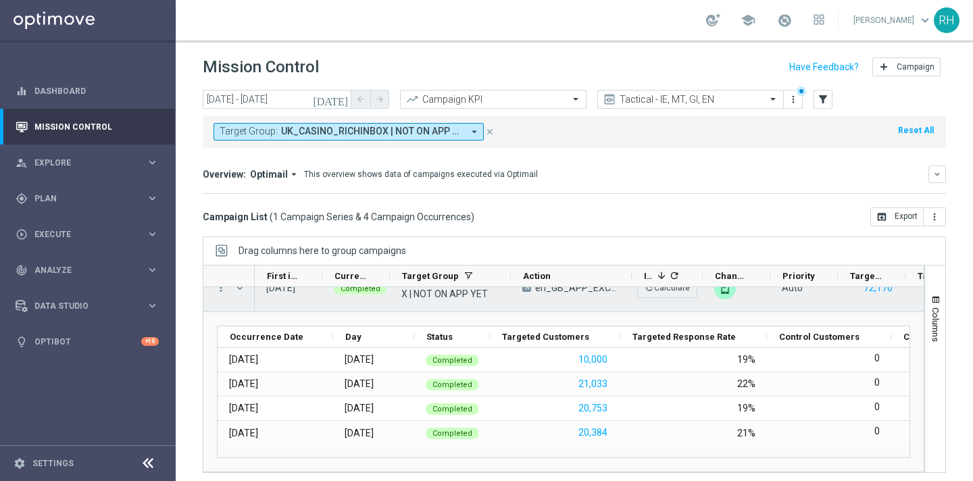
scroll to position [4, 0]
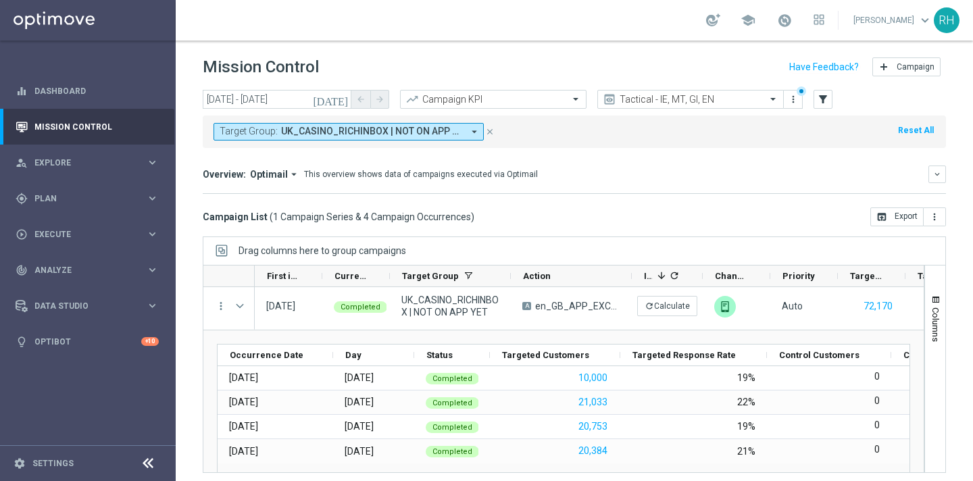
click at [345, 101] on icon "[DATE]" at bounding box center [331, 99] width 36 height 12
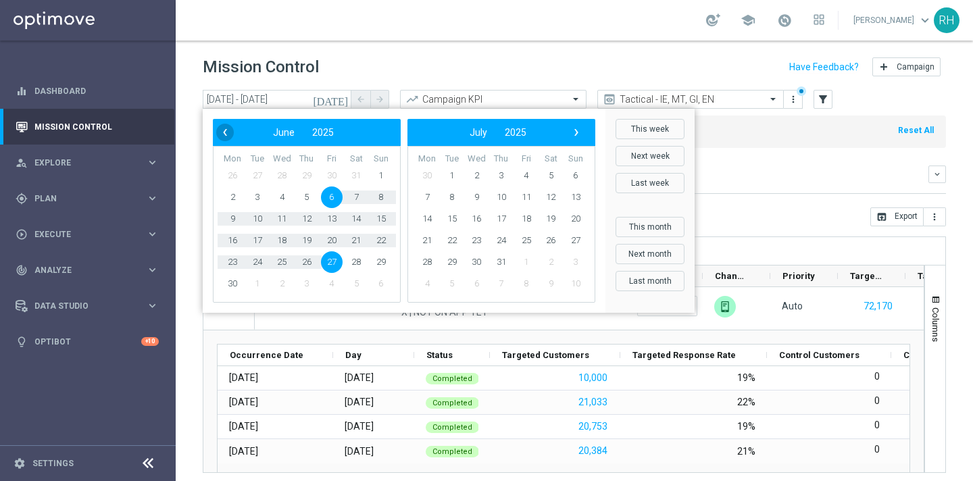
click at [225, 132] on span "‹" at bounding box center [225, 133] width 18 height 18
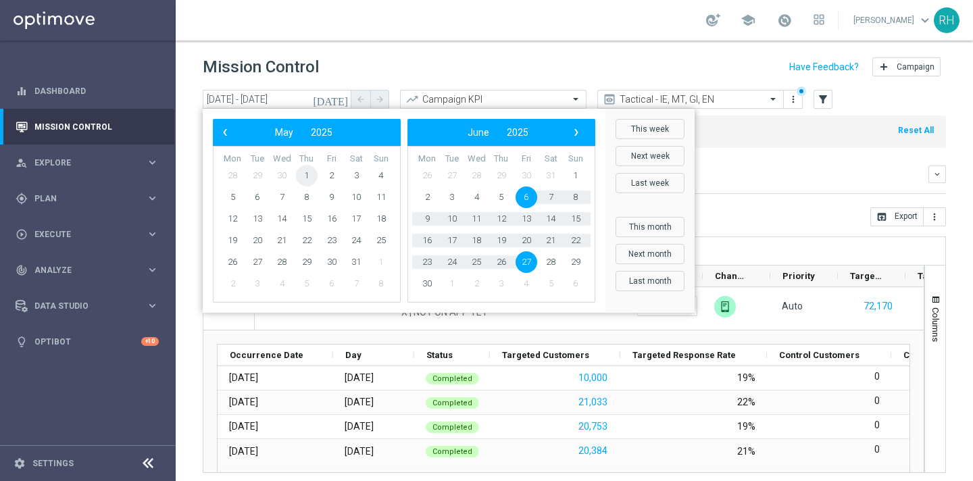
click at [307, 182] on span "1" at bounding box center [307, 176] width 22 height 22
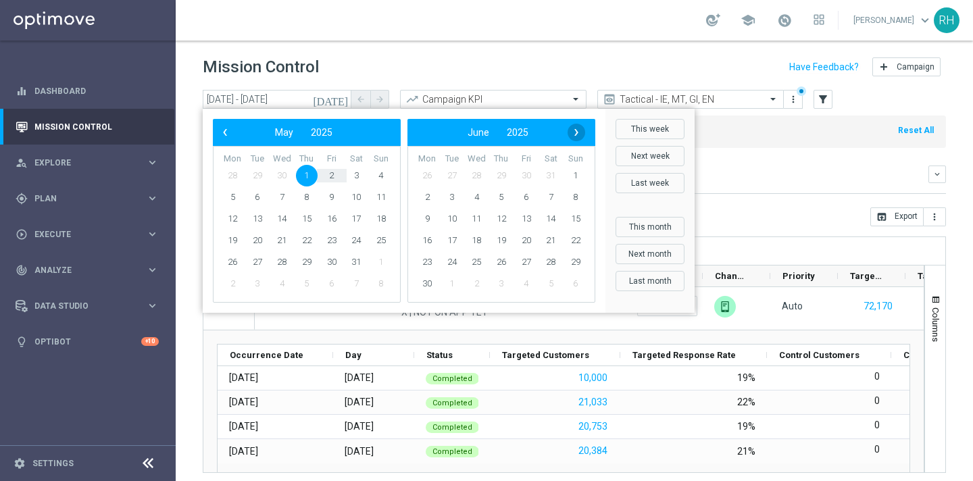
click at [580, 134] on span "›" at bounding box center [577, 133] width 18 height 18
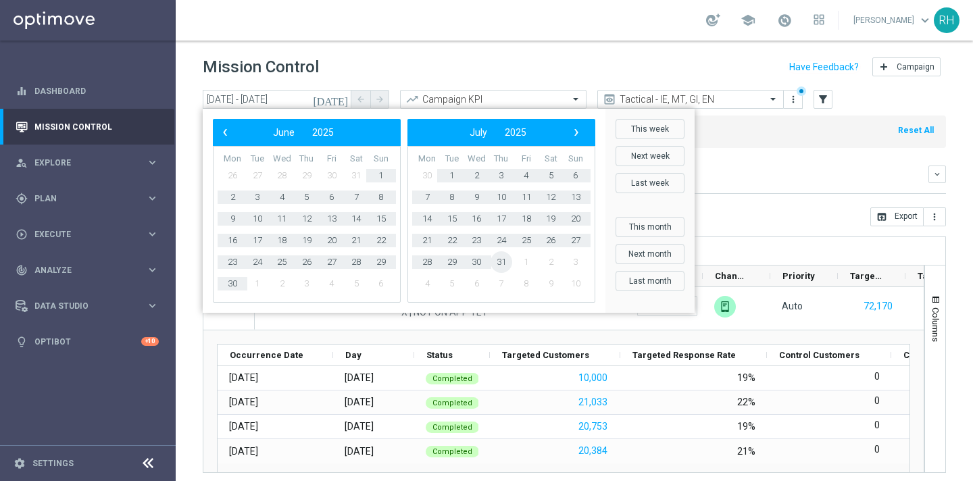
click at [500, 261] on span "31" at bounding box center [502, 262] width 22 height 22
type input "01 May 2025 - 31 Jul 2025"
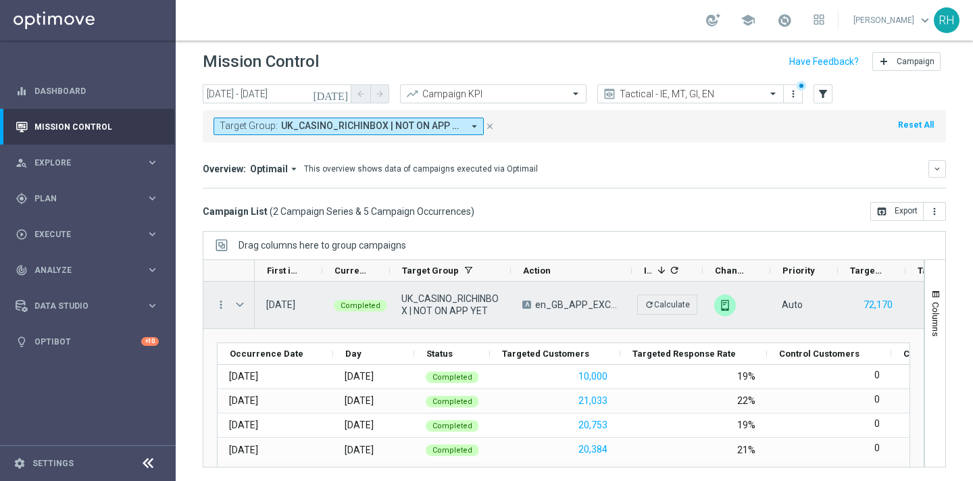
scroll to position [70, 0]
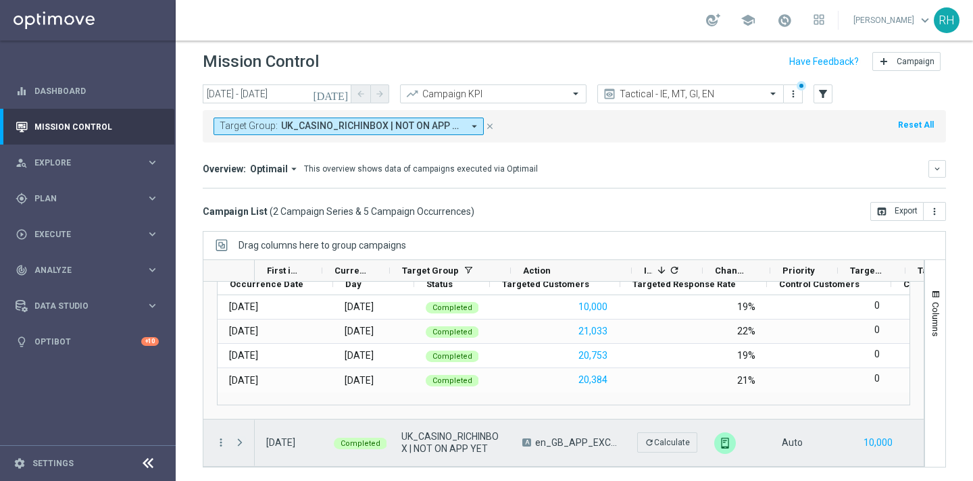
click at [239, 442] on span "Press SPACE to select this row." at bounding box center [240, 442] width 12 height 11
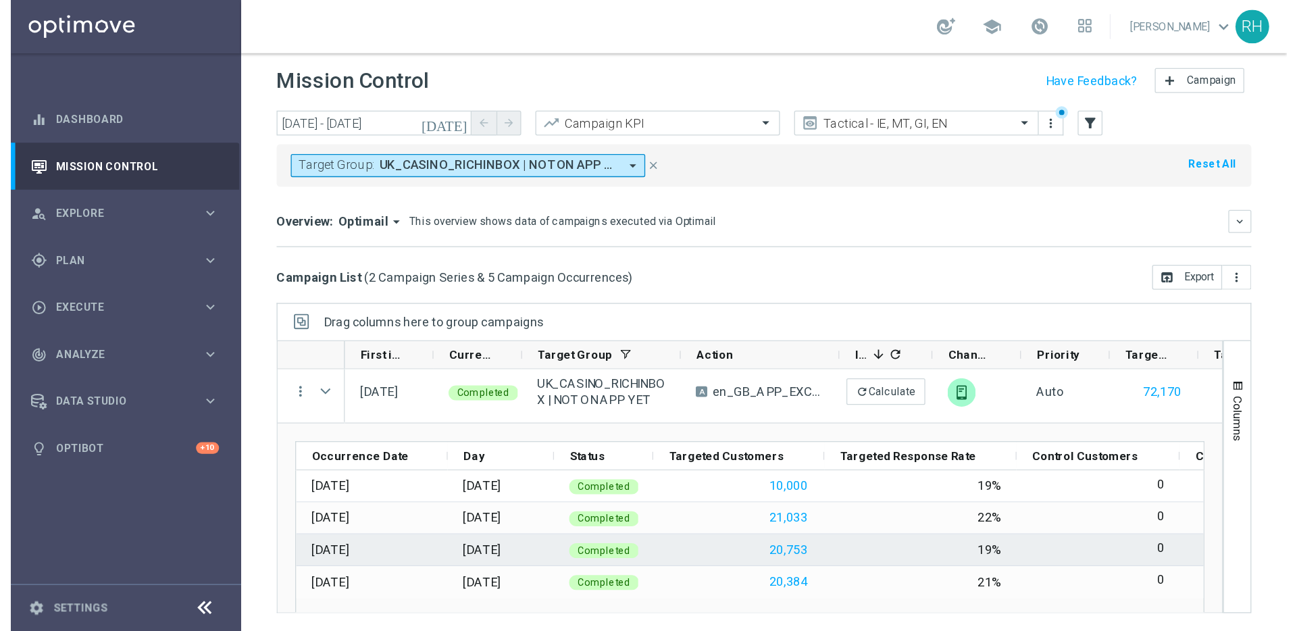
scroll to position [1, 0]
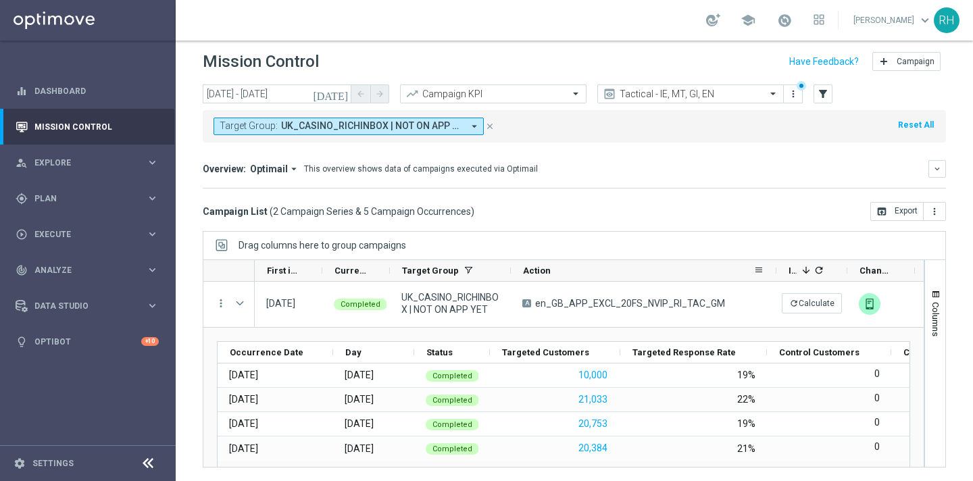
drag, startPoint x: 630, startPoint y: 270, endPoint x: 774, endPoint y: 268, distance: 144.6
click at [774, 268] on div at bounding box center [776, 270] width 5 height 21
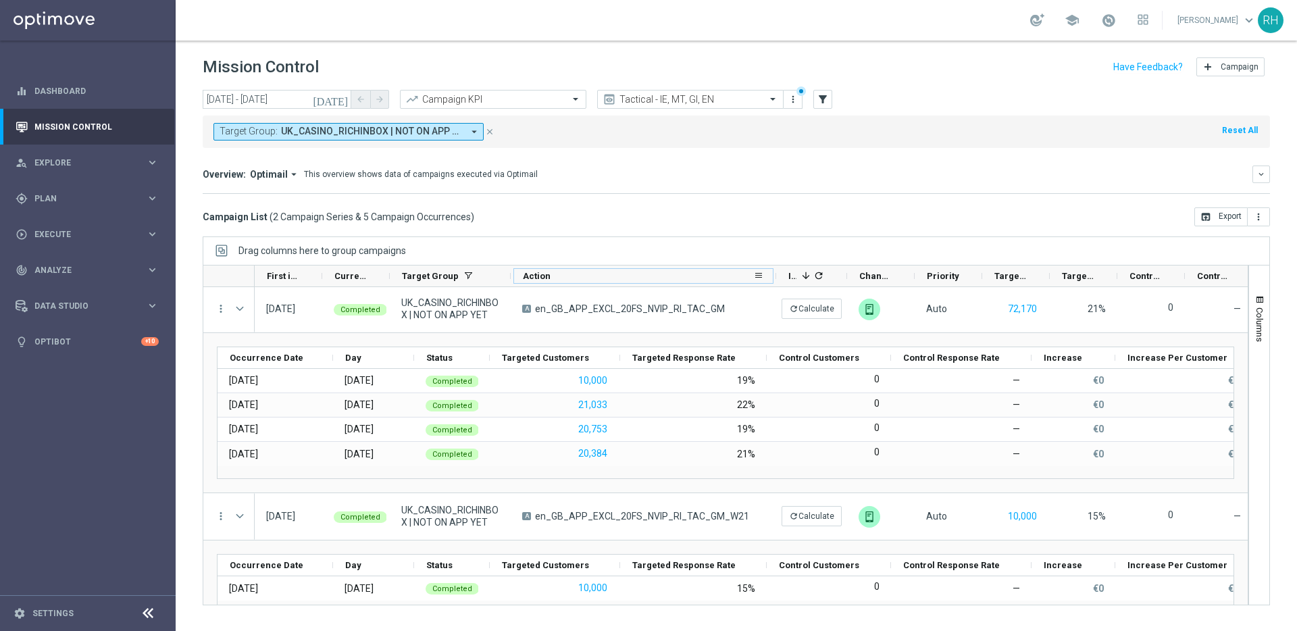
scroll to position [0, 0]
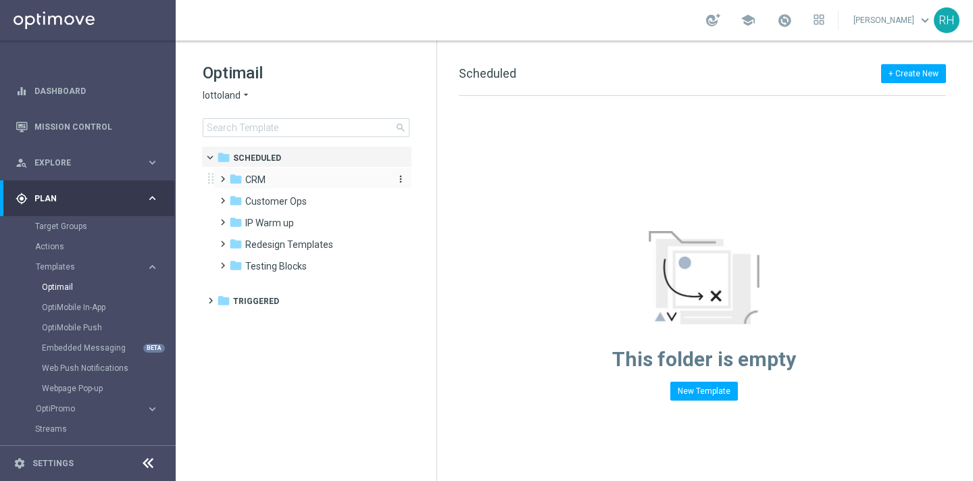
click at [259, 174] on span "CRM" at bounding box center [255, 180] width 20 height 12
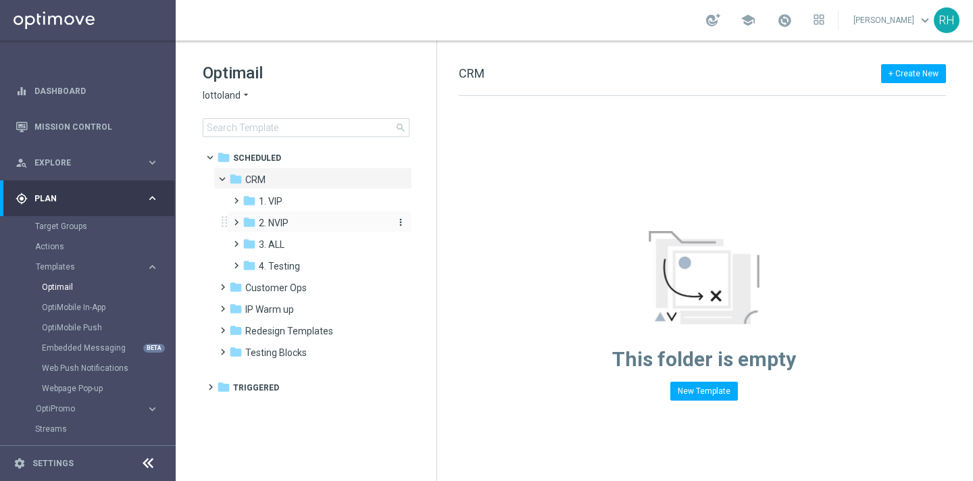
click at [272, 222] on span "2. NVIP" at bounding box center [274, 223] width 30 height 12
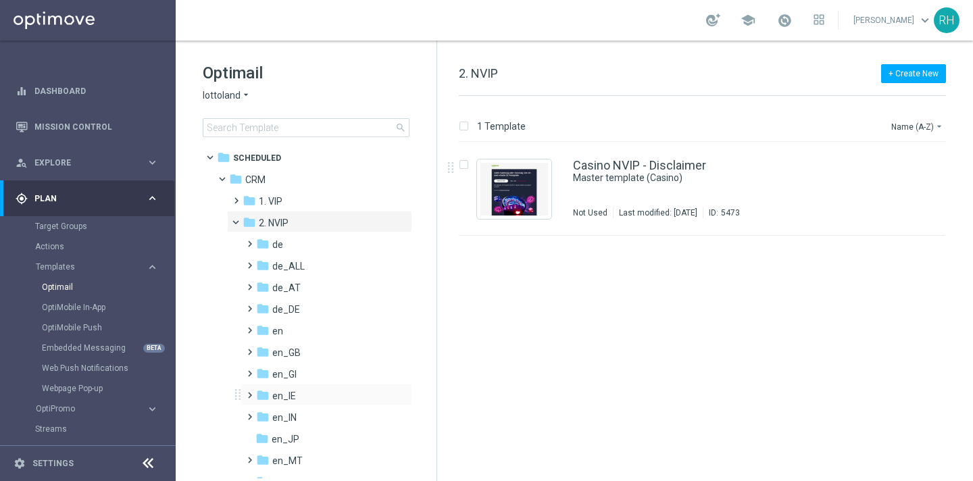
click at [286, 388] on div "folder en_IE more_vert" at bounding box center [327, 395] width 172 height 22
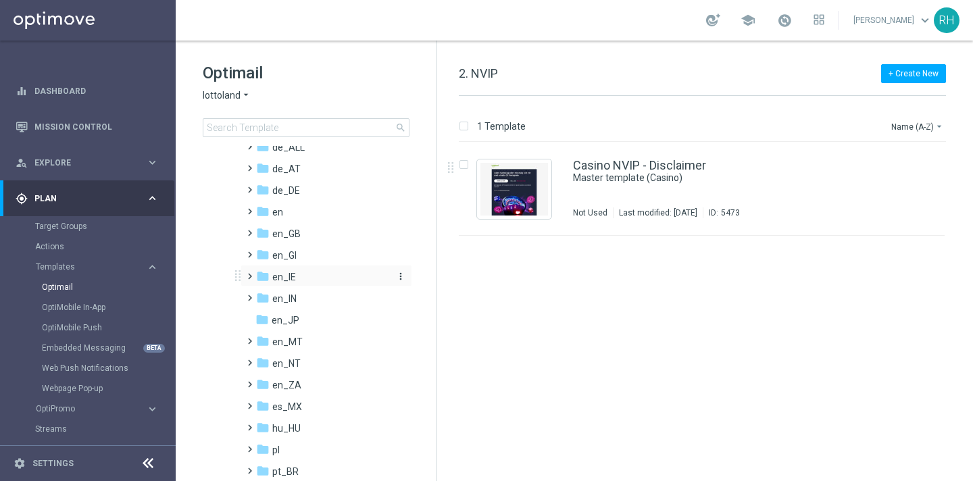
click at [275, 273] on span "en_IE" at bounding box center [284, 277] width 24 height 12
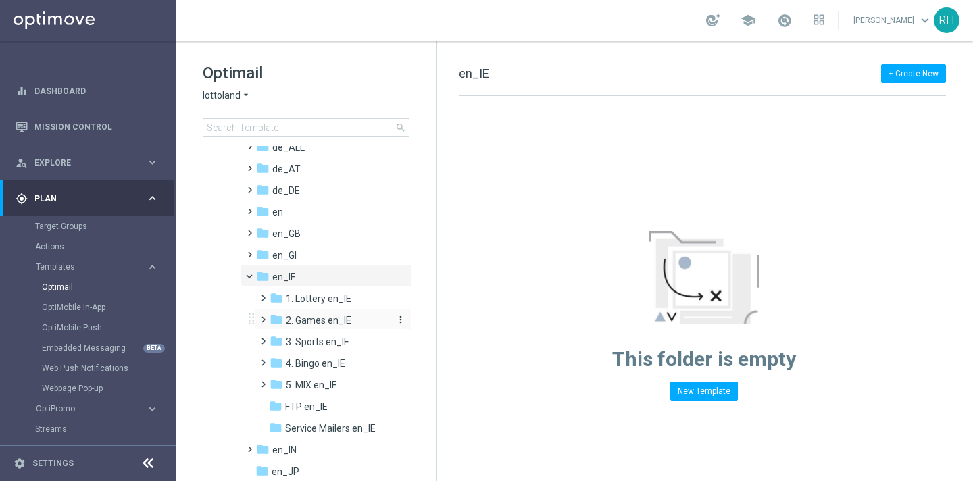
click at [312, 324] on span "2. Games en_IE" at bounding box center [319, 320] width 66 height 12
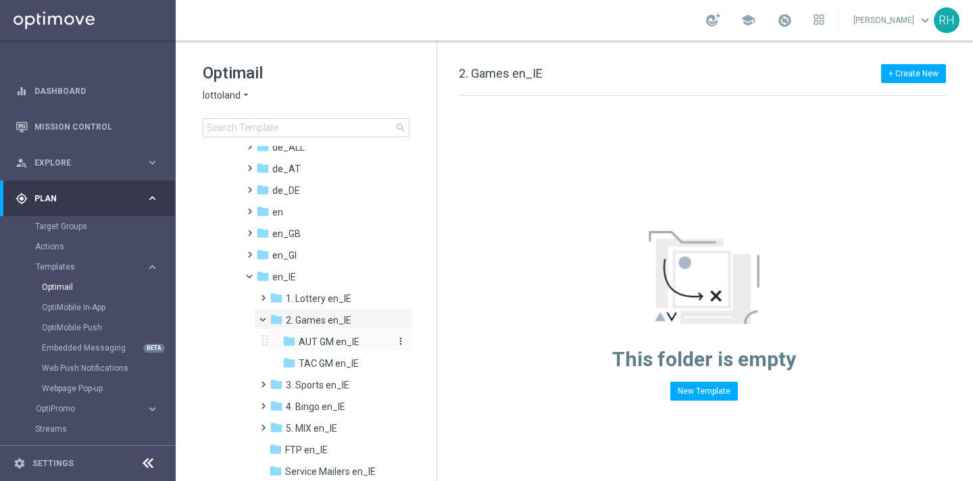
click at [320, 343] on span "AUT GM en_IE" at bounding box center [329, 342] width 61 height 12
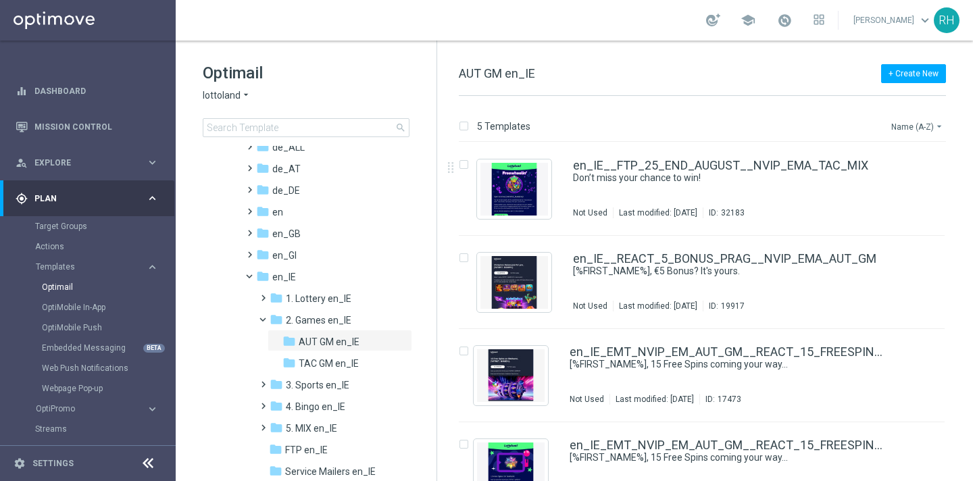
click at [928, 130] on button "Name (A-Z) arrow_drop_down" at bounding box center [918, 126] width 56 height 16
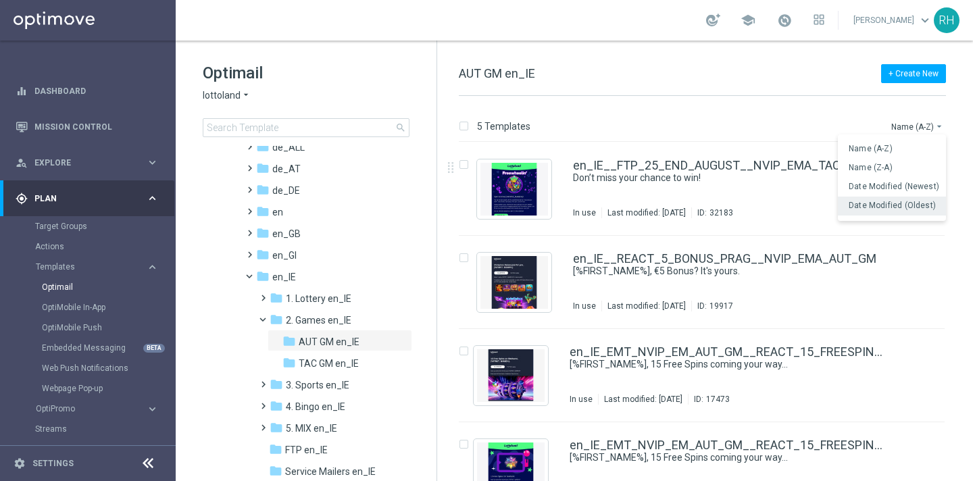
click at [919, 197] on div "Date Modified (Oldest)" at bounding box center [892, 206] width 108 height 19
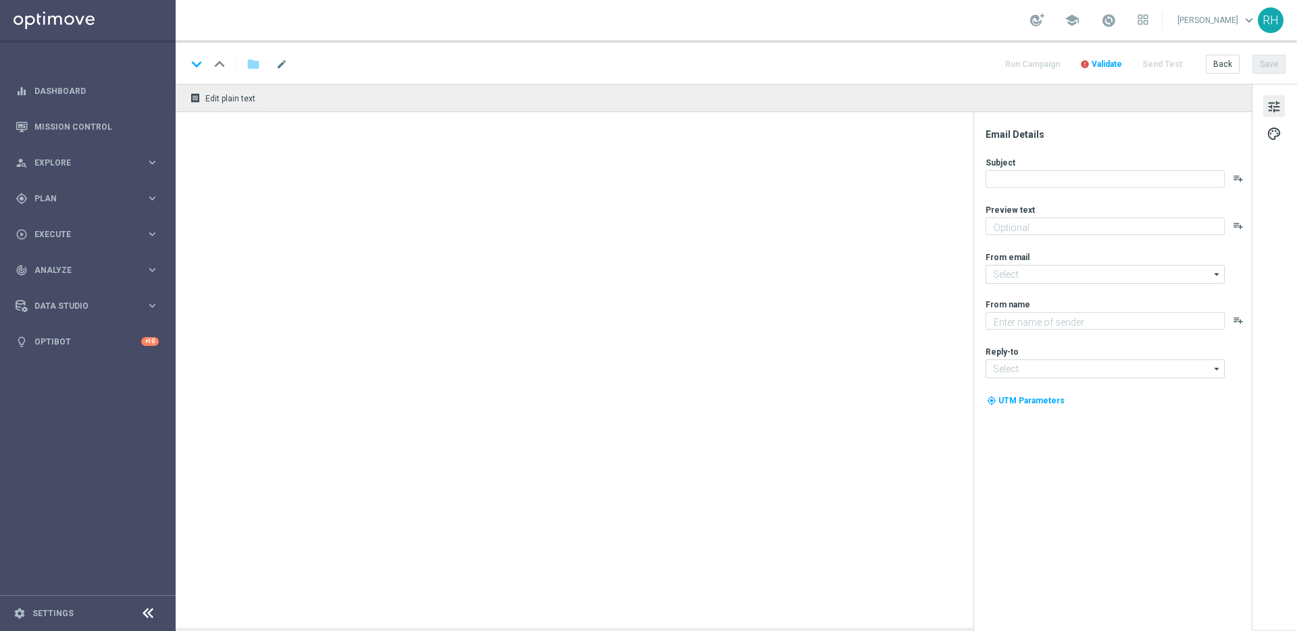
type textarea "We miss you, they're on us."
type textarea "Lottoland"
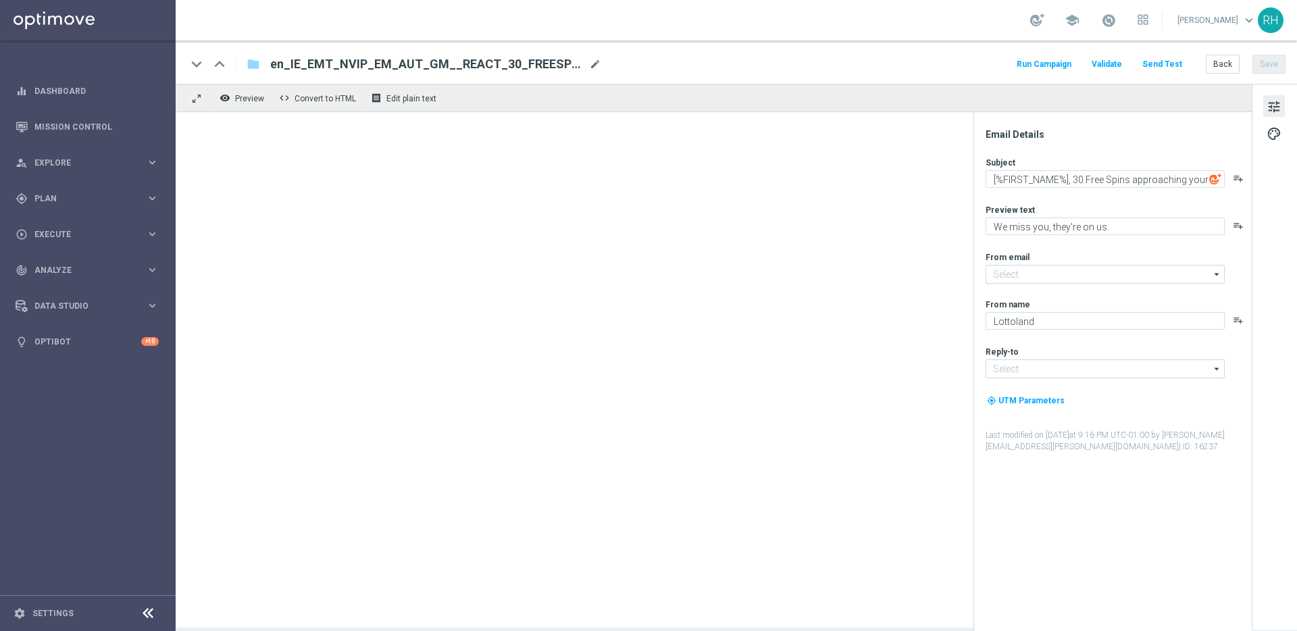
type input "[EMAIL_ADDRESS][DOMAIN_NAME]"
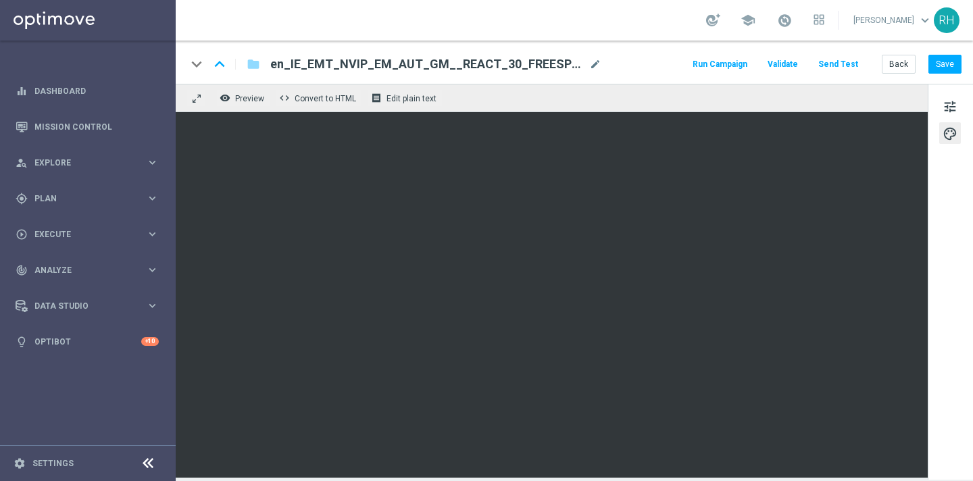
click at [608, 41] on div "keyboard_arrow_down keyboard_arrow_up folder en_IE_EMT_NVIP_EM_AUT_GM__REACT_30…" at bounding box center [574, 62] width 797 height 43
click at [662, 53] on div "keyboard_arrow_down keyboard_arrow_up folder en_IE_EMT_NVIP_EM_AUT_GM__REACT_30…" at bounding box center [574, 62] width 797 height 43
click at [672, 56] on div "keyboard_arrow_down keyboard_arrow_up folder en_IE_EMT_NVIP_EM_AUT_GM__REACT_30…" at bounding box center [574, 64] width 775 height 18
click at [678, 53] on div "keyboard_arrow_down keyboard_arrow_up folder en_IE_EMT_NVIP_EM_AUT_GM__REACT_30…" at bounding box center [574, 62] width 797 height 43
click at [675, 19] on div "school [PERSON_NAME] keyboard_arrow_down RH" at bounding box center [574, 20] width 797 height 41
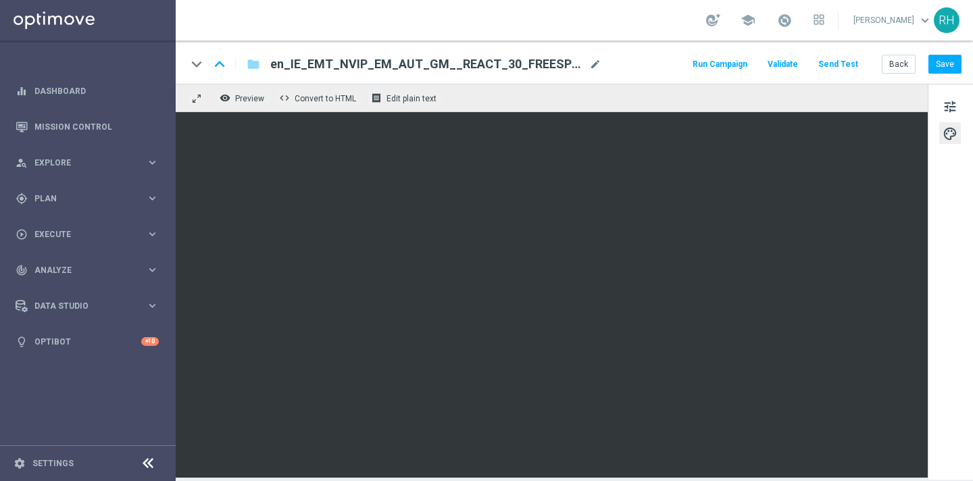
click at [676, 25] on div "school [PERSON_NAME] keyboard_arrow_down RH" at bounding box center [574, 20] width 797 height 41
click at [676, 55] on div "keyboard_arrow_down keyboard_arrow_up folder en_IE_EMT_NVIP_EM_AUT_GM__REACT_30…" at bounding box center [574, 64] width 775 height 18
click at [680, 54] on div "keyboard_arrow_down keyboard_arrow_up folder en_IE_EMT_NVIP_EM_AUT_GM__REACT_30…" at bounding box center [574, 62] width 797 height 43
click at [669, 34] on div "school Ricky Hubbard keyboard_arrow_down RH" at bounding box center [574, 20] width 797 height 41
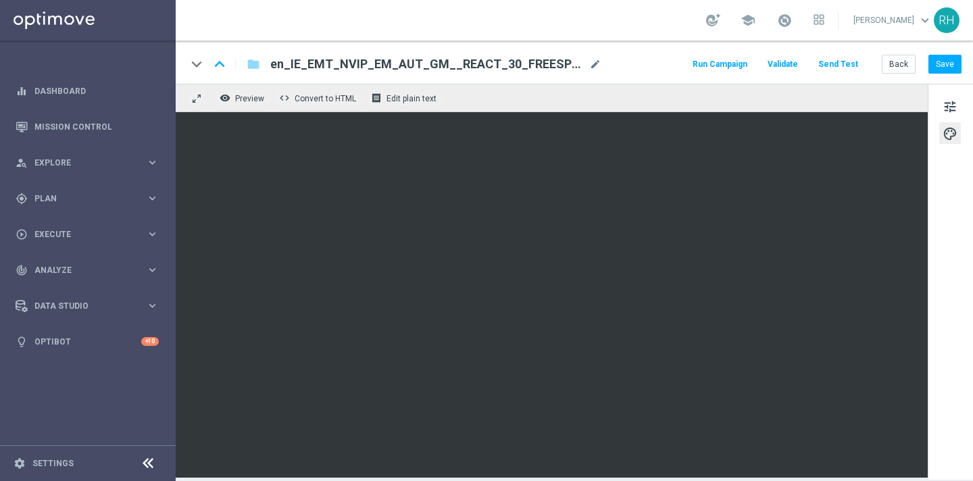
click at [639, 28] on div "school Ricky Hubbard keyboard_arrow_down RH" at bounding box center [574, 20] width 797 height 41
click at [660, 51] on div "keyboard_arrow_down keyboard_arrow_up folder en_IE_EMT_NVIP_EM_AUT_GM__REACT_30…" at bounding box center [574, 62] width 797 height 43
click at [672, 23] on div "school Ricky Hubbard keyboard_arrow_down RH" at bounding box center [574, 20] width 797 height 41
click at [681, 61] on div "keyboard_arrow_down keyboard_arrow_up folder en_IE_EMT_NVIP_EM_AUT_GM__REACT_30…" at bounding box center [574, 64] width 775 height 18
click at [649, 13] on div "school Ricky Hubbard keyboard_arrow_down RH" at bounding box center [574, 20] width 797 height 41
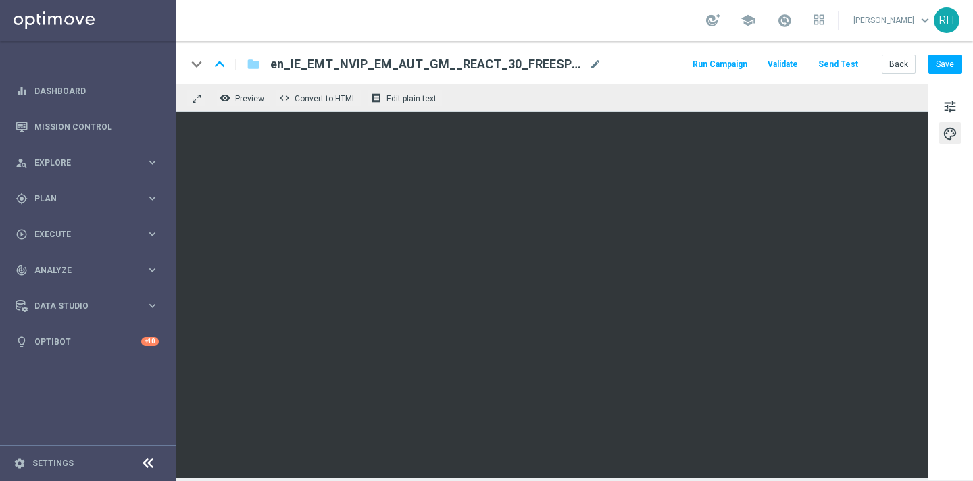
click at [665, 57] on div "keyboard_arrow_down keyboard_arrow_up folder en_IE_EMT_NVIP_EM_AUT_GM__REACT_30…" at bounding box center [574, 64] width 775 height 18
click at [665, 20] on div "school Ricky Hubbard keyboard_arrow_down RH" at bounding box center [574, 20] width 797 height 41
click at [667, 41] on div "keyboard_arrow_down keyboard_arrow_up folder en_IE_EMT_NVIP_EM_AUT_GM__REACT_30…" at bounding box center [574, 62] width 797 height 43
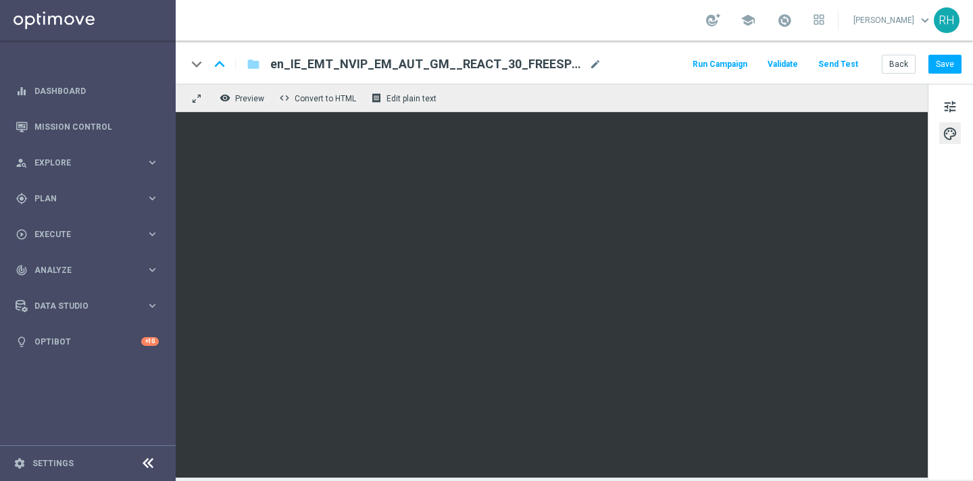
click at [667, 41] on div "keyboard_arrow_down keyboard_arrow_up folder en_IE_EMT_NVIP_EM_AUT_GM__REACT_30…" at bounding box center [574, 62] width 797 height 43
click at [644, 38] on div "school Ricky Hubbard keyboard_arrow_down RH" at bounding box center [574, 20] width 797 height 41
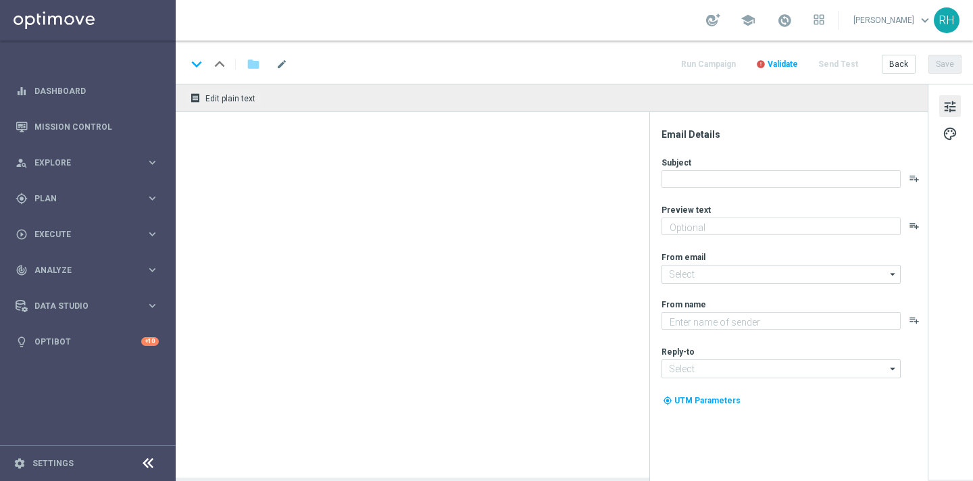
type textarea "We miss you, it's on us!"
type input "[EMAIL_ADDRESS][DOMAIN_NAME]"
type textarea "Lottoland"
type input "[EMAIL_ADDRESS][DOMAIN_NAME]"
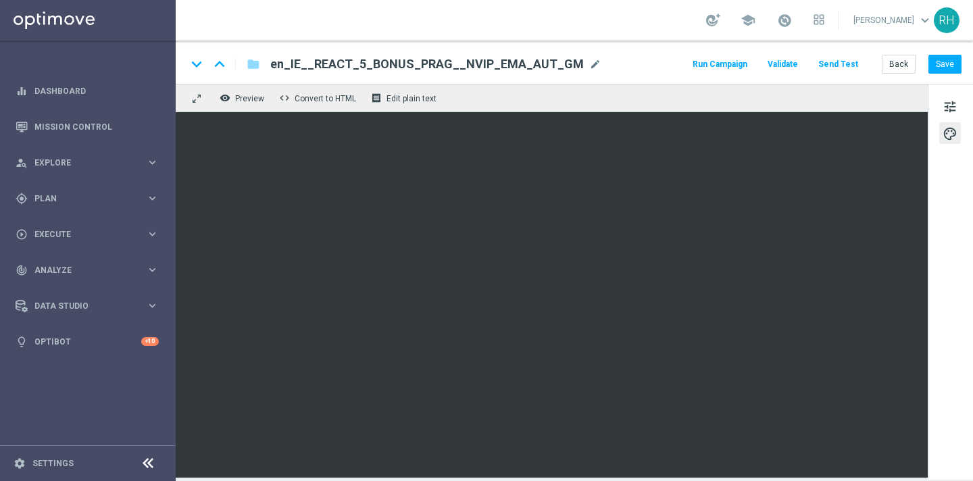
click at [681, 42] on div "keyboard_arrow_down keyboard_arrow_up folder en_IE__REACT_5_BONUS_PRAG__NVIP_EM…" at bounding box center [574, 62] width 797 height 43
click at [621, 43] on div "keyboard_arrow_down keyboard_arrow_up folder en_IE__REACT_5_BONUS_PRAG__NVIP_EM…" at bounding box center [574, 62] width 797 height 43
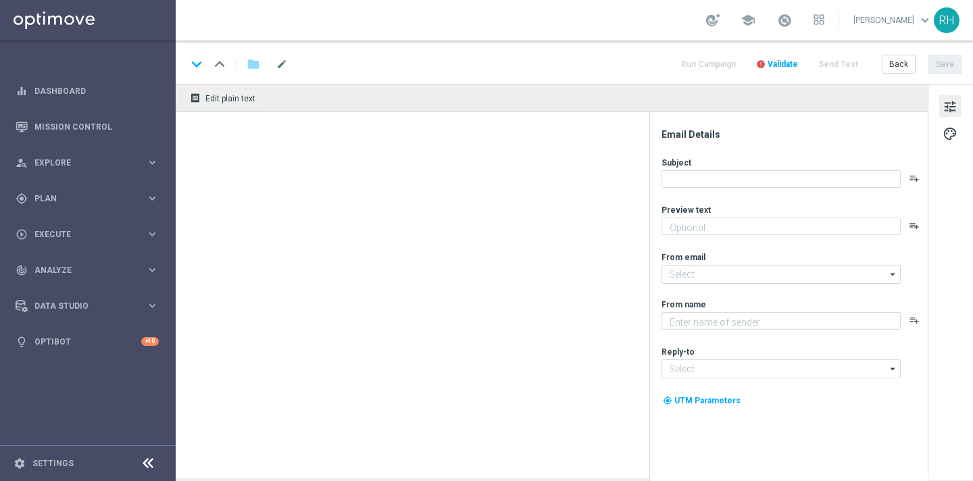
type textarea "We miss you, it's on us!"
type textarea "Lottoland"
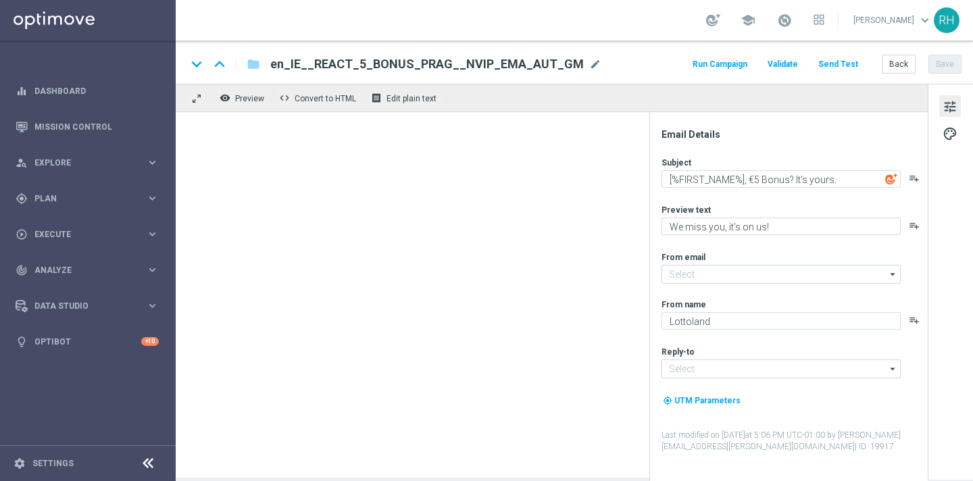
type input "[EMAIL_ADDRESS][DOMAIN_NAME]"
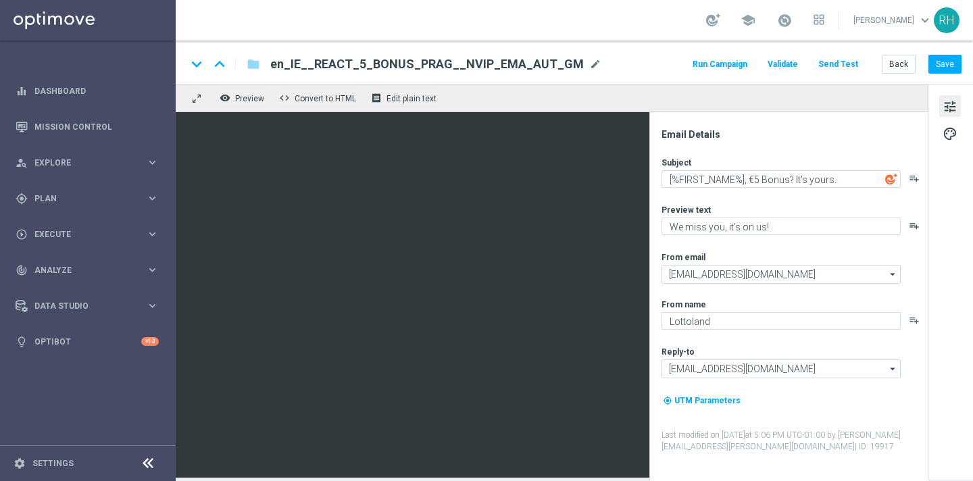
click at [676, 47] on div "keyboard_arrow_down keyboard_arrow_up folder en_IE__REACT_5_BONUS_PRAG__NVIP_EM…" at bounding box center [574, 62] width 797 height 43
click at [647, 24] on div "school [PERSON_NAME] keyboard_arrow_down RH" at bounding box center [574, 20] width 797 height 41
click at [655, 68] on div "keyboard_arrow_down keyboard_arrow_up folder en_IE__REACT_5_BONUS_PRAG__NVIP_EM…" at bounding box center [574, 64] width 775 height 18
click at [655, 59] on div "keyboard_arrow_down keyboard_arrow_up folder en_IE__REACT_5_BONUS_PRAG__NVIP_EM…" at bounding box center [574, 64] width 775 height 18
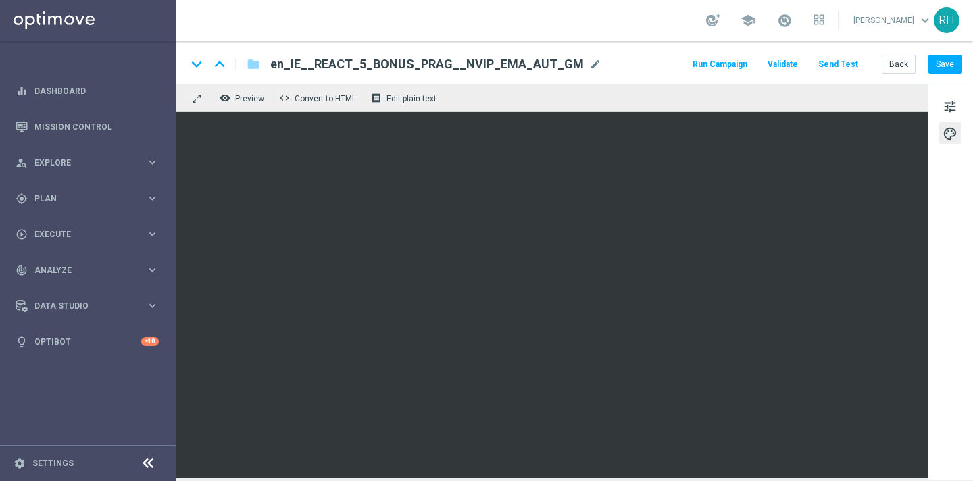
click at [691, 39] on div "school [PERSON_NAME] keyboard_arrow_down RH" at bounding box center [574, 20] width 797 height 41
click at [688, 20] on div "school [PERSON_NAME] keyboard_arrow_down RH" at bounding box center [574, 20] width 797 height 41
click at [657, 57] on div "keyboard_arrow_down keyboard_arrow_up folder en_IE__REACT_5_BONUS_PRAG__NVIP_EM…" at bounding box center [574, 64] width 775 height 18
click at [661, 25] on div "school [PERSON_NAME] keyboard_arrow_down RH" at bounding box center [574, 20] width 797 height 41
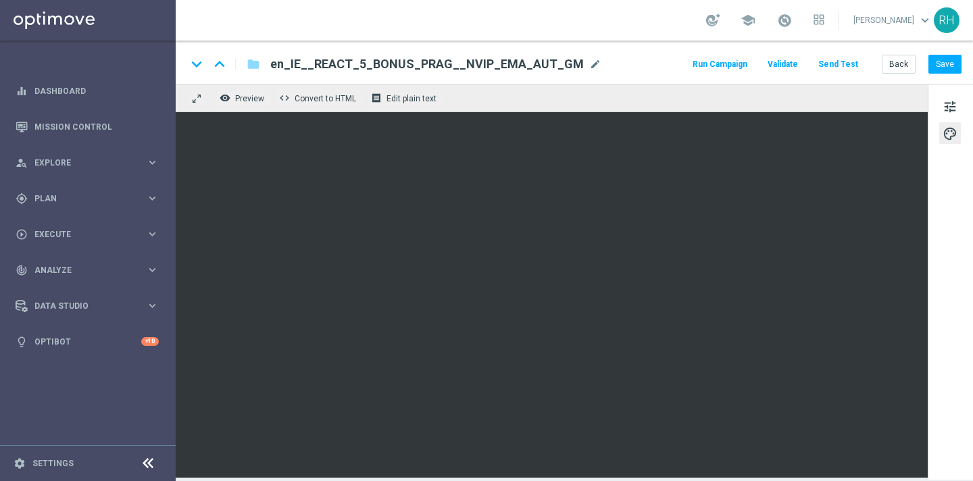
click at [668, 72] on div "keyboard_arrow_down keyboard_arrow_up folder en_IE__REACT_5_BONUS_PRAG__NVIP_EM…" at bounding box center [574, 64] width 775 height 18
drag, startPoint x: 664, startPoint y: 53, endPoint x: 705, endPoint y: 57, distance: 41.4
click at [665, 53] on div "keyboard_arrow_down keyboard_arrow_up folder en_IE__REACT_5_BONUS_PRAG__NVIP_EM…" at bounding box center [574, 62] width 797 height 43
click at [948, 69] on button "Save" at bounding box center [944, 64] width 33 height 19
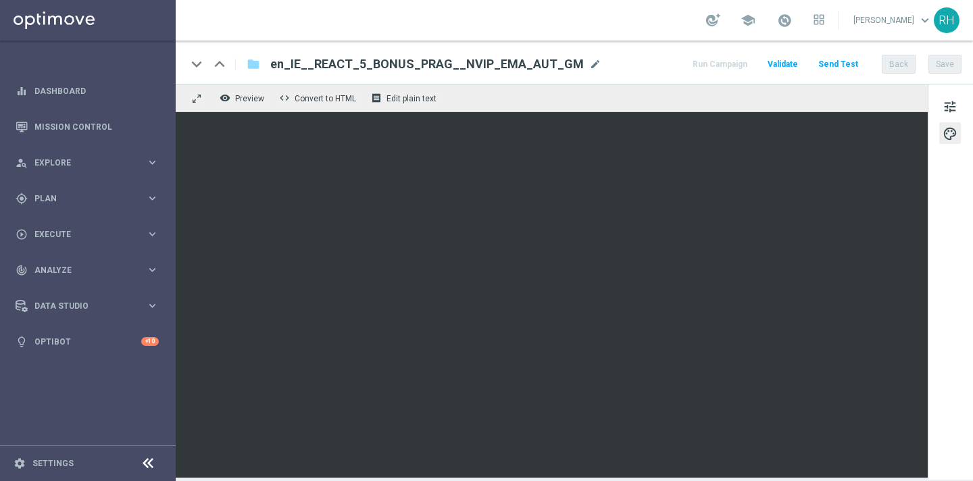
click at [670, 56] on div "keyboard_arrow_down keyboard_arrow_up folder en_IE__REACT_5_BONUS_PRAG__NVIP_EM…" at bounding box center [574, 64] width 775 height 18
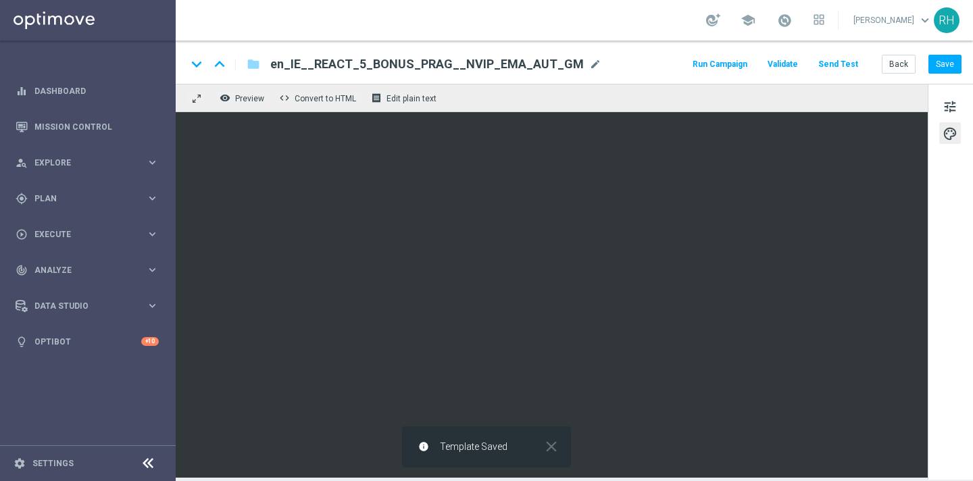
click at [670, 56] on div "keyboard_arrow_down keyboard_arrow_up folder en_IE__REACT_5_BONUS_PRAG__NVIP_EM…" at bounding box center [574, 64] width 775 height 18
click at [652, 47] on div "keyboard_arrow_down keyboard_arrow_up folder en_IE__REACT_5_BONUS_PRAG__NVIP_EM…" at bounding box center [574, 62] width 797 height 43
click at [654, 64] on div "keyboard_arrow_down keyboard_arrow_up folder en_IE__REACT_5_BONUS_PRAG__NVIP_EM…" at bounding box center [574, 64] width 775 height 18
click at [636, 32] on div "school [PERSON_NAME] keyboard_arrow_down RH" at bounding box center [574, 20] width 797 height 41
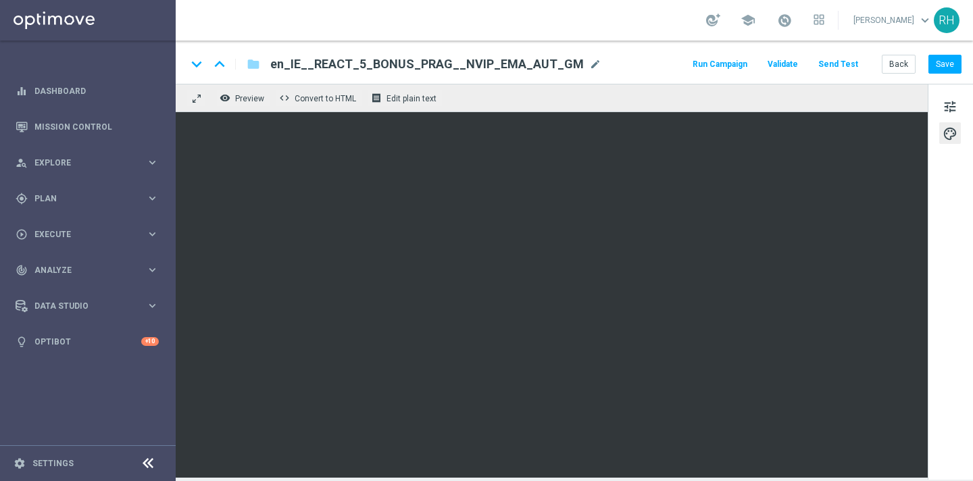
click at [672, 32] on div "school [PERSON_NAME] keyboard_arrow_down RH" at bounding box center [574, 20] width 797 height 41
click at [672, 66] on div "keyboard_arrow_down keyboard_arrow_up folder en_IE__REACT_5_BONUS_PRAG__NVIP_EM…" at bounding box center [574, 64] width 775 height 18
click at [671, 63] on div "keyboard_arrow_down keyboard_arrow_up folder en_IE__REACT_5_BONUS_PRAG__NVIP_EM…" at bounding box center [574, 64] width 775 height 18
click at [949, 66] on button "Save" at bounding box center [944, 64] width 33 height 19
click at [628, 47] on div "keyboard_arrow_down keyboard_arrow_up folder en_IE__REACT_5_BONUS_PRAG__NVIP_EM…" at bounding box center [574, 62] width 797 height 43
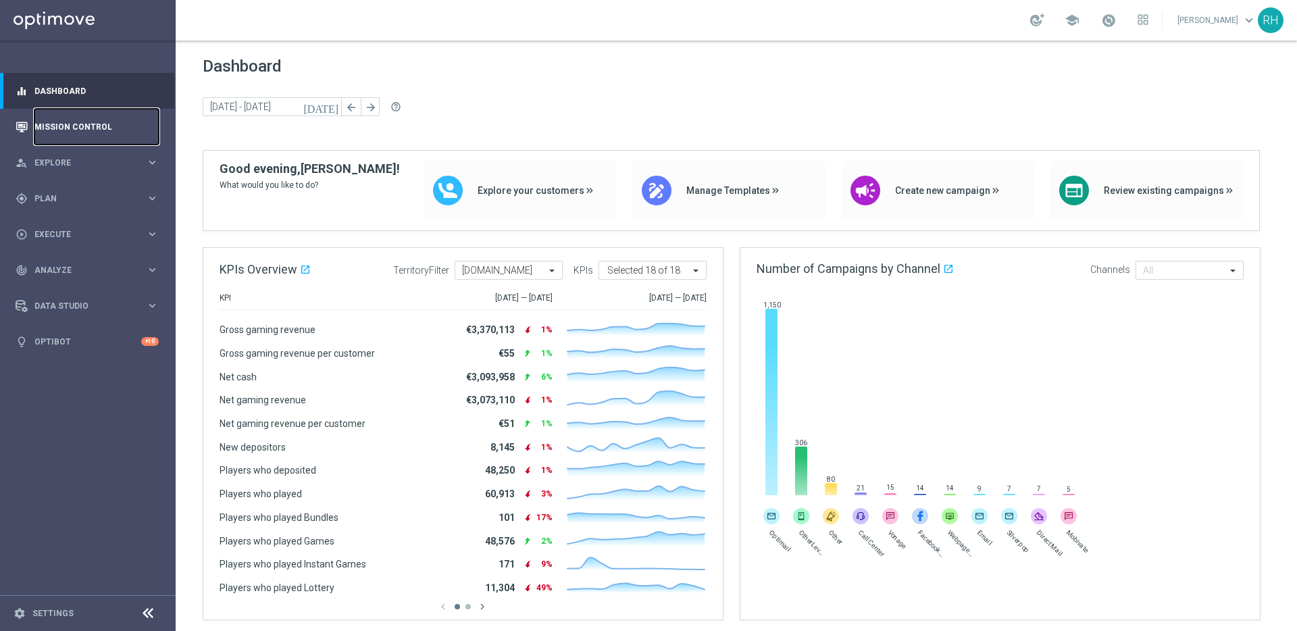
click at [86, 114] on link "Mission Control" at bounding box center [96, 127] width 124 height 36
